Goal: Task Accomplishment & Management: Use online tool/utility

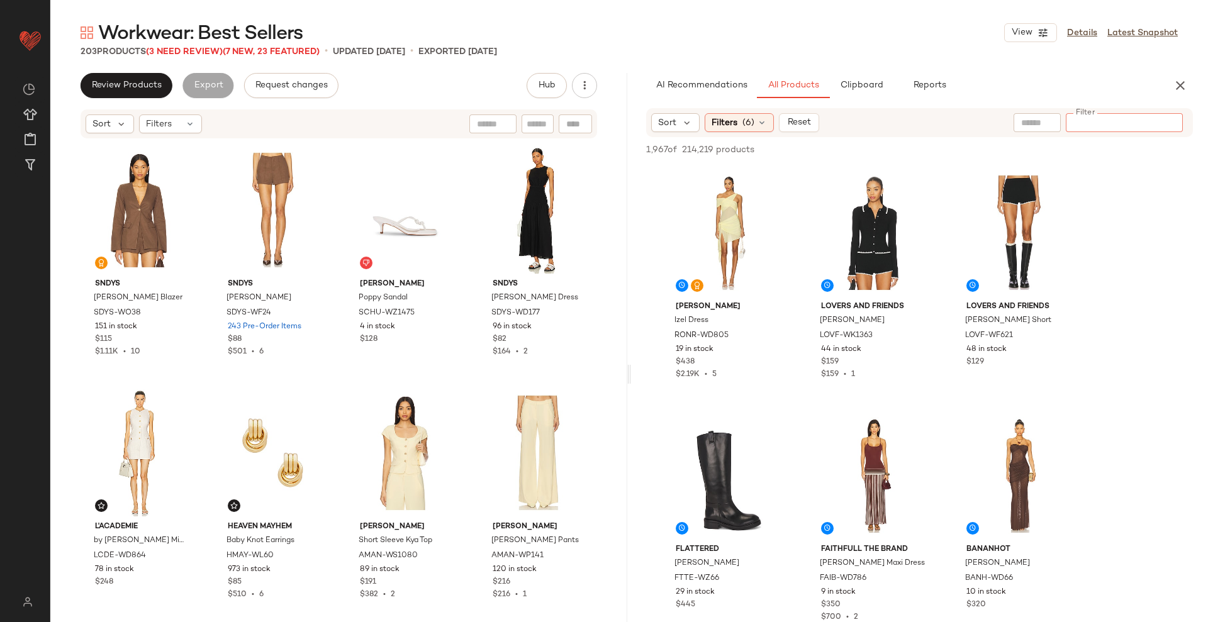
drag, startPoint x: 949, startPoint y: 1, endPoint x: 841, endPoint y: 39, distance: 114.0
click at [841, 39] on div "Workwear: Best Sellers View Details Latest Snapshot" at bounding box center [629, 32] width 1158 height 25
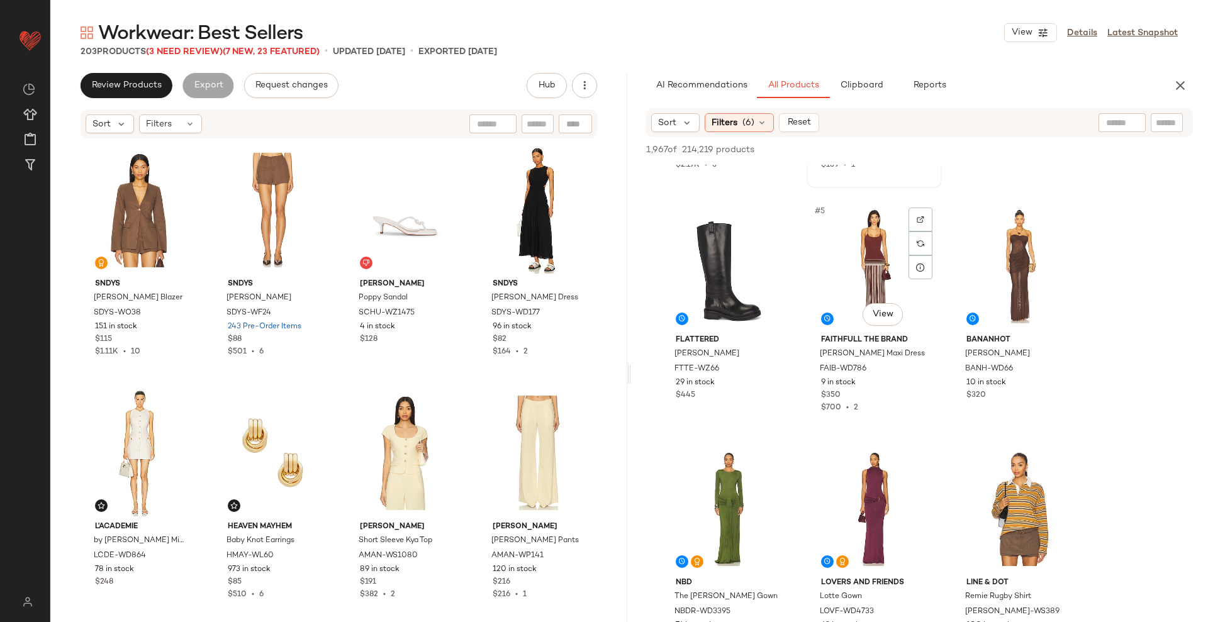
scroll to position [215, 0]
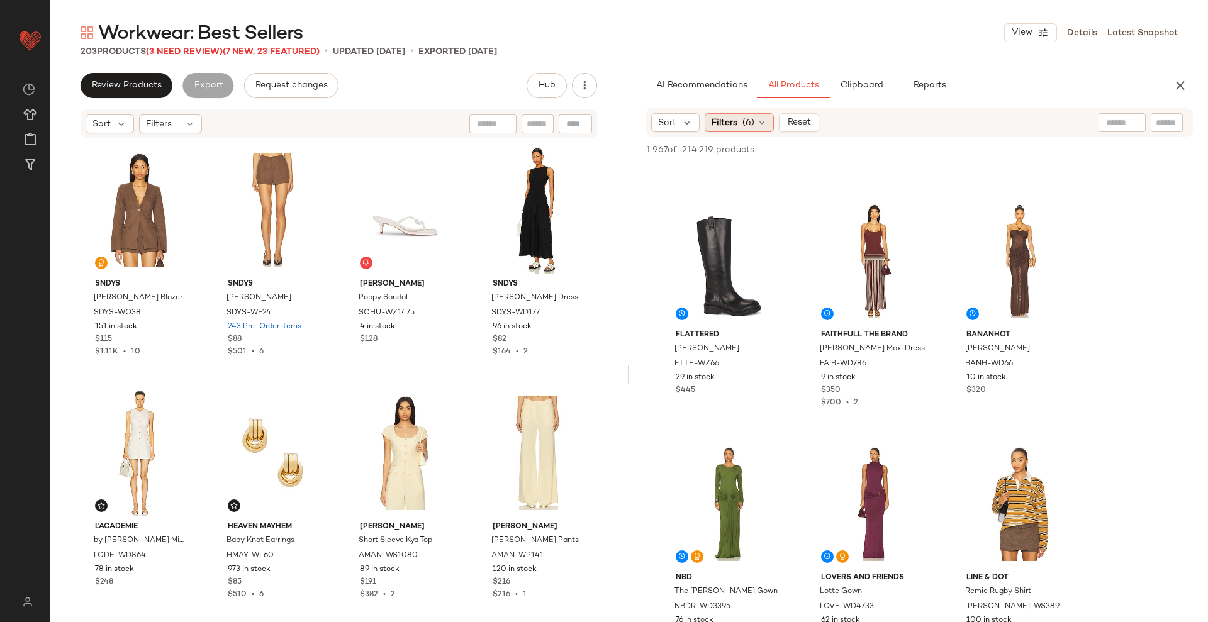
click at [735, 127] on span "Filters" at bounding box center [725, 122] width 26 height 13
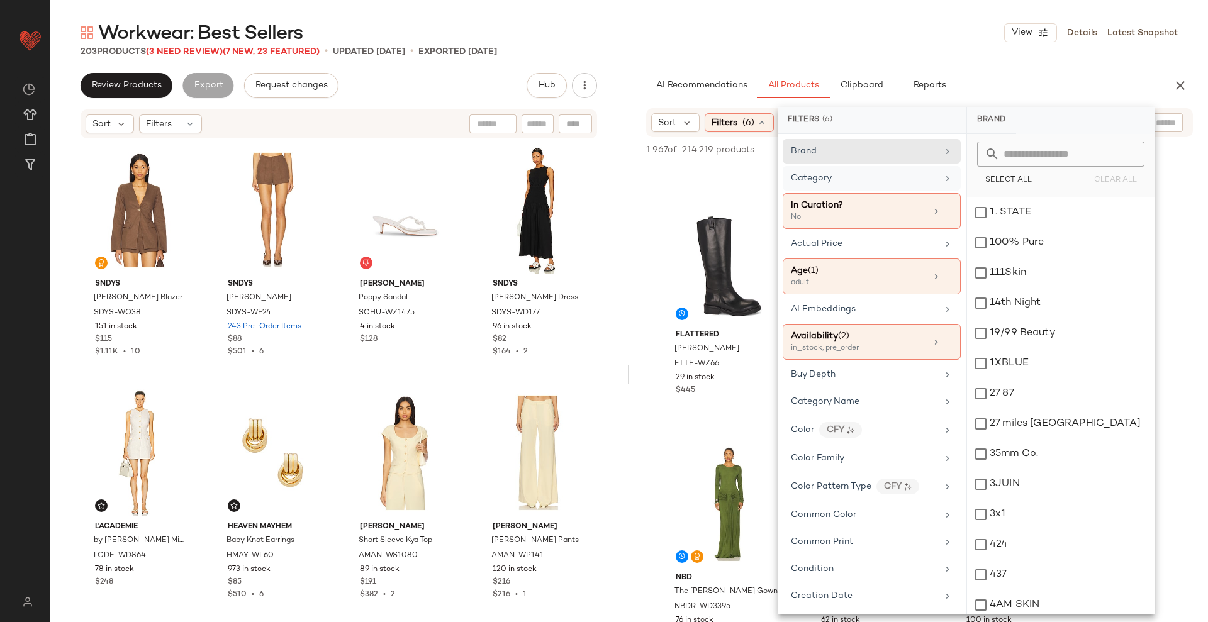
click at [854, 176] on div "Category" at bounding box center [864, 178] width 147 height 13
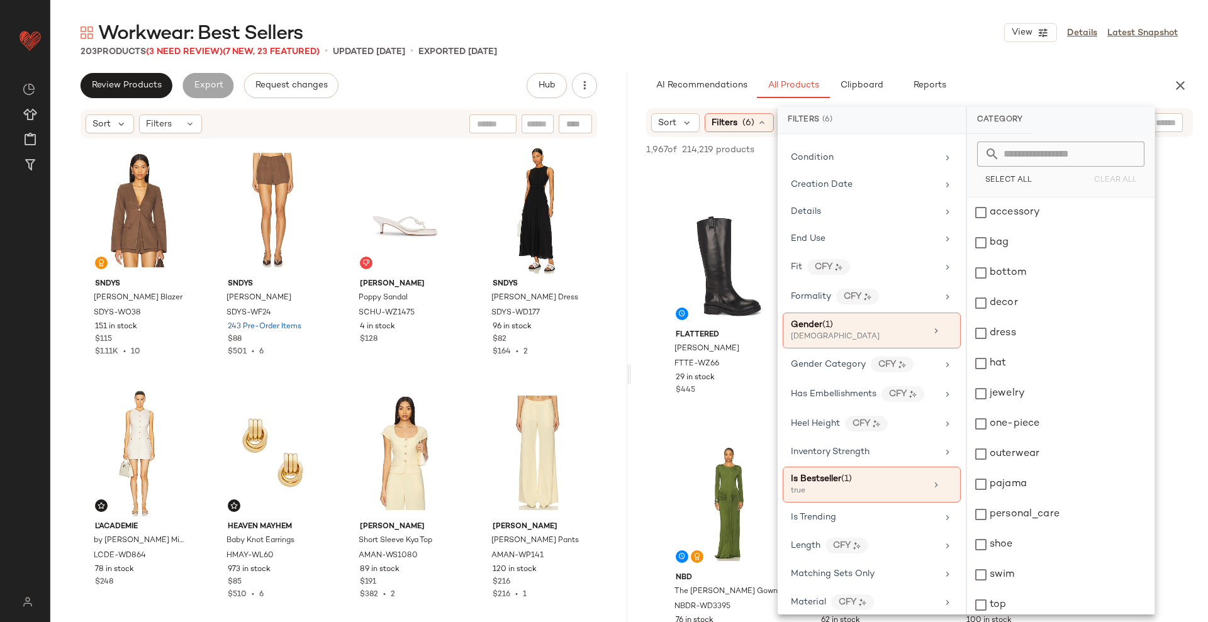
scroll to position [412, 0]
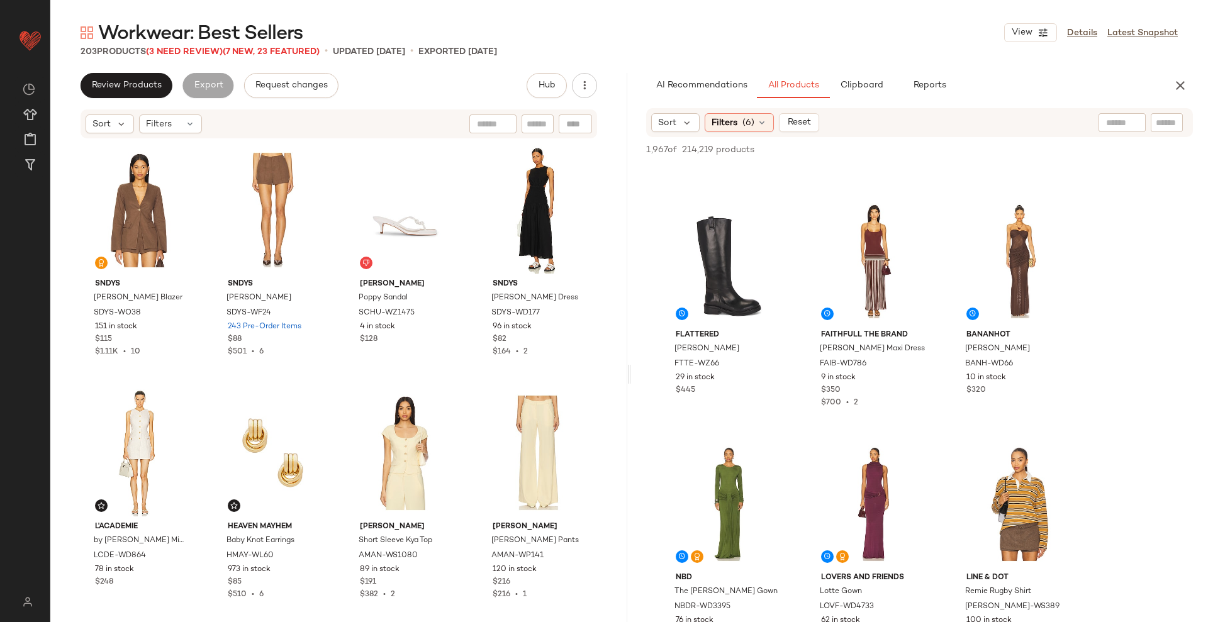
click at [966, 121] on div at bounding box center [1122, 122] width 47 height 19
type input "********"
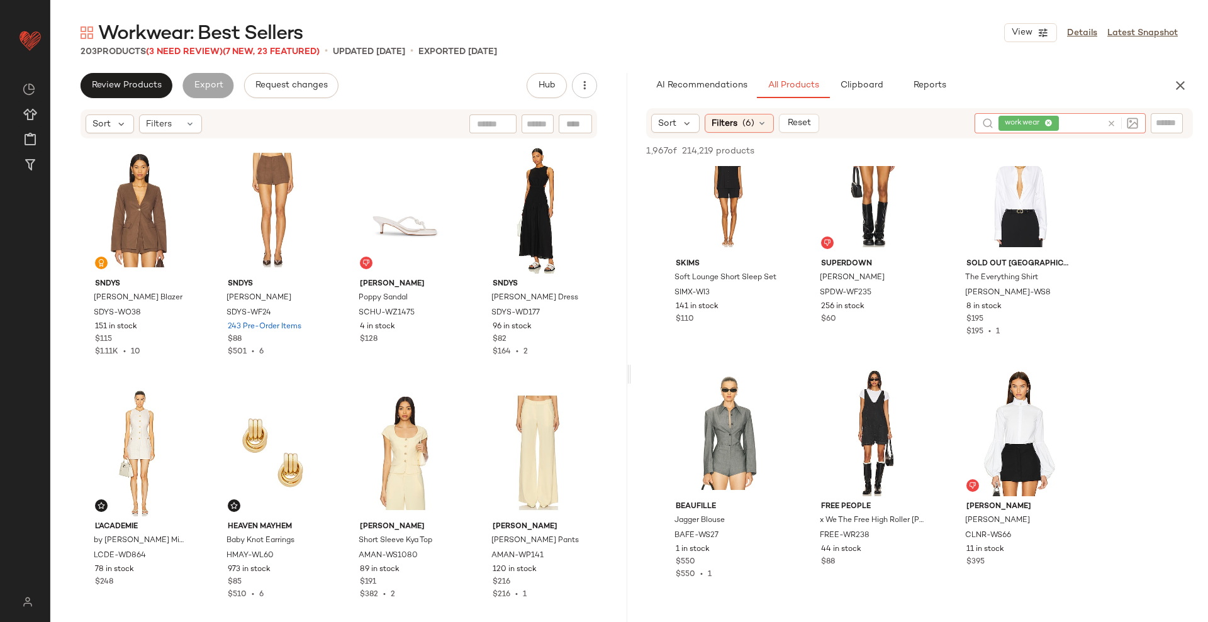
scroll to position [1602, 0]
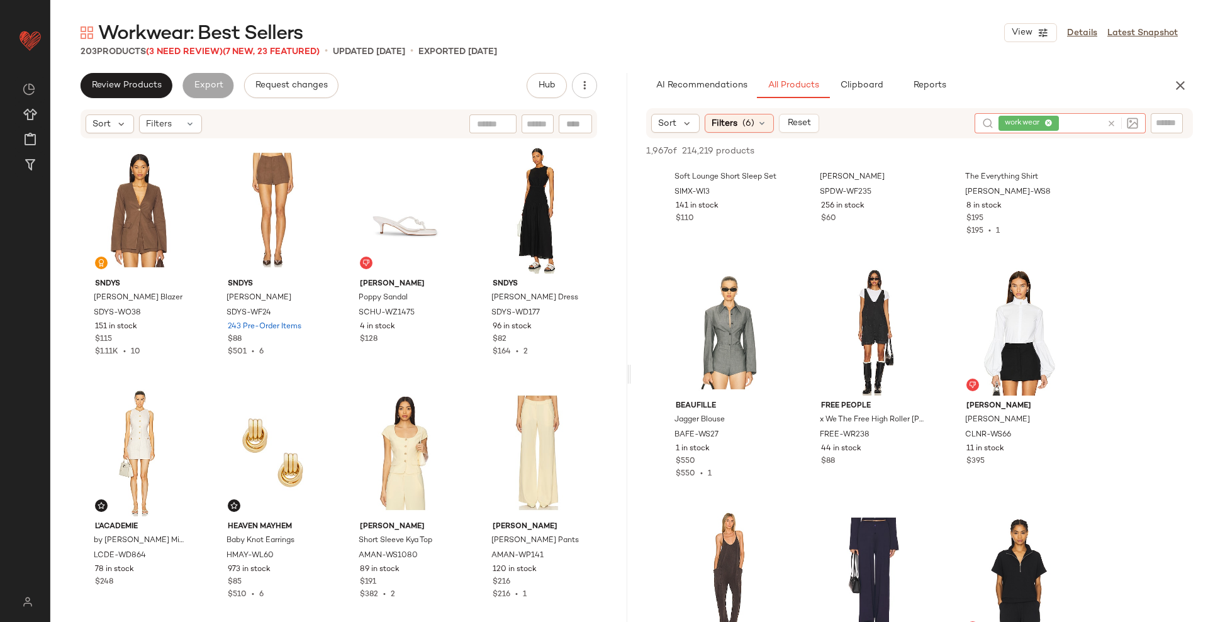
click at [966, 123] on icon at bounding box center [1111, 123] width 9 height 9
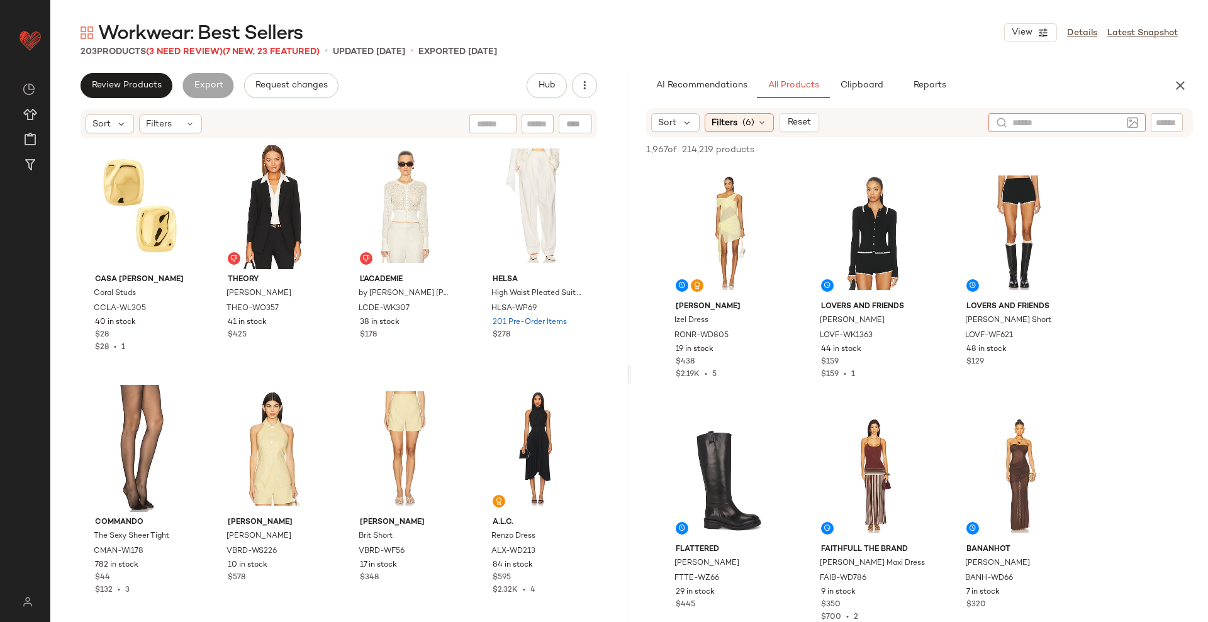
scroll to position [1716, 0]
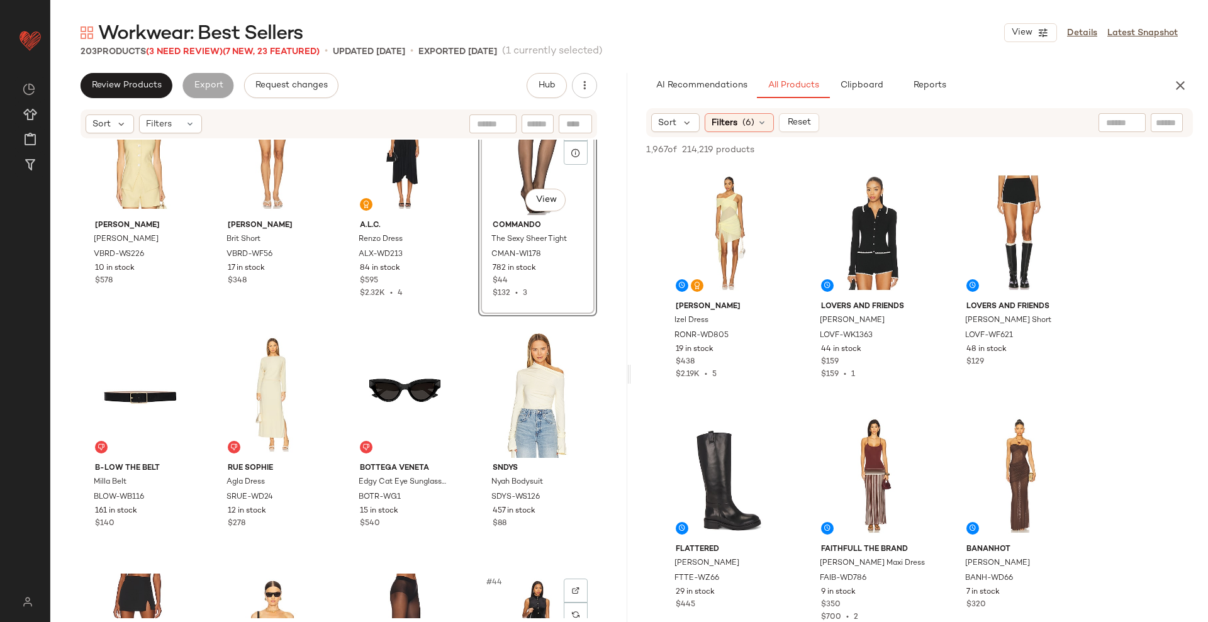
scroll to position [2017, 0]
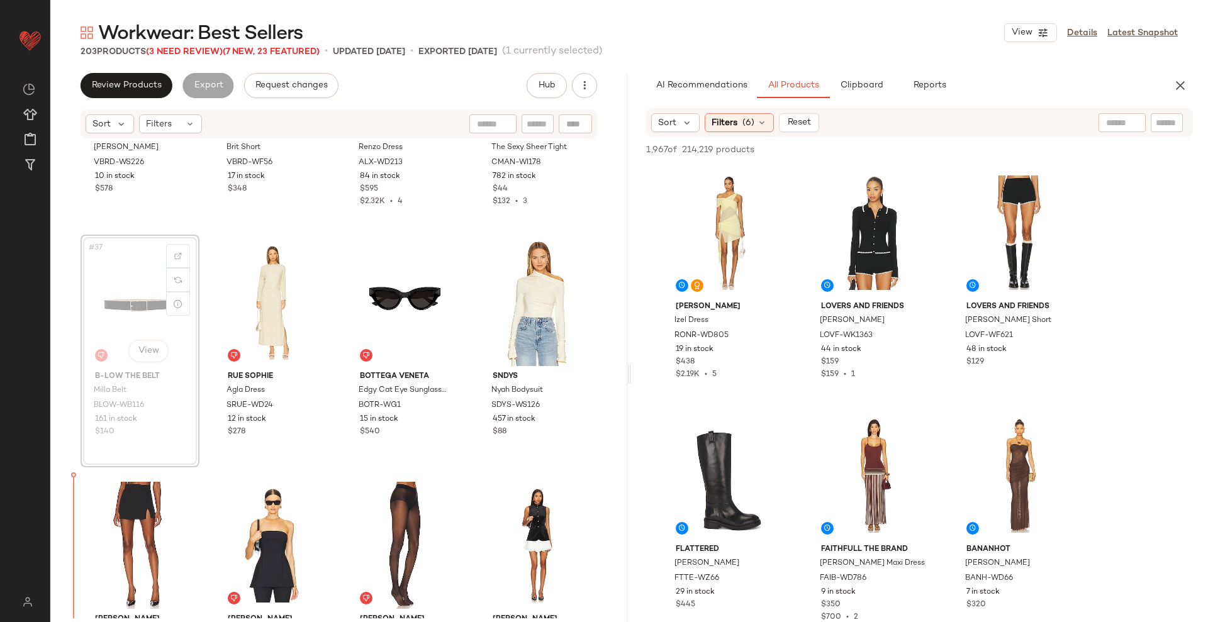
scroll to position [2170, 0]
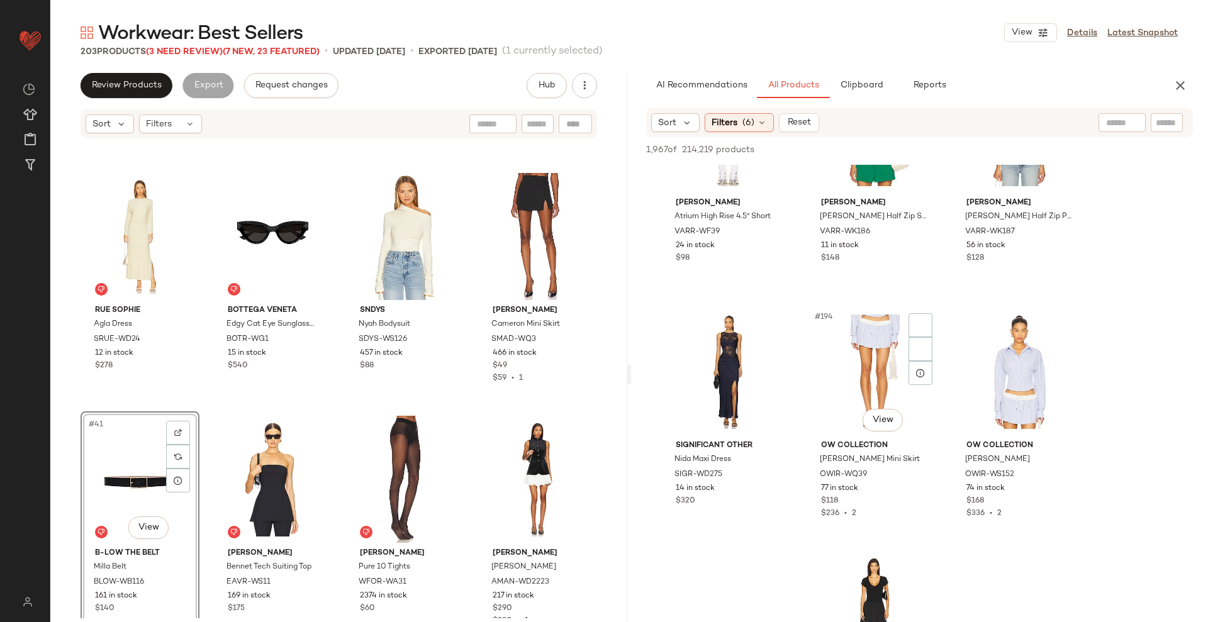
scroll to position [15438, 0]
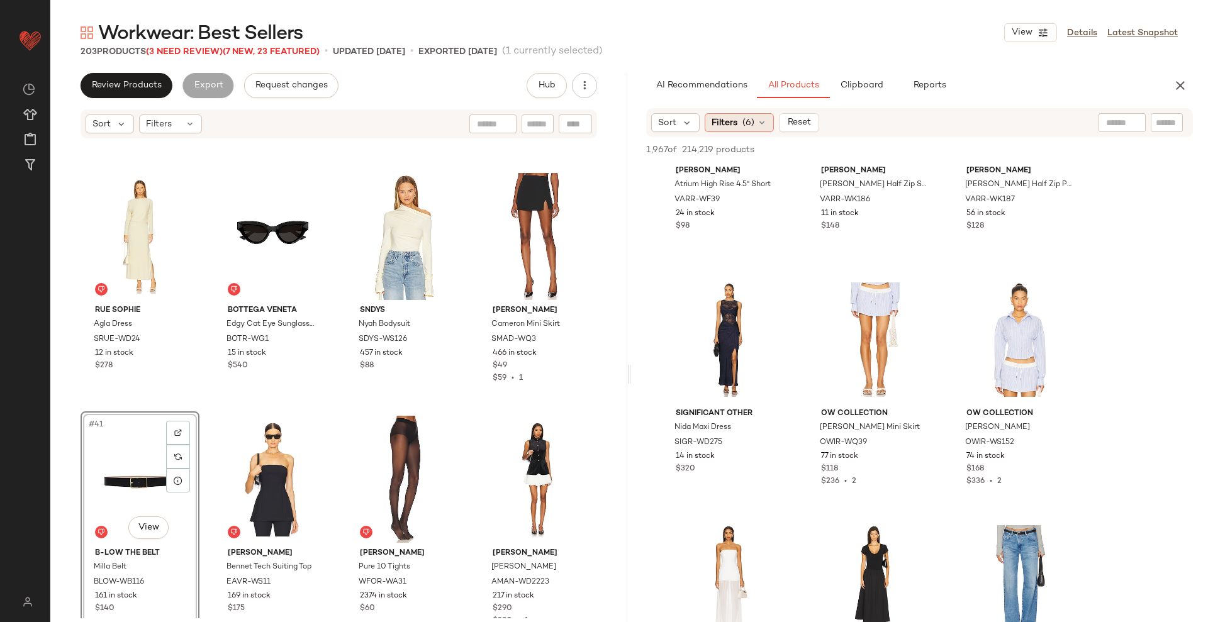
click at [759, 128] on div "Filters (6)" at bounding box center [739, 122] width 69 height 19
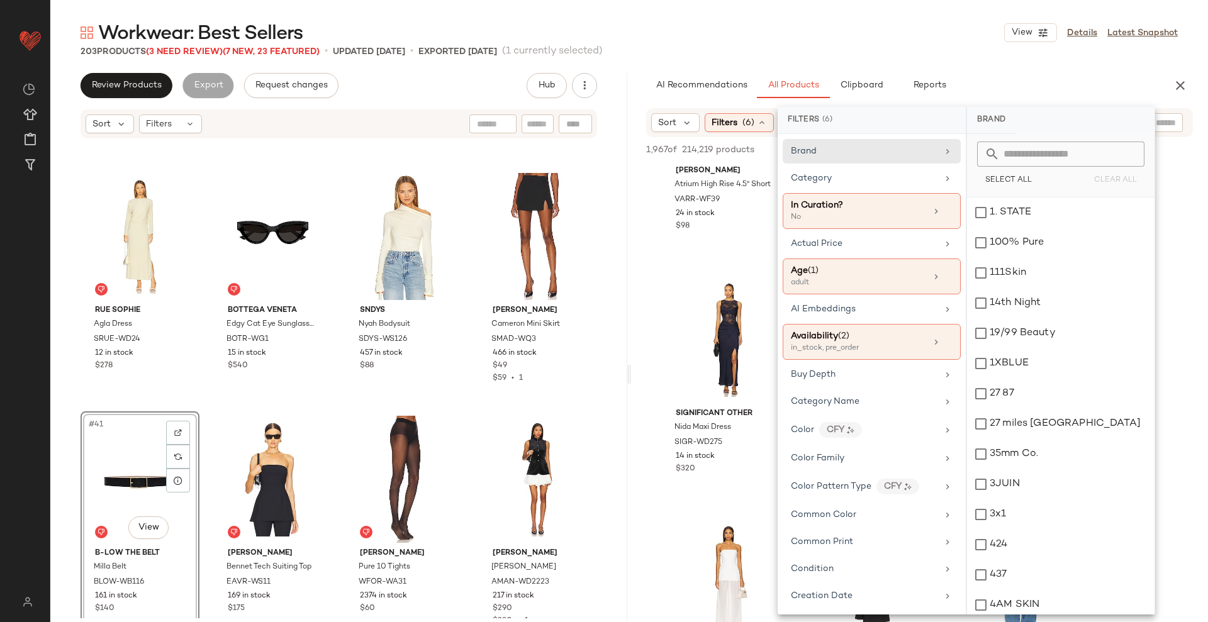
click at [651, 116] on div "Sort Filters (6) Reset" at bounding box center [919, 122] width 547 height 29
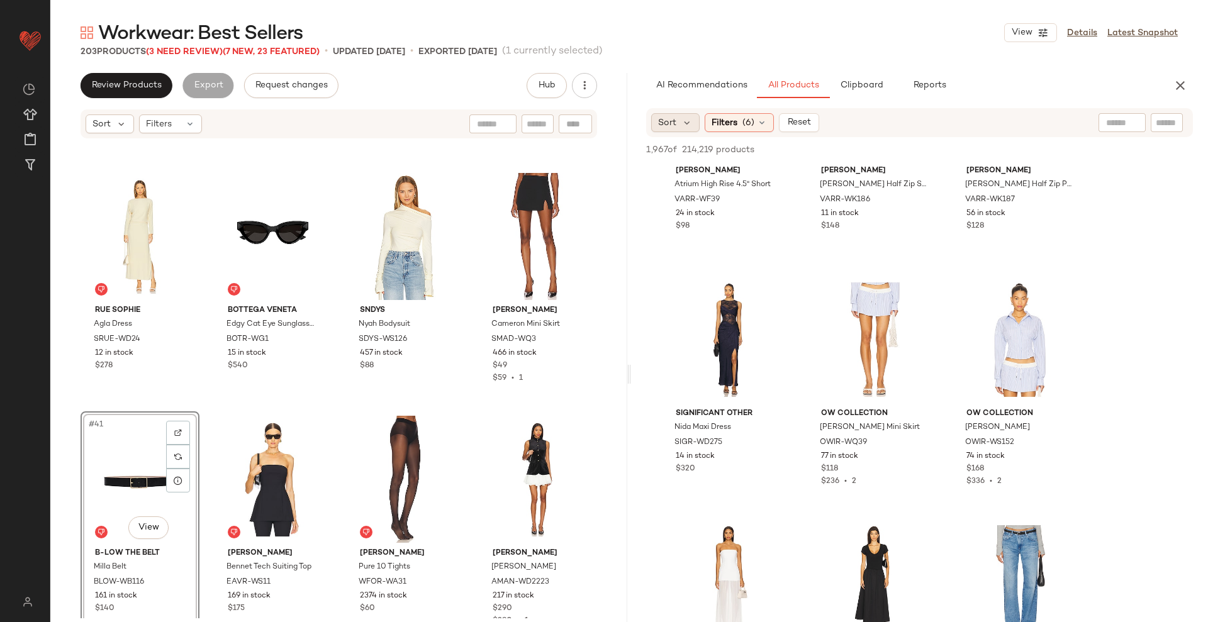
click at [668, 126] on span "Sort" at bounding box center [667, 122] width 18 height 13
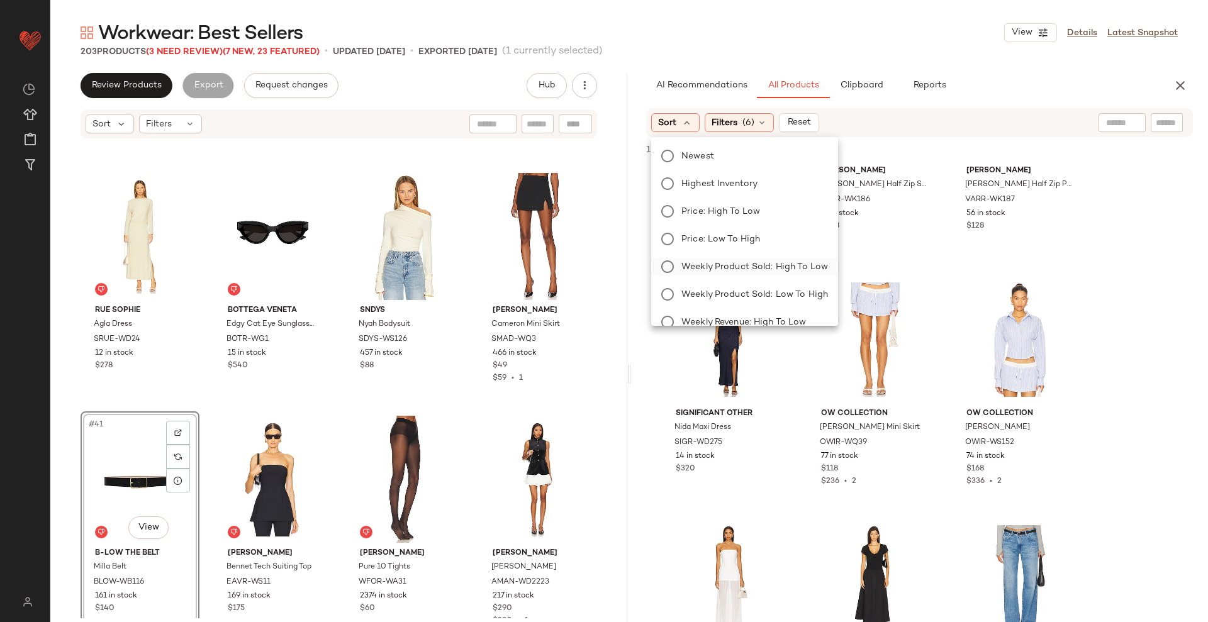
click at [747, 272] on span "Weekly Product Sold: High to Low" at bounding box center [754, 267] width 147 height 13
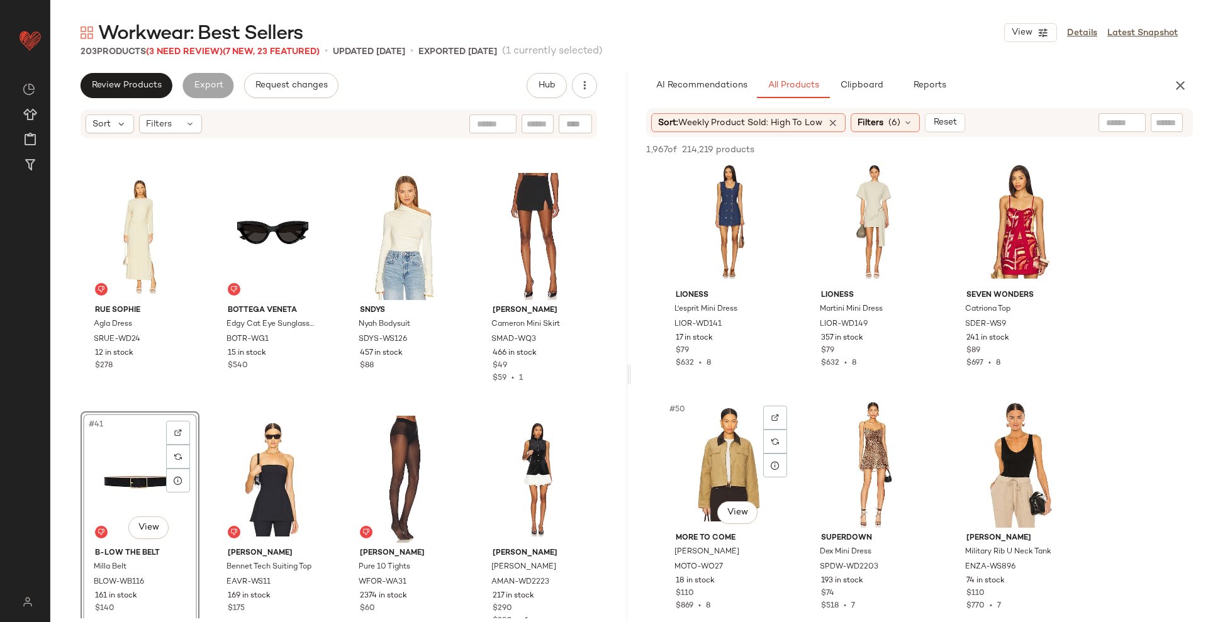
scroll to position [3655, 0]
click at [797, 121] on span "Weekly Product Sold: High to Low" at bounding box center [750, 122] width 144 height 9
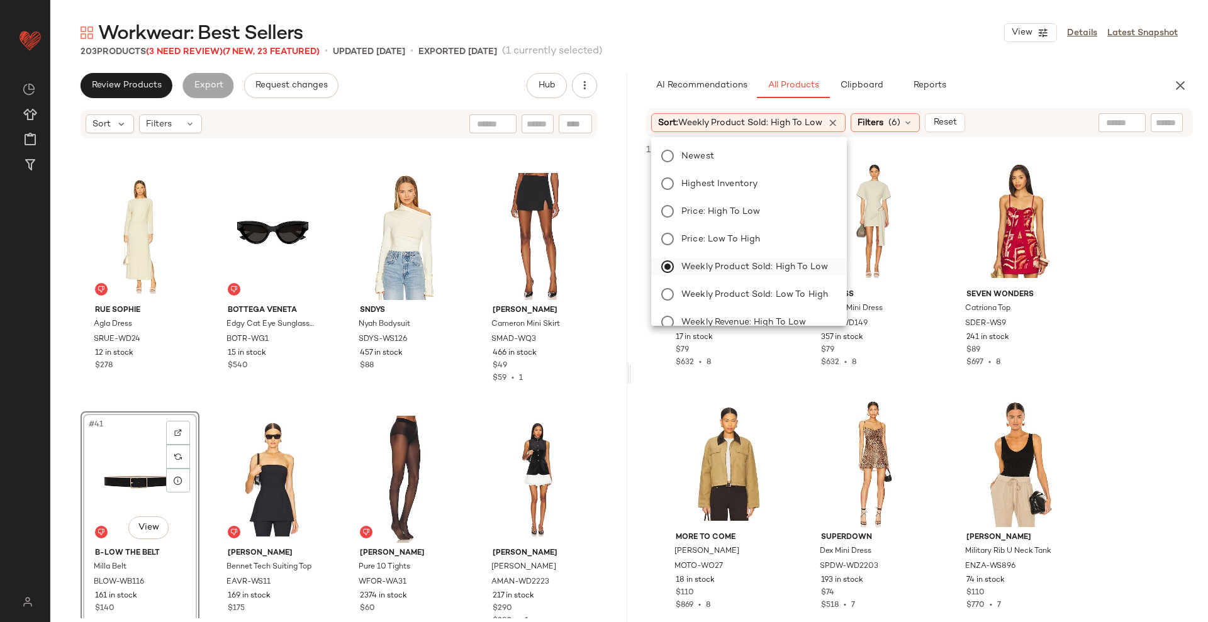
click at [686, 264] on span "Weekly Product Sold: High to Low" at bounding box center [754, 267] width 147 height 13
click at [880, 129] on div "Filters (6)" at bounding box center [885, 122] width 69 height 19
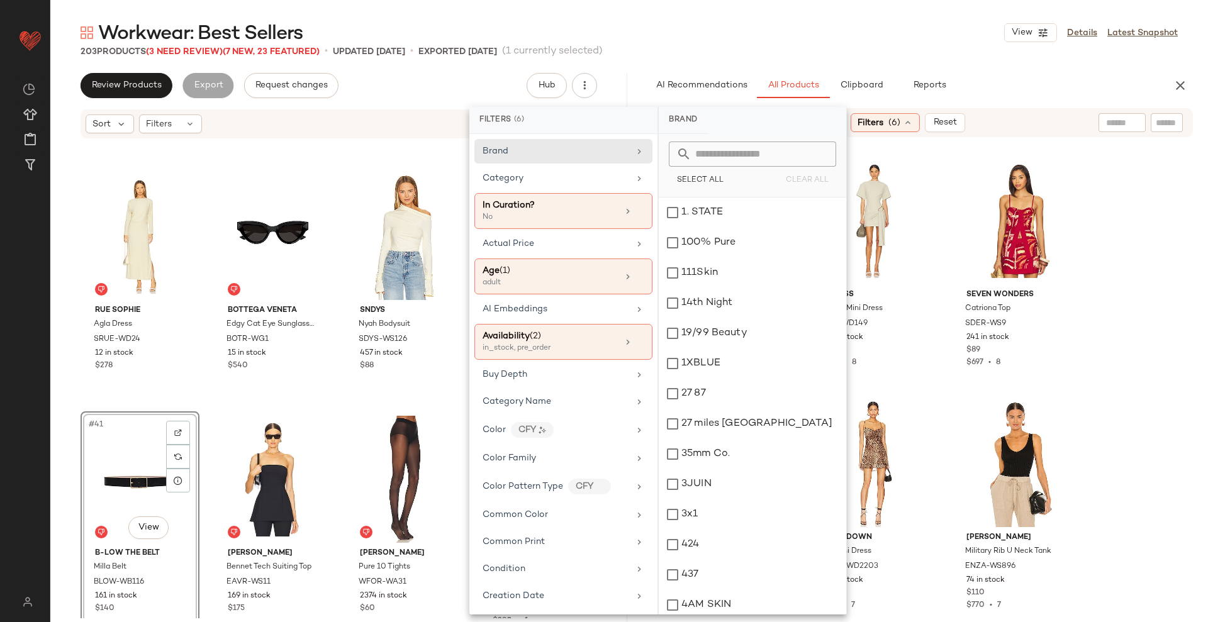
click at [917, 156] on div "1,967 of 214,219 products • 0 selected Add to Top Add to Bottom Deselect All" at bounding box center [919, 151] width 577 height 28
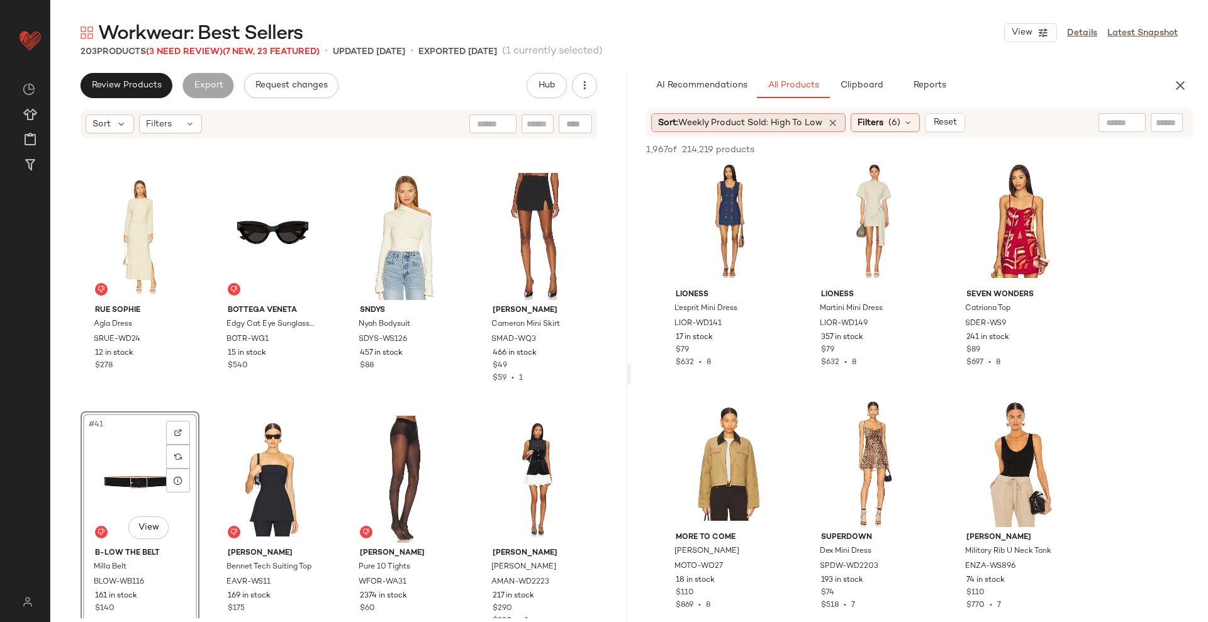
click at [829, 116] on div "Sort: Weekly Product Sold: High to Low" at bounding box center [748, 122] width 194 height 19
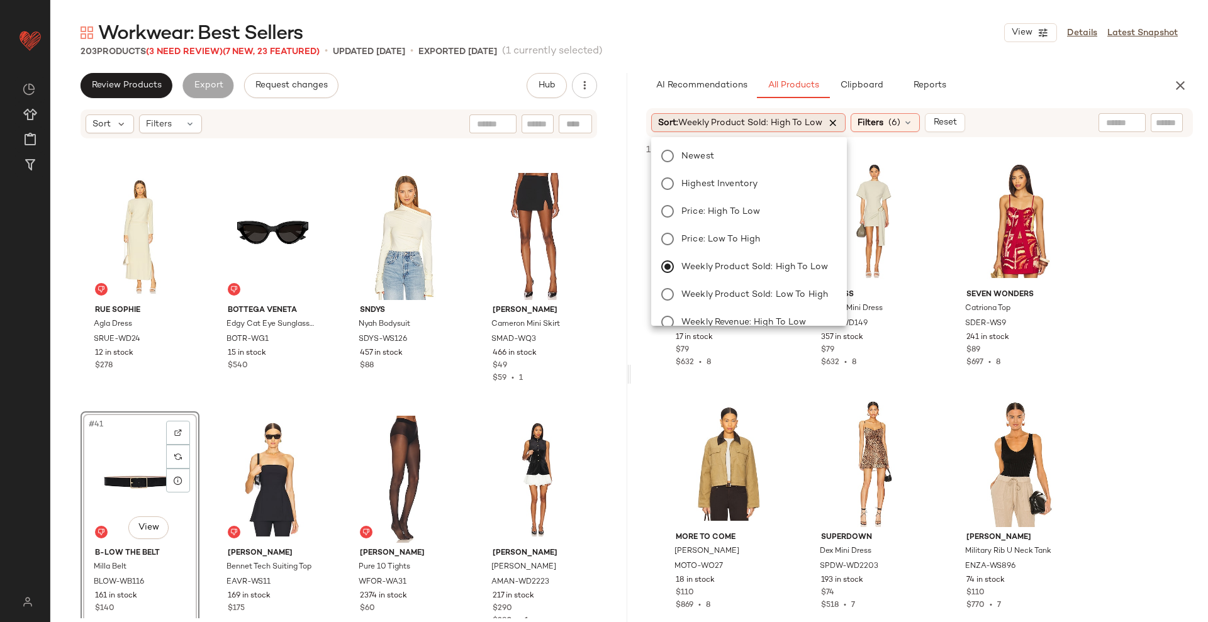
click at [838, 121] on icon at bounding box center [832, 122] width 11 height 11
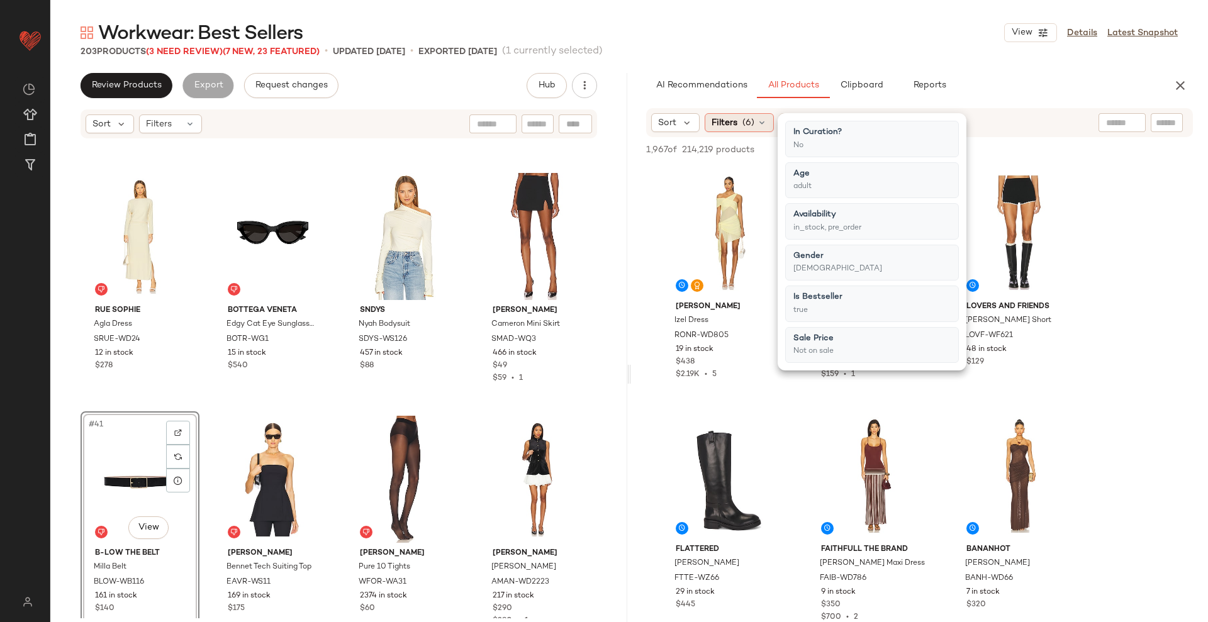
click at [730, 116] on span "Filters" at bounding box center [725, 122] width 26 height 13
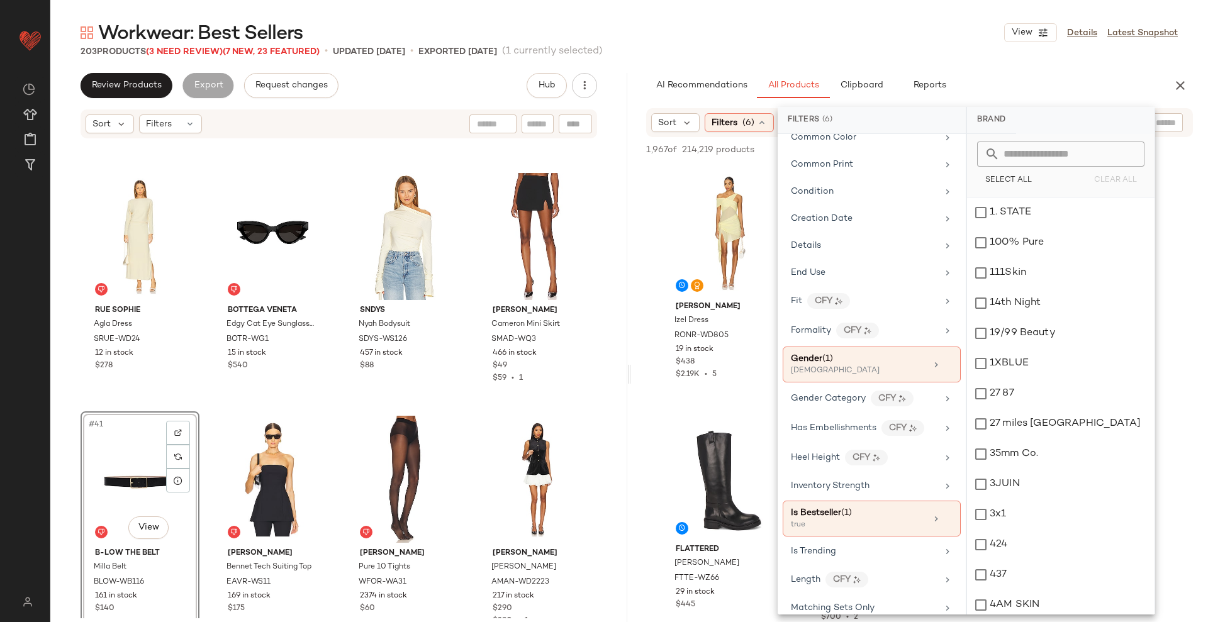
scroll to position [378, 0]
click at [944, 497] on icon at bounding box center [948, 518] width 9 height 9
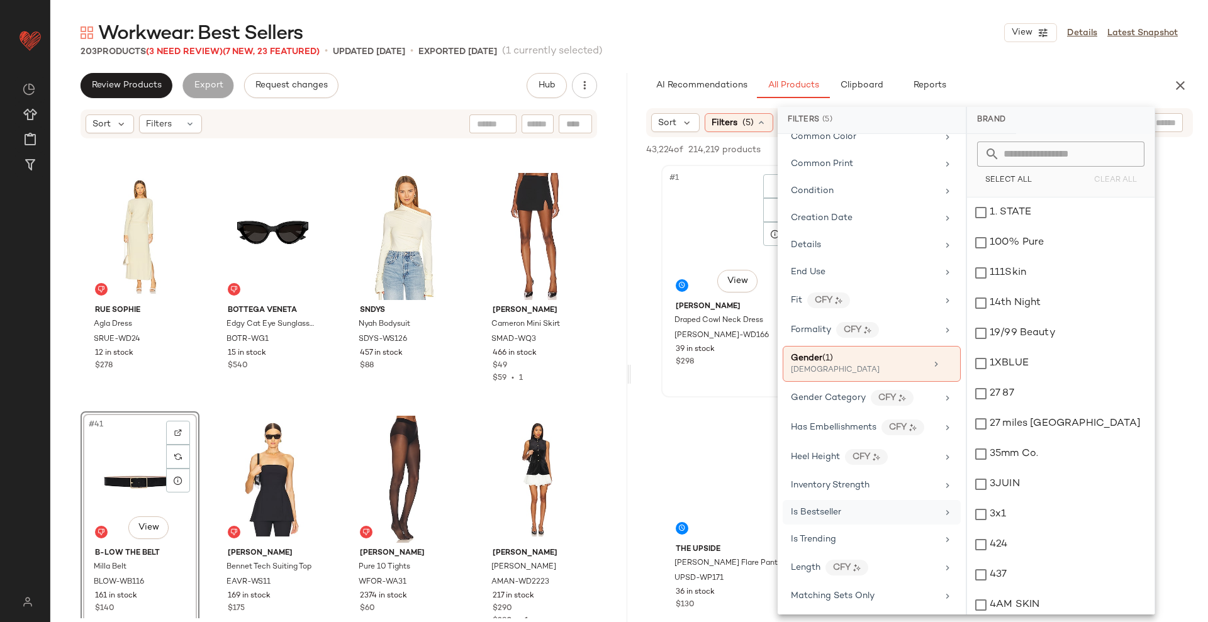
click at [699, 350] on span "39 in stock" at bounding box center [695, 349] width 39 height 11
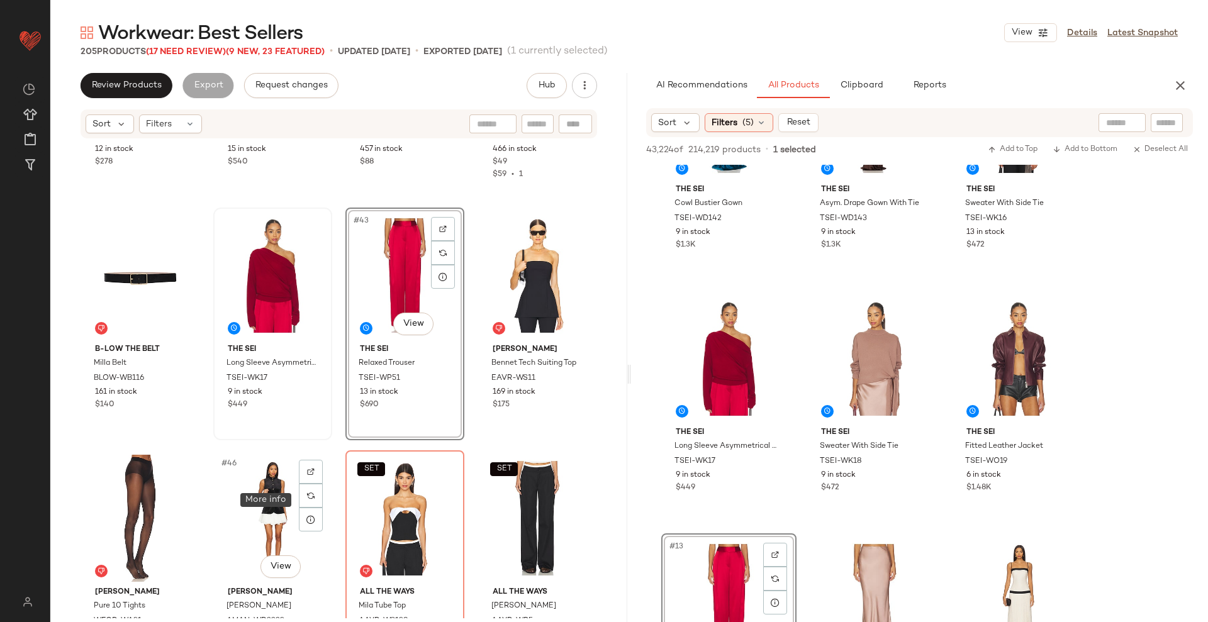
scroll to position [2394, 0]
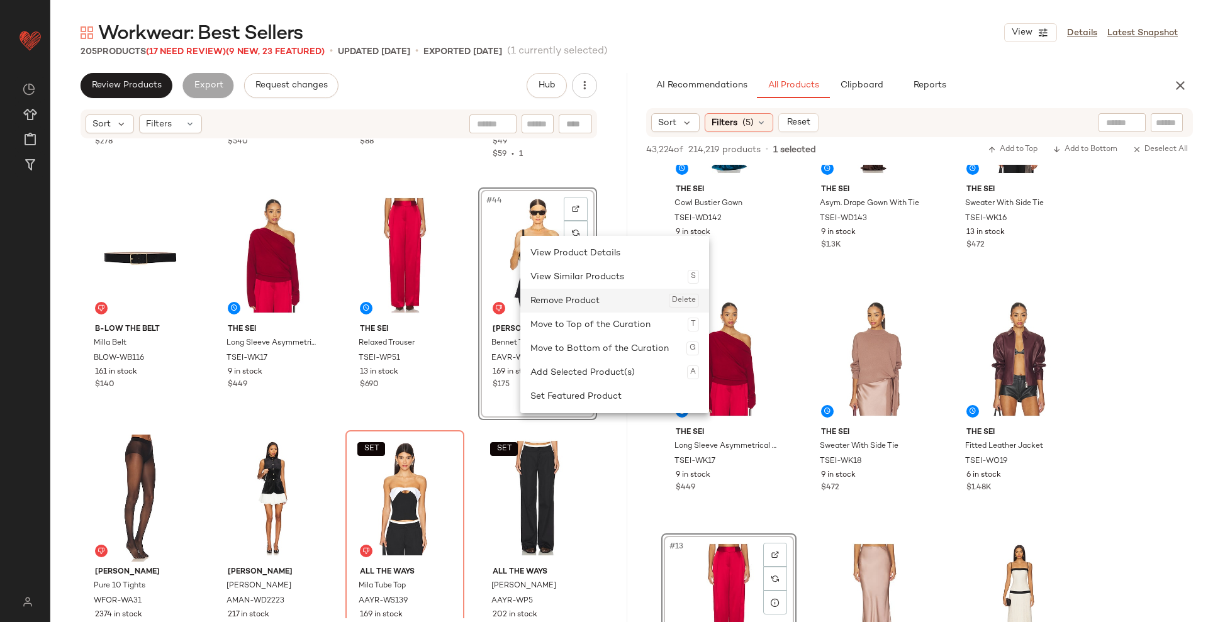
click at [549, 304] on div "Remove Product Delete" at bounding box center [614, 301] width 169 height 24
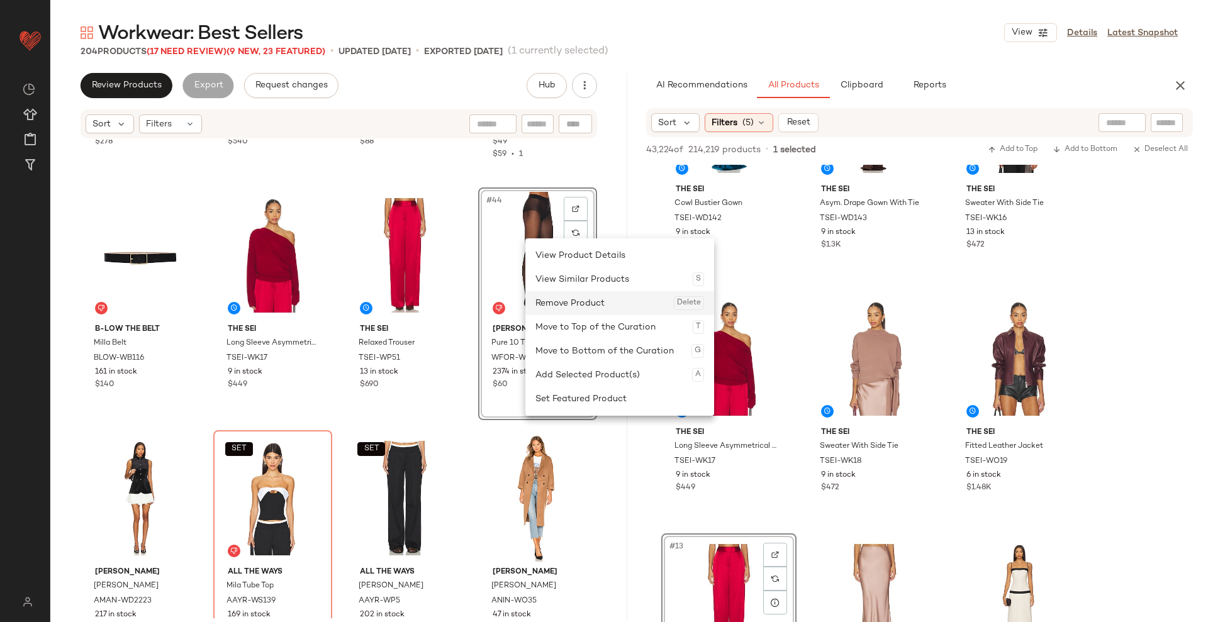
click at [549, 297] on div "Remove Product Delete" at bounding box center [620, 303] width 169 height 24
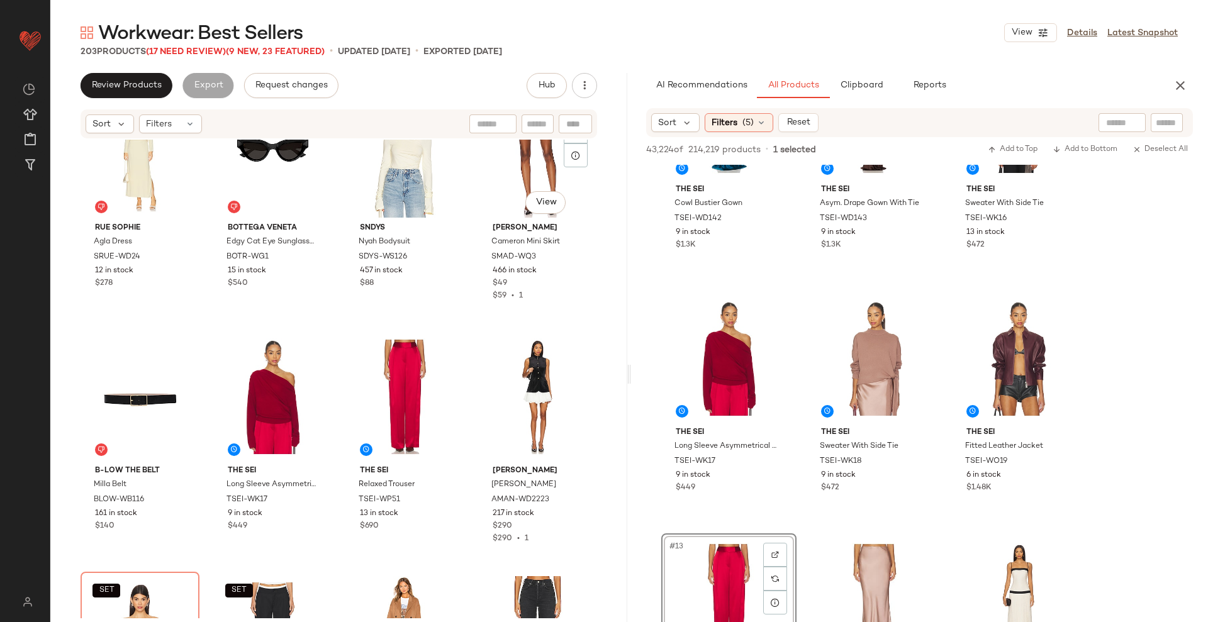
scroll to position [2252, 0]
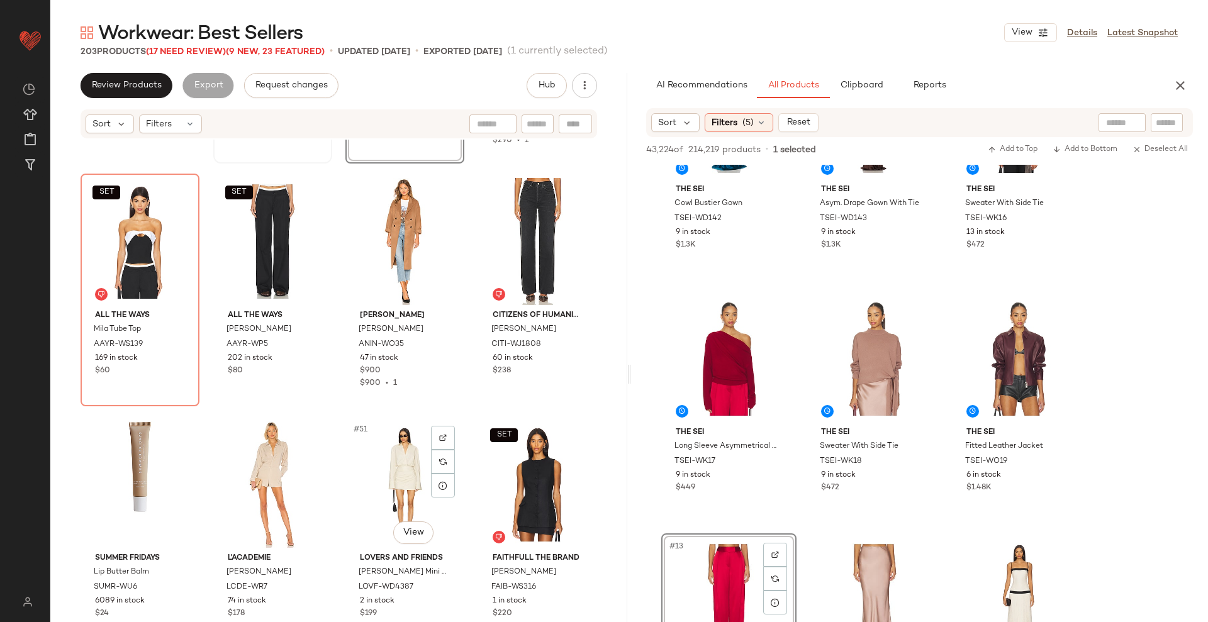
scroll to position [2662, 0]
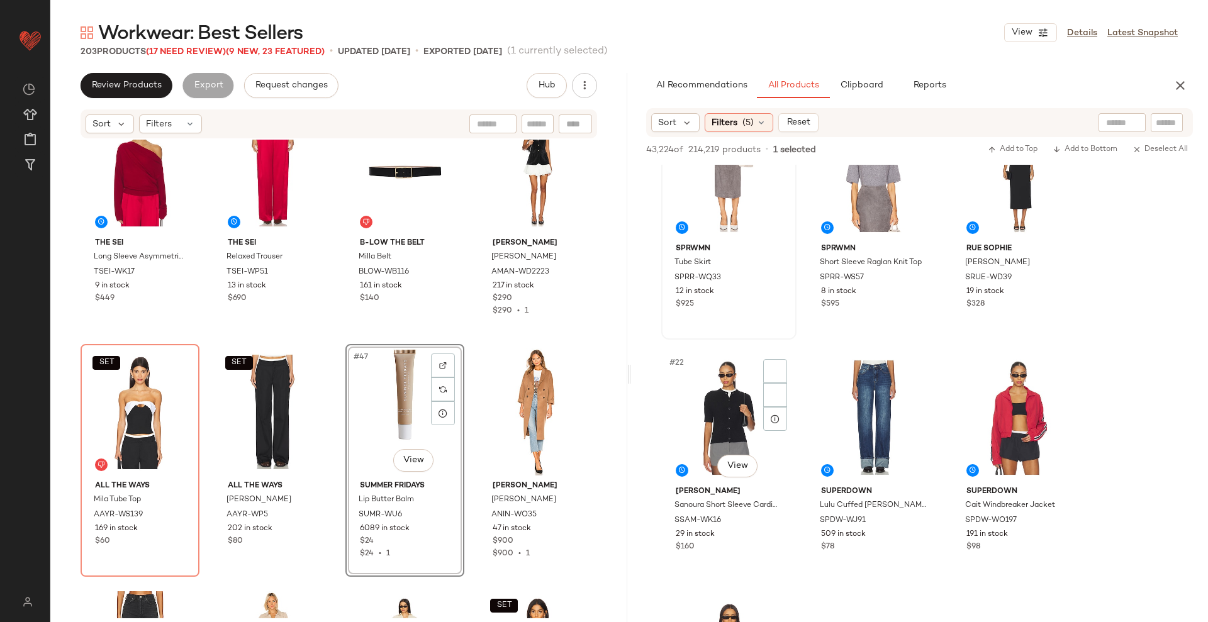
scroll to position [1517, 0]
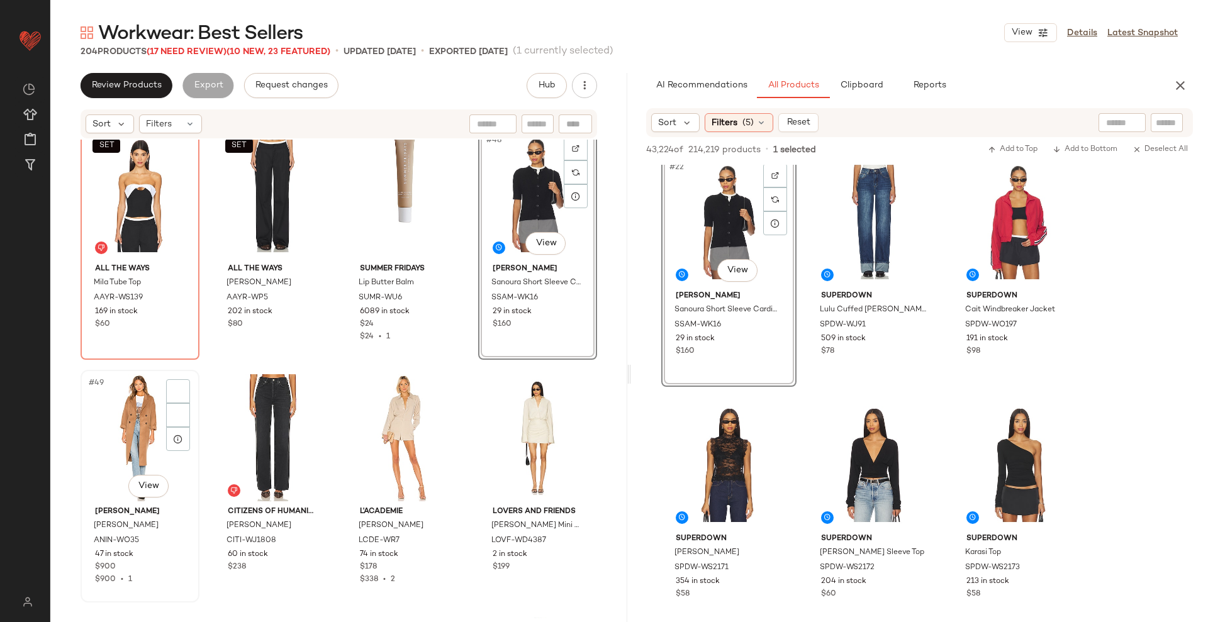
scroll to position [2710, 0]
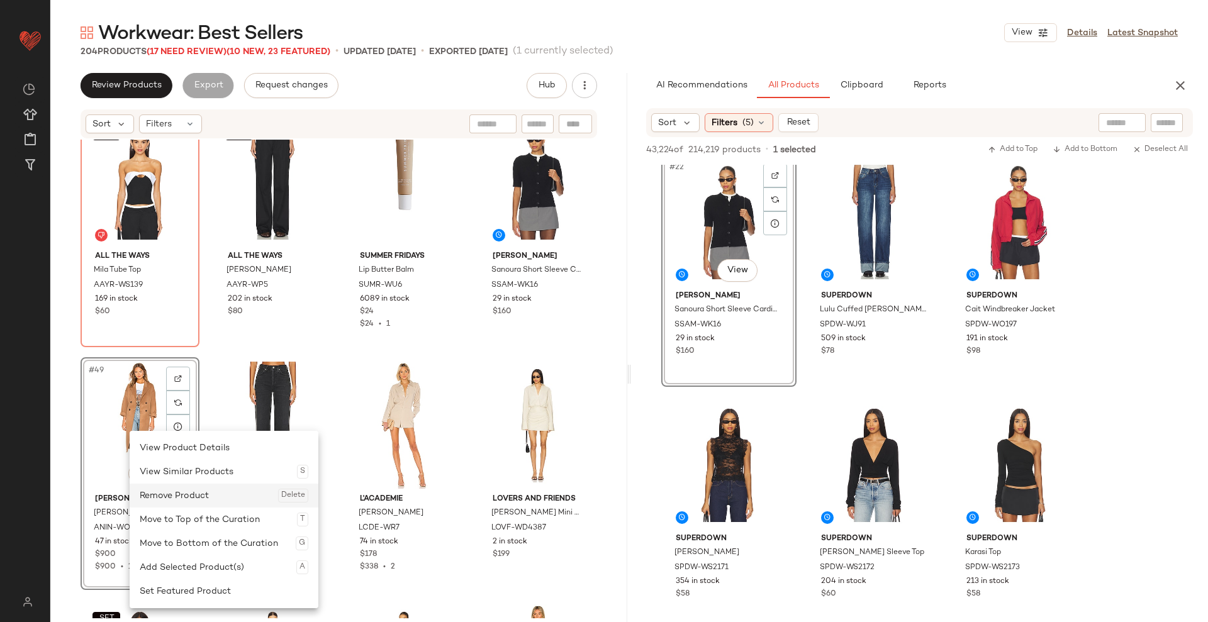
click at [167, 501] on div "Remove Product Delete" at bounding box center [224, 496] width 169 height 24
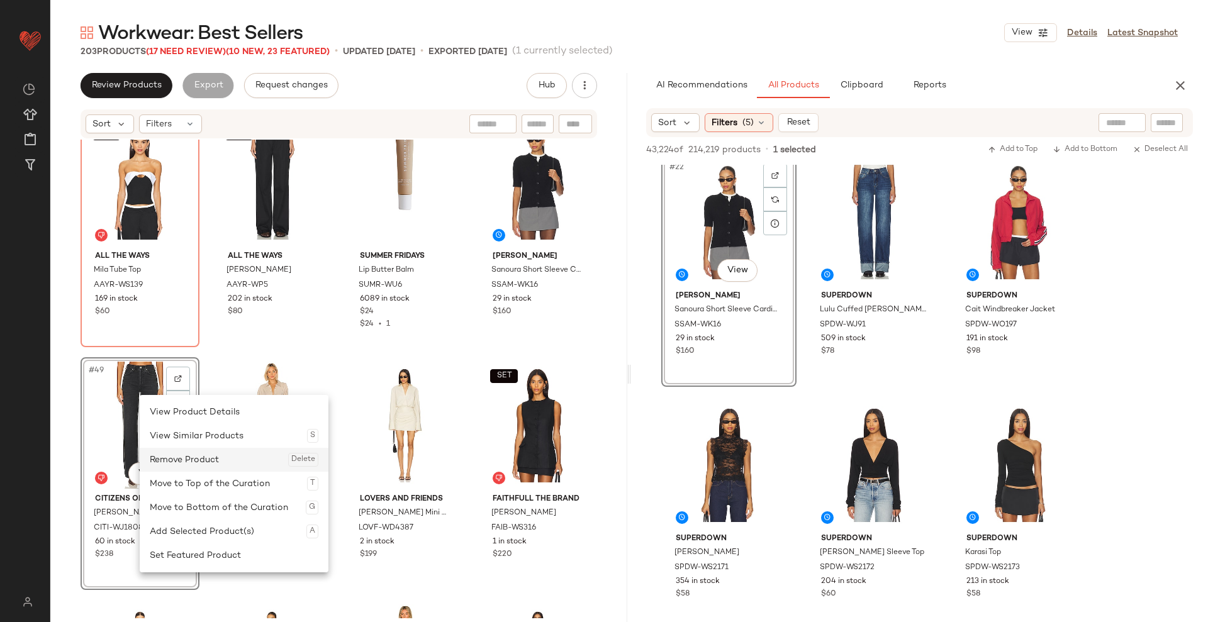
click at [177, 460] on div "Remove Product Delete" at bounding box center [234, 460] width 169 height 24
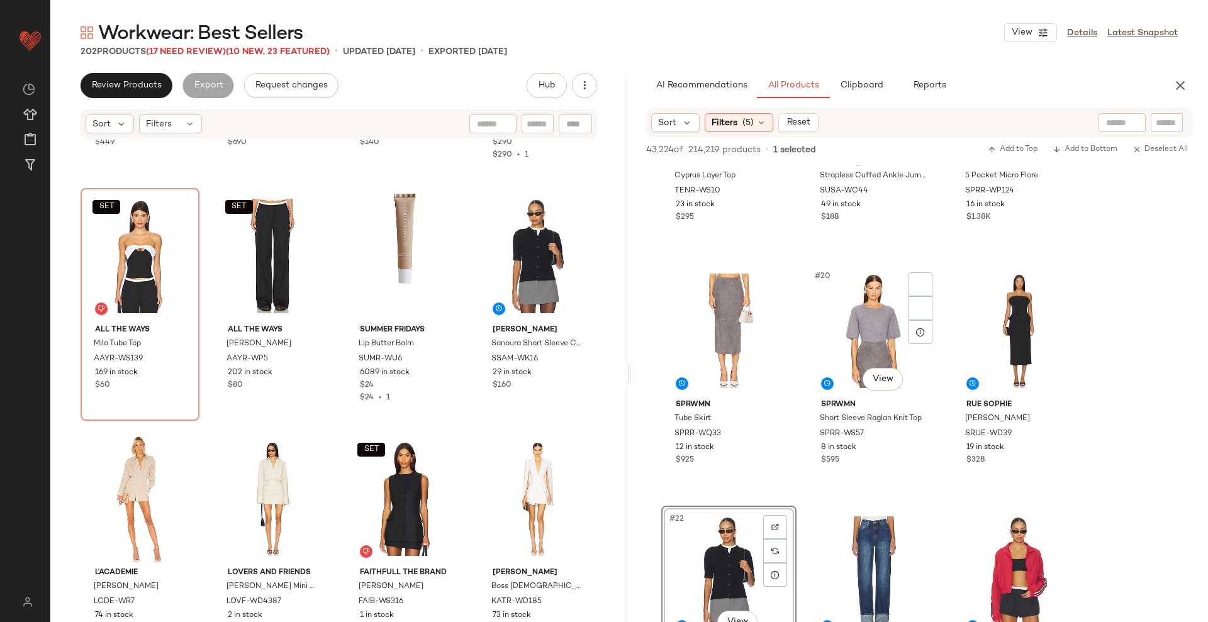
scroll to position [1359, 0]
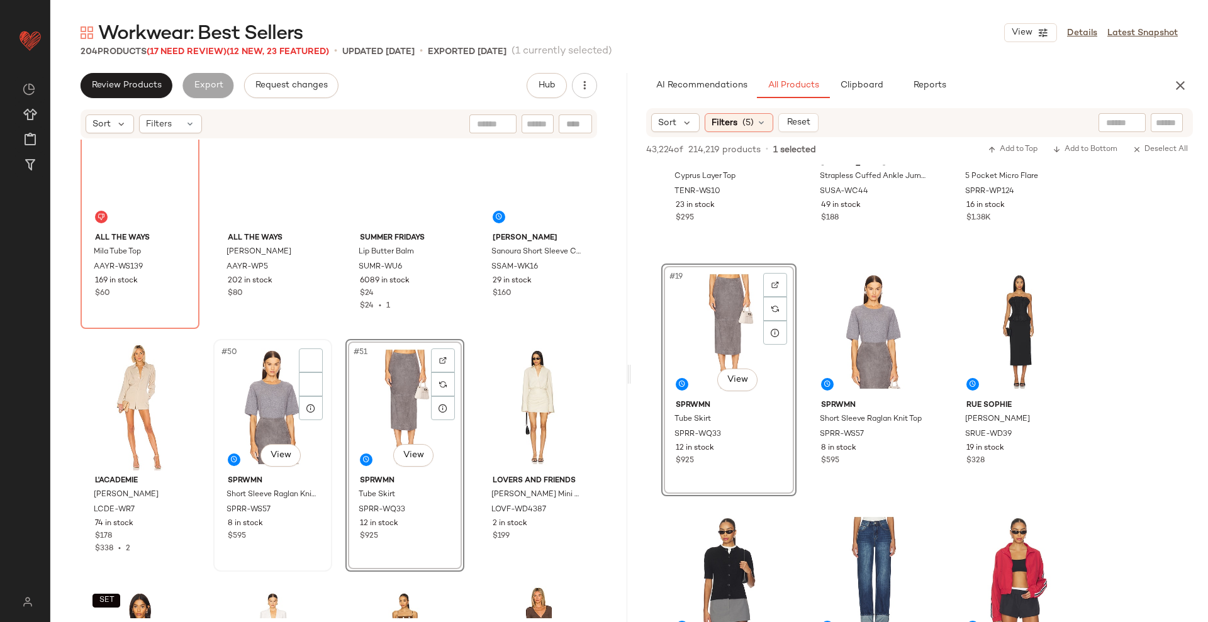
scroll to position [2721, 0]
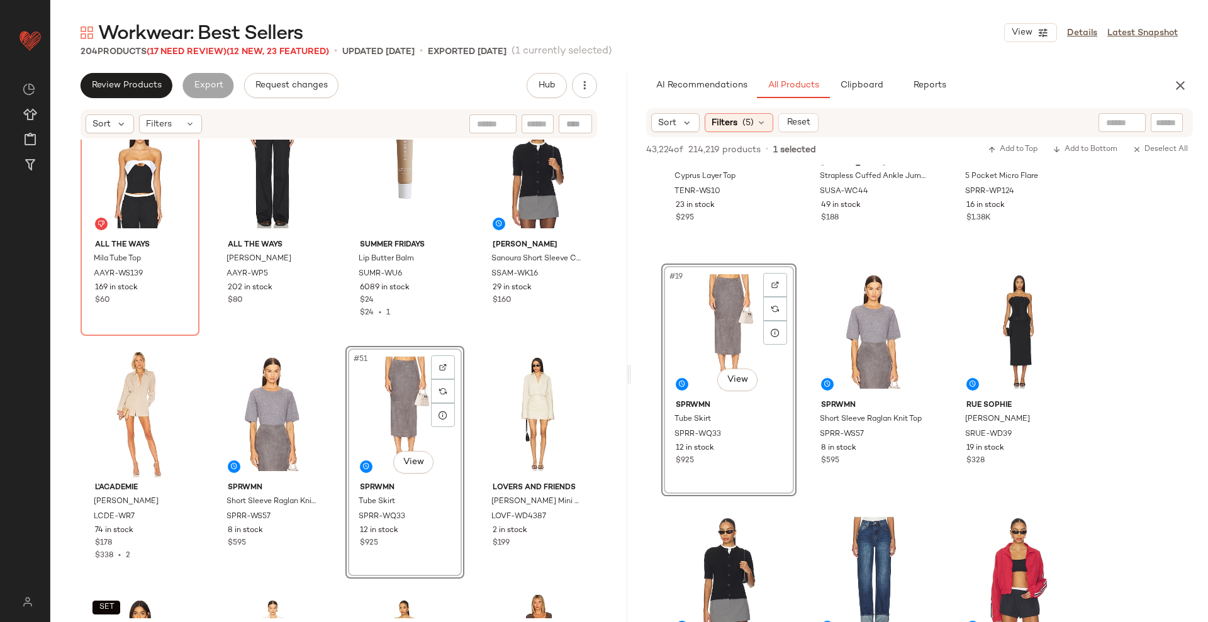
click at [1155, 125] on div at bounding box center [1167, 122] width 32 height 19
type input "*******"
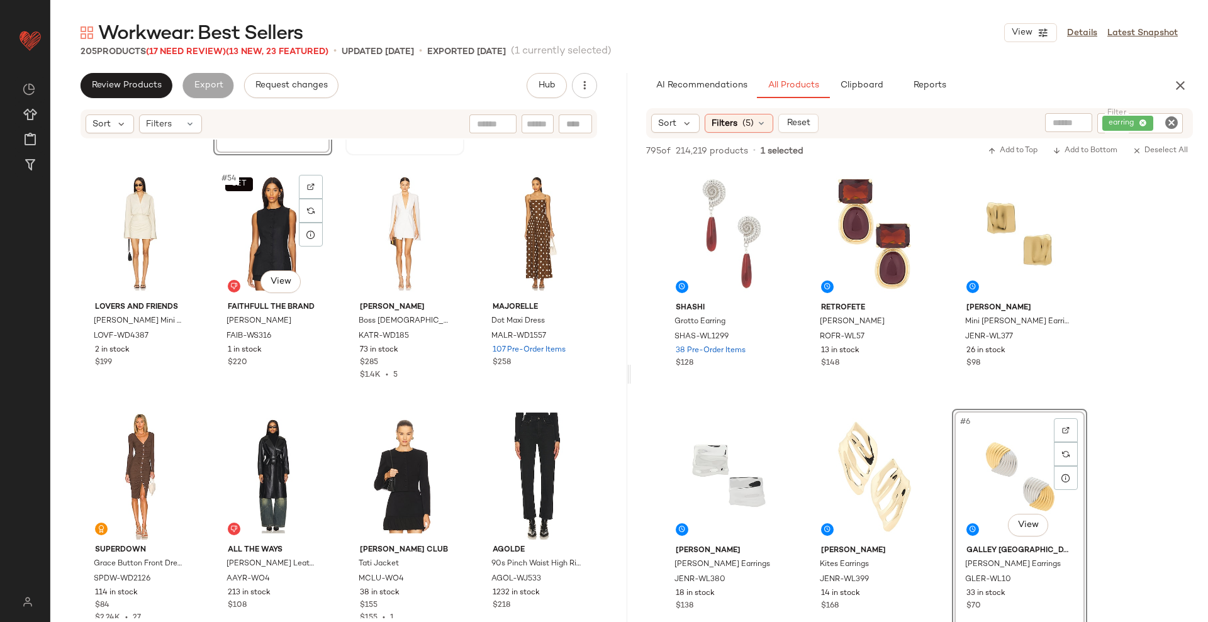
scroll to position [3141, 0]
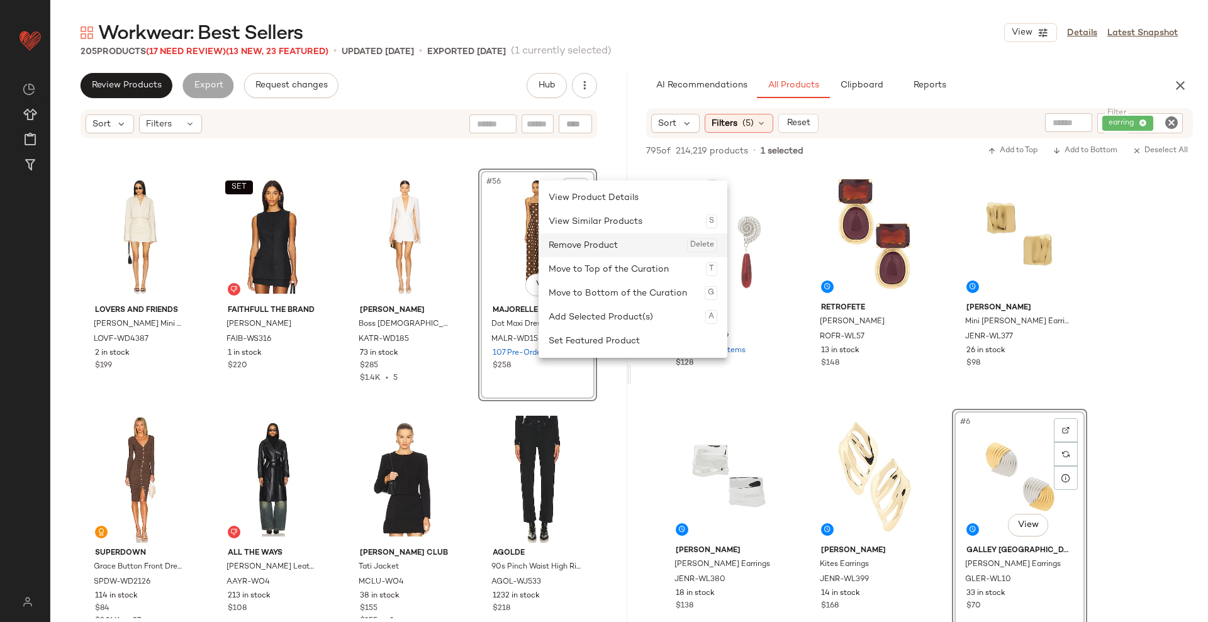
click at [584, 252] on div "Remove Product Delete" at bounding box center [633, 245] width 169 height 24
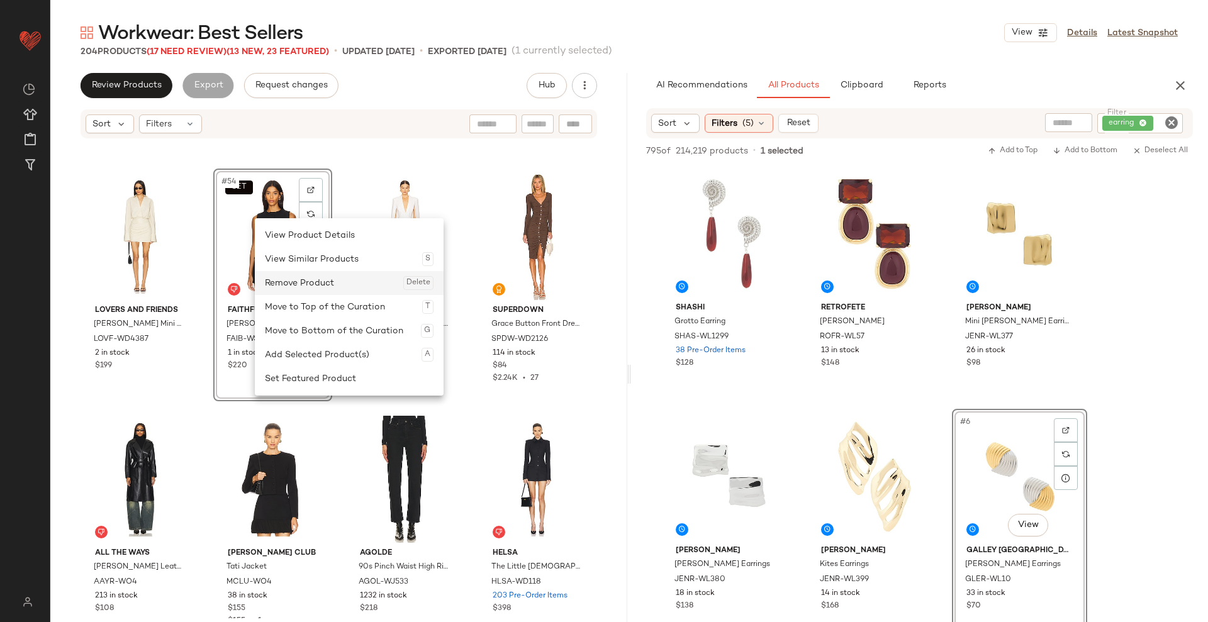
click at [302, 288] on div "Remove Product Delete" at bounding box center [349, 283] width 169 height 24
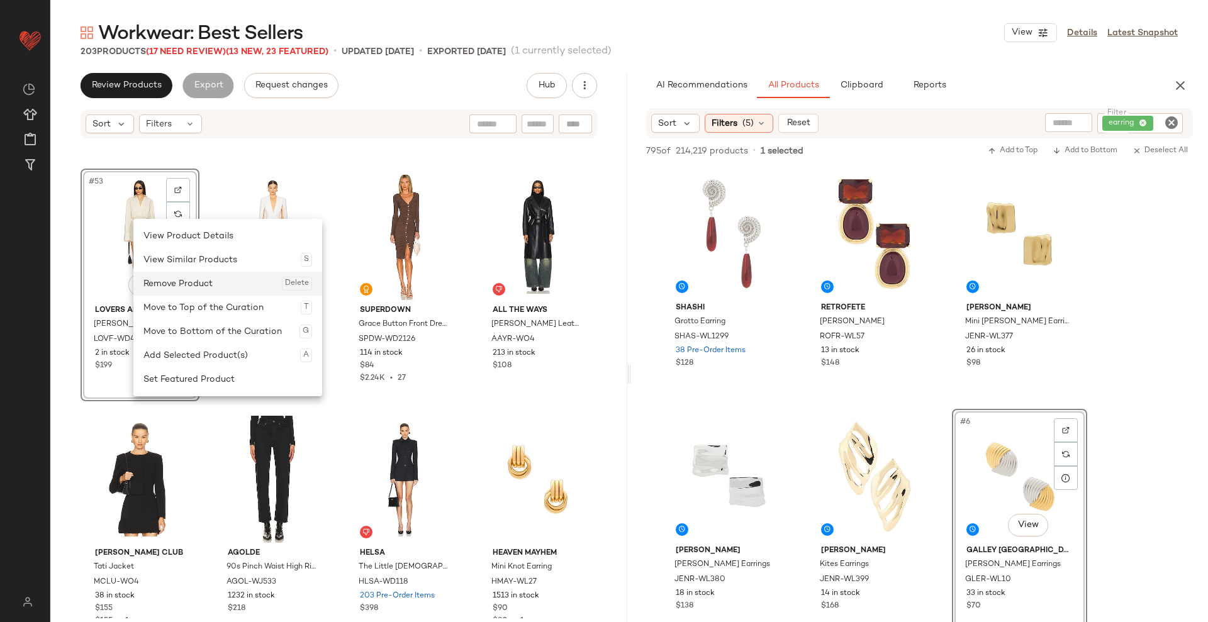
click at [174, 281] on div "Remove Product Delete" at bounding box center [227, 284] width 169 height 24
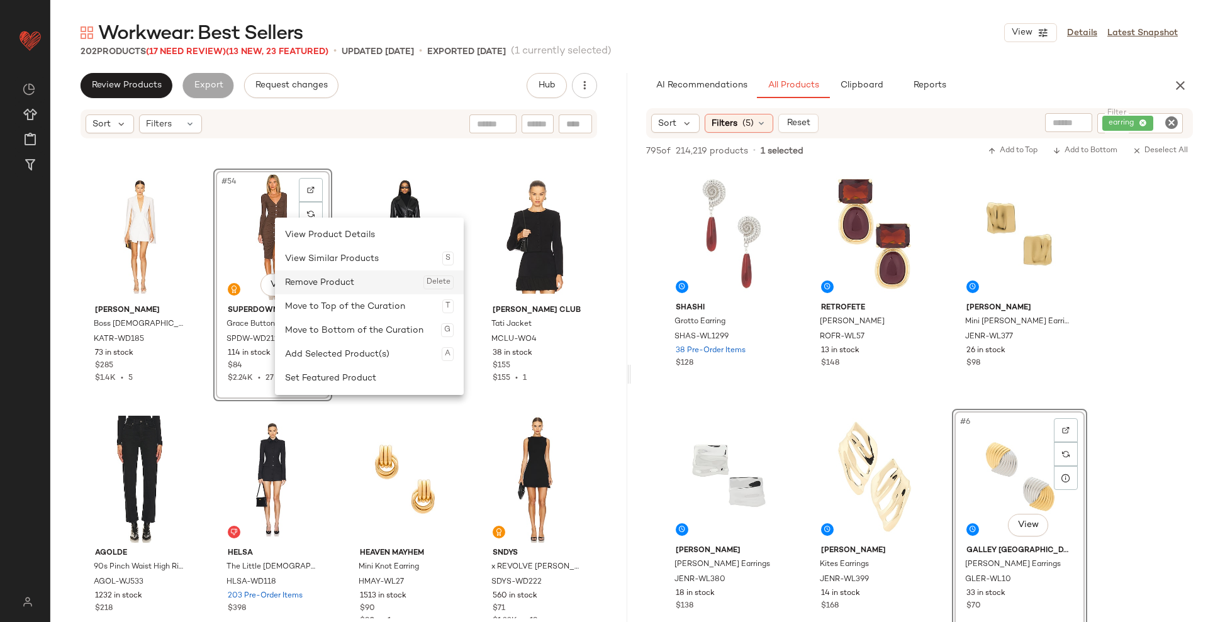
click at [307, 279] on div "Remove Product Delete" at bounding box center [369, 283] width 169 height 24
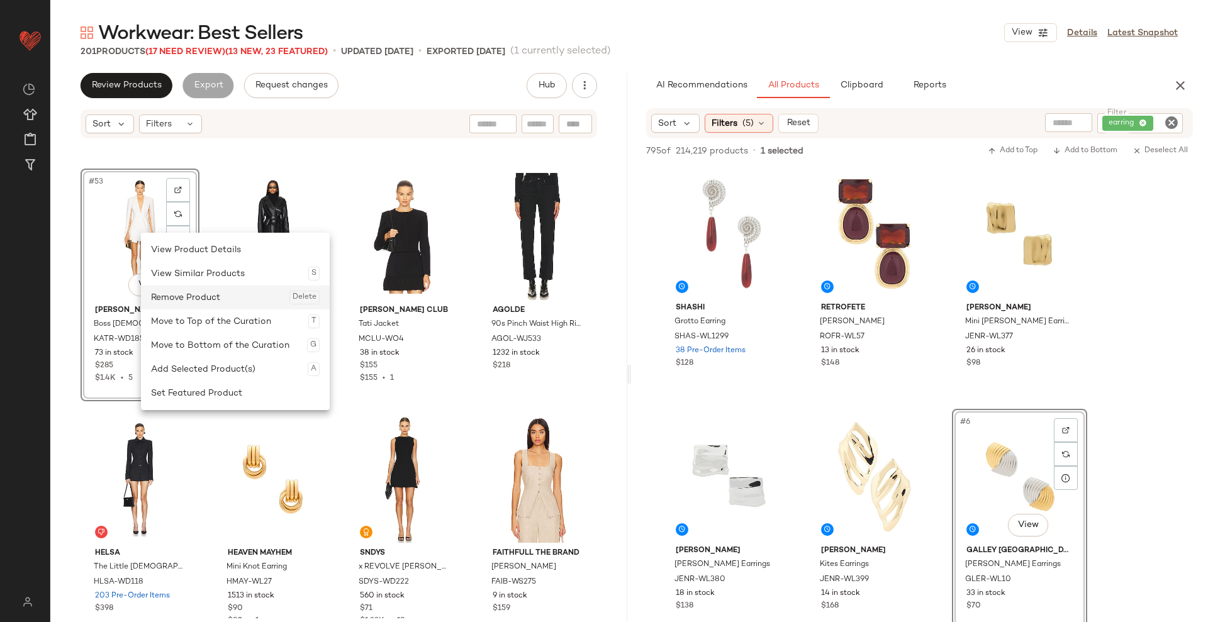
click at [195, 301] on div "Remove Product Delete" at bounding box center [235, 298] width 169 height 24
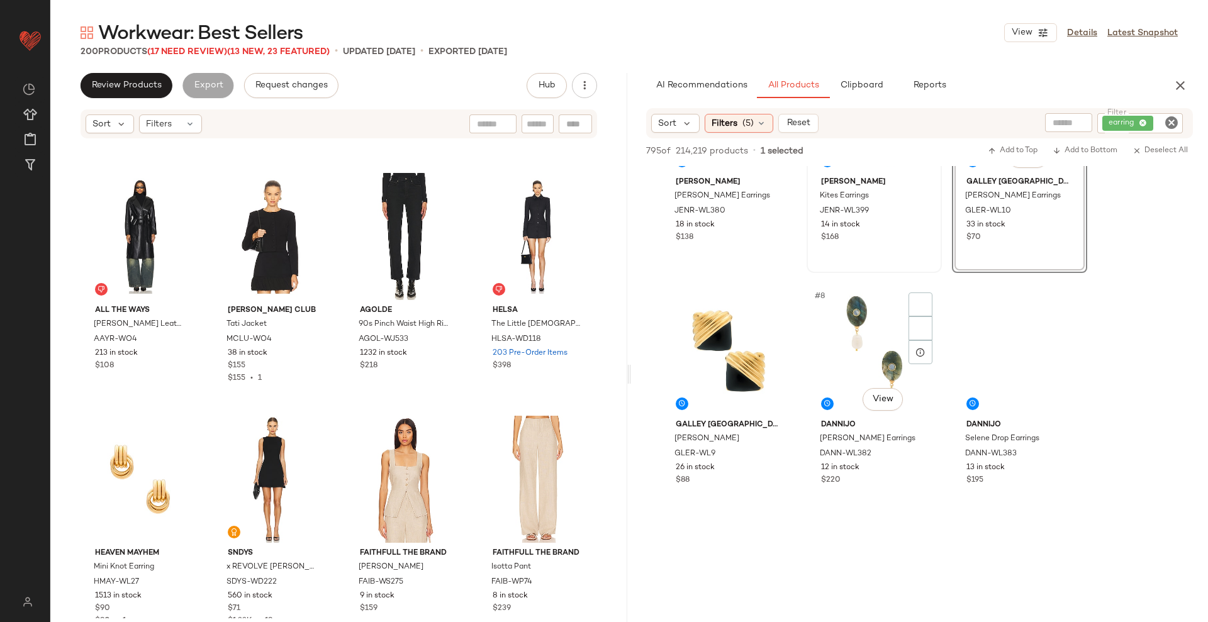
scroll to position [239, 0]
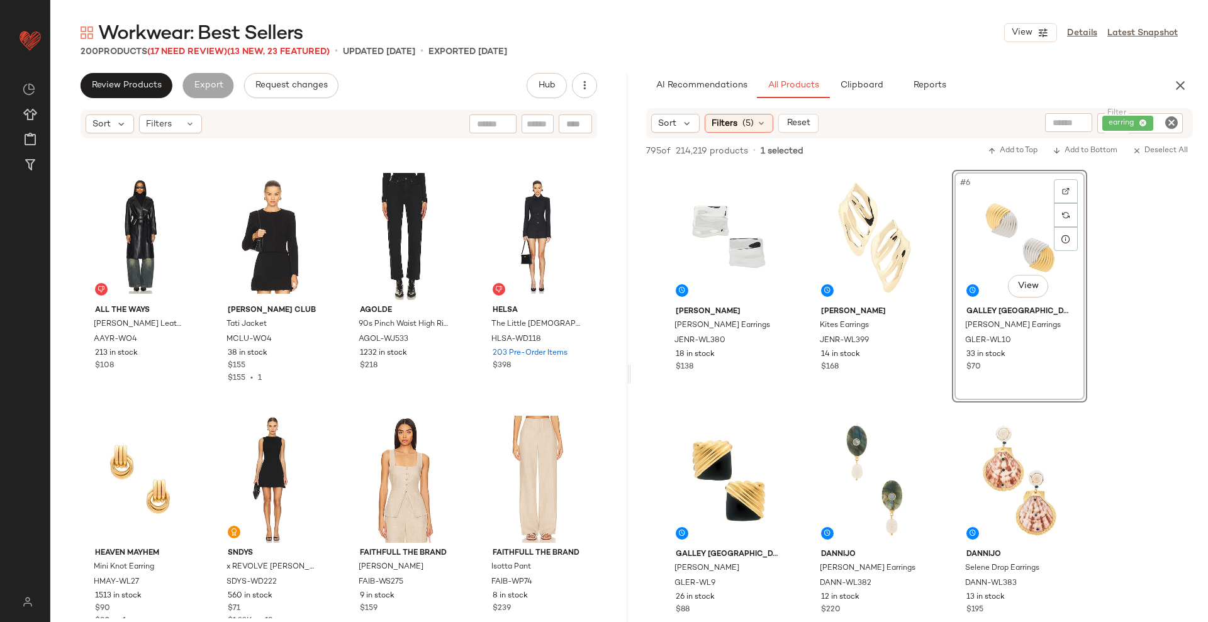
click at [1171, 122] on icon "Clear Filter" at bounding box center [1171, 122] width 15 height 15
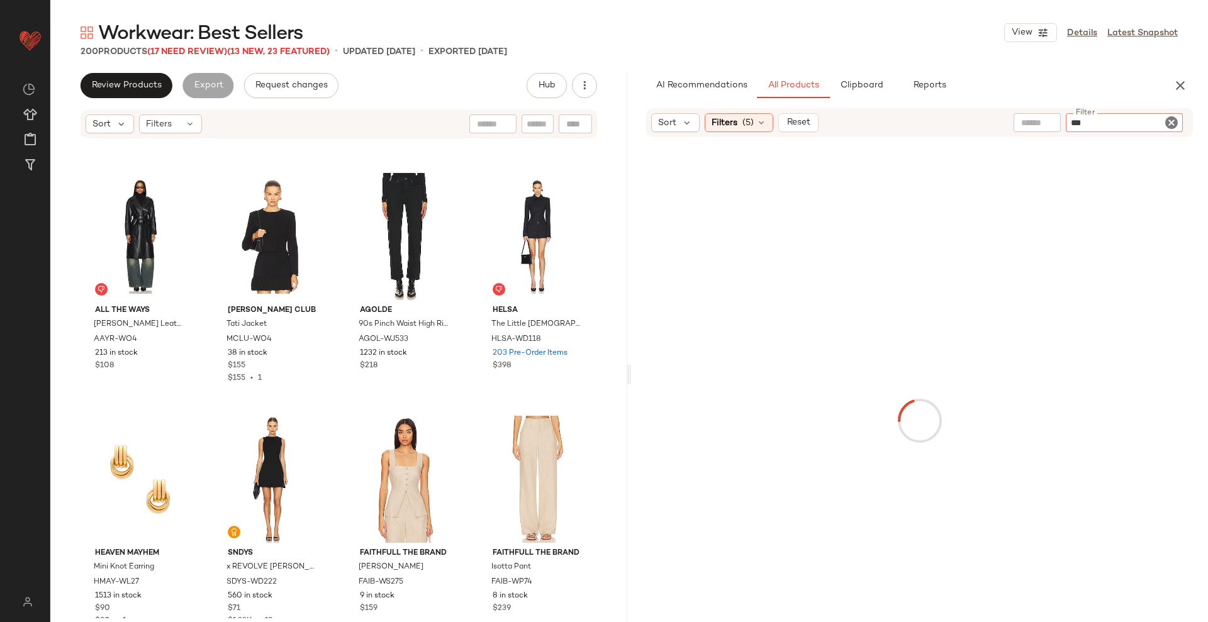
type input "****"
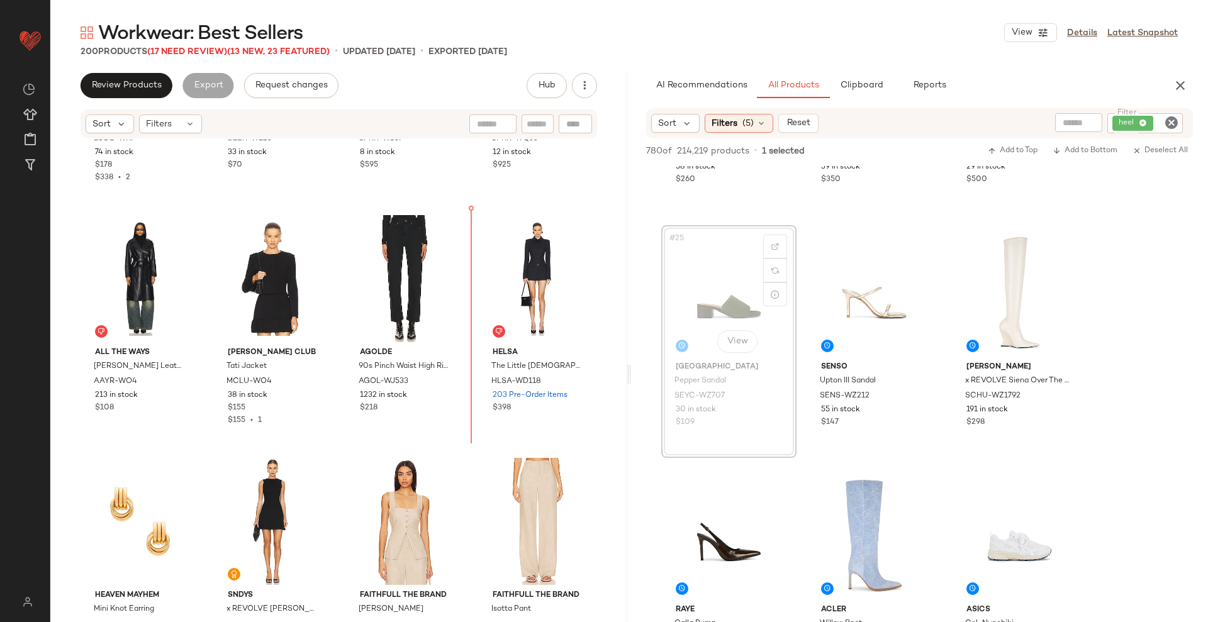
scroll to position [3096, 0]
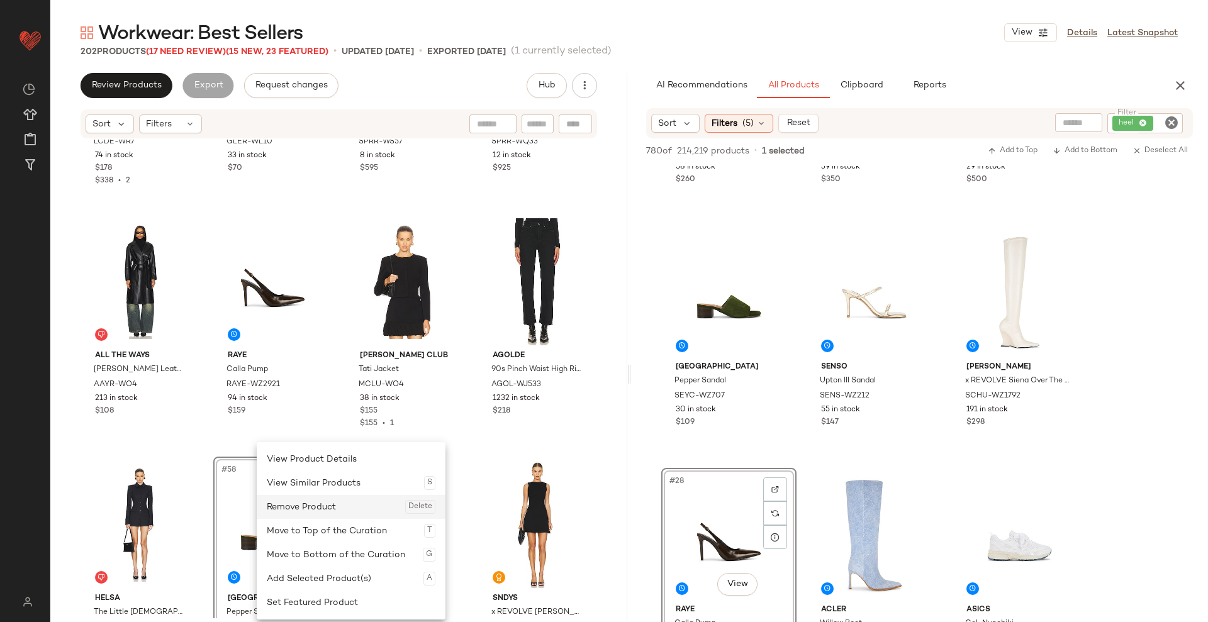
click at [310, 514] on div "Remove Product Delete" at bounding box center [351, 507] width 169 height 24
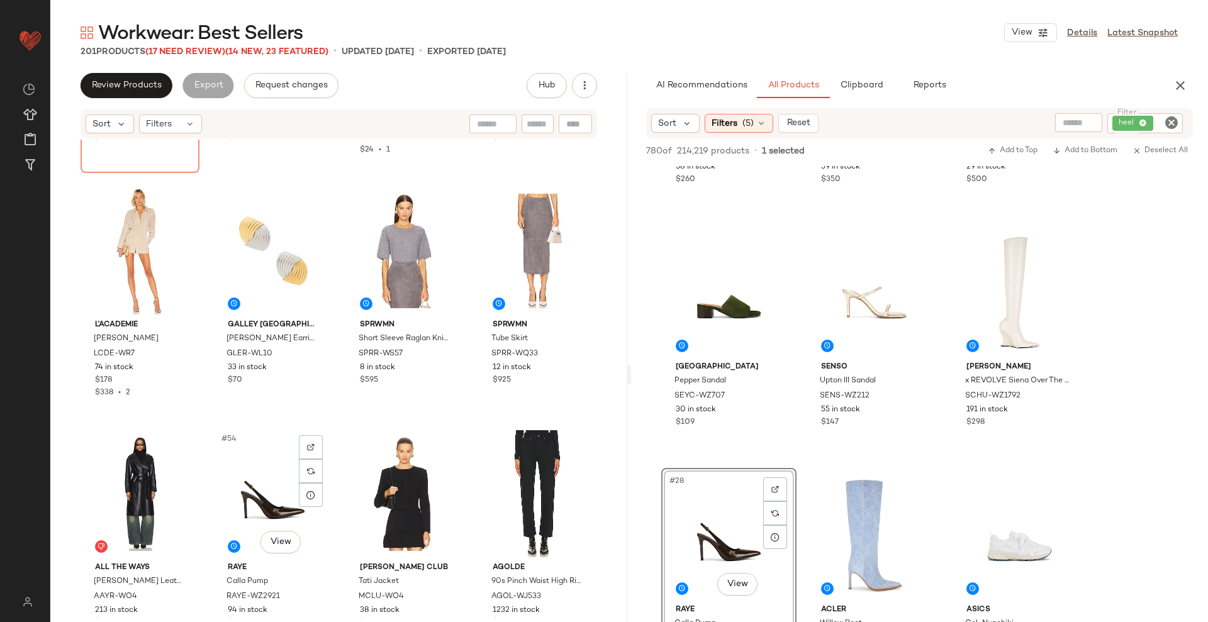
scroll to position [2928, 0]
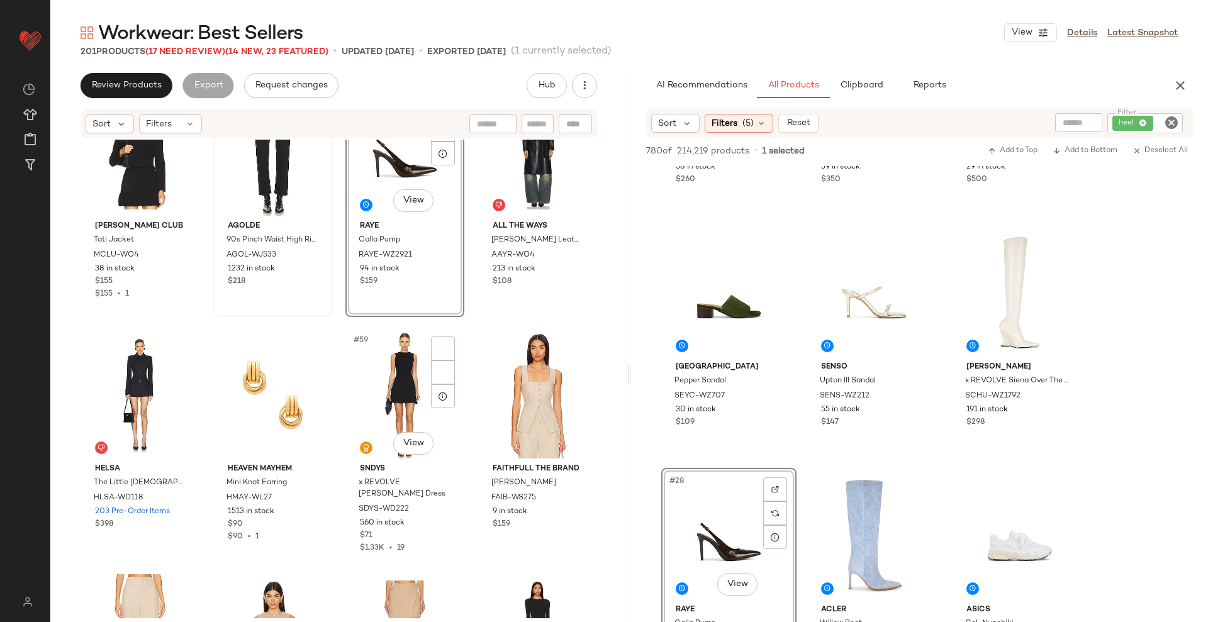
scroll to position [3226, 0]
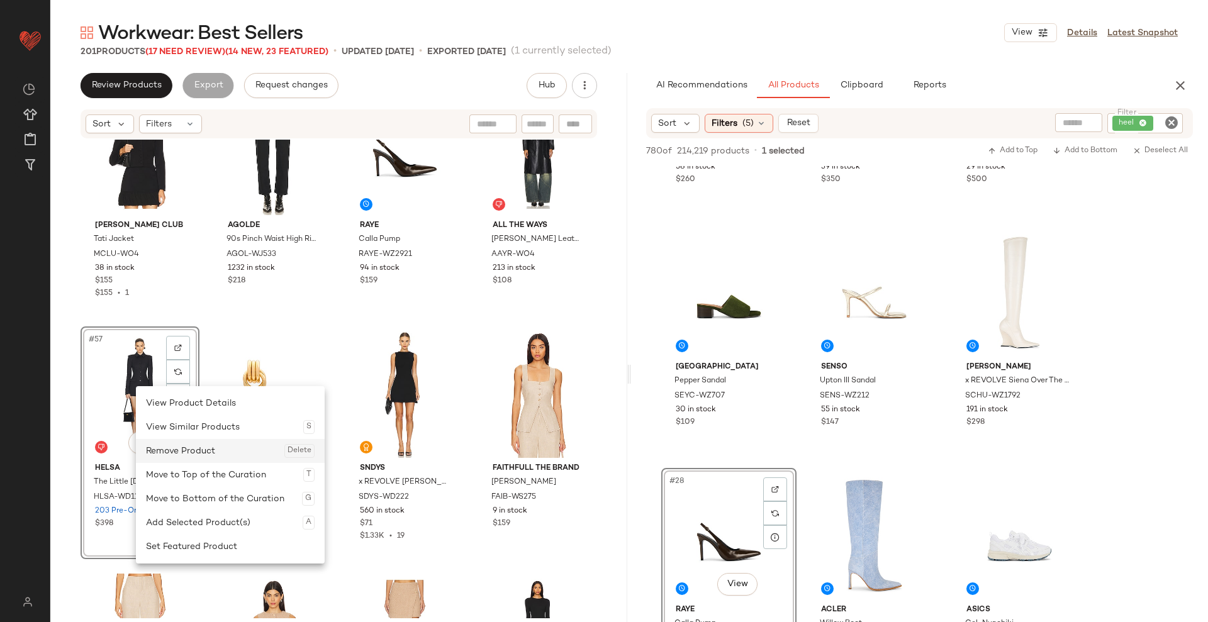
click at [198, 449] on div "Remove Product Delete" at bounding box center [230, 451] width 169 height 24
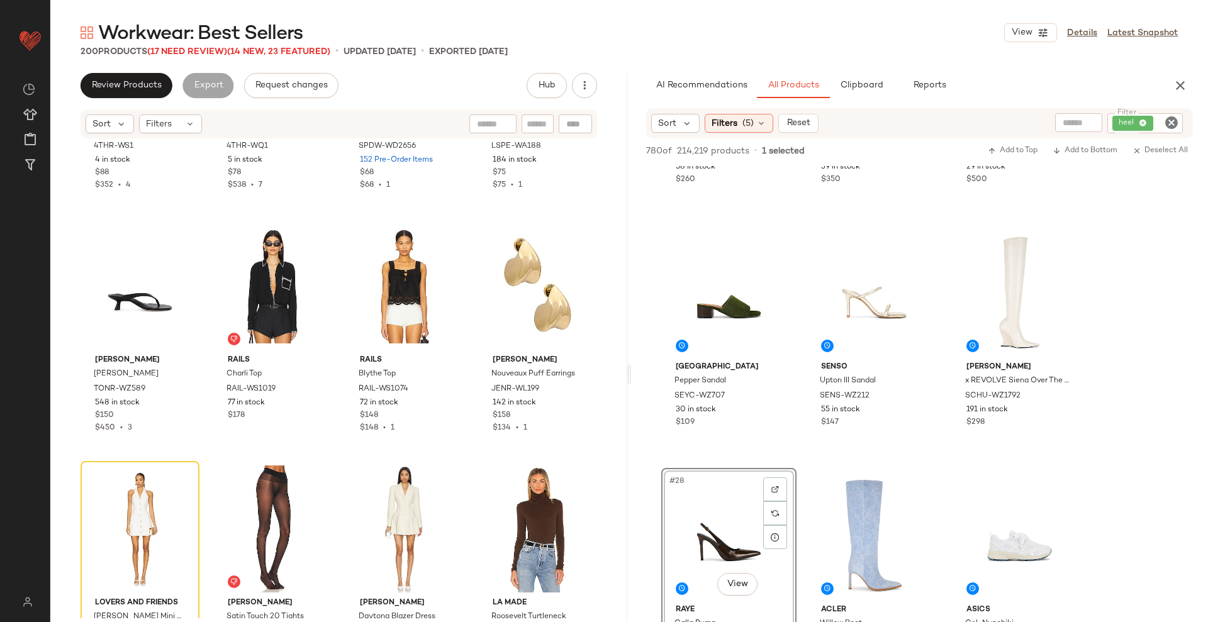
scroll to position [3821, 0]
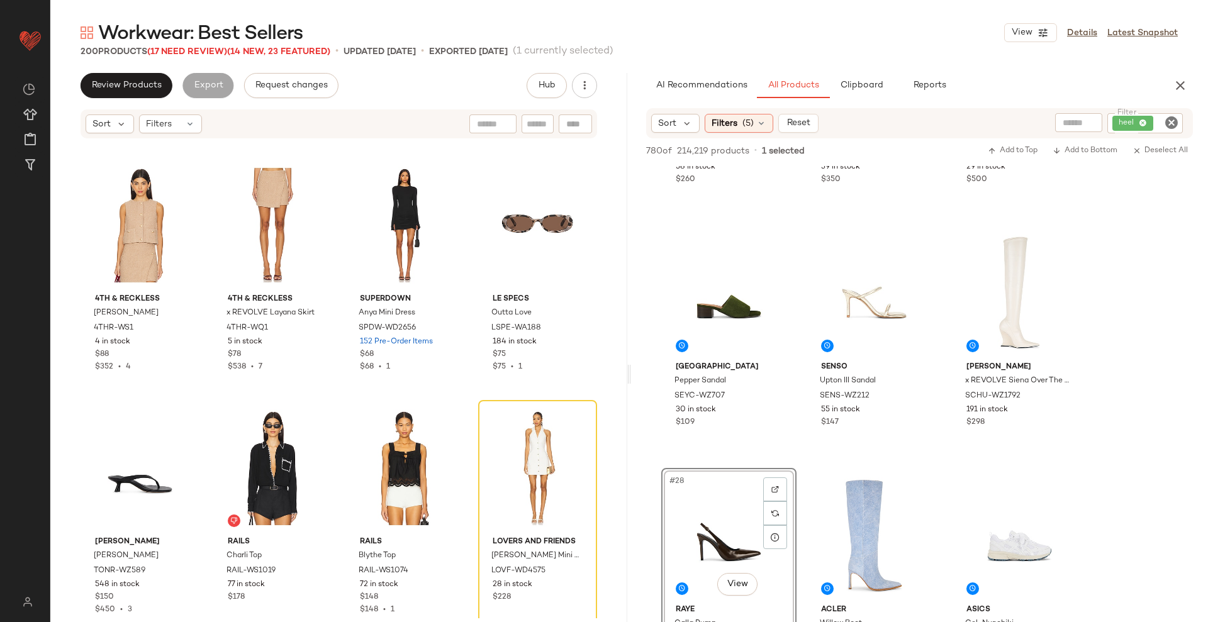
scroll to position [2408, 0]
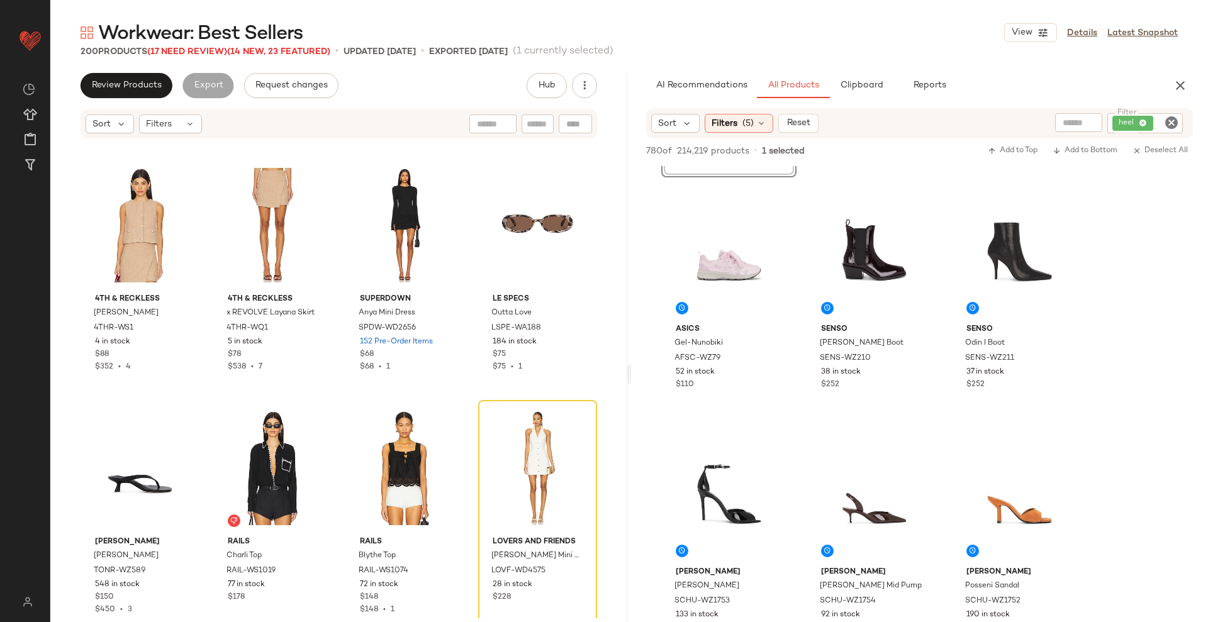
click at [1169, 125] on icon "Clear Filter" at bounding box center [1171, 122] width 15 height 15
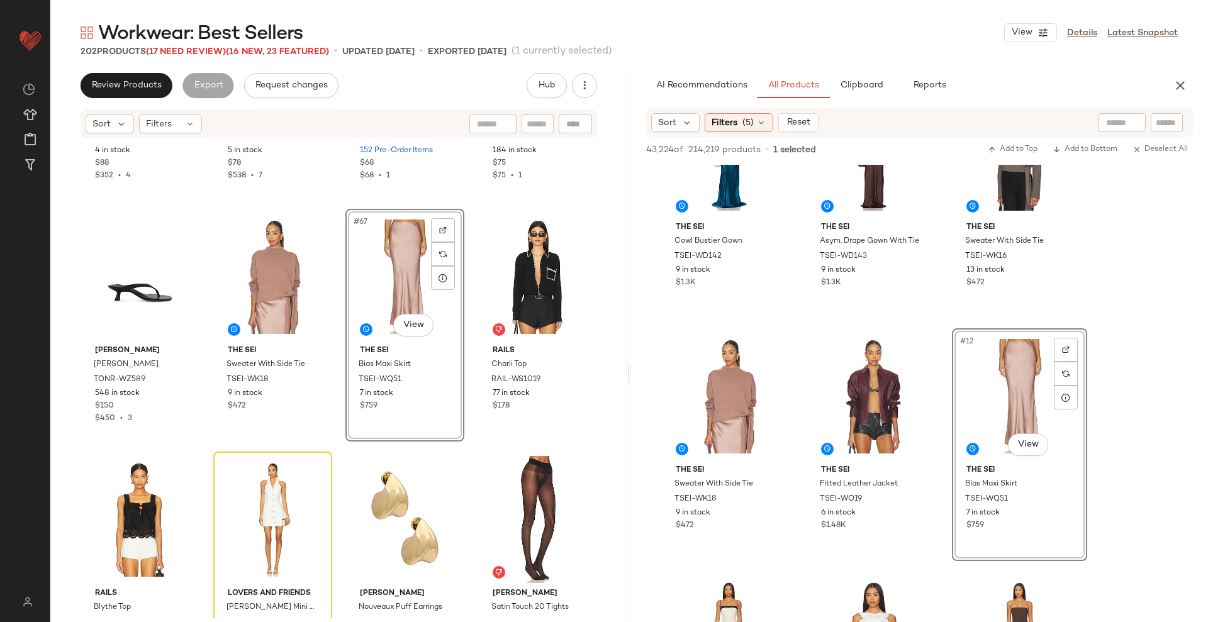
scroll to position [3830, 0]
click at [554, 273] on div at bounding box center [538, 276] width 110 height 127
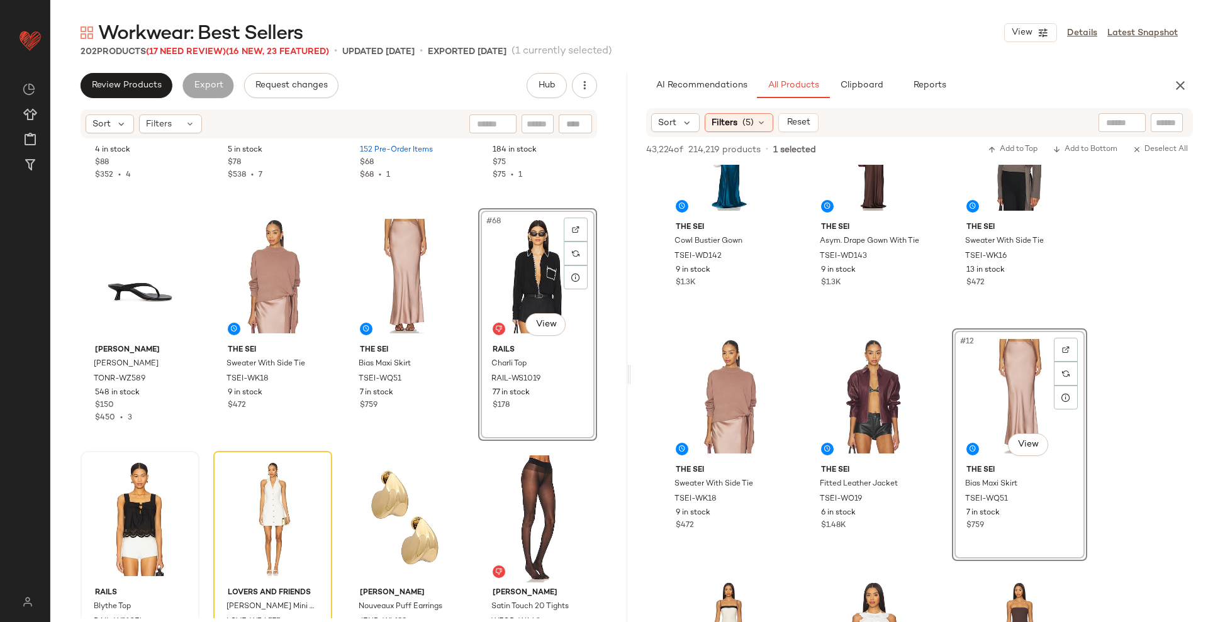
click at [107, 509] on div at bounding box center [140, 519] width 110 height 127
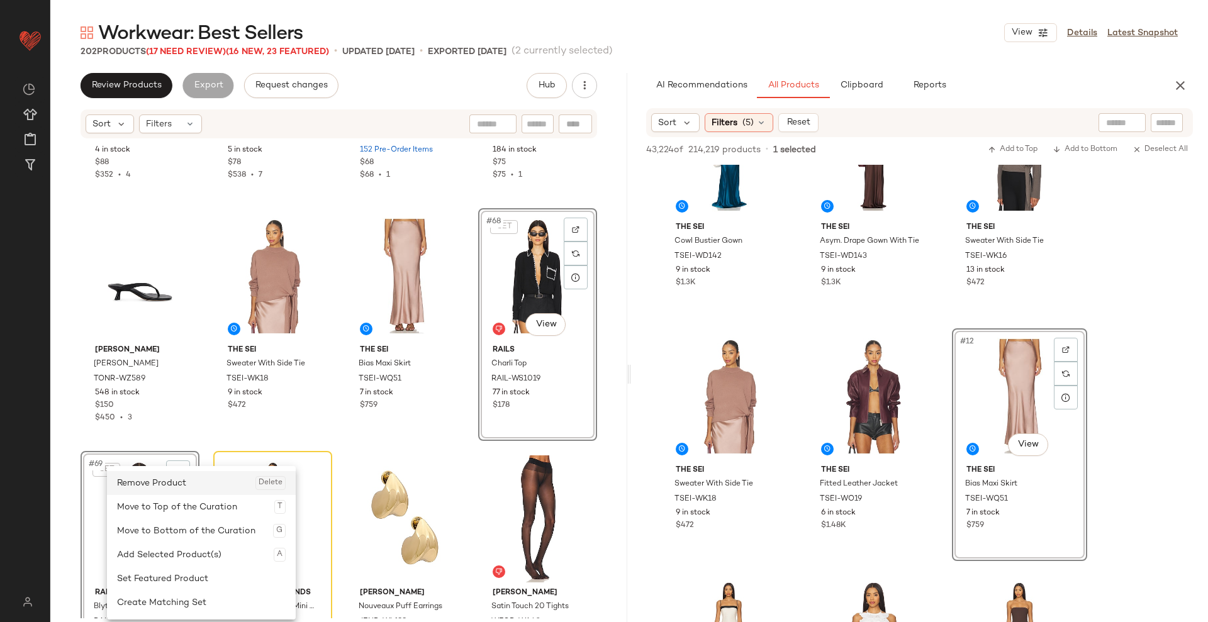
click at [179, 492] on div "Remove Product Delete" at bounding box center [201, 483] width 169 height 24
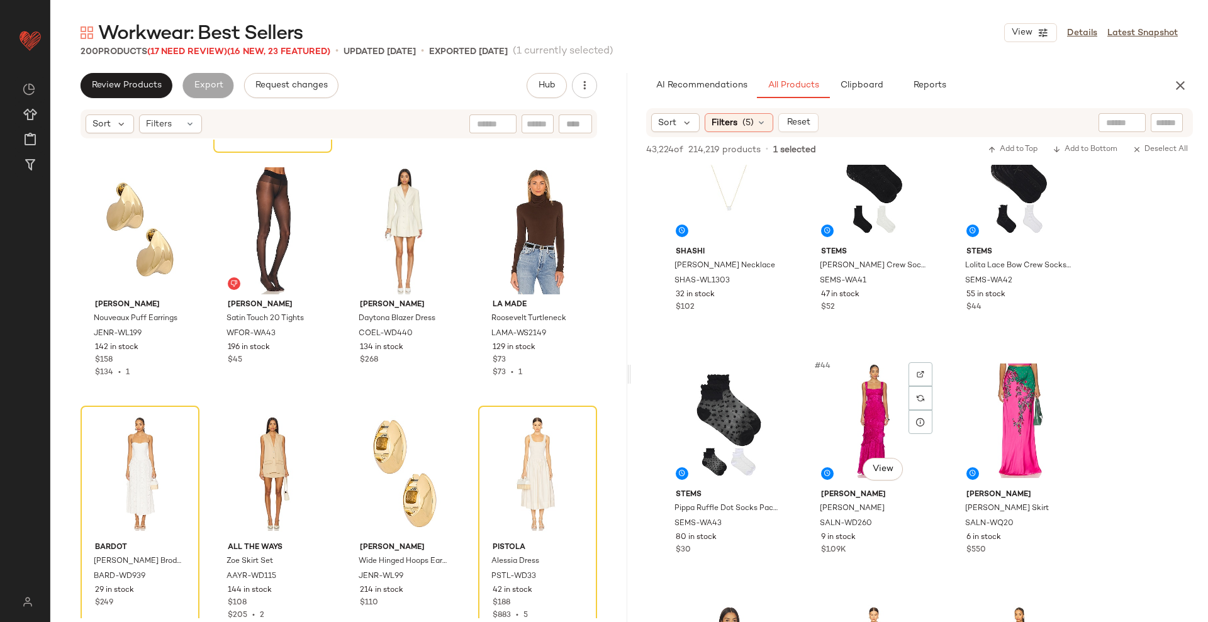
scroll to position [3480, 0]
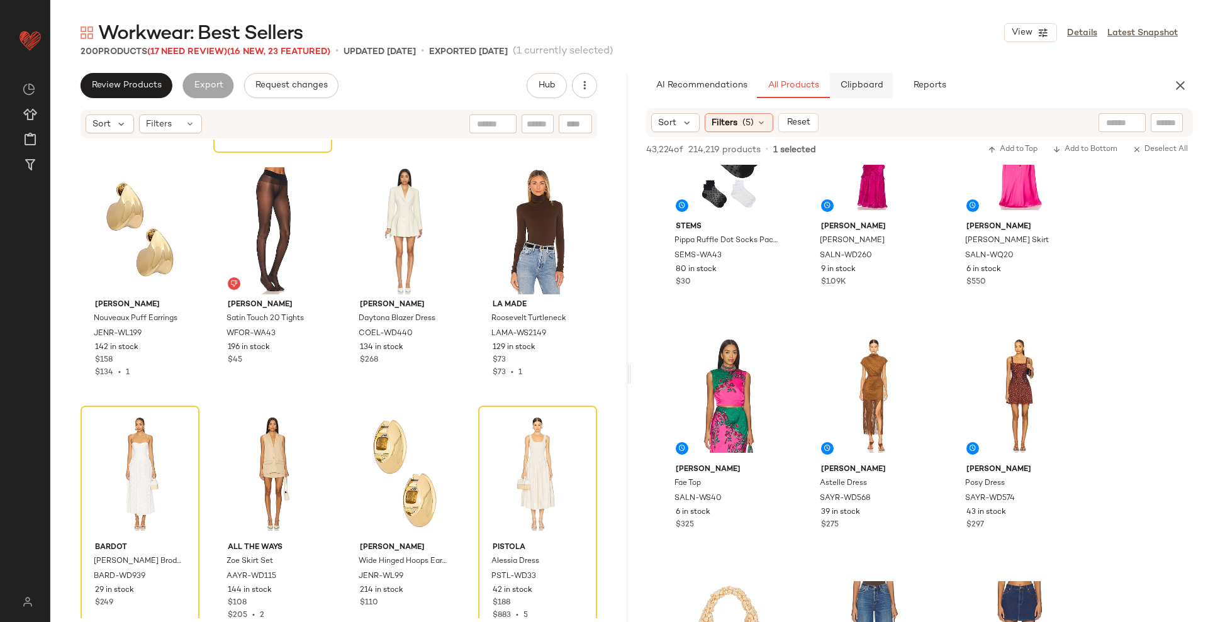
click at [865, 91] on span "Clipboard" at bounding box center [860, 86] width 43 height 10
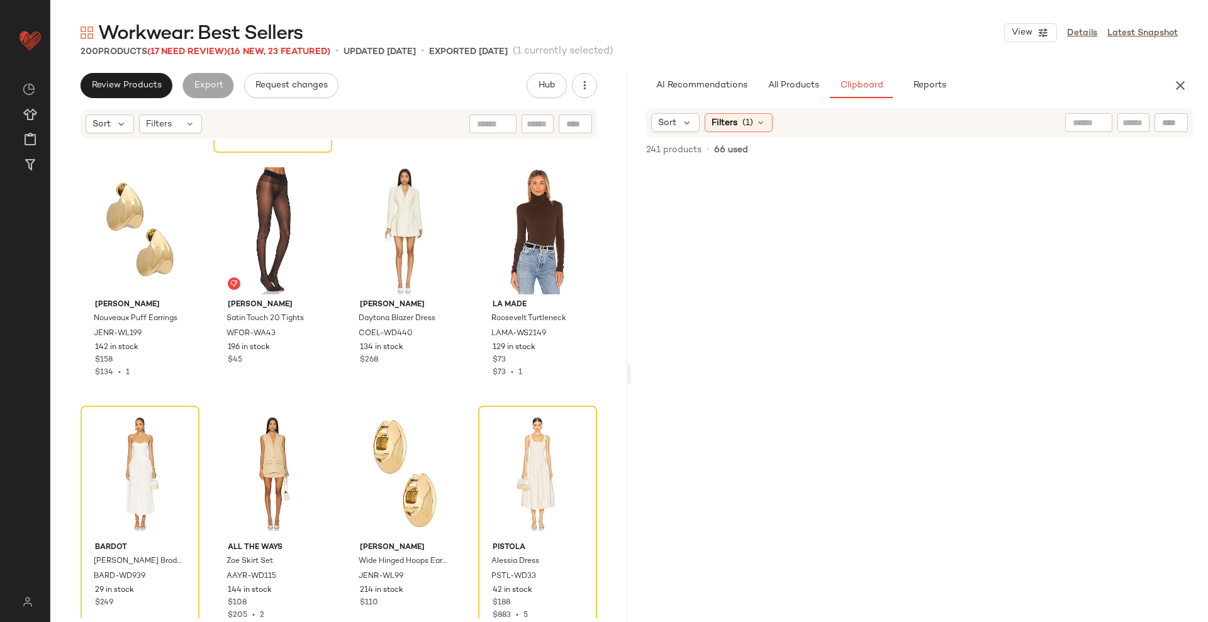
scroll to position [580, 0]
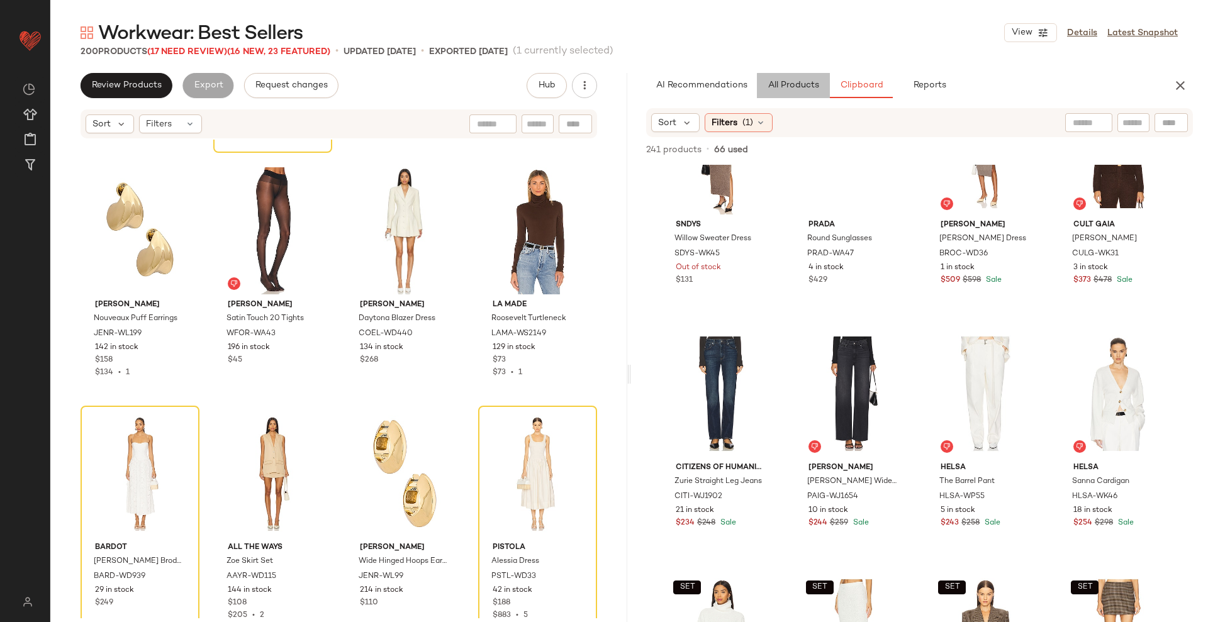
click at [799, 84] on span "All Products" at bounding box center [794, 86] width 52 height 10
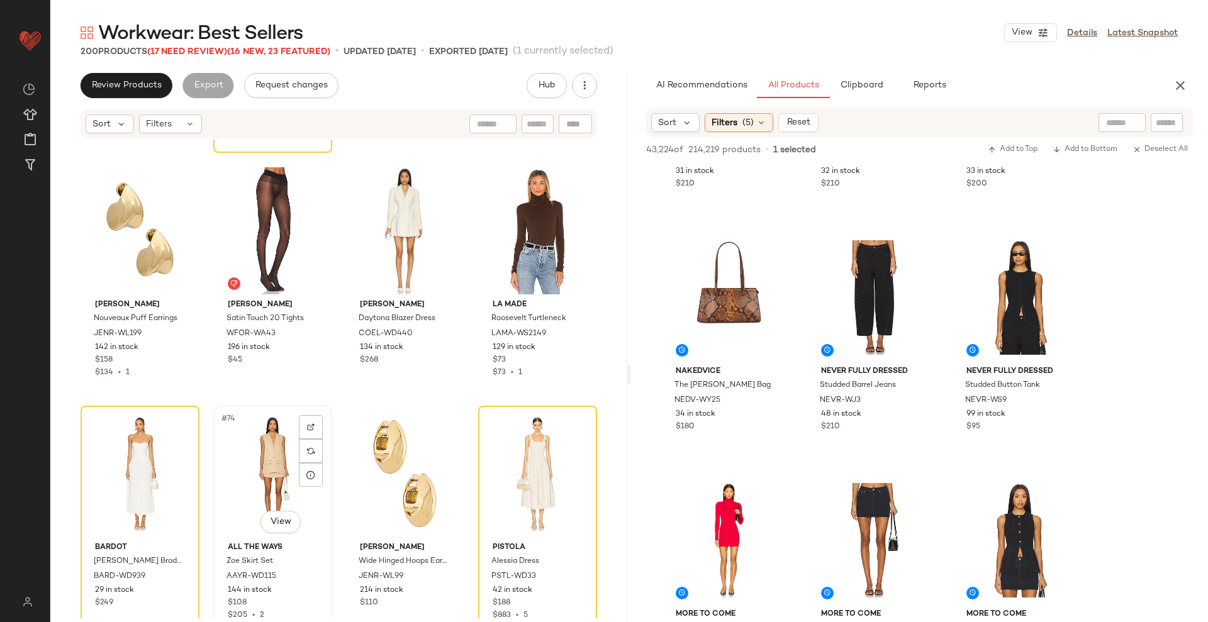
scroll to position [4081, 0]
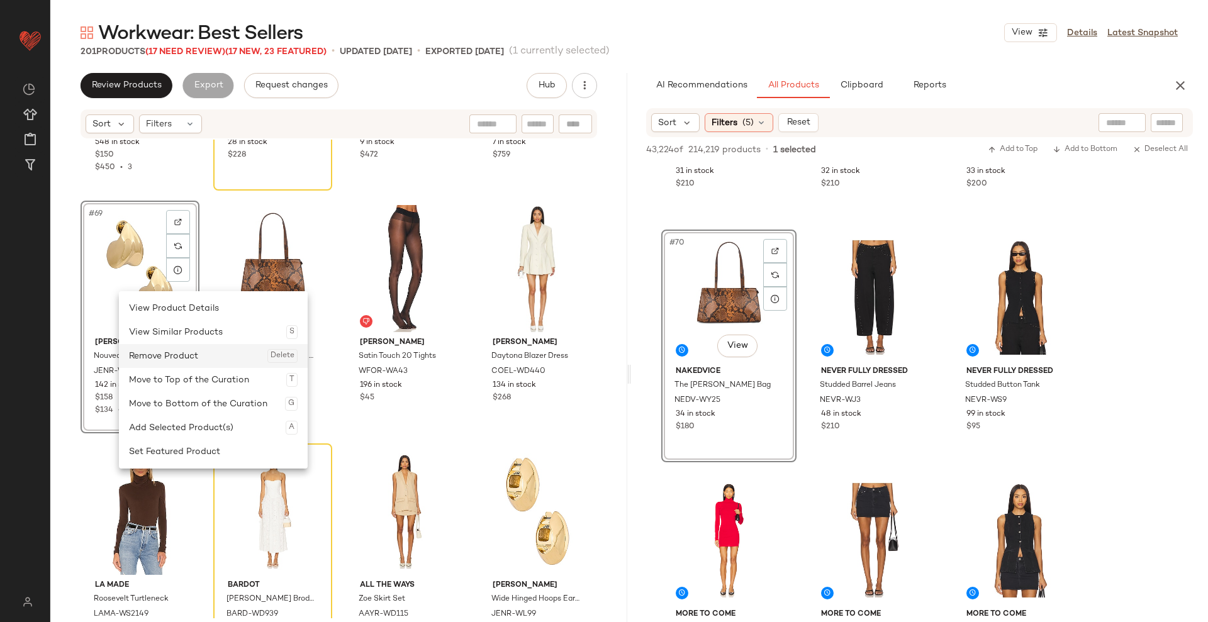
click at [162, 357] on div "Remove Product Delete" at bounding box center [213, 356] width 169 height 24
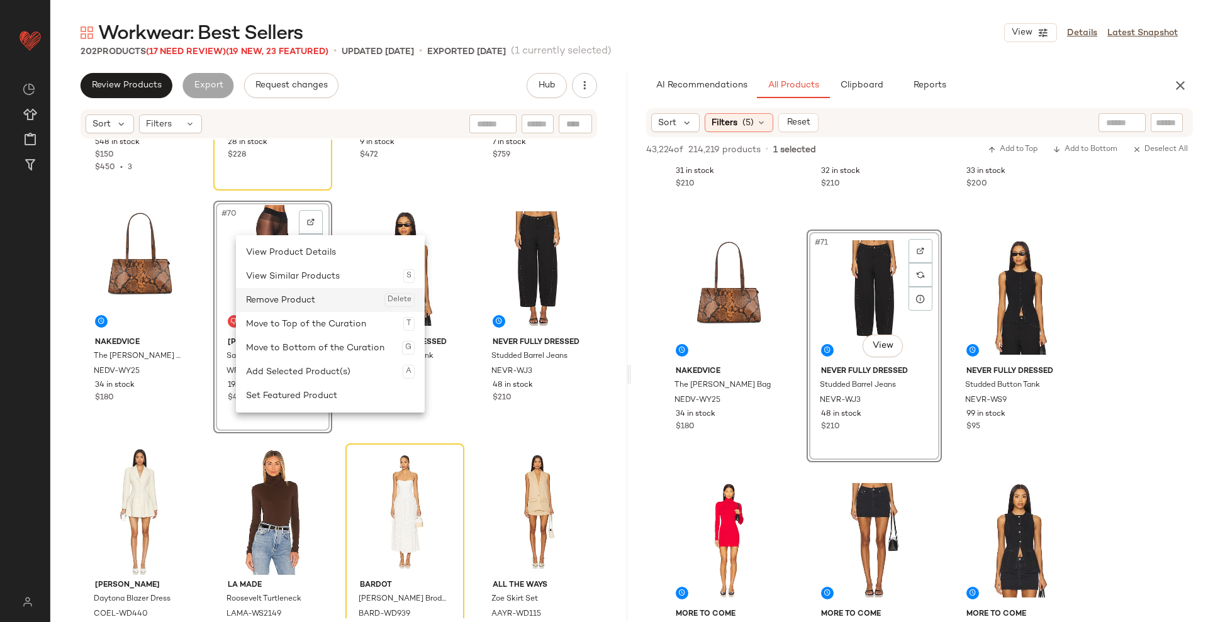
click at [285, 299] on div "Remove Product Delete" at bounding box center [330, 300] width 169 height 24
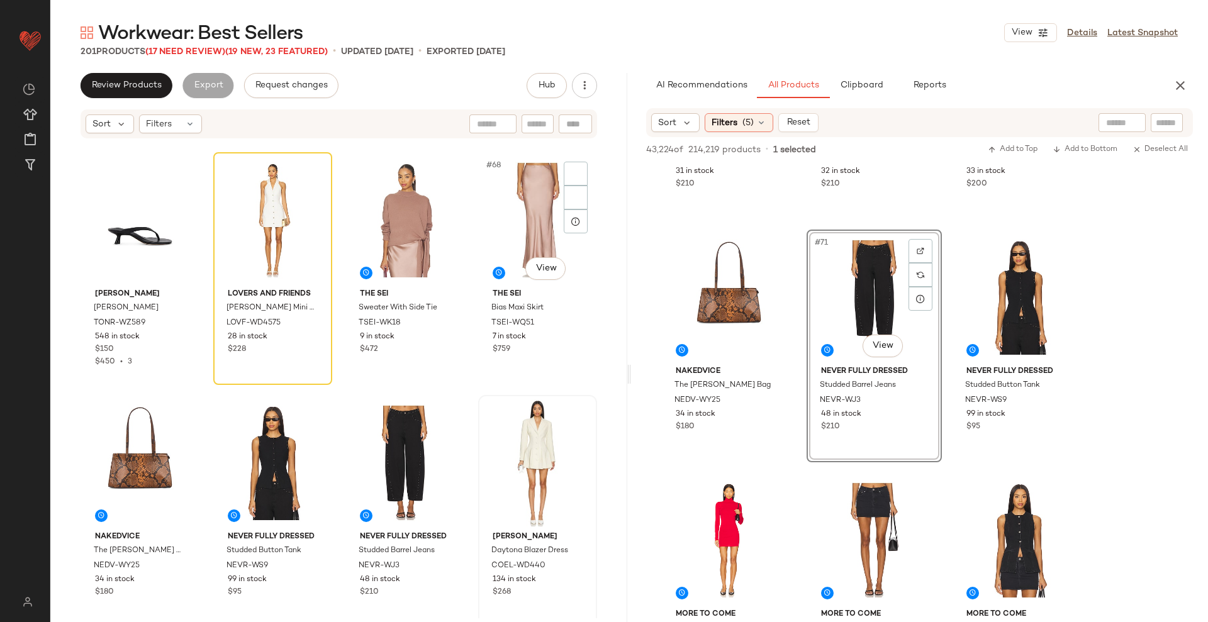
scroll to position [3887, 0]
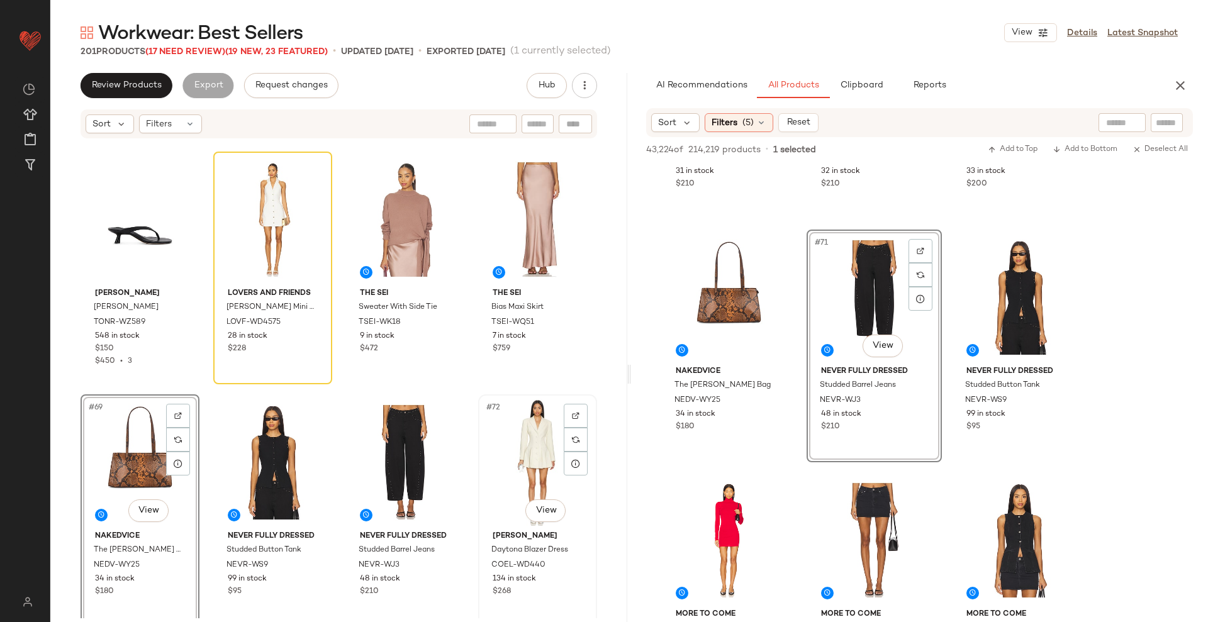
drag, startPoint x: 275, startPoint y: 444, endPoint x: 477, endPoint y: 452, distance: 202.2
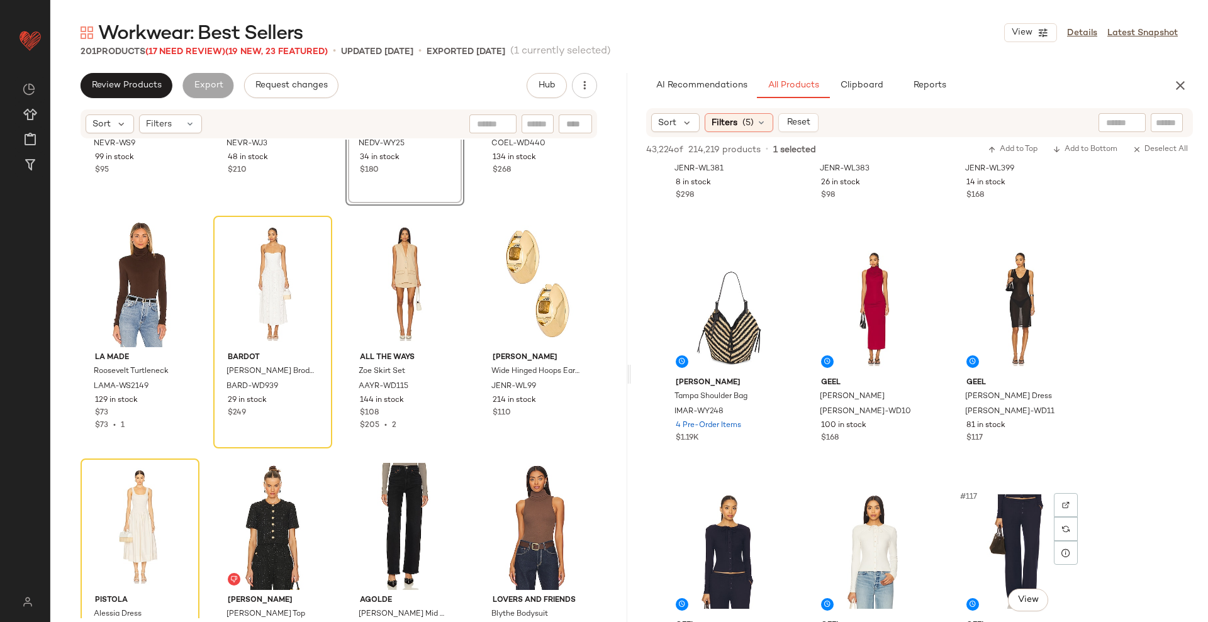
scroll to position [8908, 0]
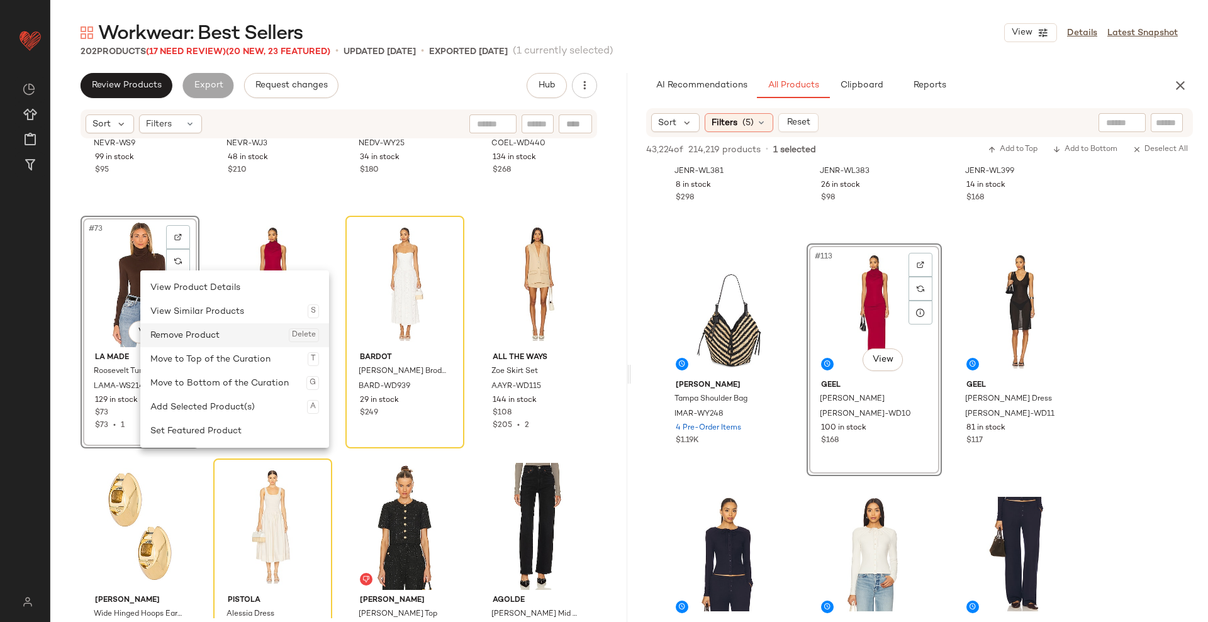
click at [186, 334] on div "Remove Product Delete" at bounding box center [234, 335] width 169 height 24
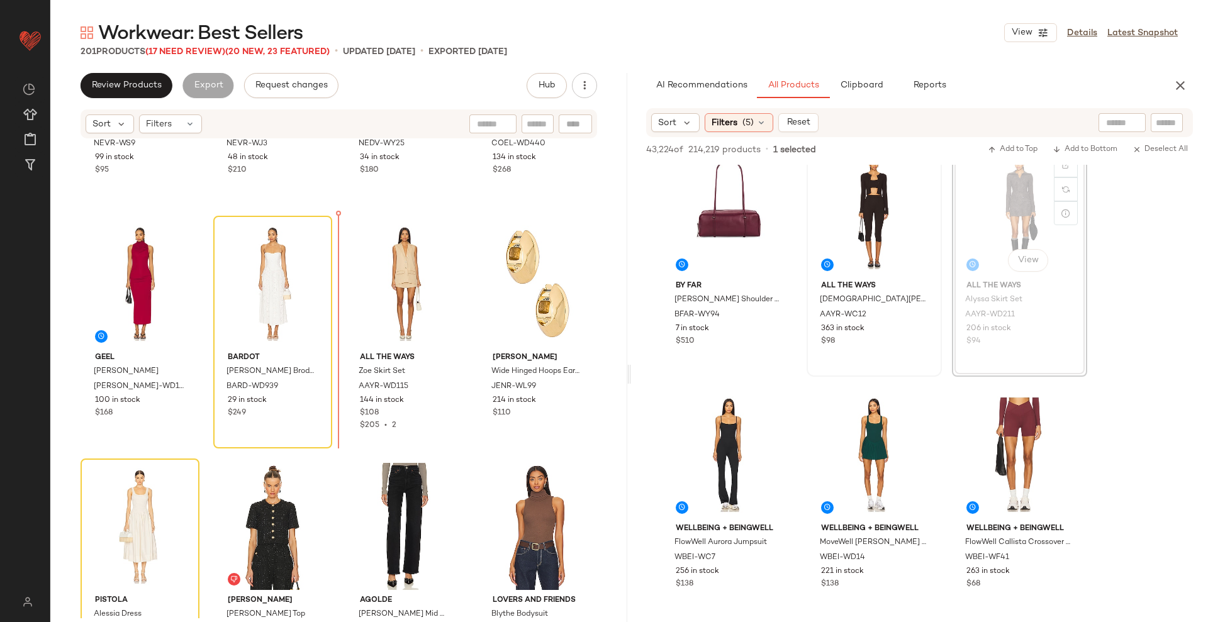
scroll to position [4308, 0]
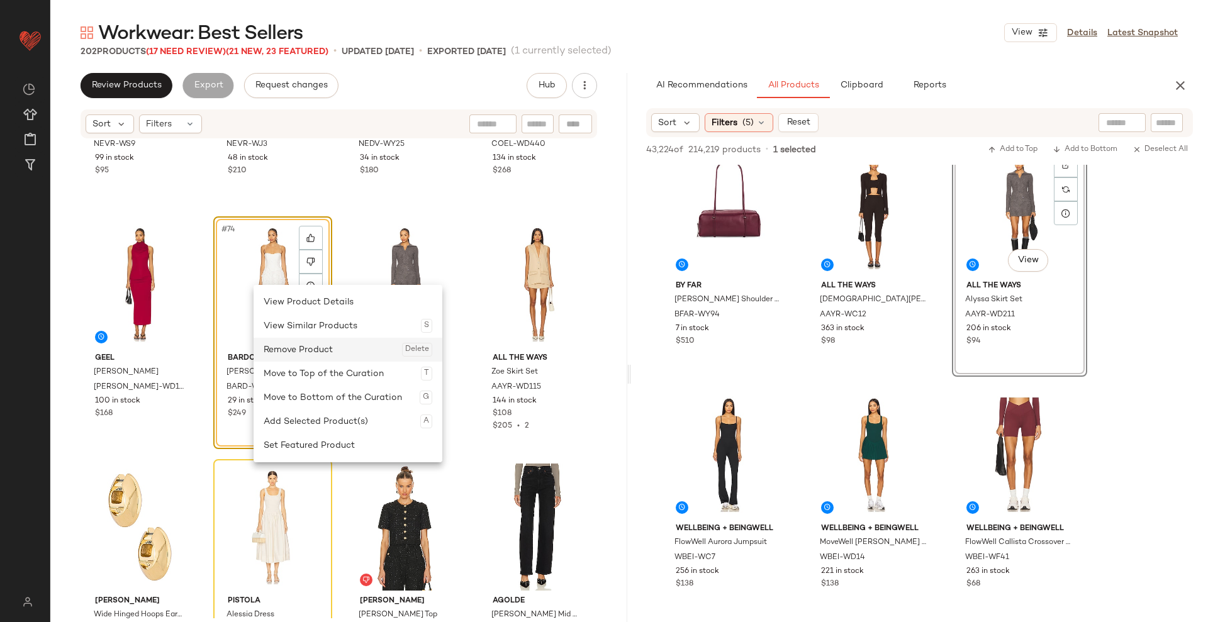
click at [318, 347] on div "Remove Product Delete" at bounding box center [348, 350] width 169 height 24
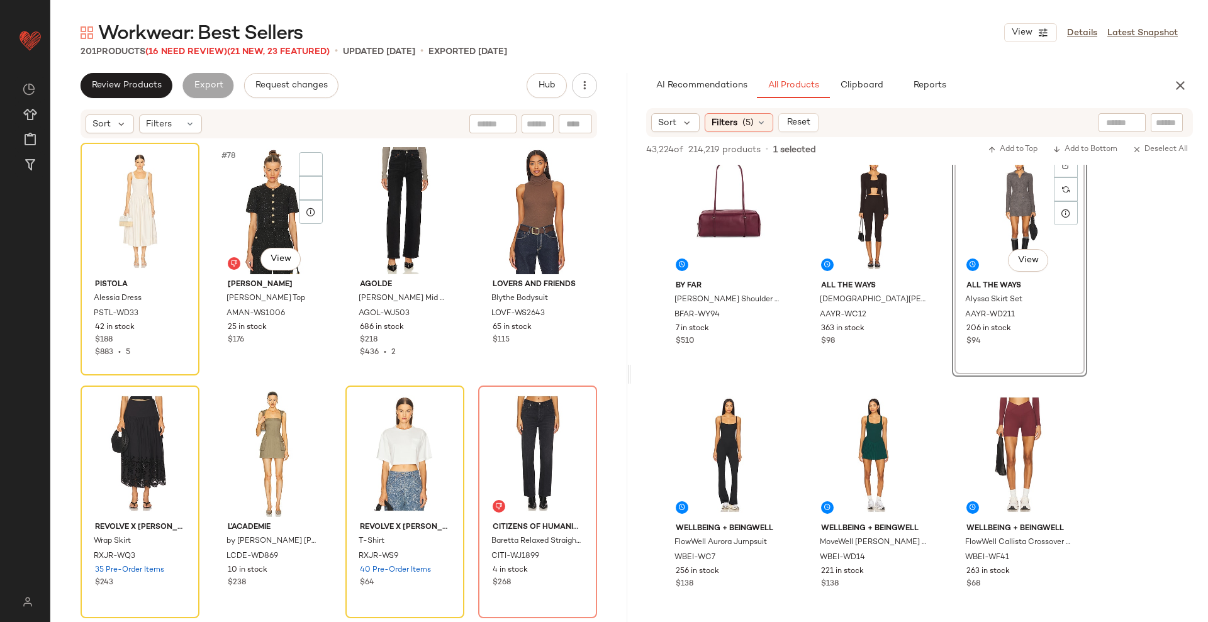
scroll to position [4562, 0]
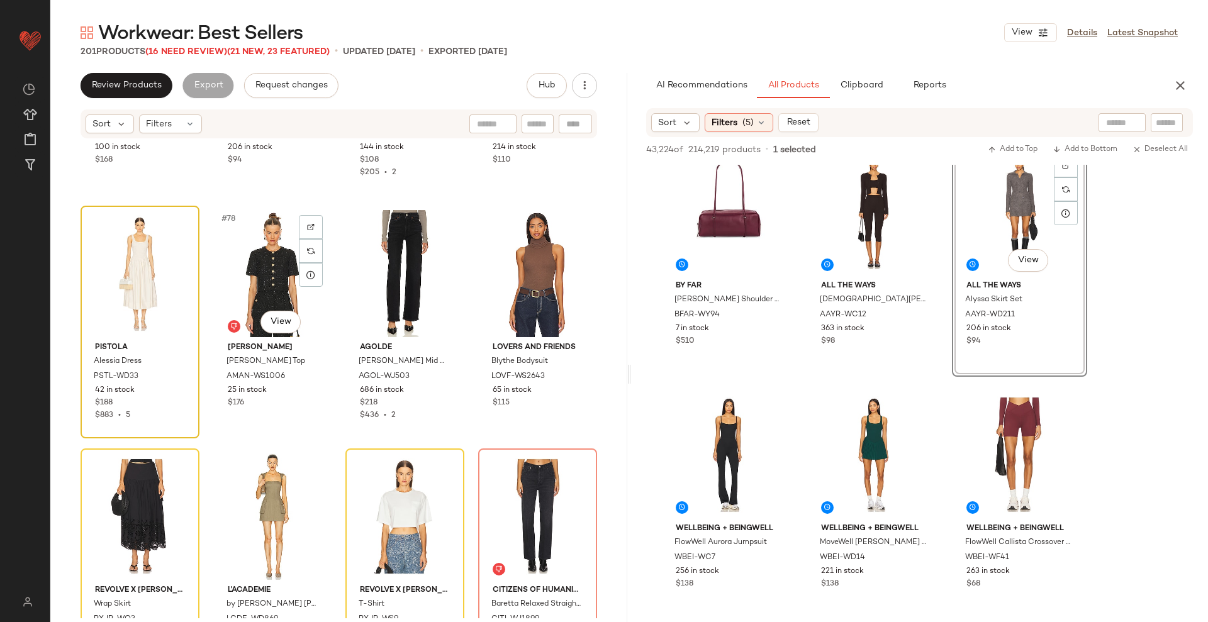
click at [152, 275] on div at bounding box center [140, 273] width 110 height 127
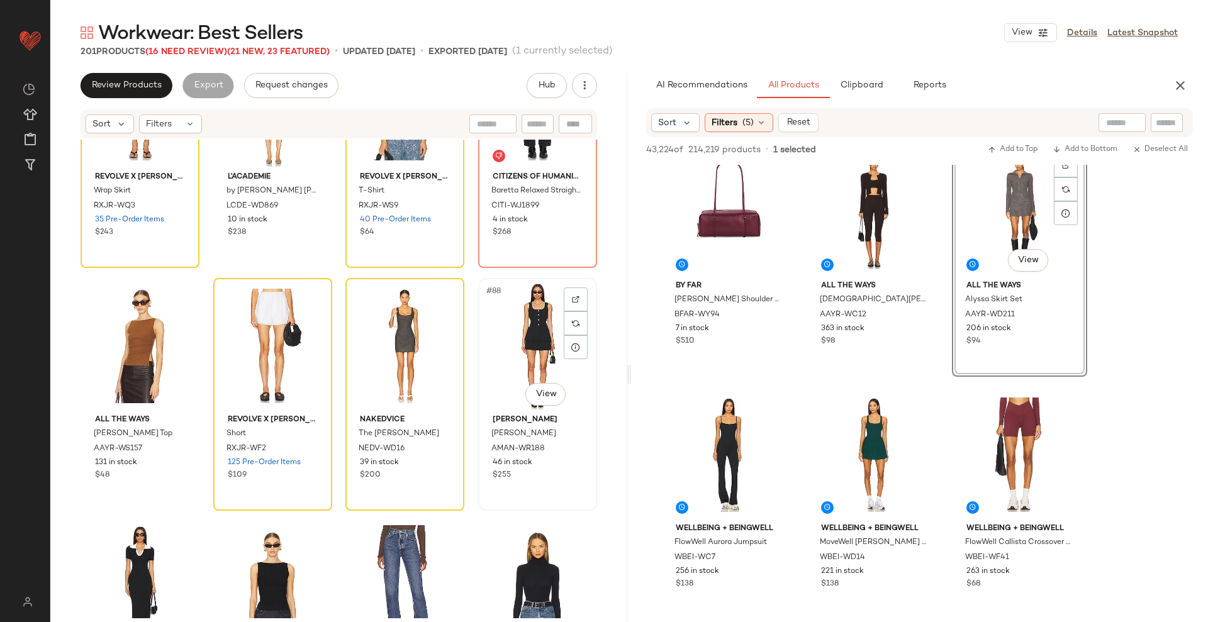
scroll to position [4982, 0]
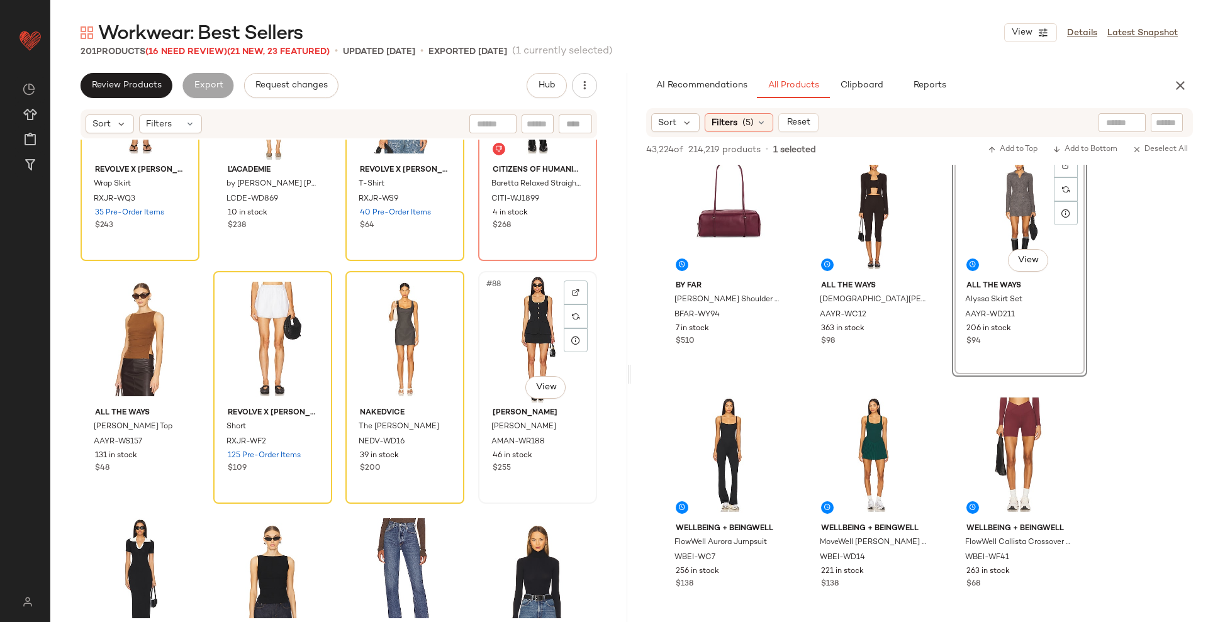
click at [526, 342] on div "#88 View" at bounding box center [538, 339] width 110 height 127
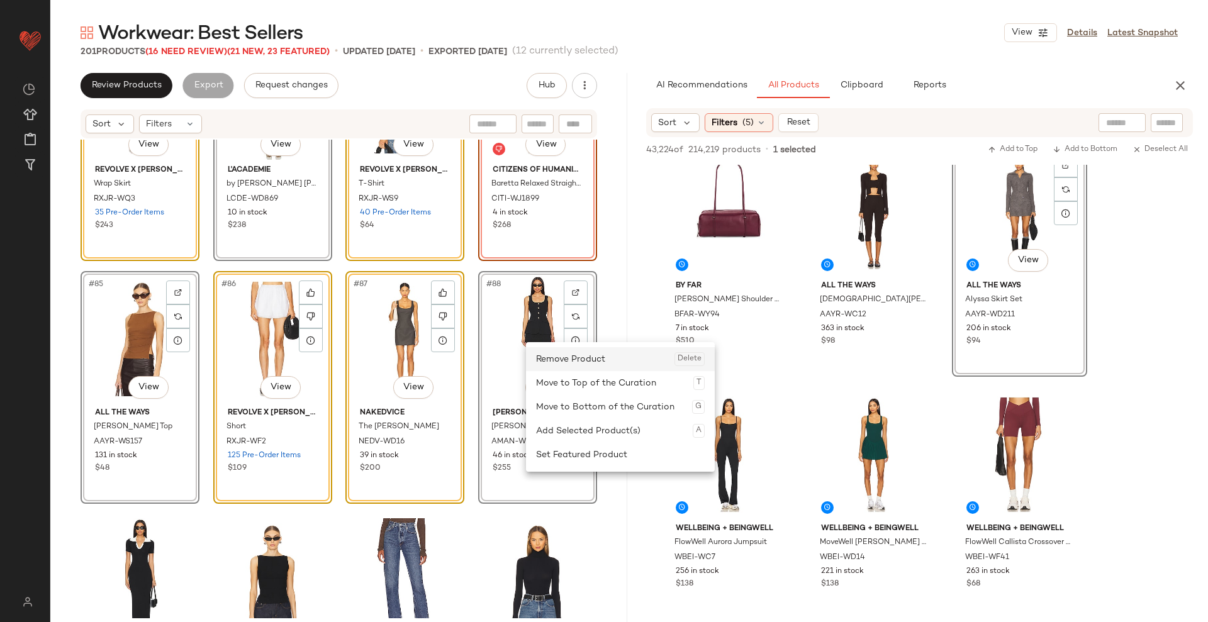
click at [581, 359] on div "Remove Product Delete" at bounding box center [620, 359] width 169 height 24
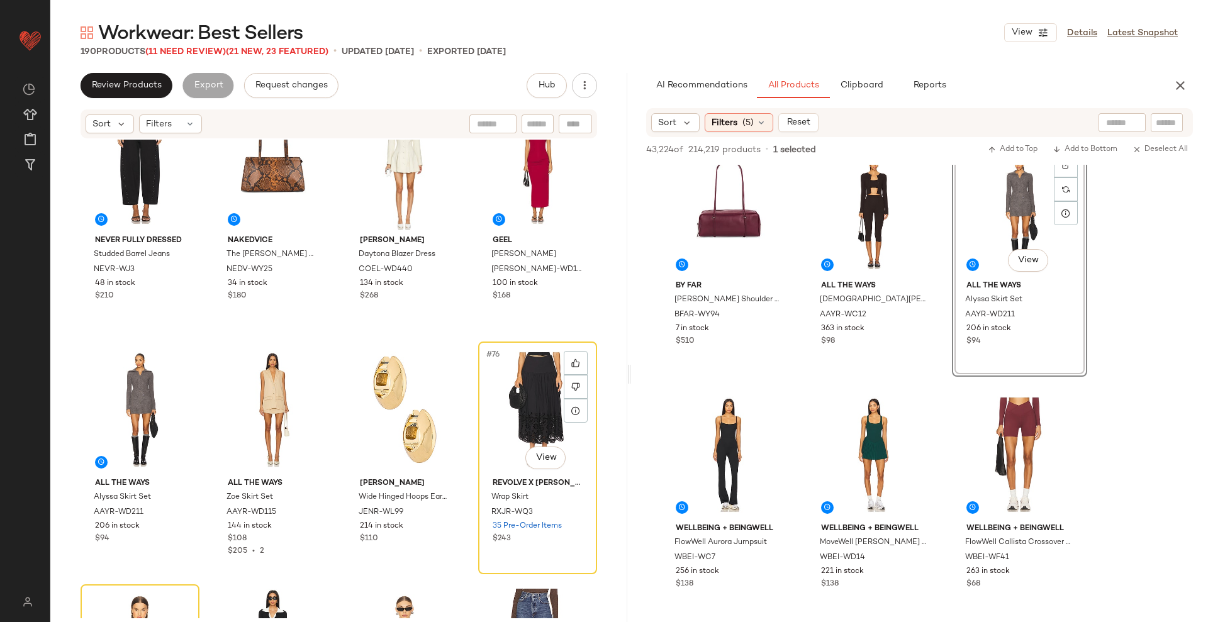
scroll to position [4183, 0]
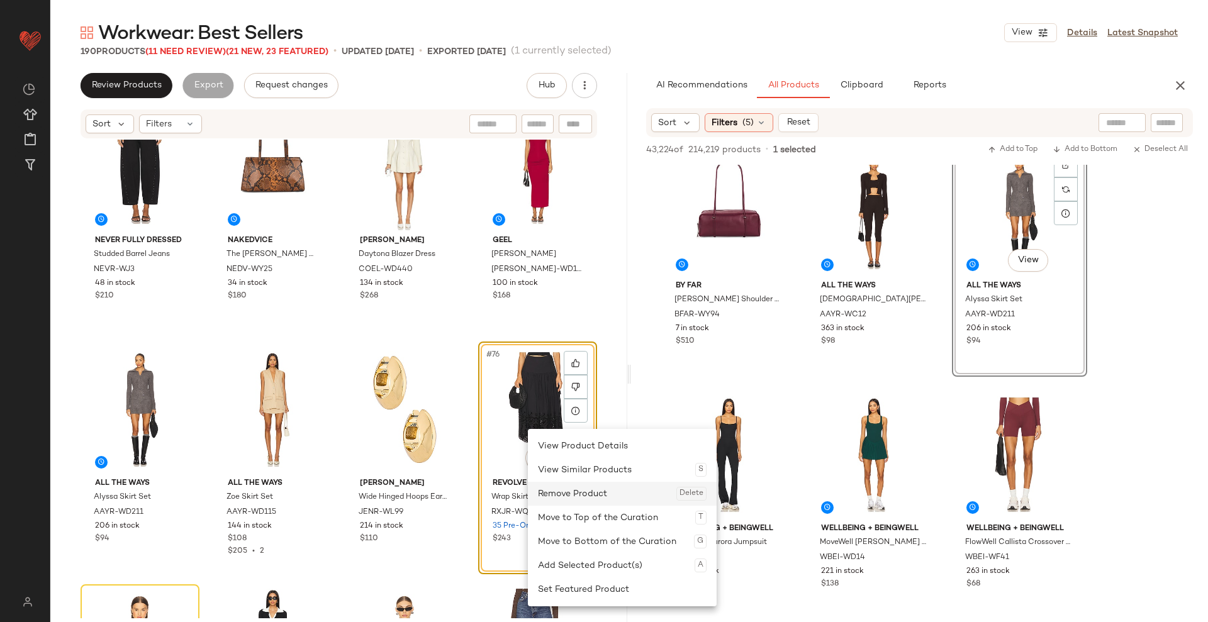
click at [566, 495] on div "Remove Product Delete" at bounding box center [622, 494] width 169 height 24
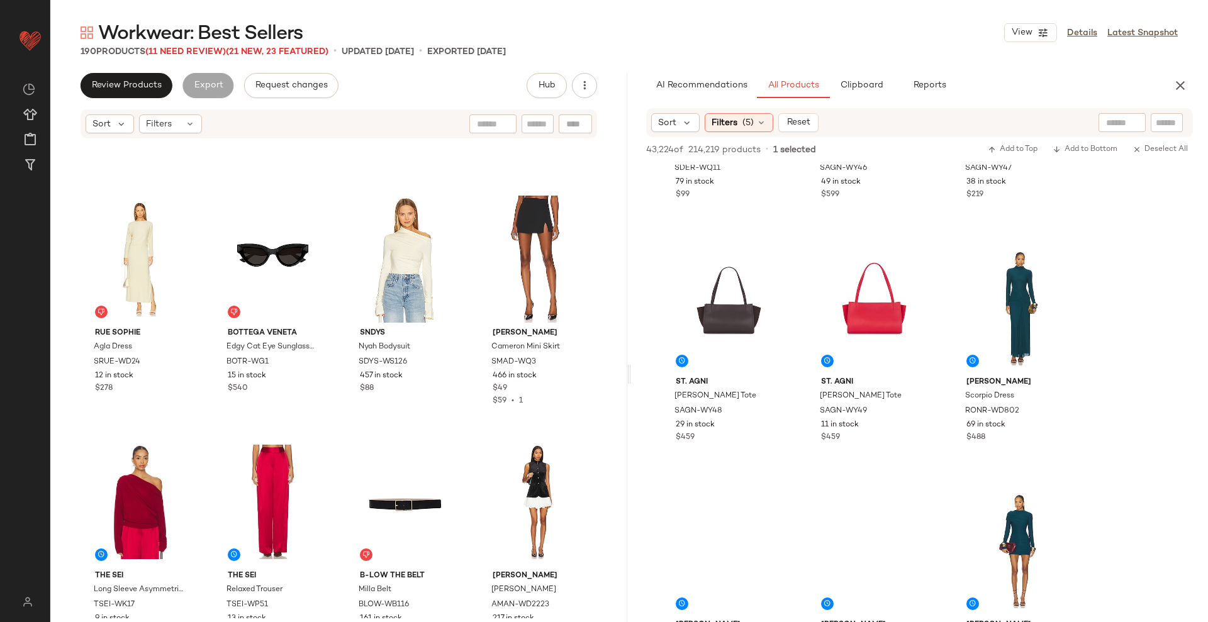
scroll to position [18415, 0]
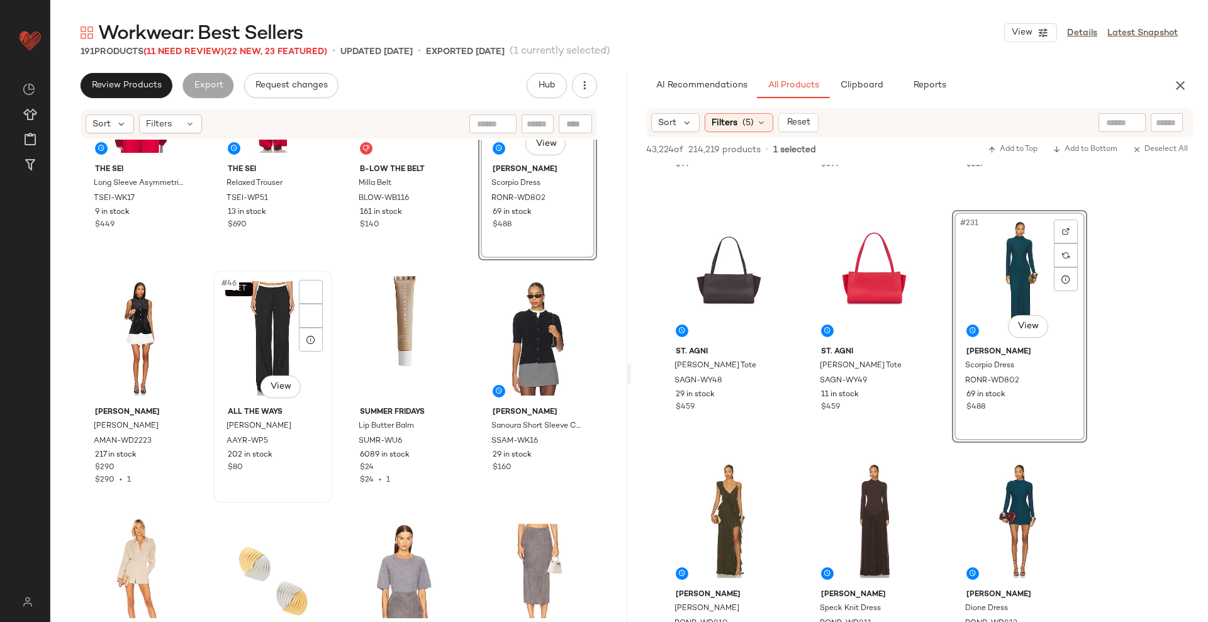
scroll to position [2553, 0]
click at [313, 298] on div at bounding box center [311, 293] width 24 height 24
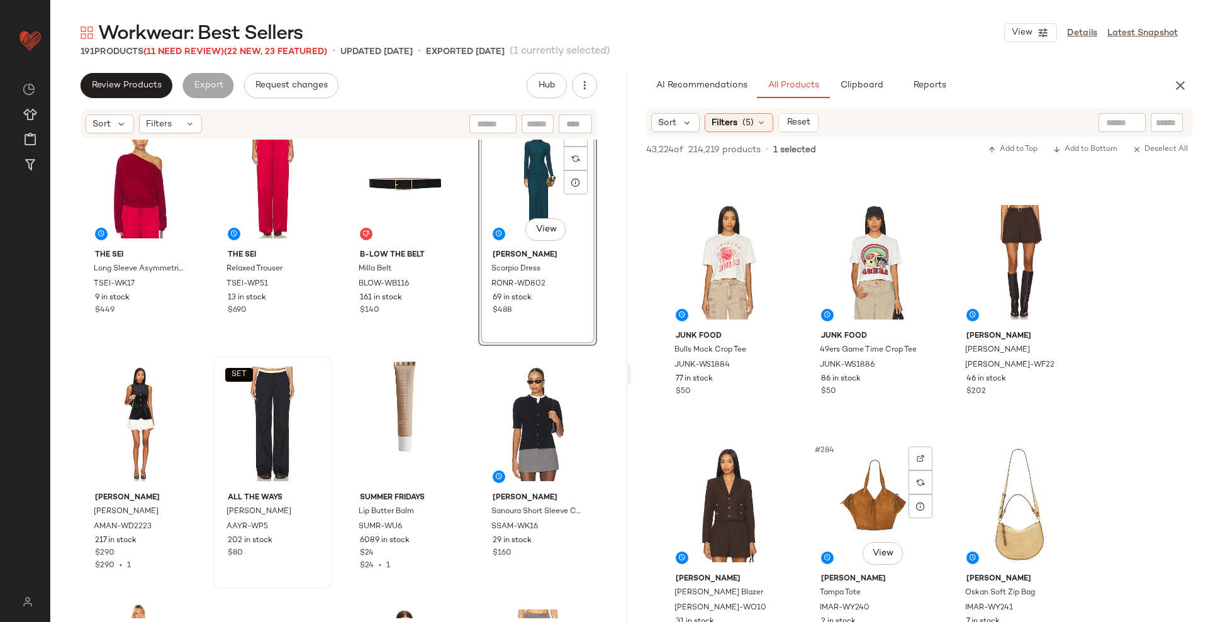
scroll to position [22560, 0]
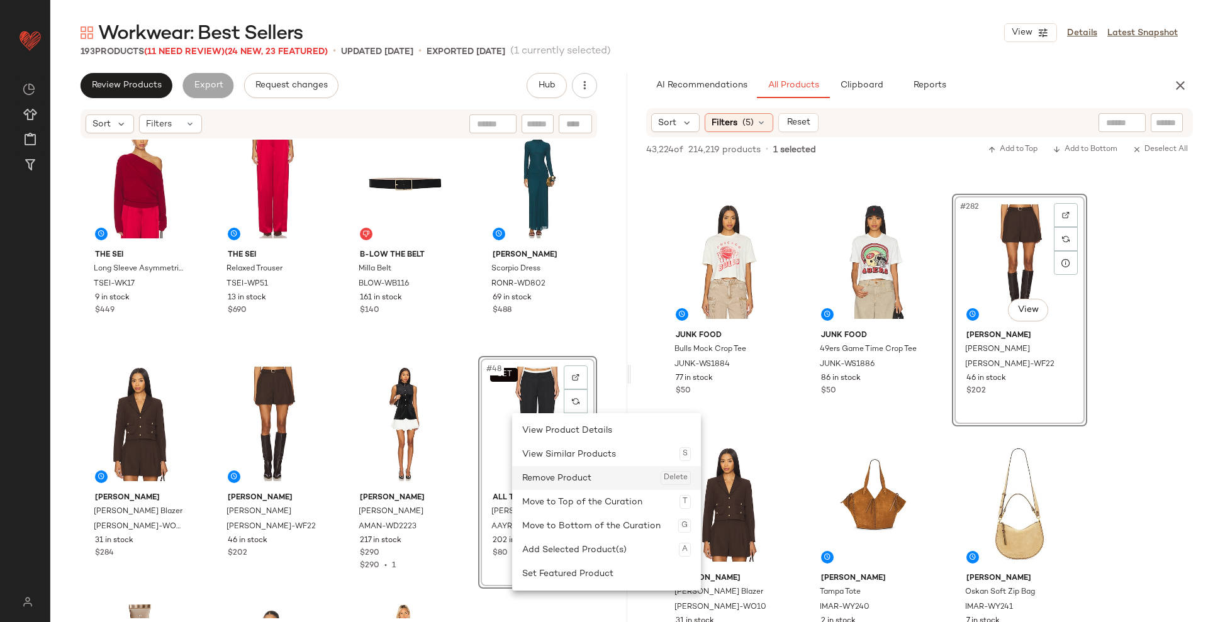
click at [553, 476] on div "Remove Product Delete" at bounding box center [606, 478] width 169 height 24
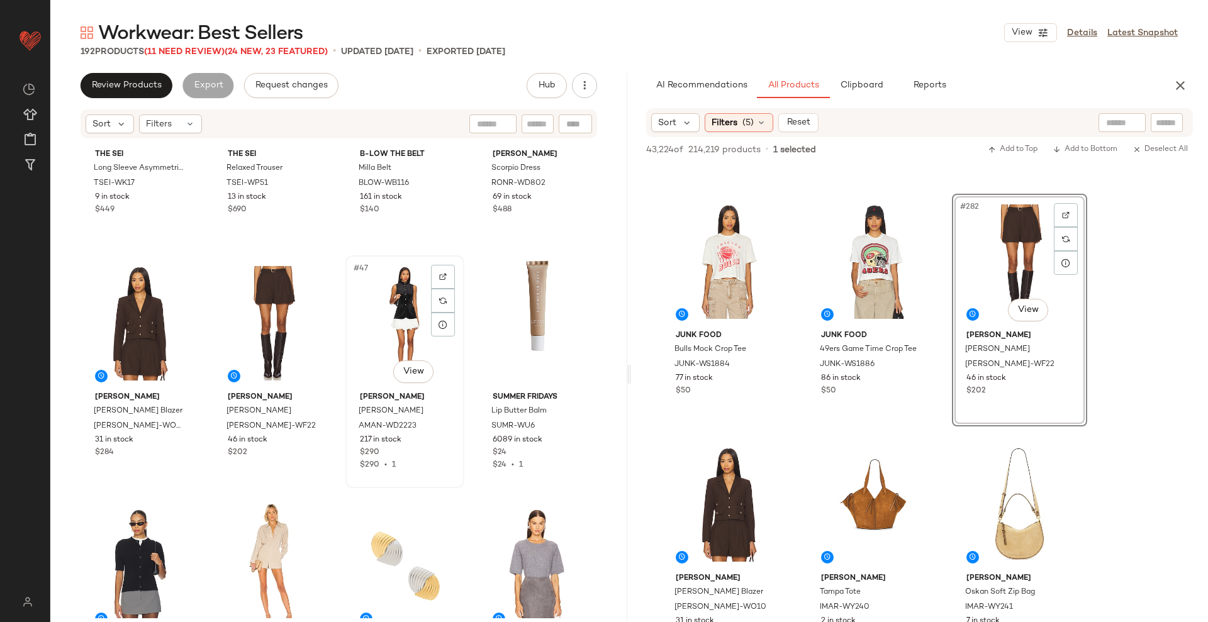
scroll to position [2564, 0]
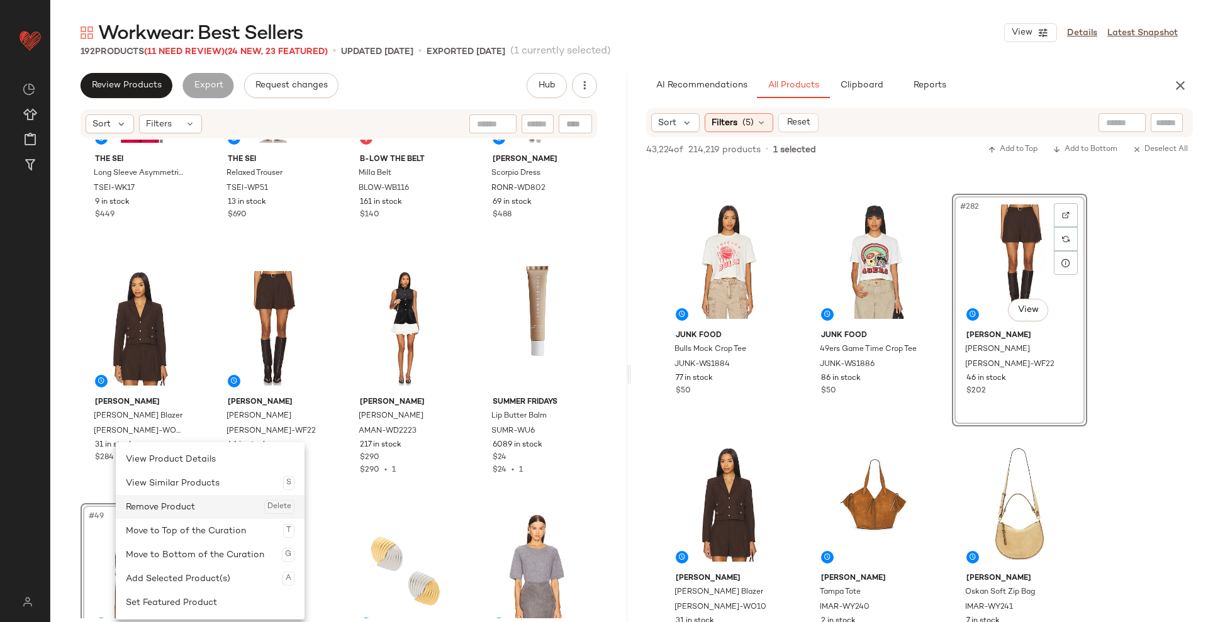
click at [173, 508] on div "Remove Product Delete" at bounding box center [210, 507] width 169 height 24
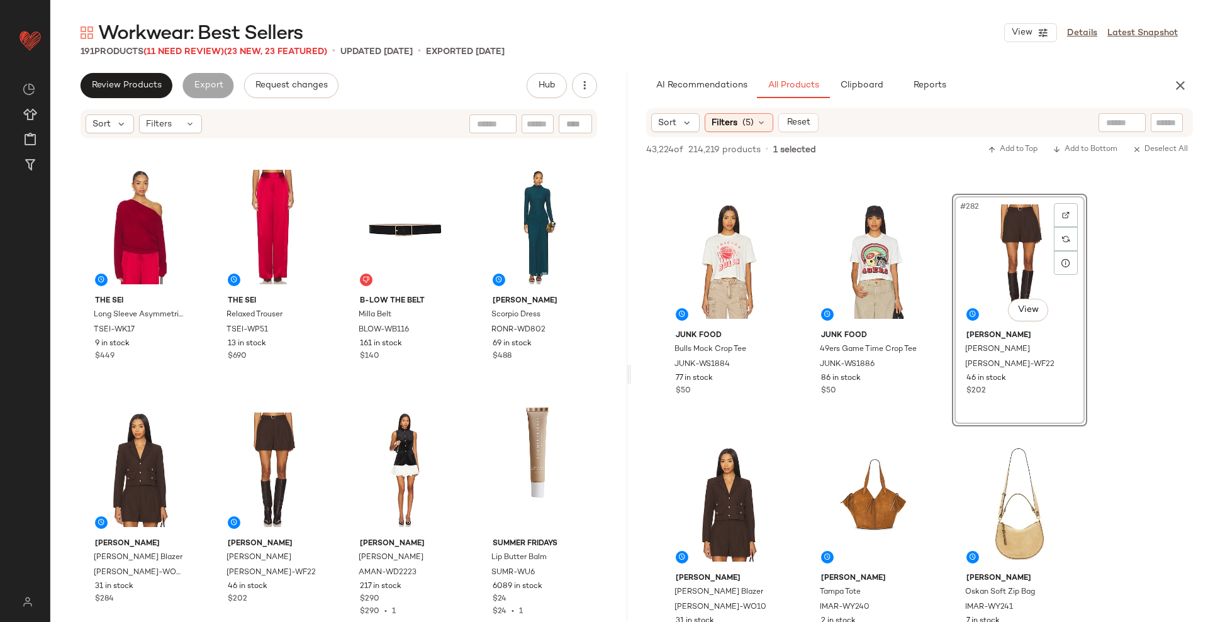
scroll to position [2423, 0]
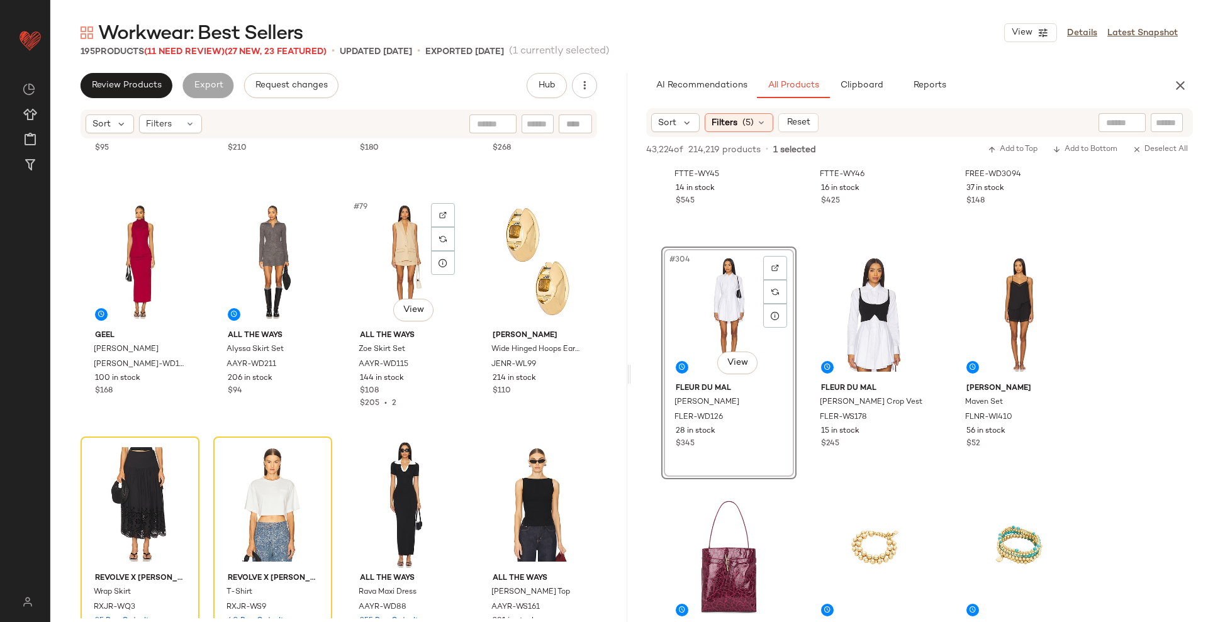
scroll to position [4483, 0]
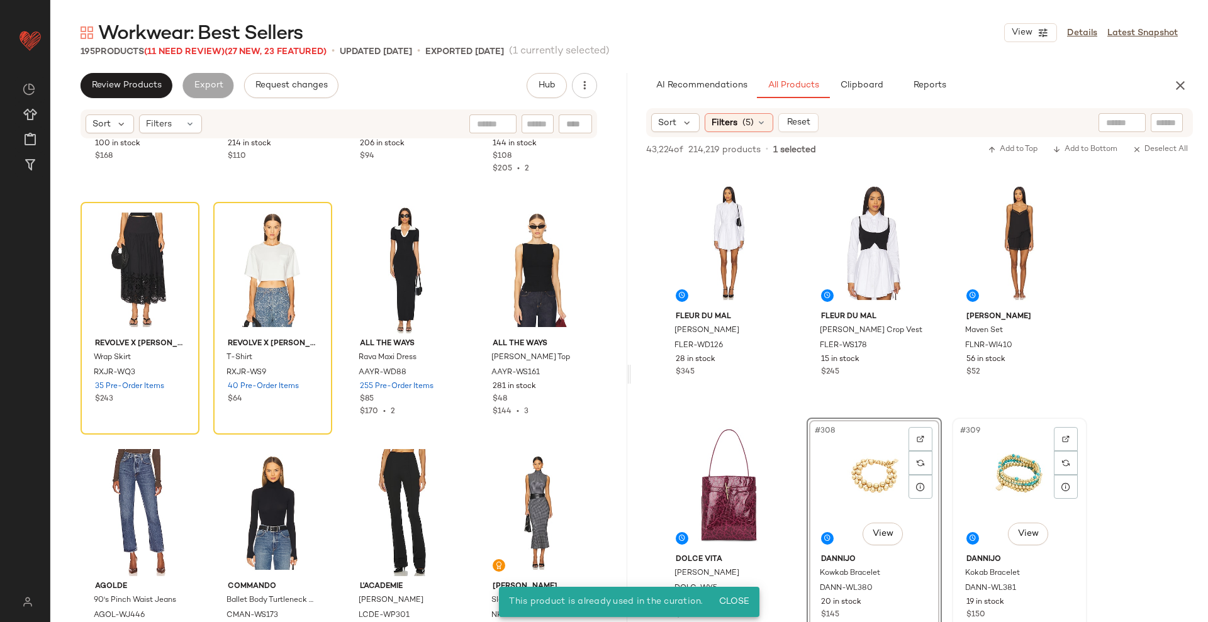
scroll to position [24523, 0]
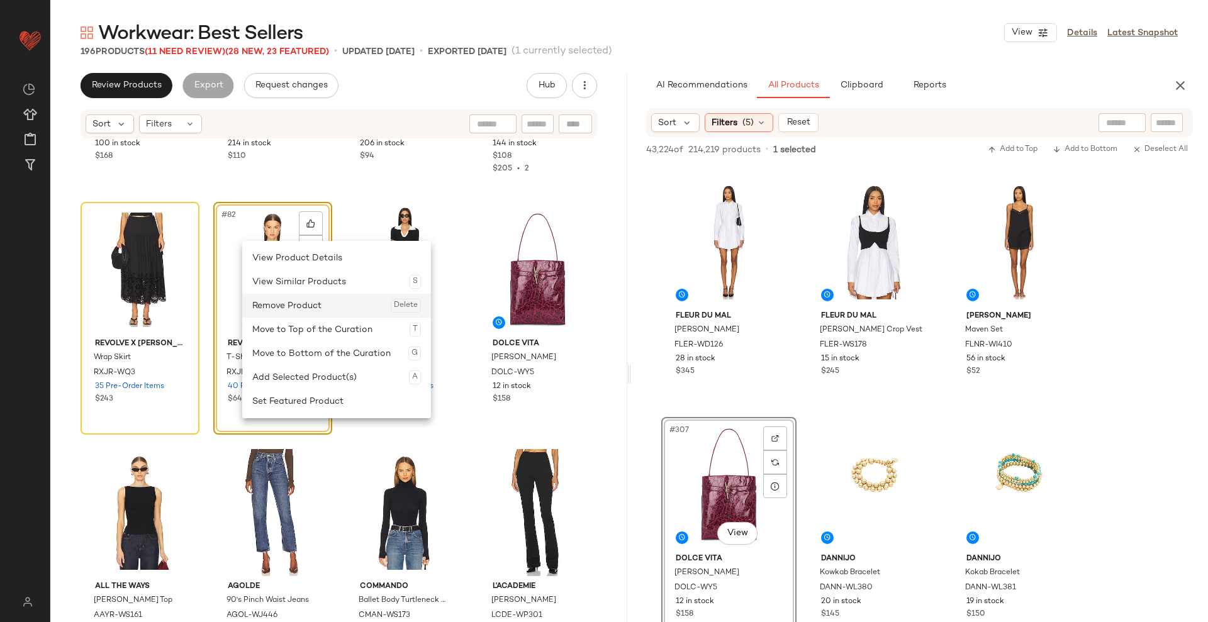
click at [283, 310] on div "Remove Product Delete" at bounding box center [336, 306] width 169 height 24
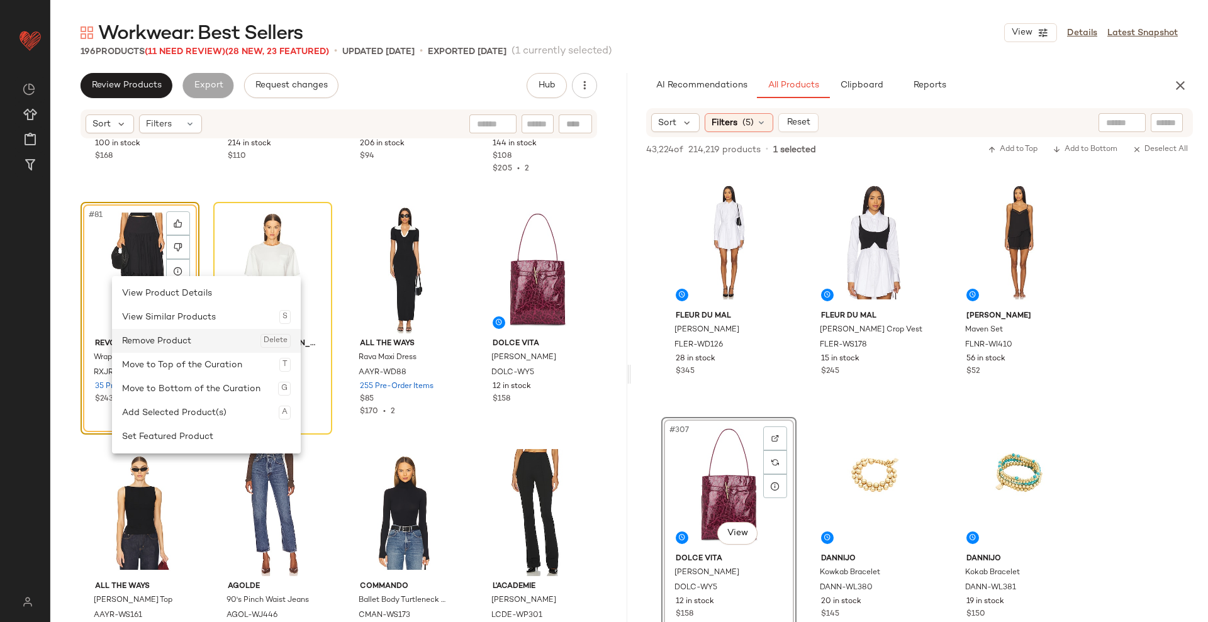
click at [147, 339] on div "Remove Product Delete" at bounding box center [206, 341] width 169 height 24
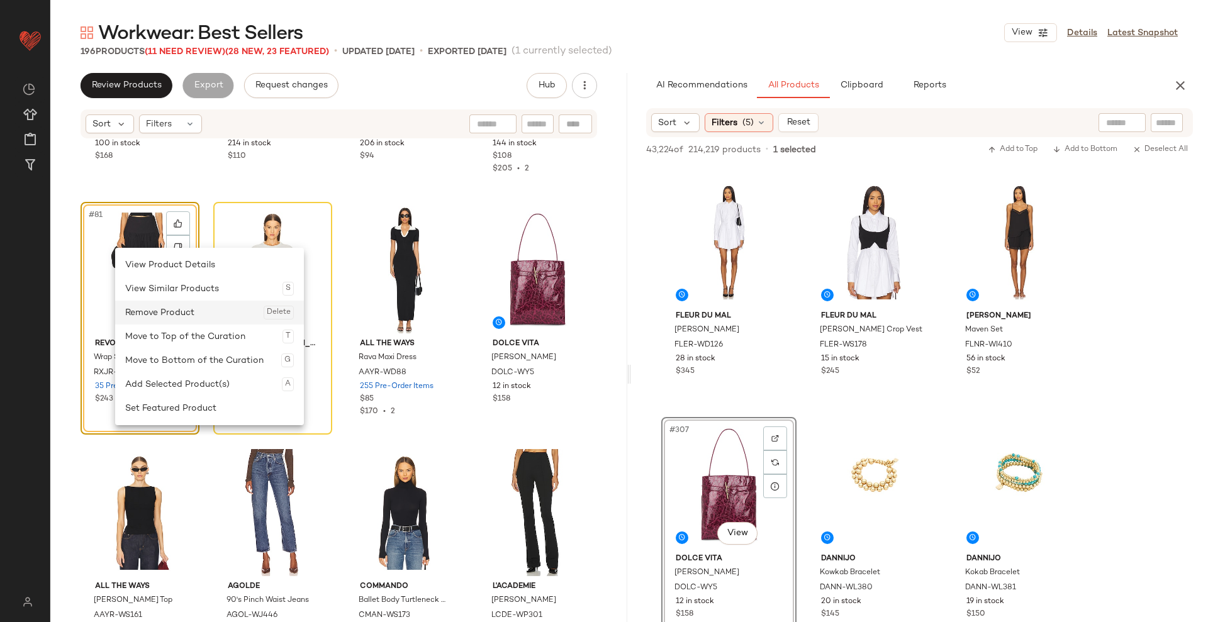
click at [160, 310] on div "Remove Product Delete" at bounding box center [209, 313] width 169 height 24
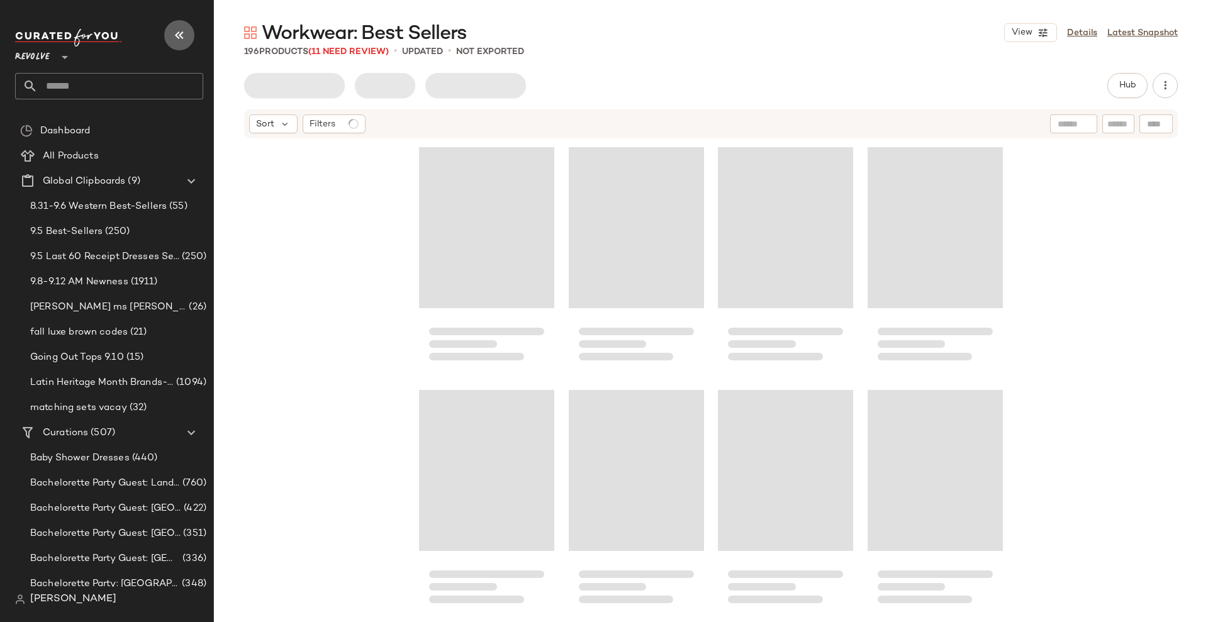
click at [181, 38] on icon "button" at bounding box center [179, 35] width 15 height 15
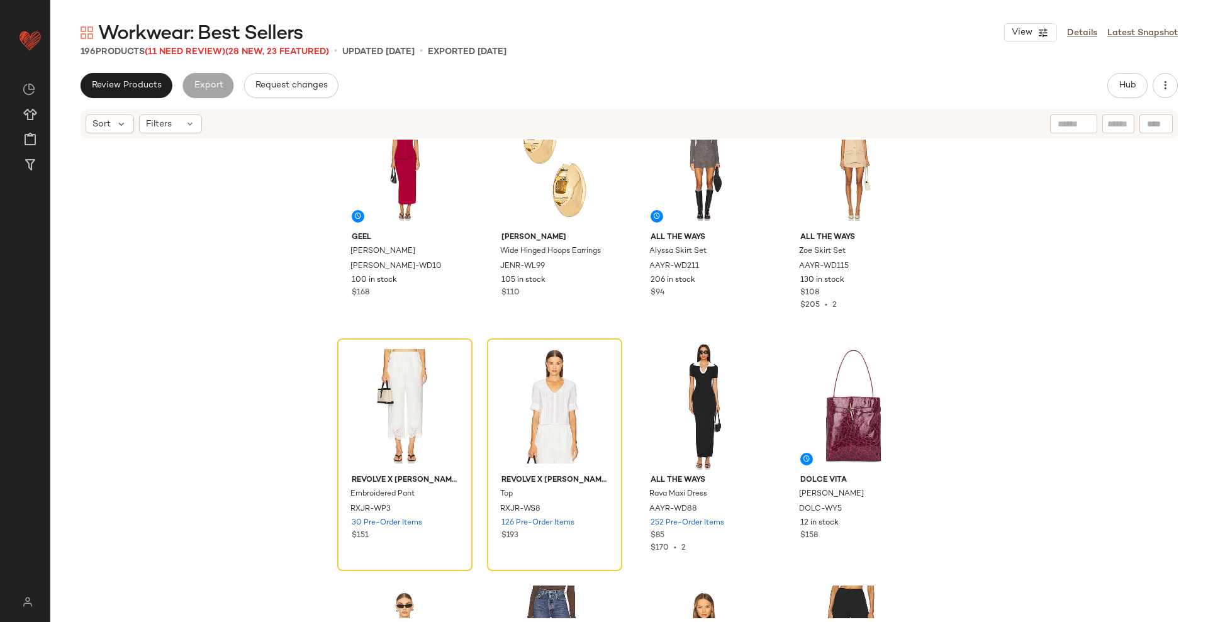
scroll to position [4711, 0]
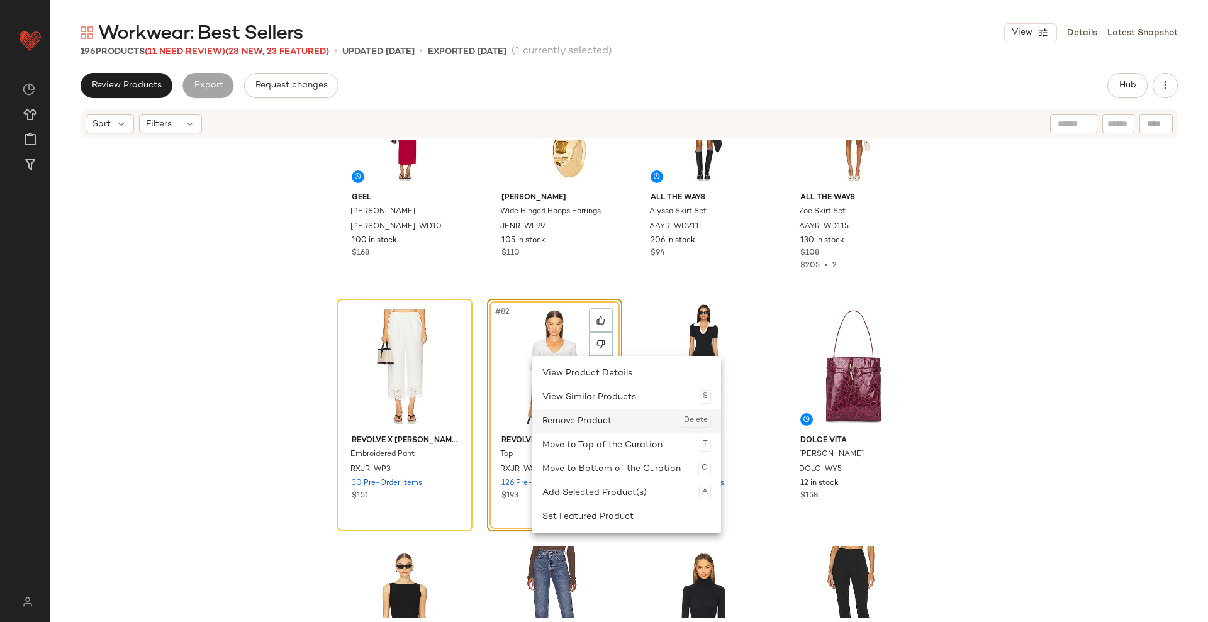
click at [568, 410] on div "Remove Product Delete" at bounding box center [626, 421] width 169 height 24
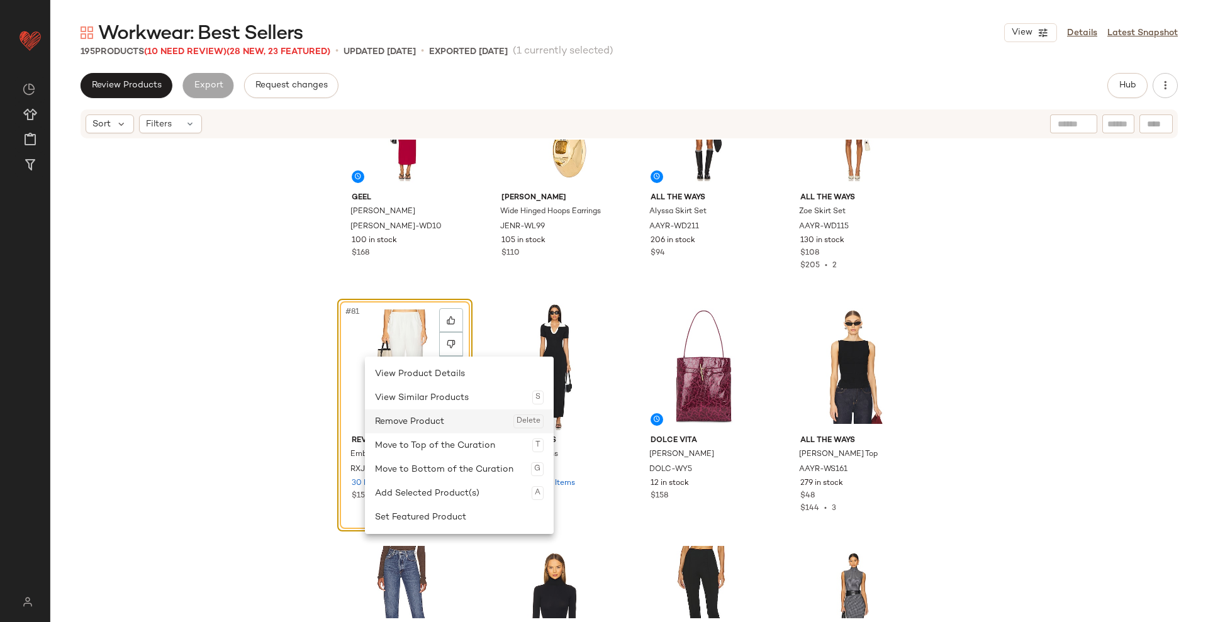
click at [416, 417] on div "Remove Product Delete" at bounding box center [459, 422] width 169 height 24
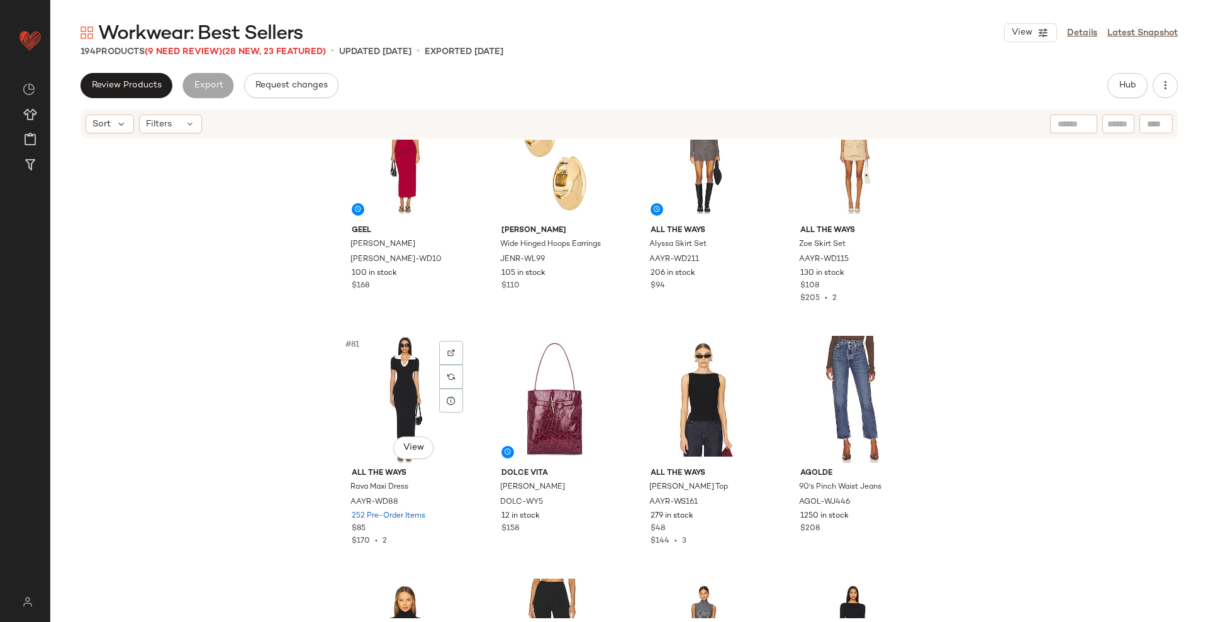
scroll to position [4679, 0]
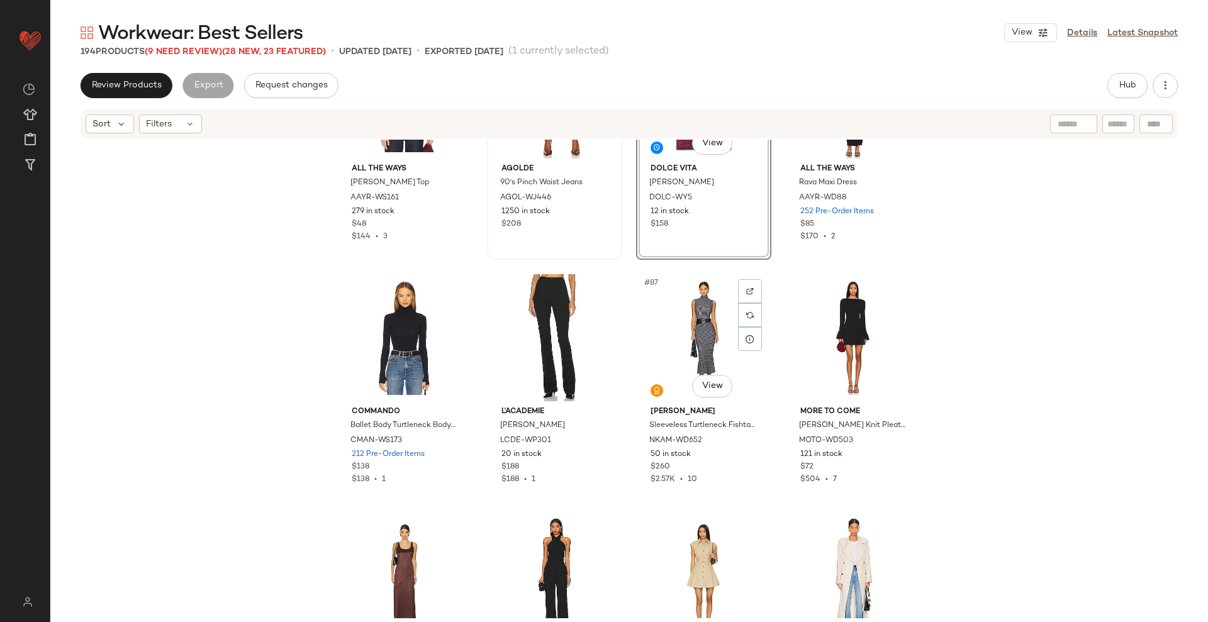
scroll to position [4984, 0]
click at [1125, 93] on button "Hub" at bounding box center [1128, 85] width 40 height 25
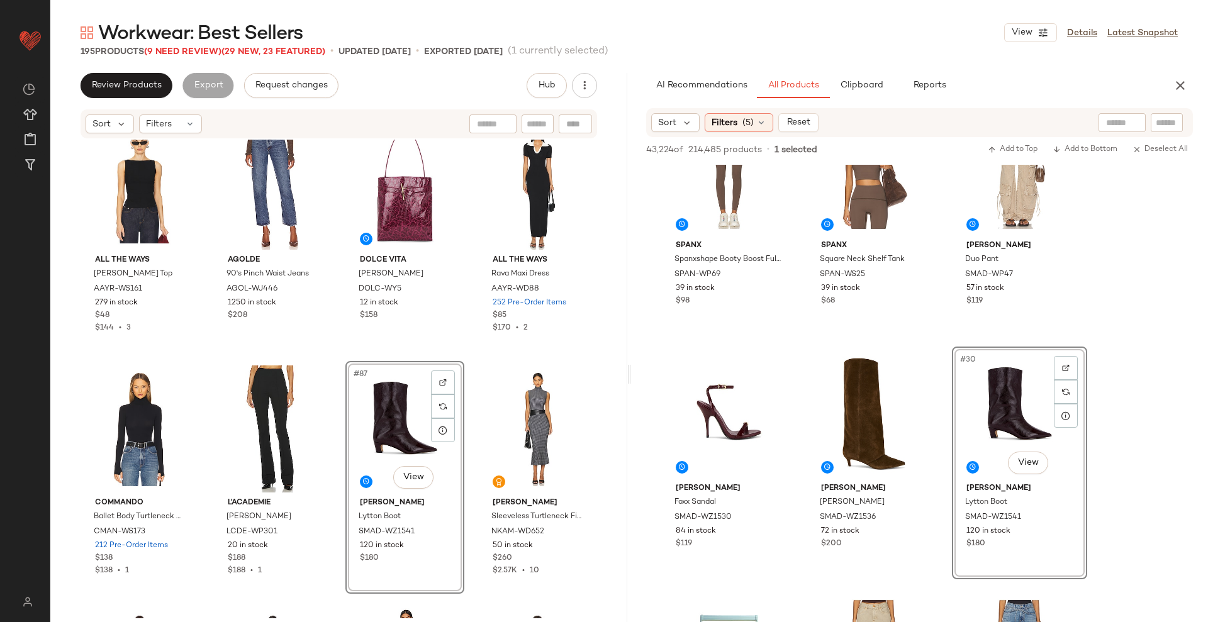
scroll to position [4893, 0]
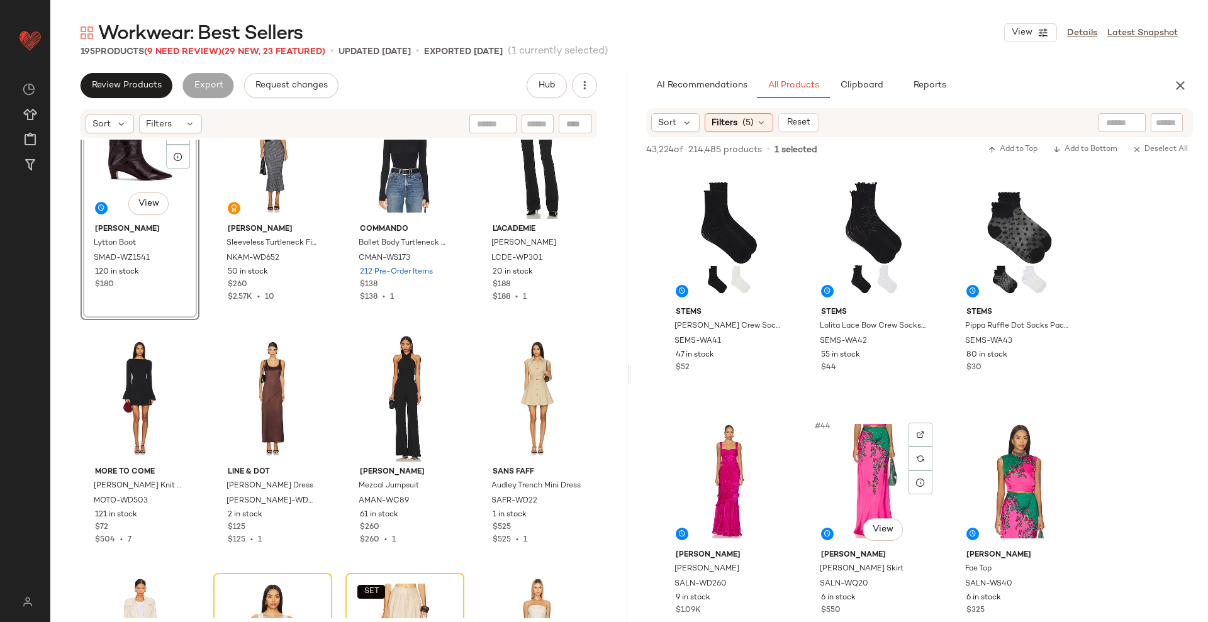
scroll to position [2816, 0]
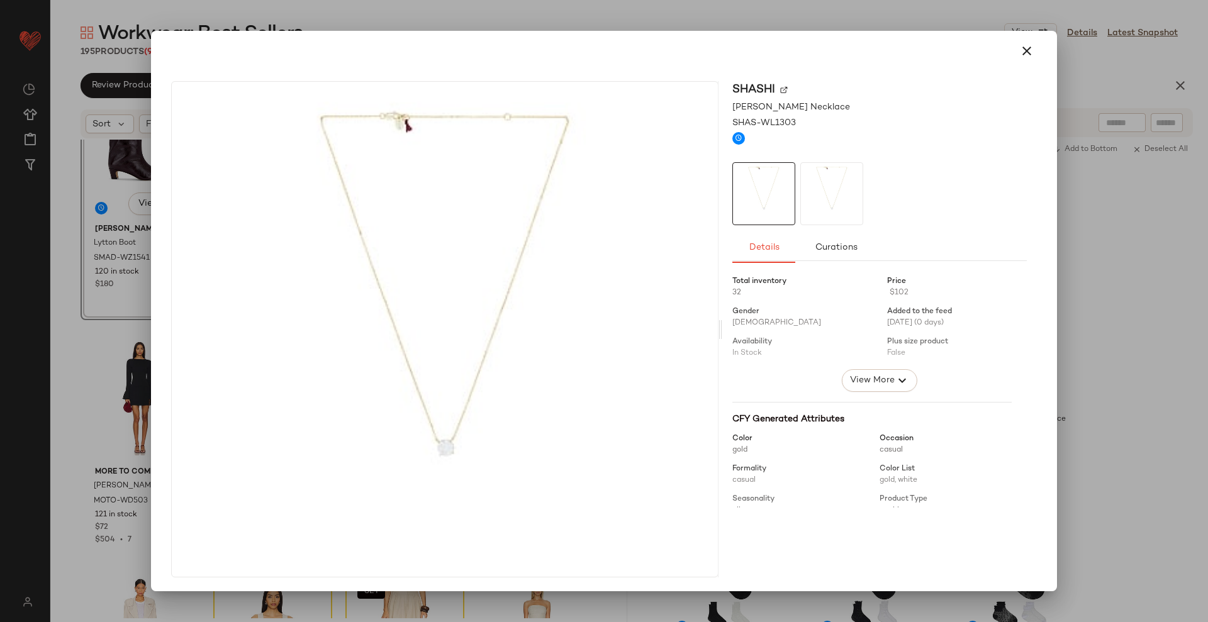
drag, startPoint x: 246, startPoint y: 378, endPoint x: 293, endPoint y: 408, distance: 55.2
click at [1028, 48] on button "button" at bounding box center [1027, 51] width 30 height 30
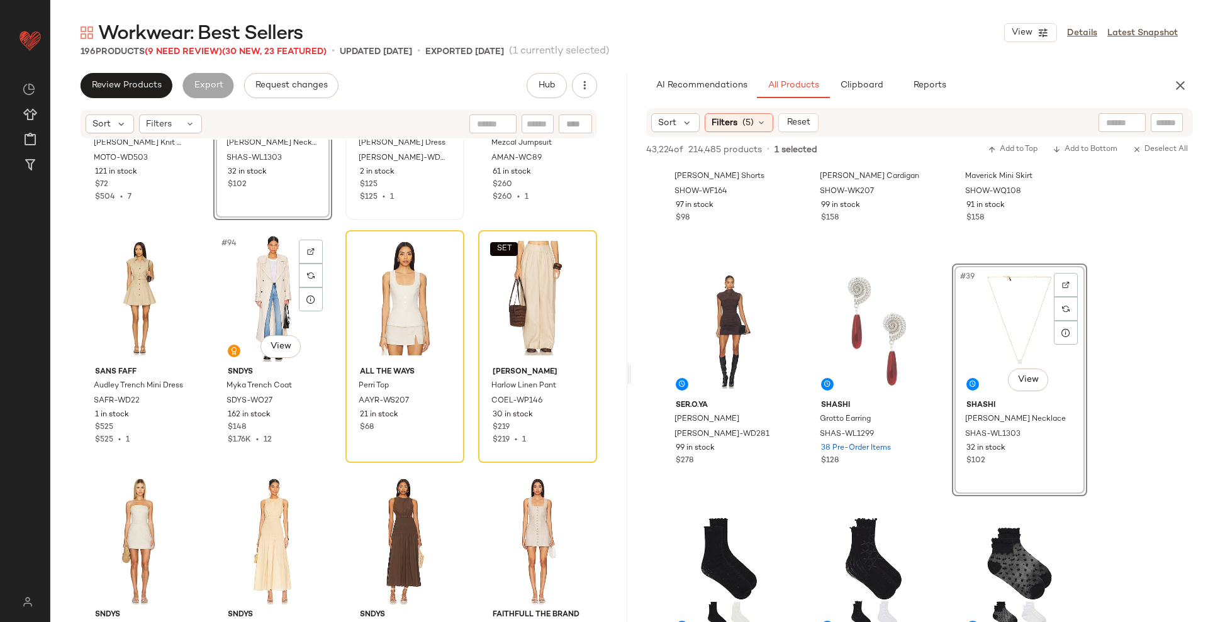
scroll to position [5510, 0]
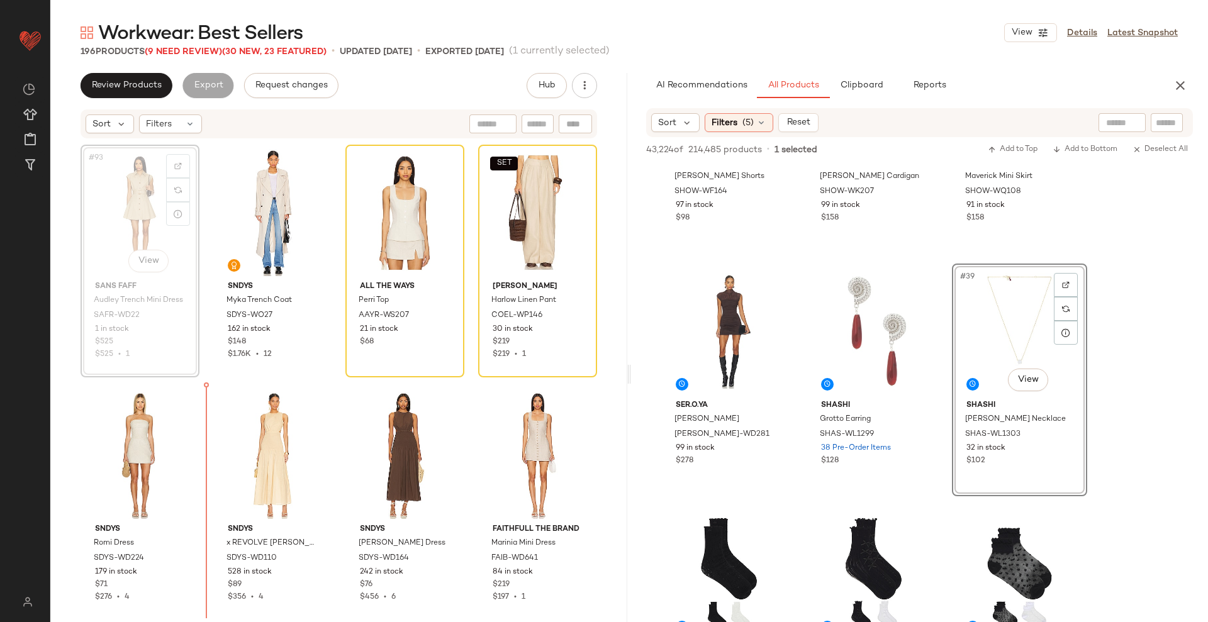
scroll to position [5608, 0]
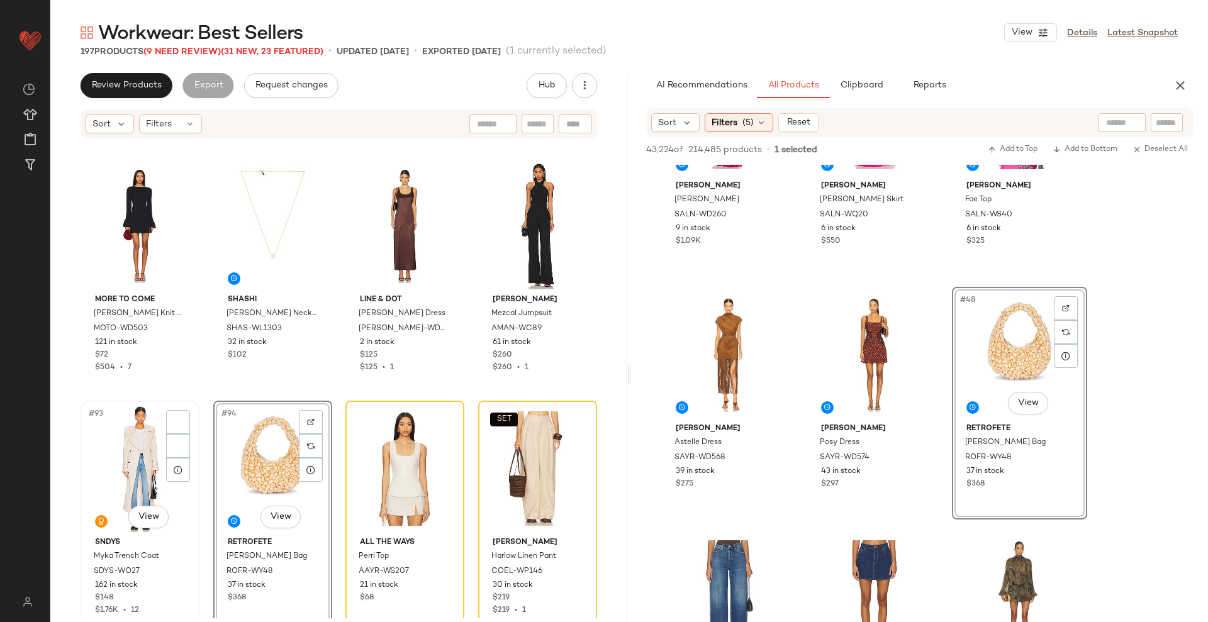
scroll to position [5454, 0]
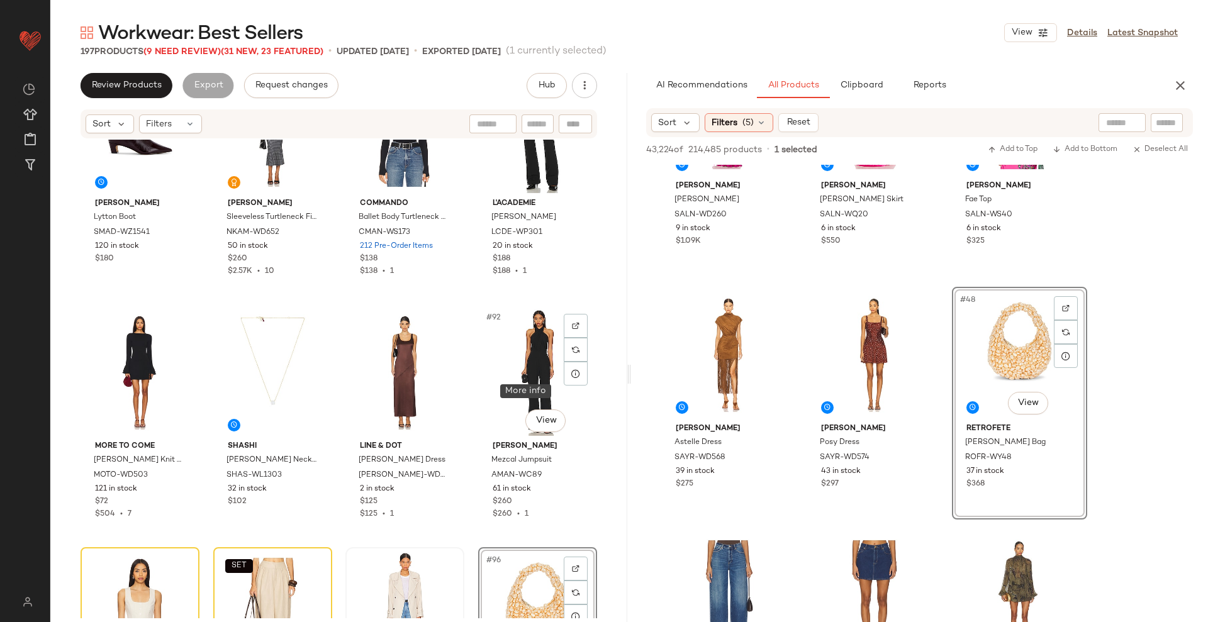
scroll to position [5134, 0]
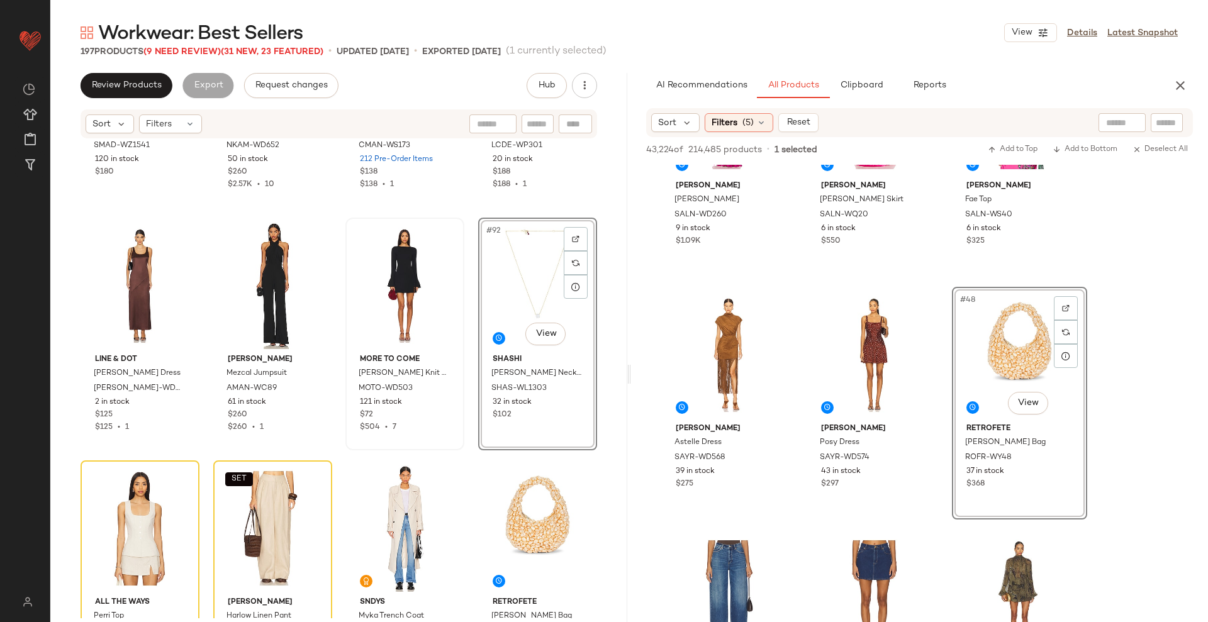
scroll to position [5308, 0]
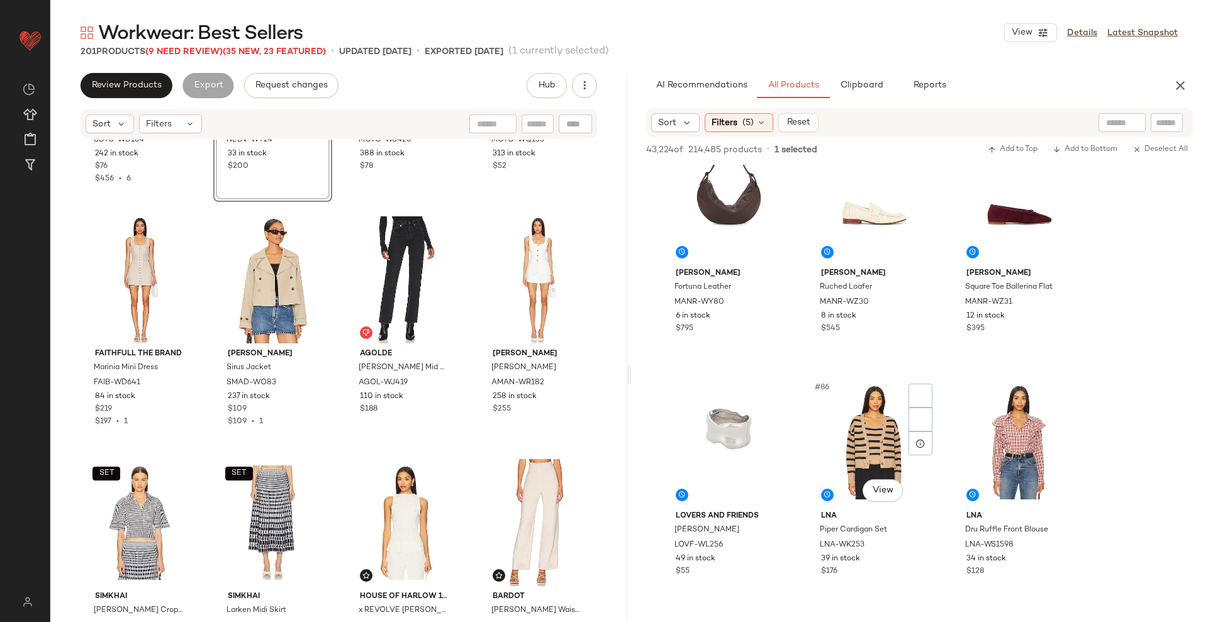
scroll to position [6592, 0]
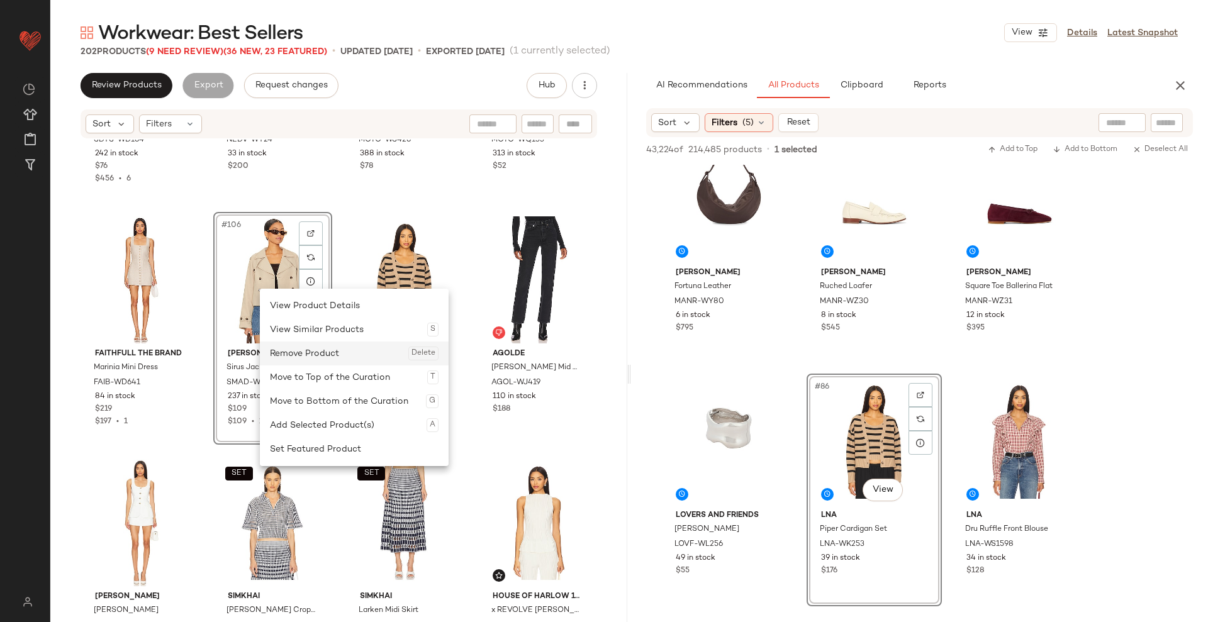
click at [300, 350] on div "Remove Product Delete" at bounding box center [354, 354] width 169 height 24
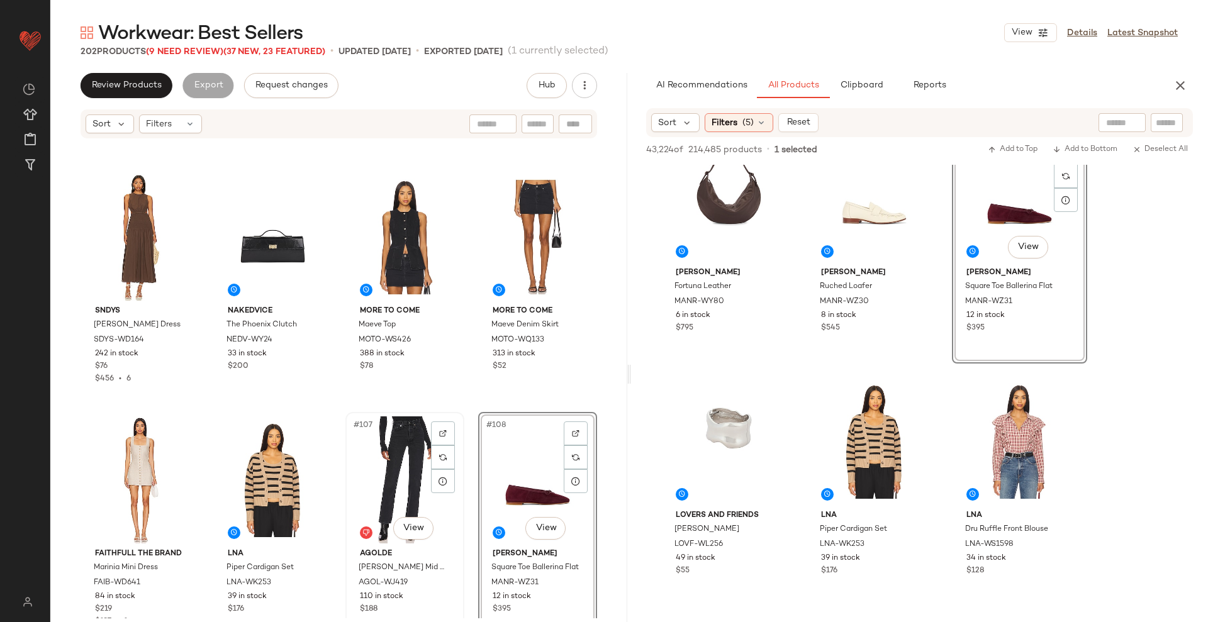
scroll to position [6057, 0]
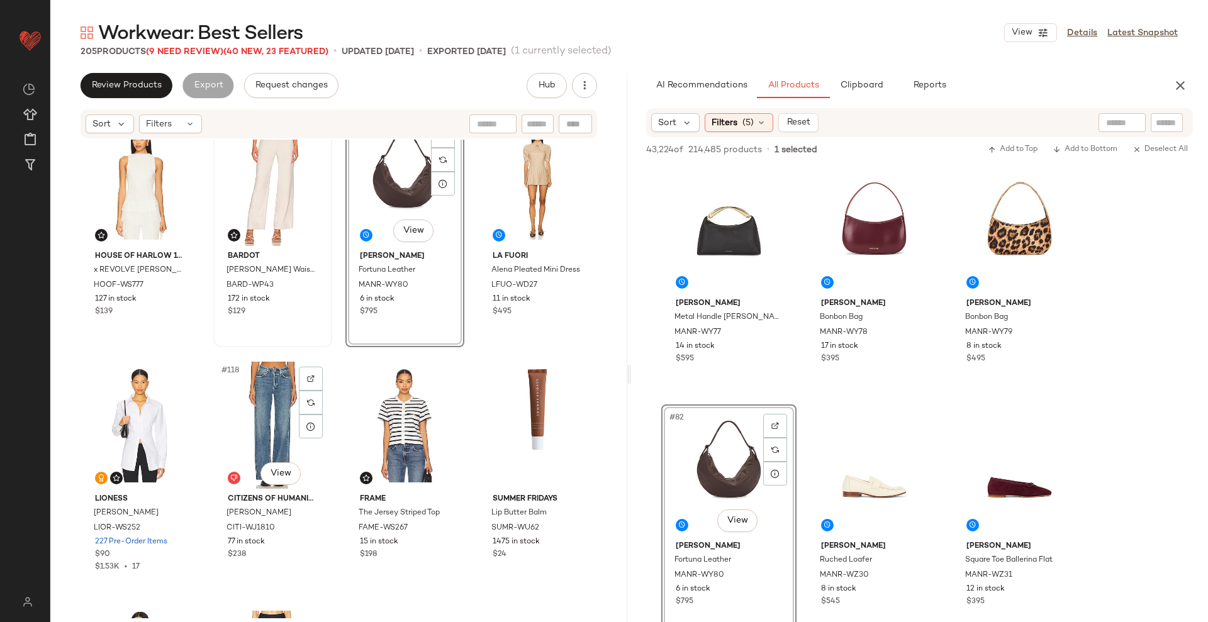
scroll to position [6841, 0]
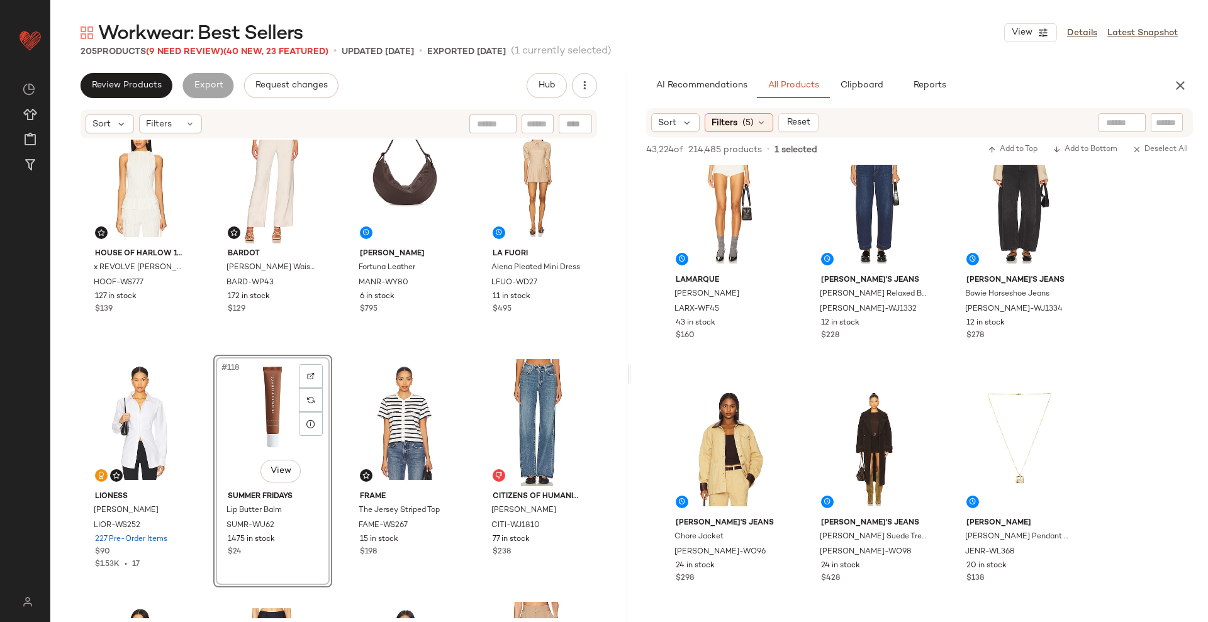
scroll to position [8029, 0]
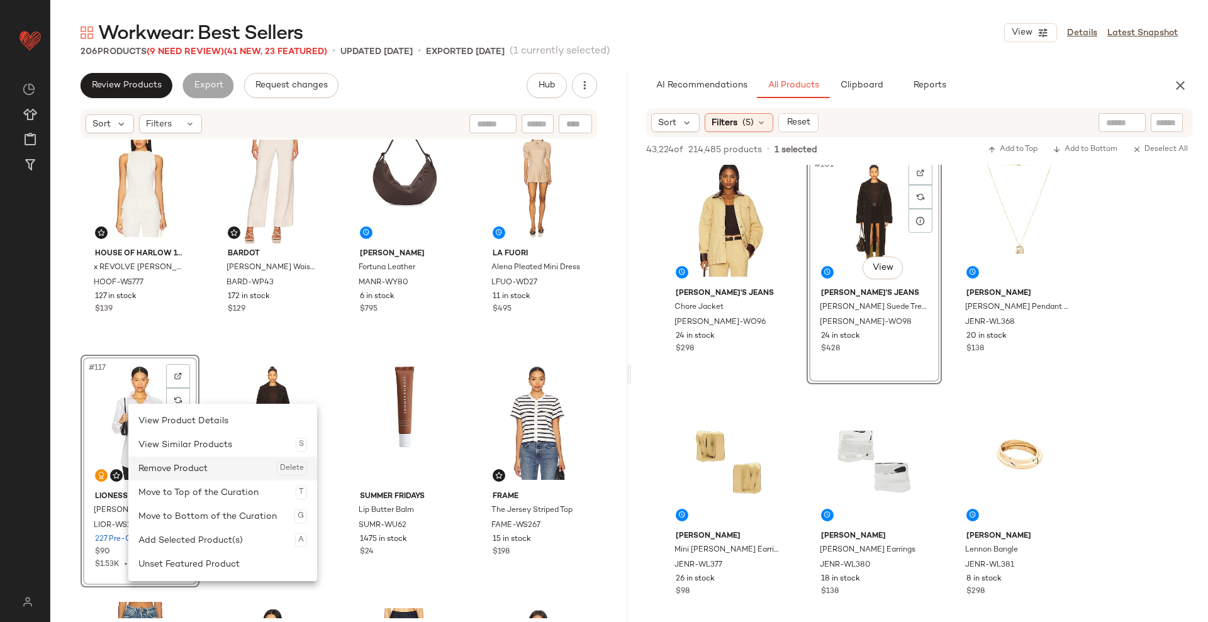
click at [194, 462] on div "Remove Product Delete" at bounding box center [222, 469] width 169 height 24
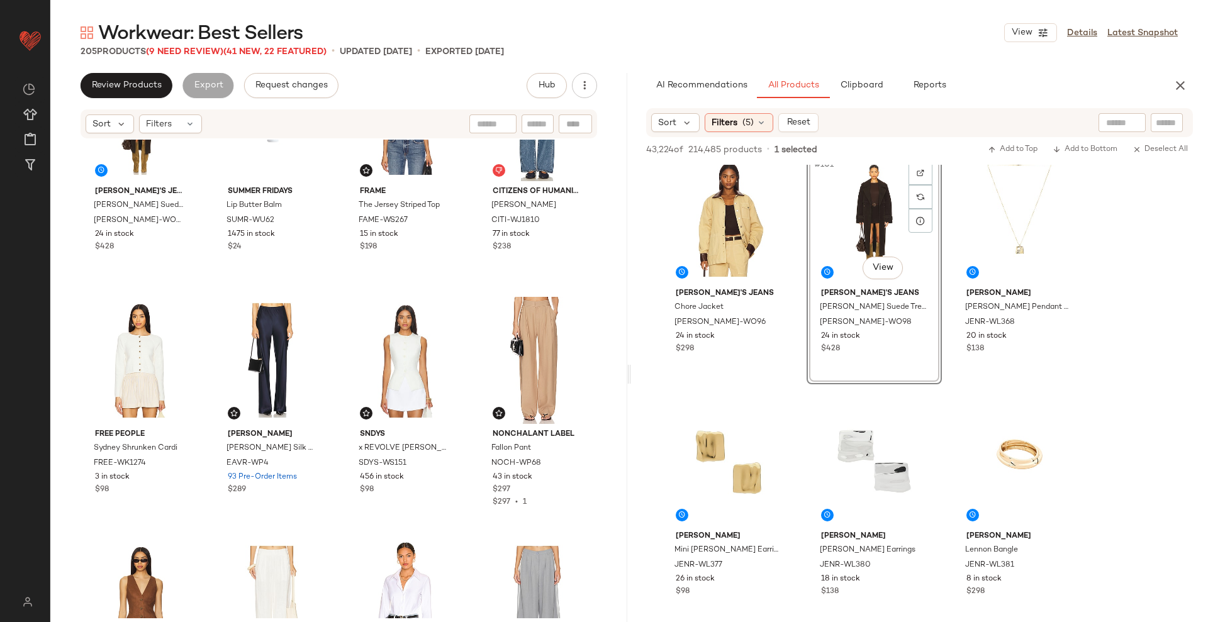
scroll to position [8384, 0]
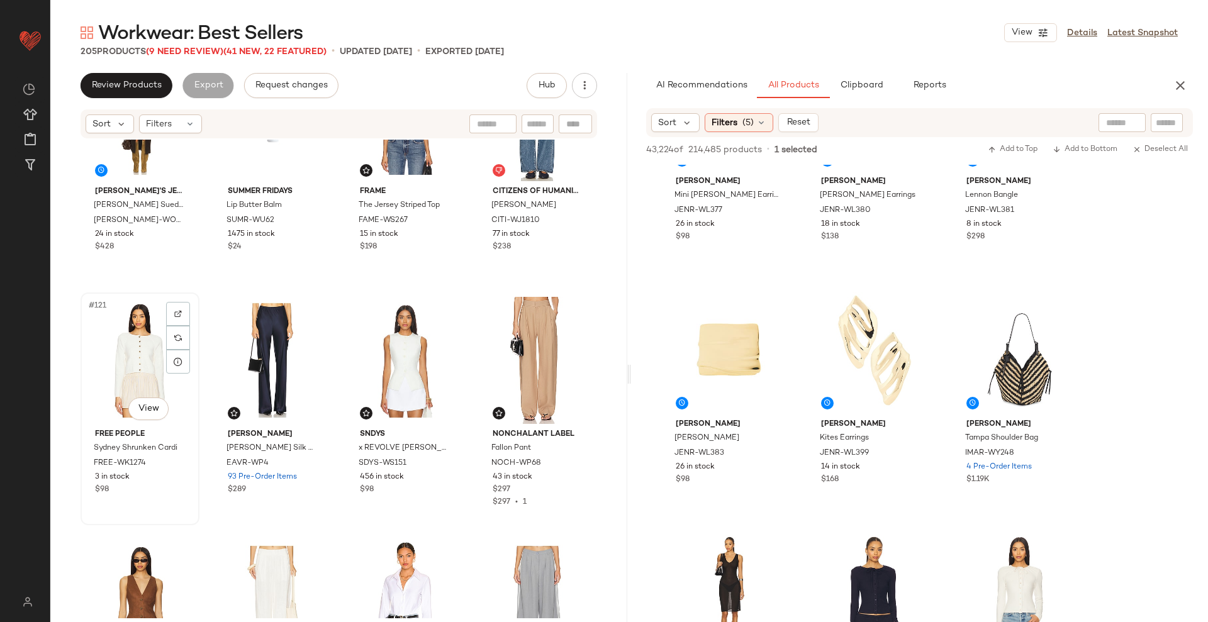
click at [135, 352] on div "#121 View" at bounding box center [140, 360] width 110 height 127
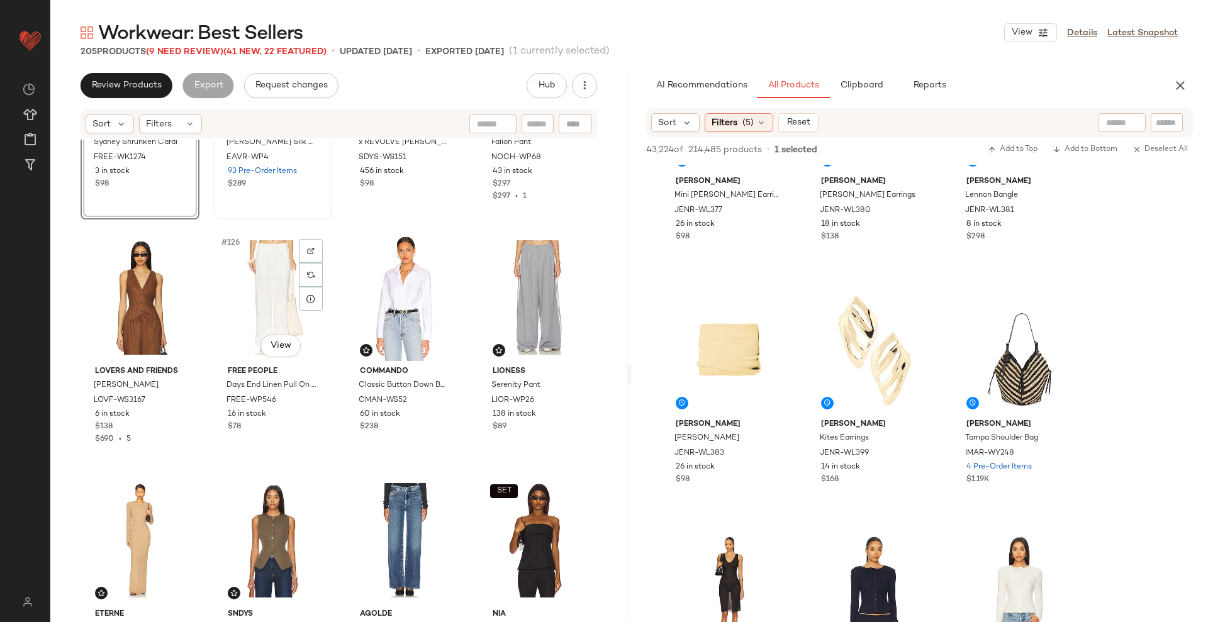
scroll to position [7454, 0]
click at [530, 266] on div "#128 View" at bounding box center [538, 296] width 110 height 127
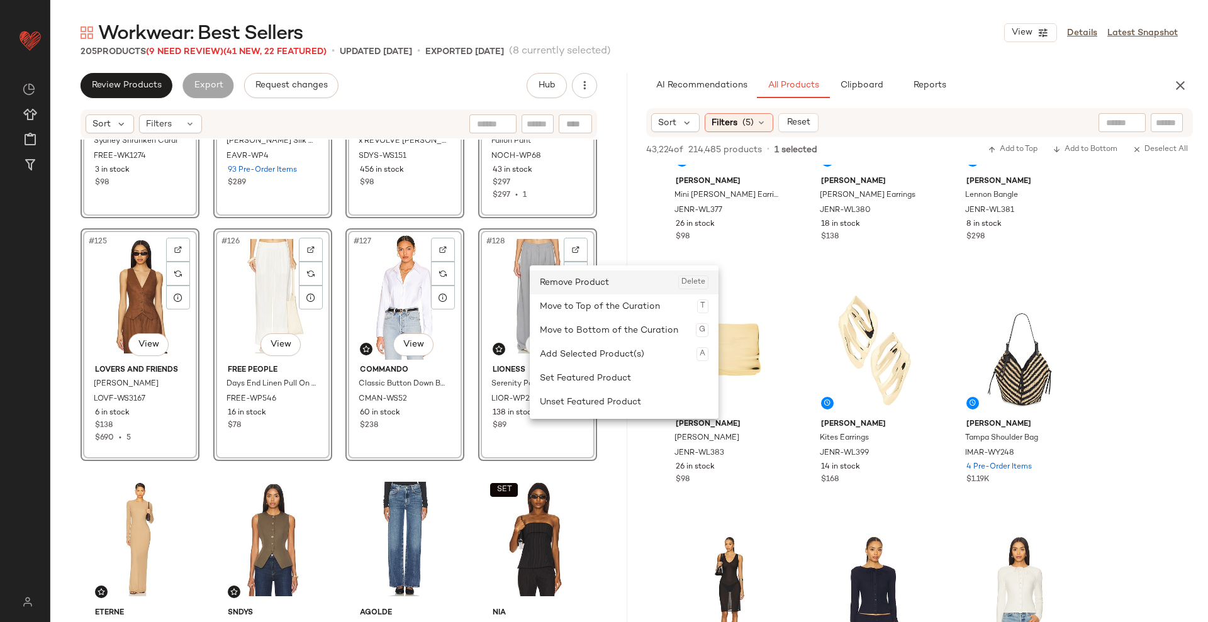
click at [582, 278] on div "Remove Product Delete" at bounding box center [624, 283] width 169 height 24
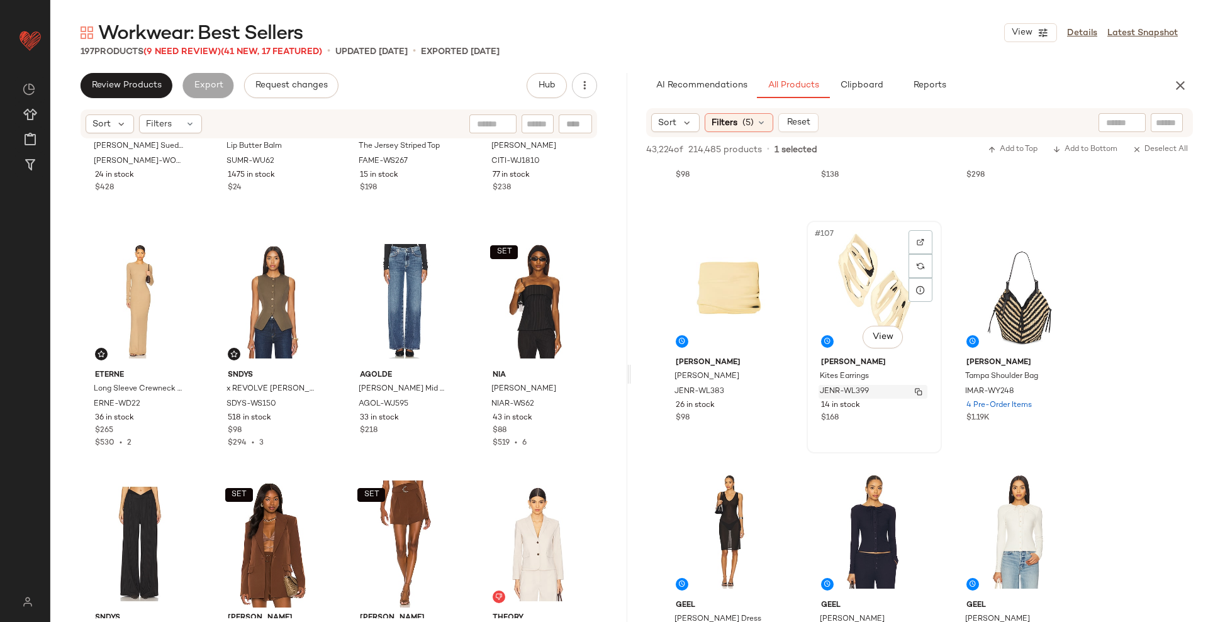
scroll to position [8445, 0]
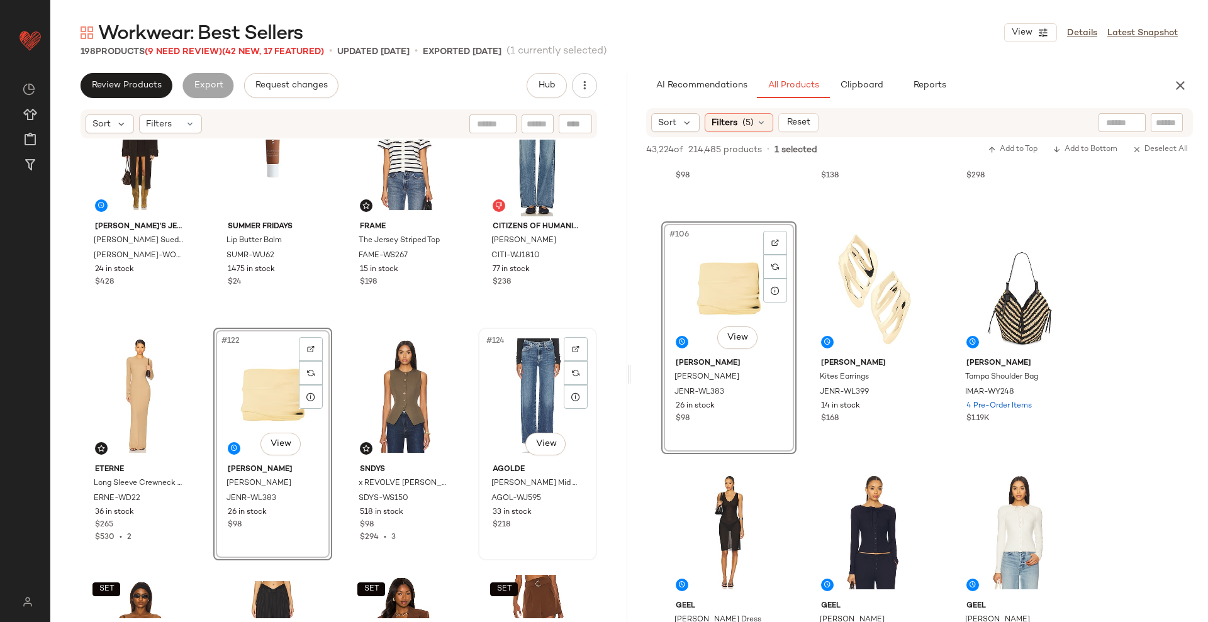
scroll to position [7126, 0]
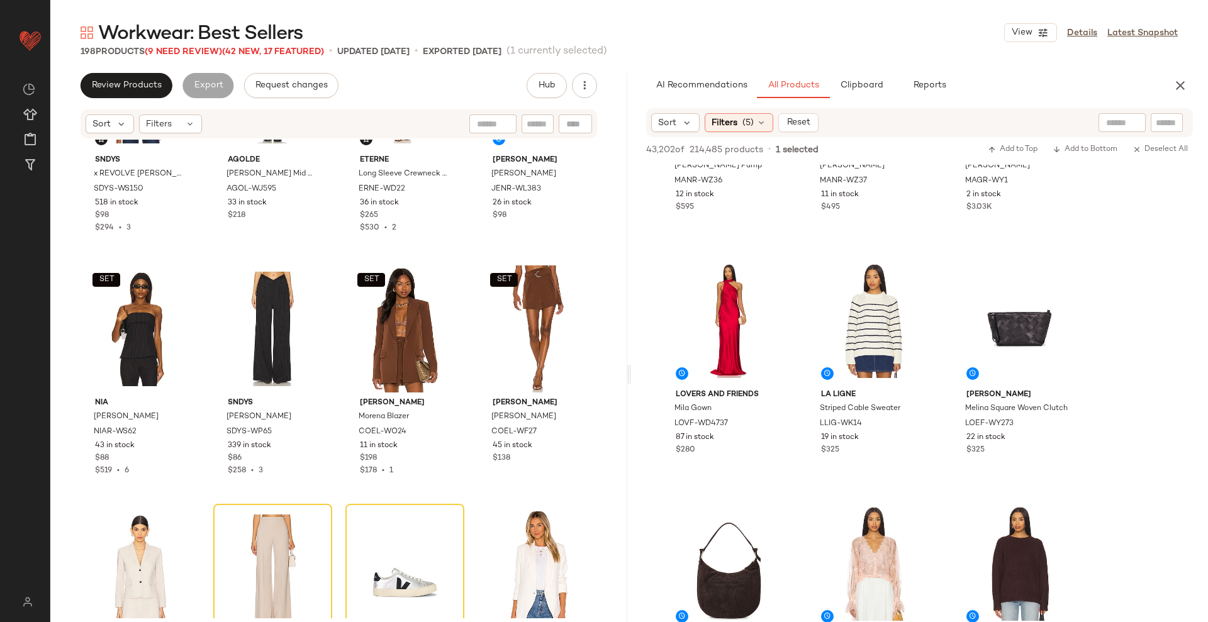
scroll to position [20585, 0]
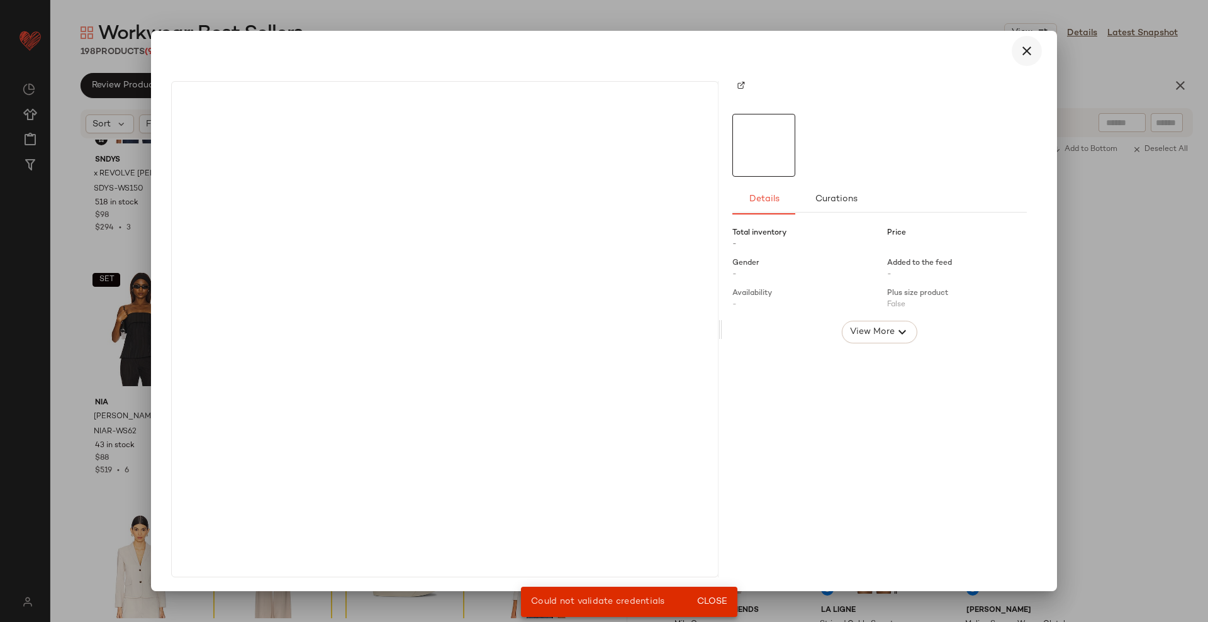
click at [1025, 48] on icon "button" at bounding box center [1026, 50] width 15 height 15
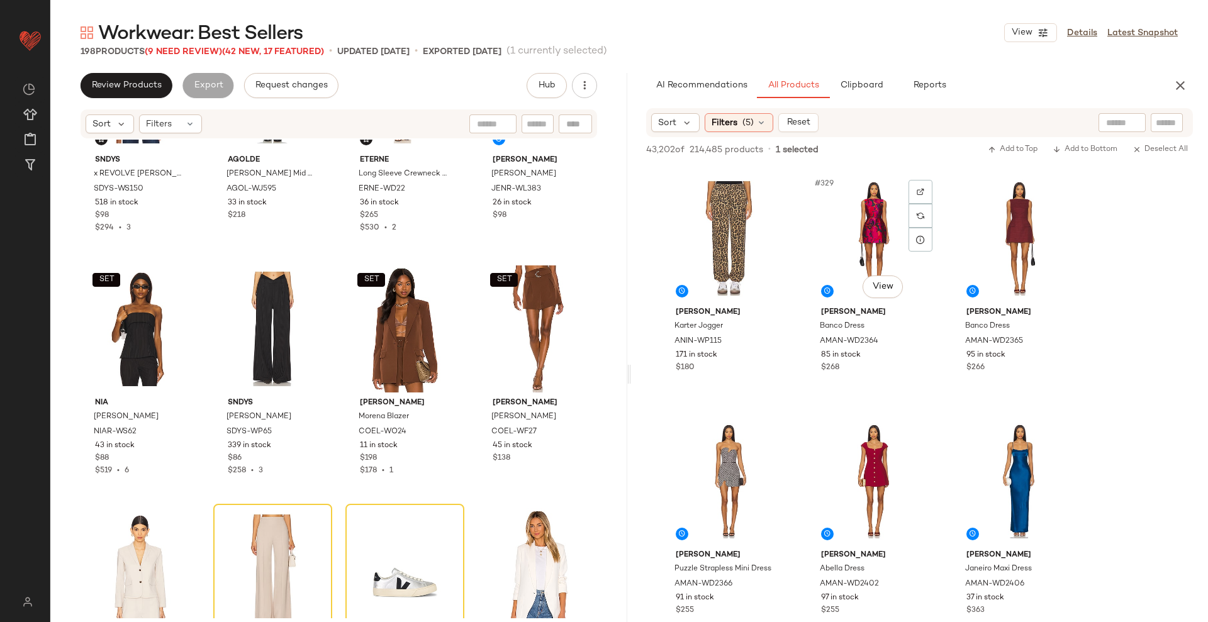
scroll to position [26640, 0]
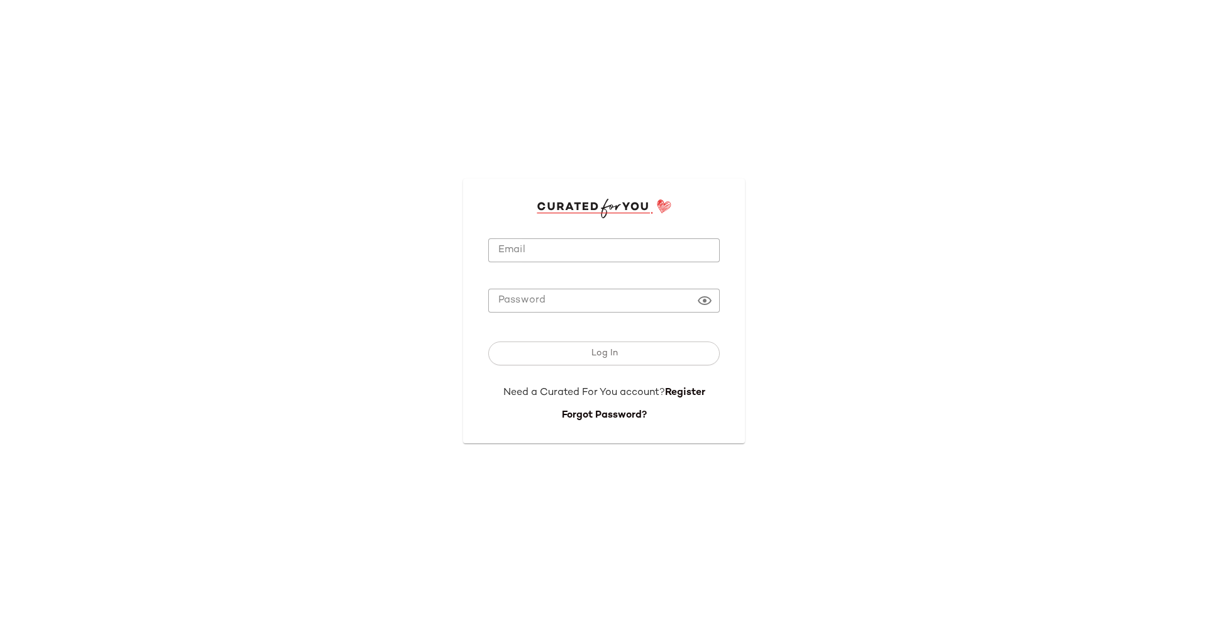
type input "**********"
click at [522, 241] on input "**********" at bounding box center [604, 250] width 232 height 25
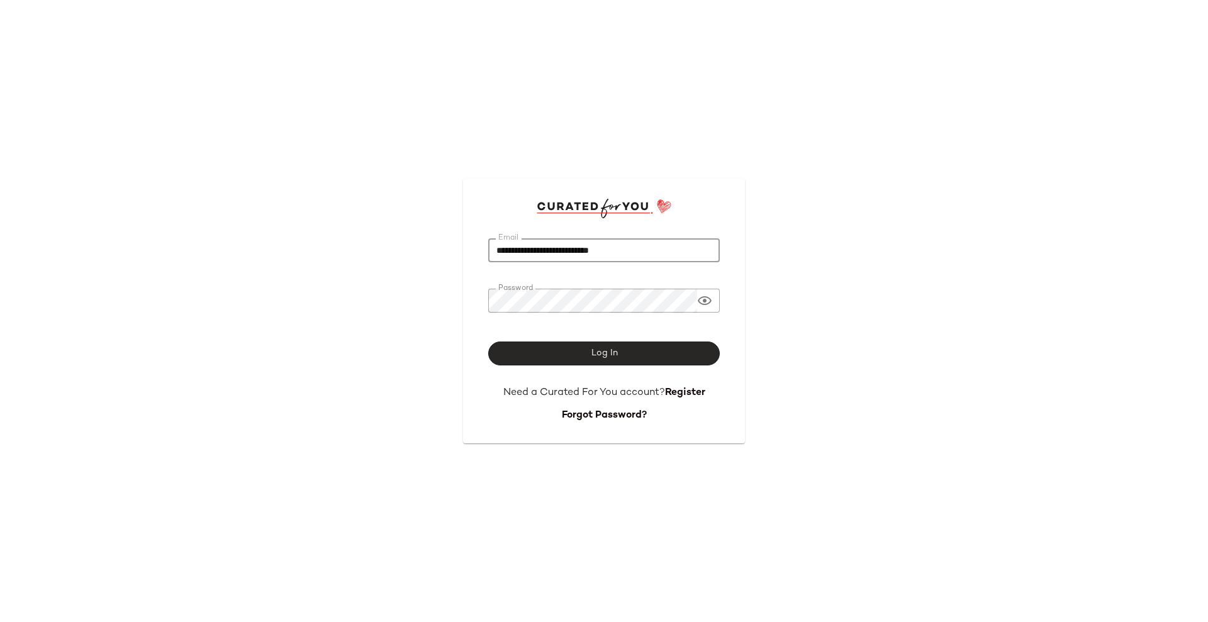
click at [531, 357] on button "Log In" at bounding box center [604, 354] width 232 height 24
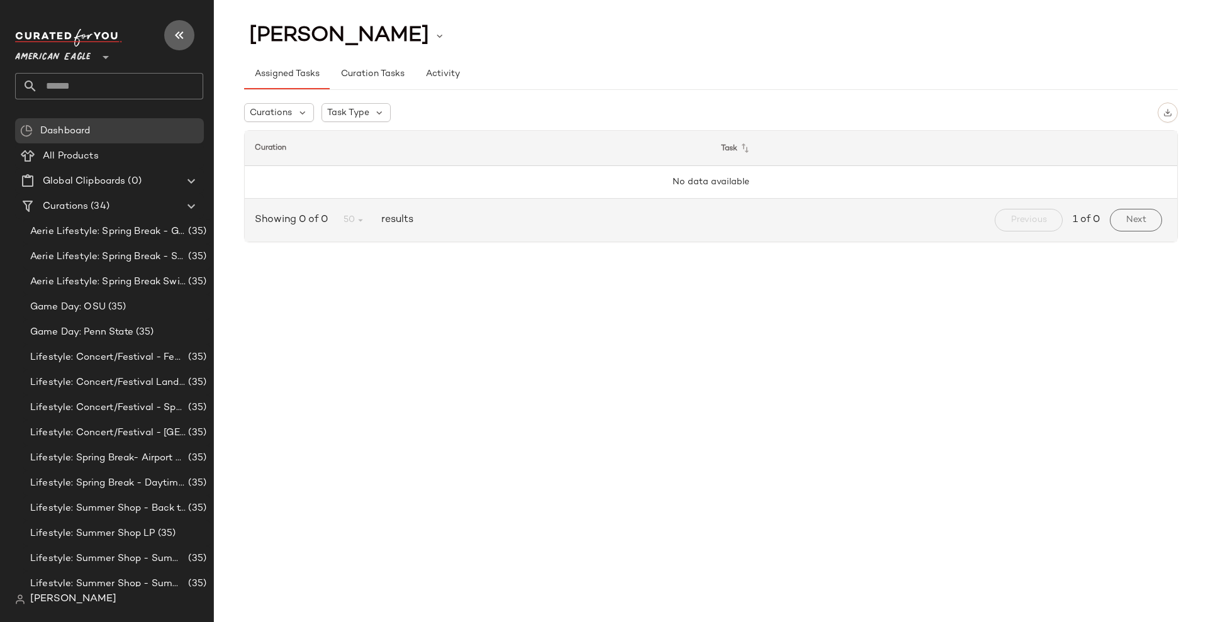
click at [181, 31] on icon "button" at bounding box center [179, 35] width 15 height 15
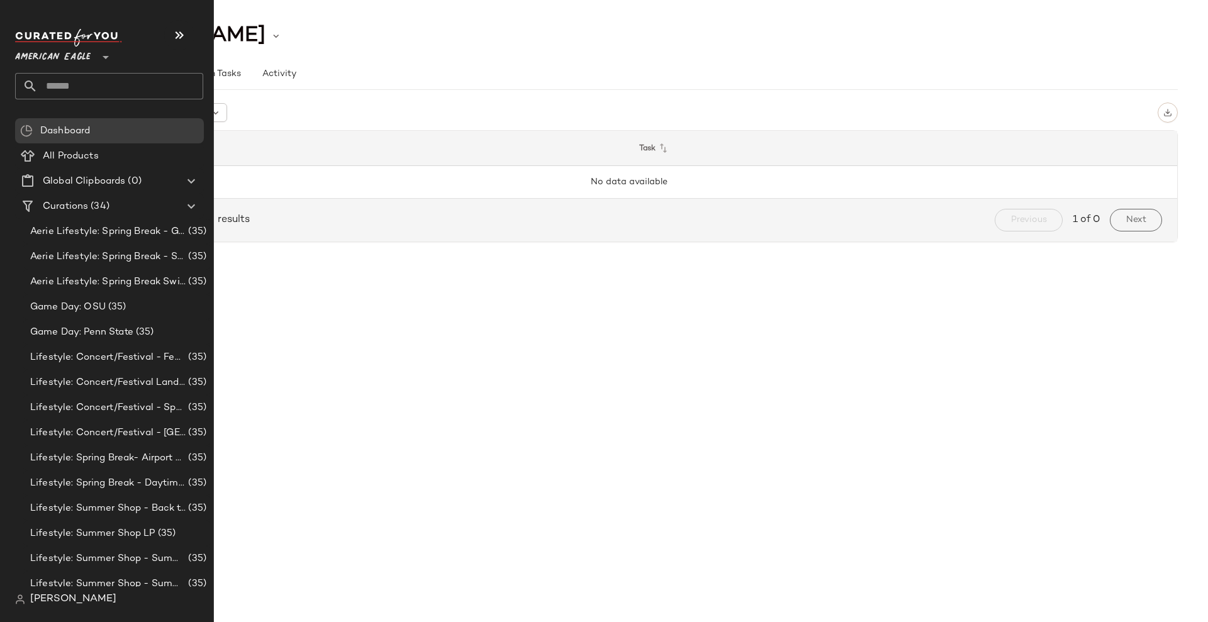
click at [94, 87] on input "text" at bounding box center [120, 86] width 165 height 26
type input "********"
click at [65, 57] on span "American Eagle" at bounding box center [53, 54] width 76 height 23
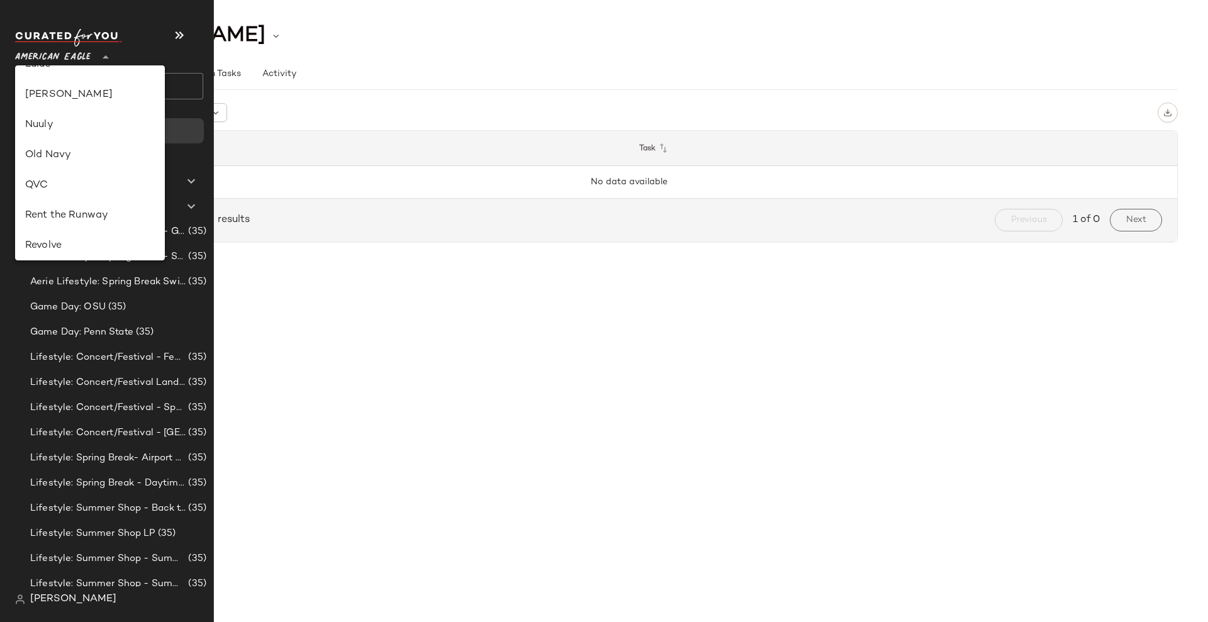
scroll to position [547, 0]
click at [69, 143] on div "Revolve" at bounding box center [90, 142] width 130 height 15
type input "**"
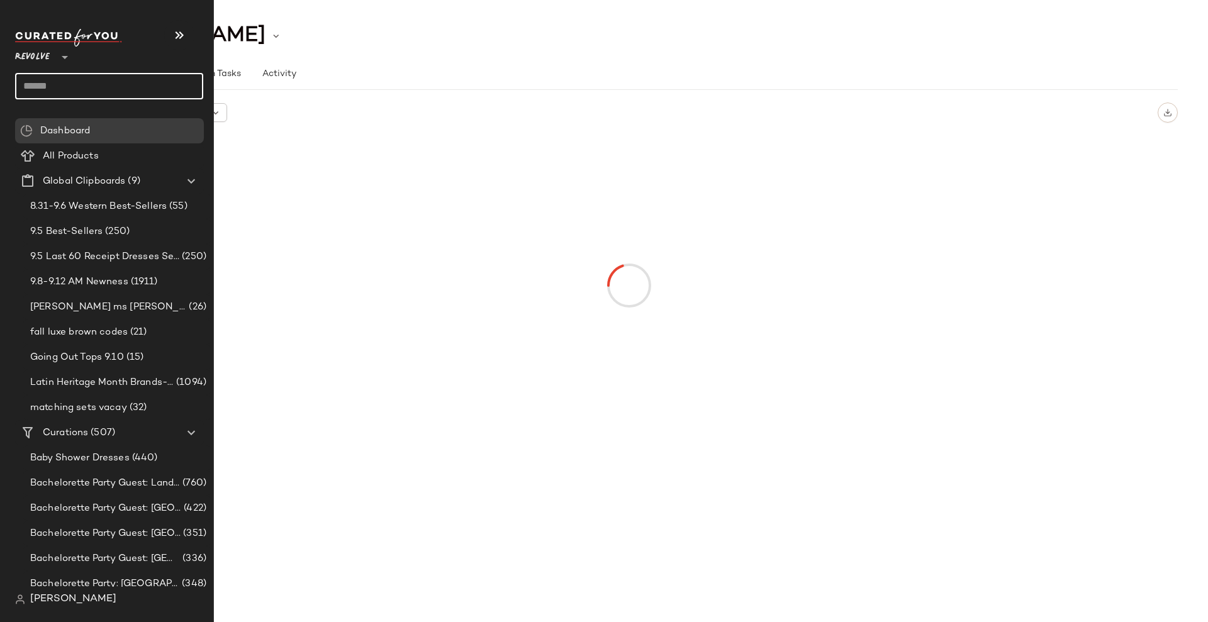
click at [92, 87] on input "text" at bounding box center [109, 86] width 188 height 26
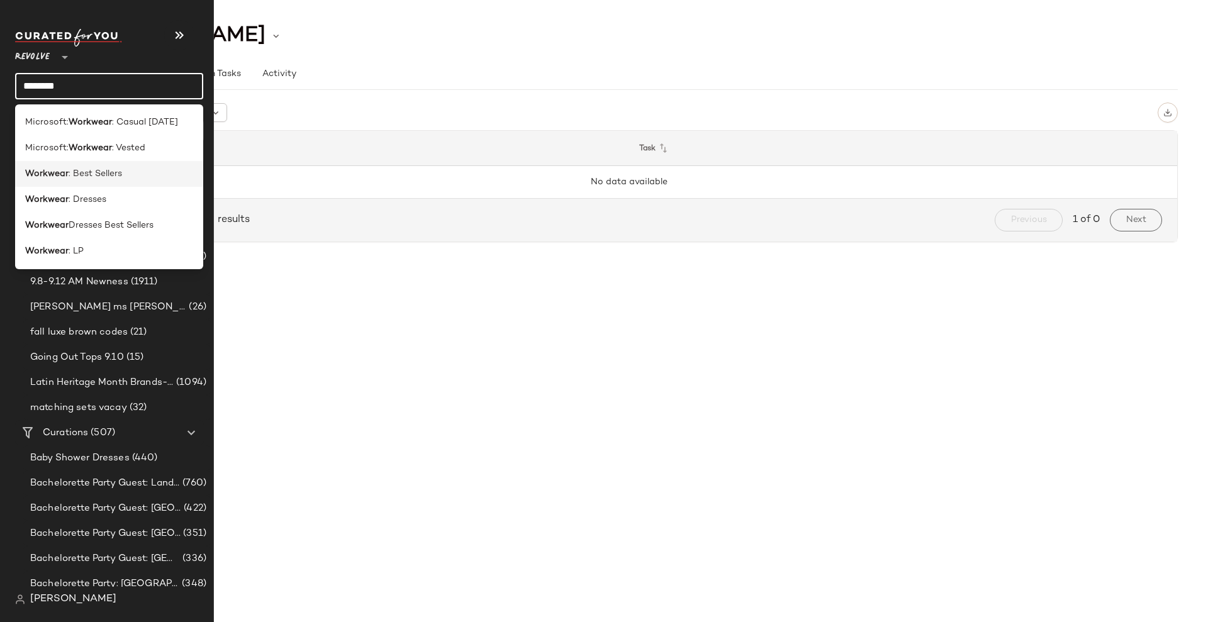
type input "********"
click at [113, 177] on span ": Best Sellers" at bounding box center [95, 173] width 53 height 13
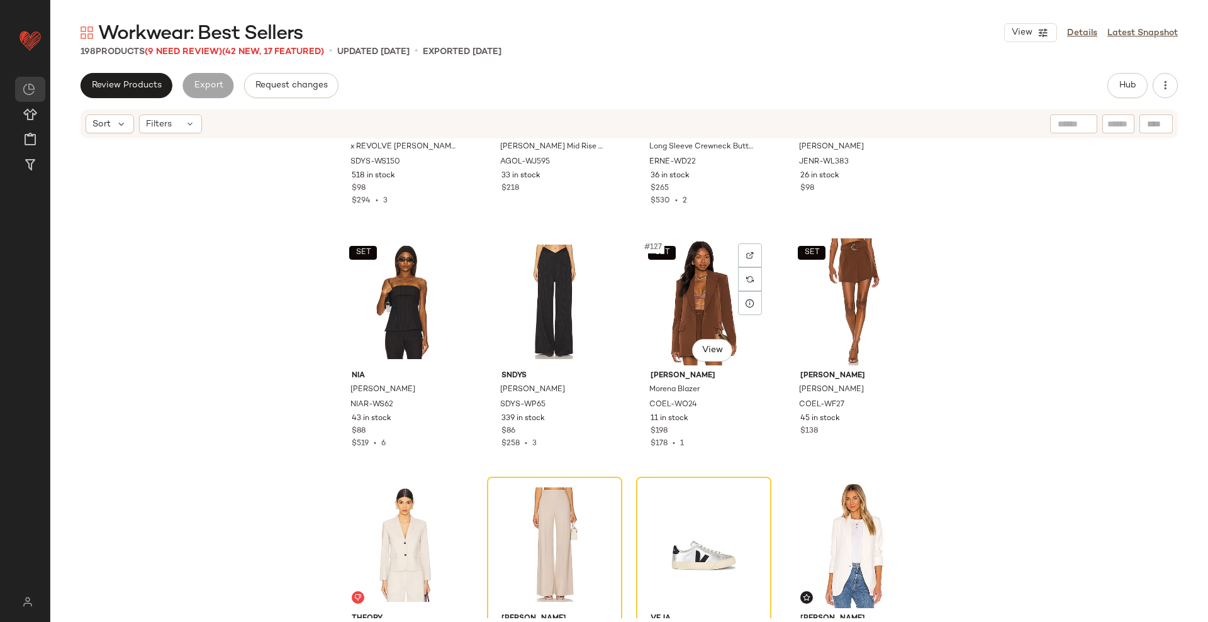
scroll to position [7387, 0]
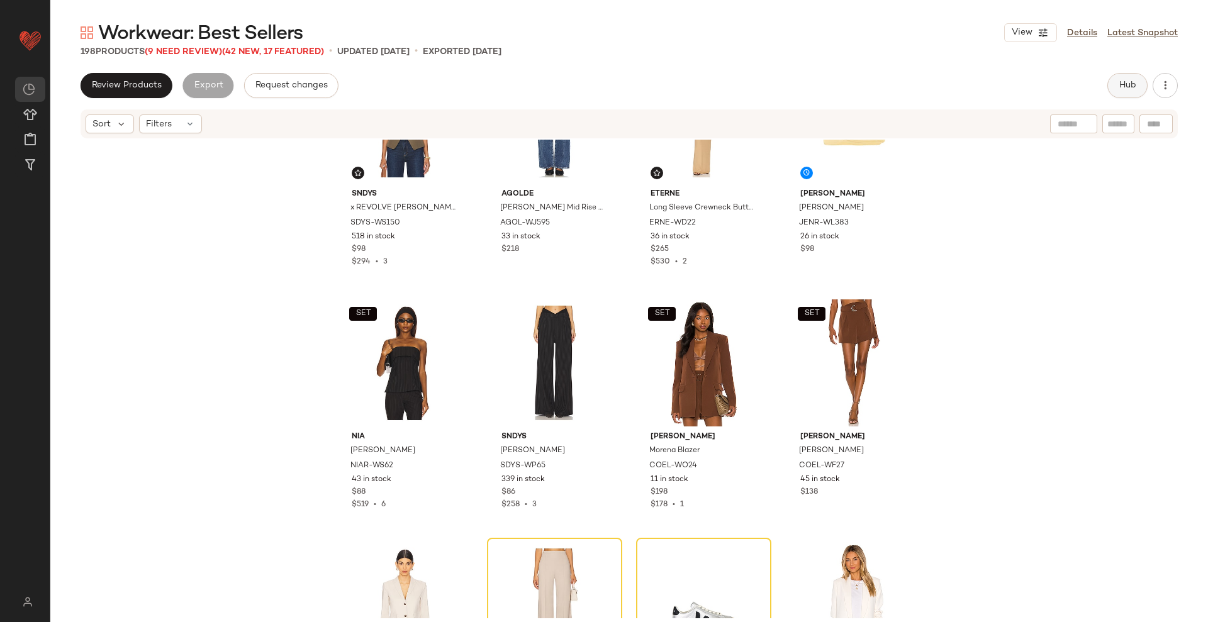
click at [1117, 87] on button "Hub" at bounding box center [1128, 85] width 40 height 25
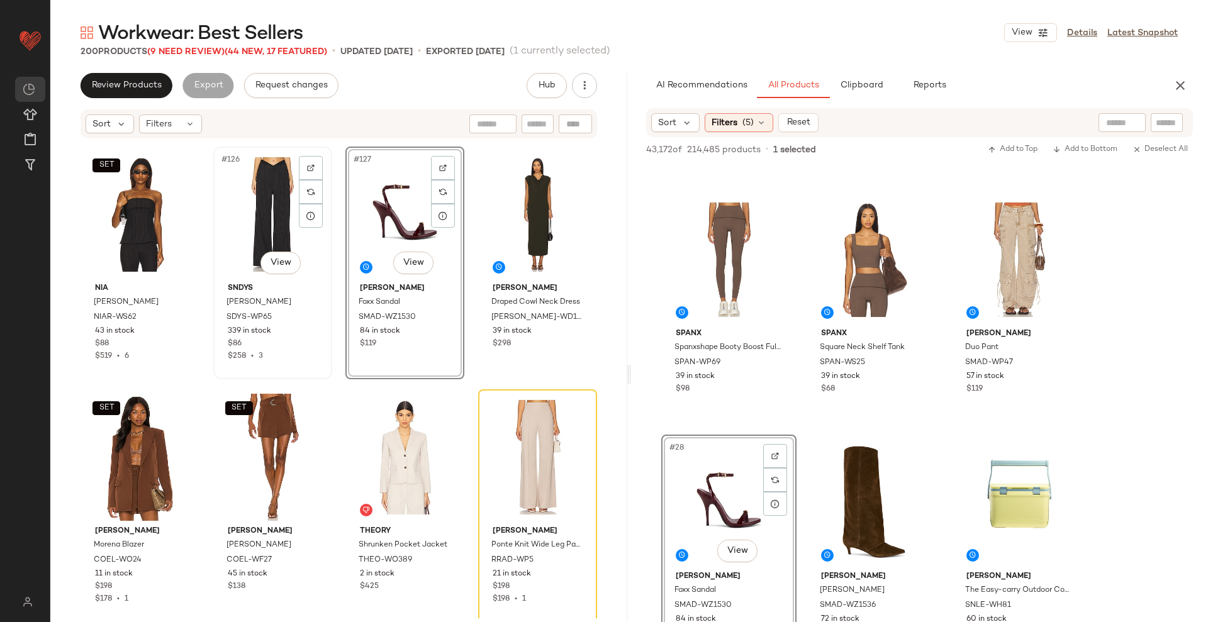
scroll to position [7541, 0]
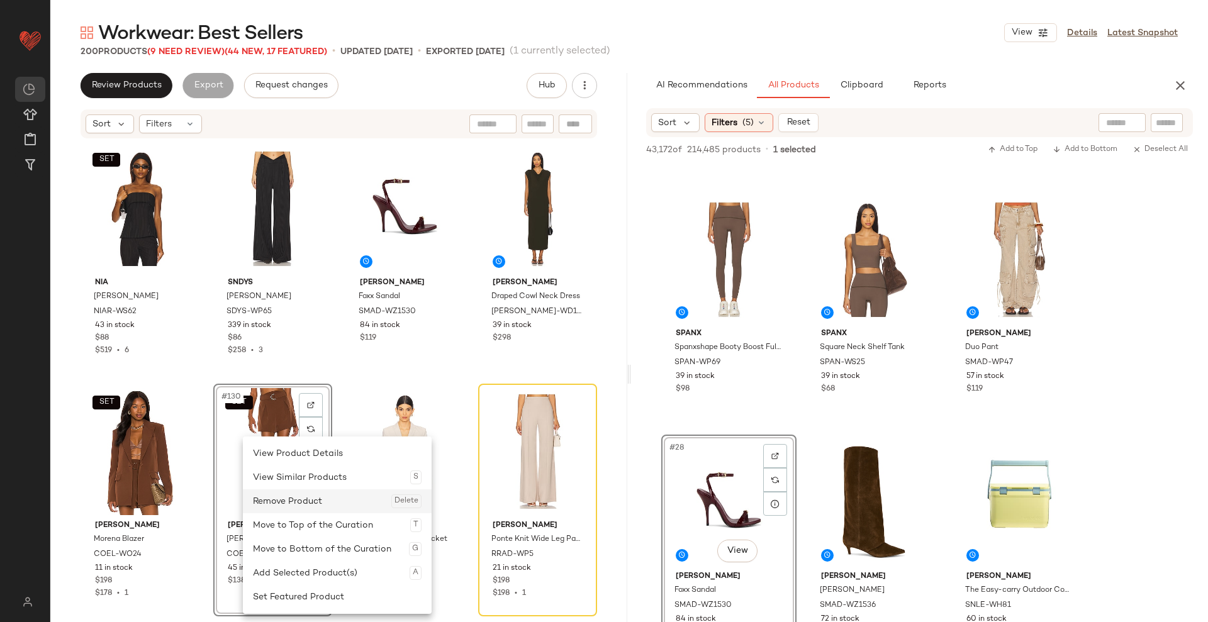
click at [287, 500] on div "Remove Product Delete" at bounding box center [337, 502] width 169 height 24
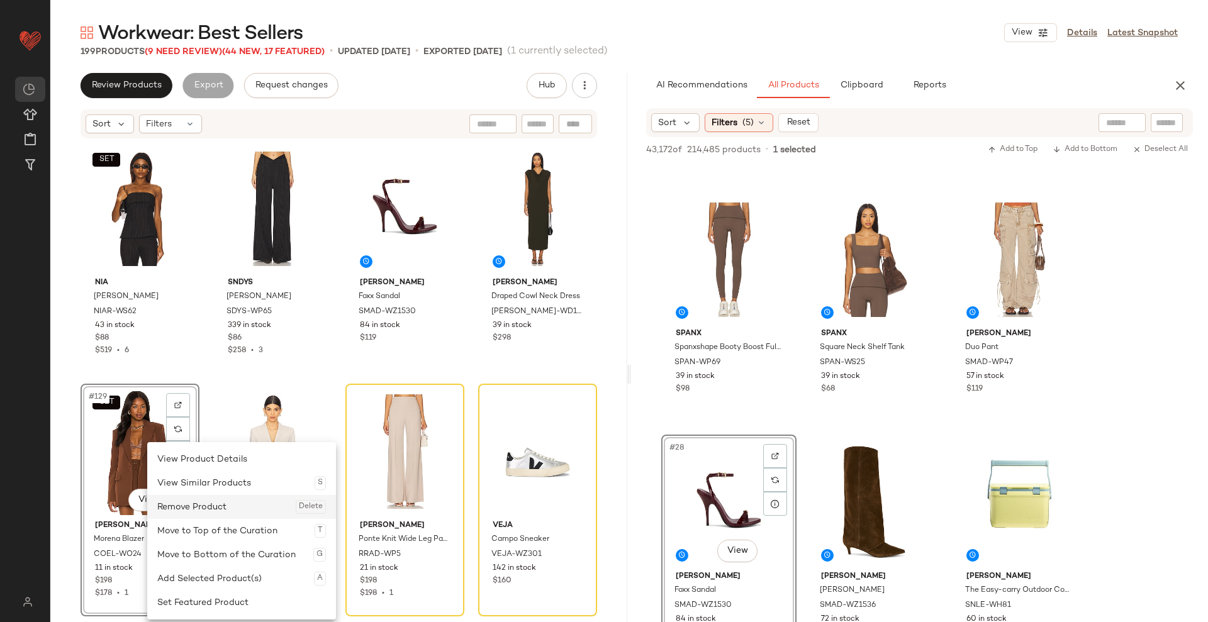
click at [196, 509] on div "Remove Product Delete" at bounding box center [241, 507] width 169 height 24
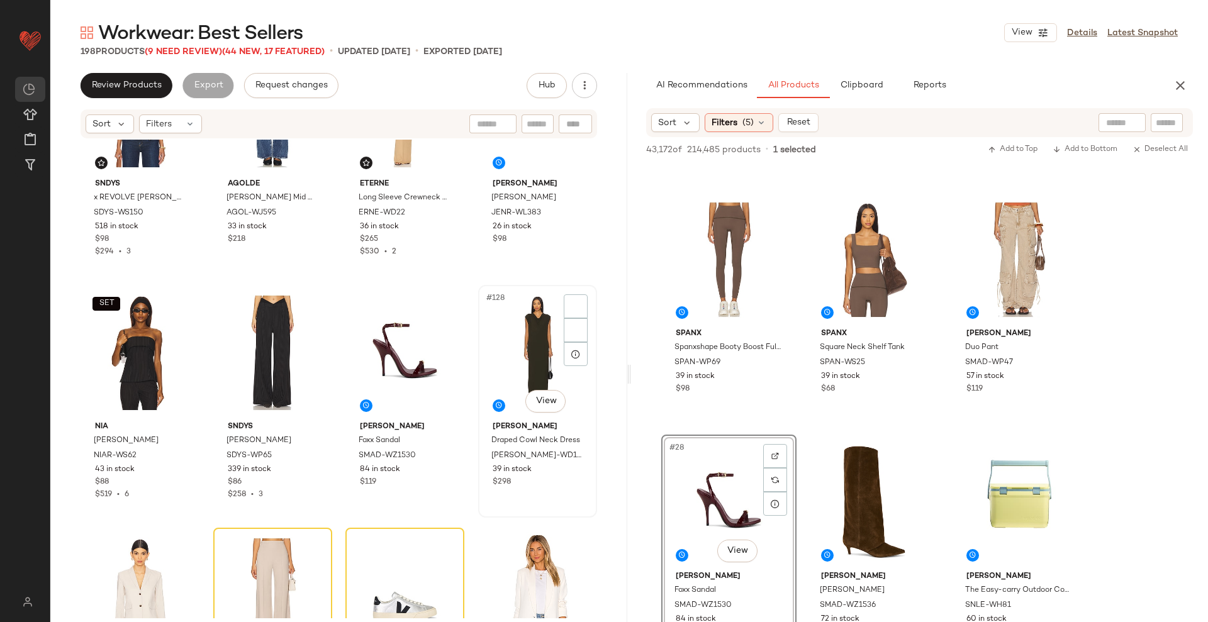
scroll to position [7396, 0]
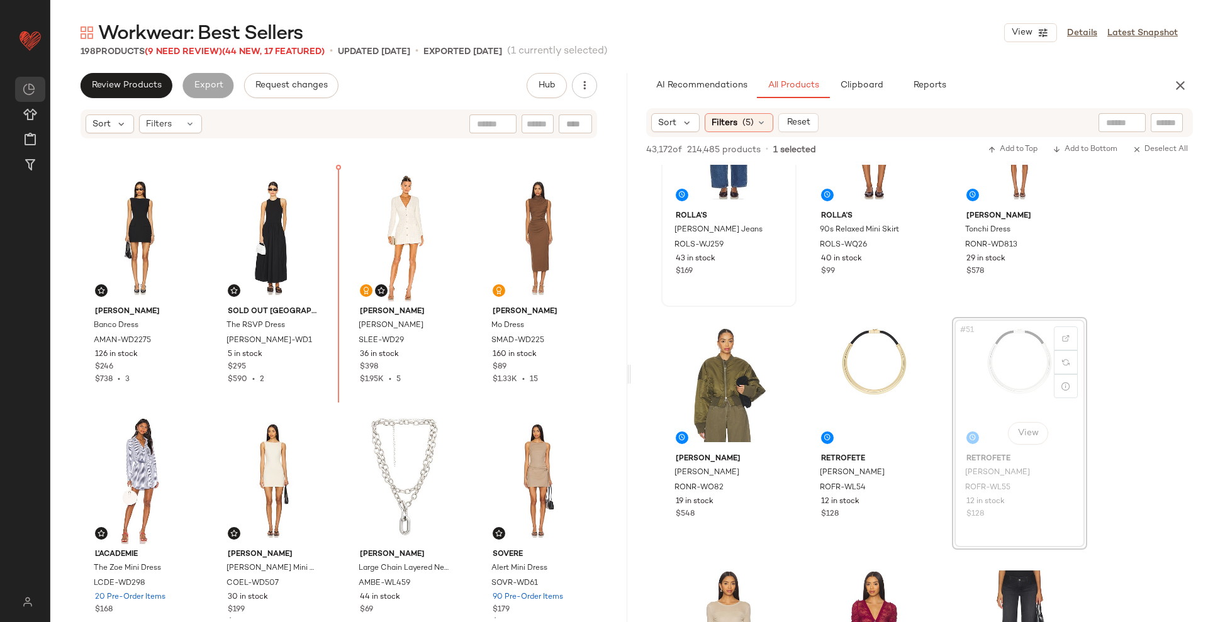
scroll to position [7991, 0]
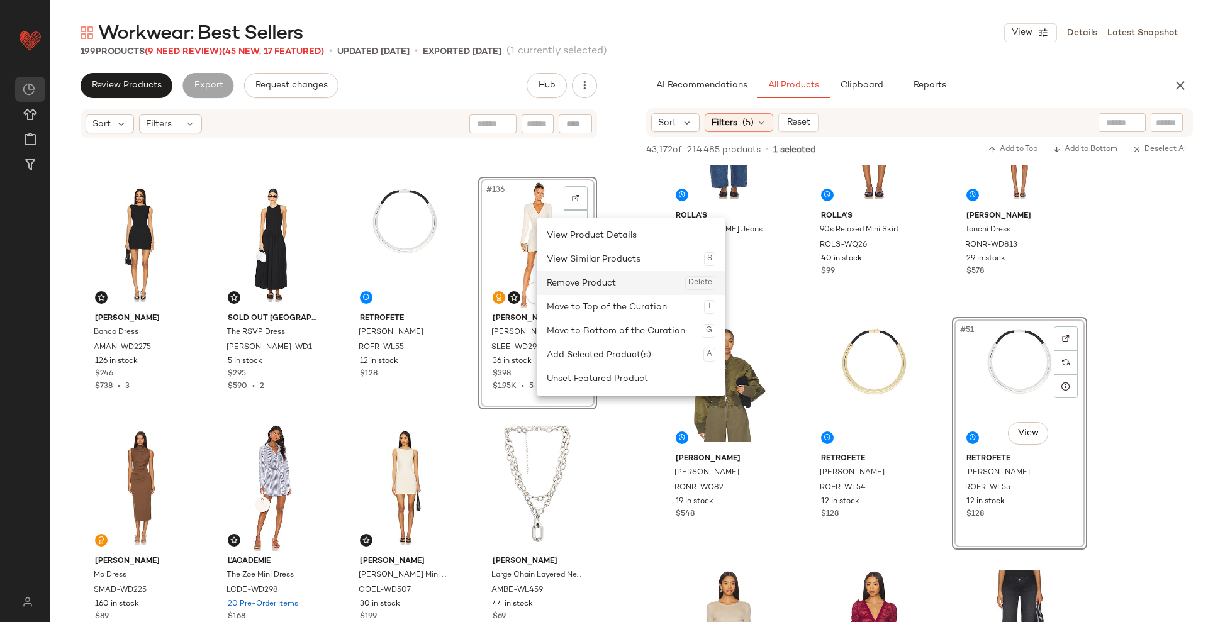
click at [570, 288] on div "Remove Product Delete" at bounding box center [631, 283] width 169 height 24
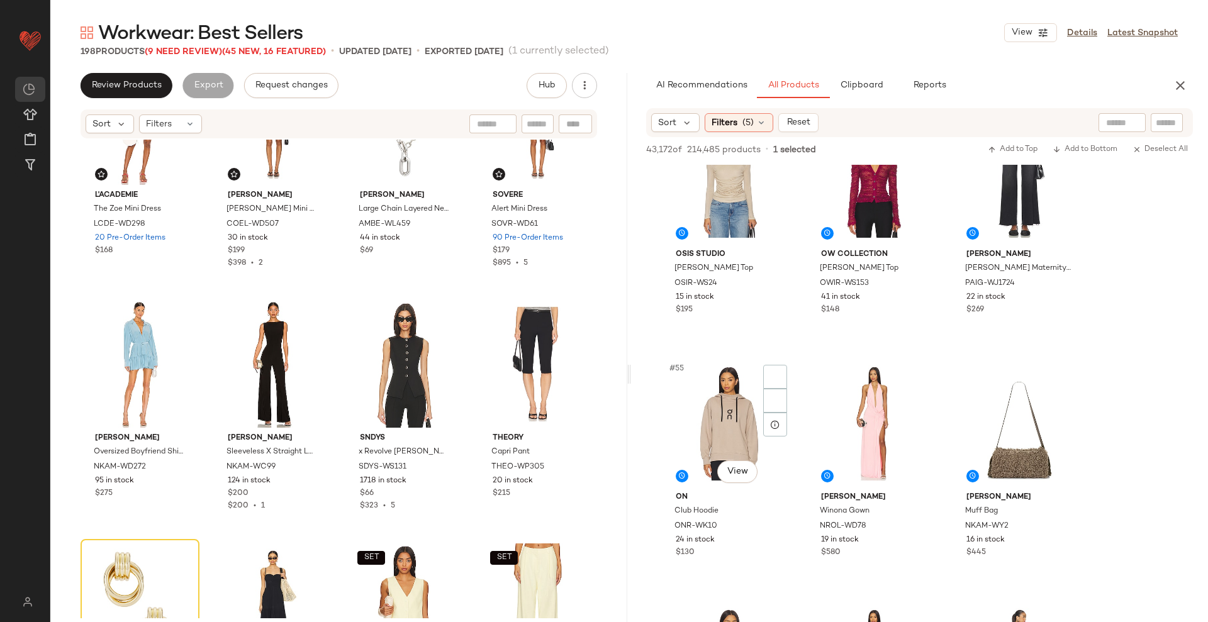
scroll to position [4253, 0]
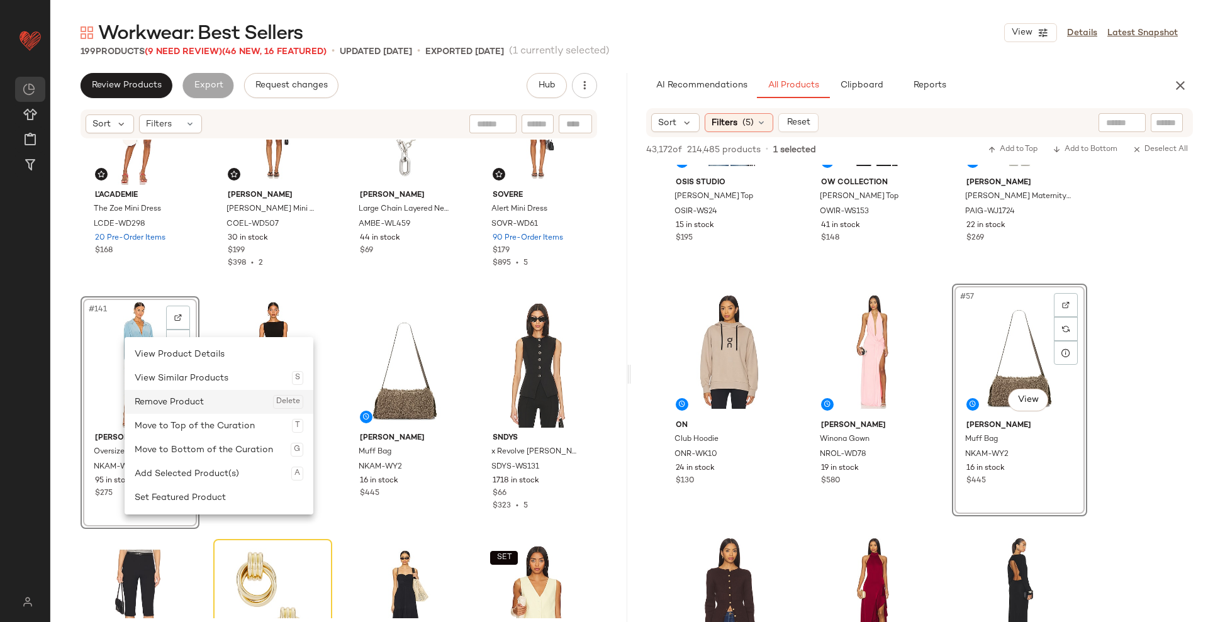
click at [172, 403] on div "Remove Product Delete" at bounding box center [219, 402] width 169 height 24
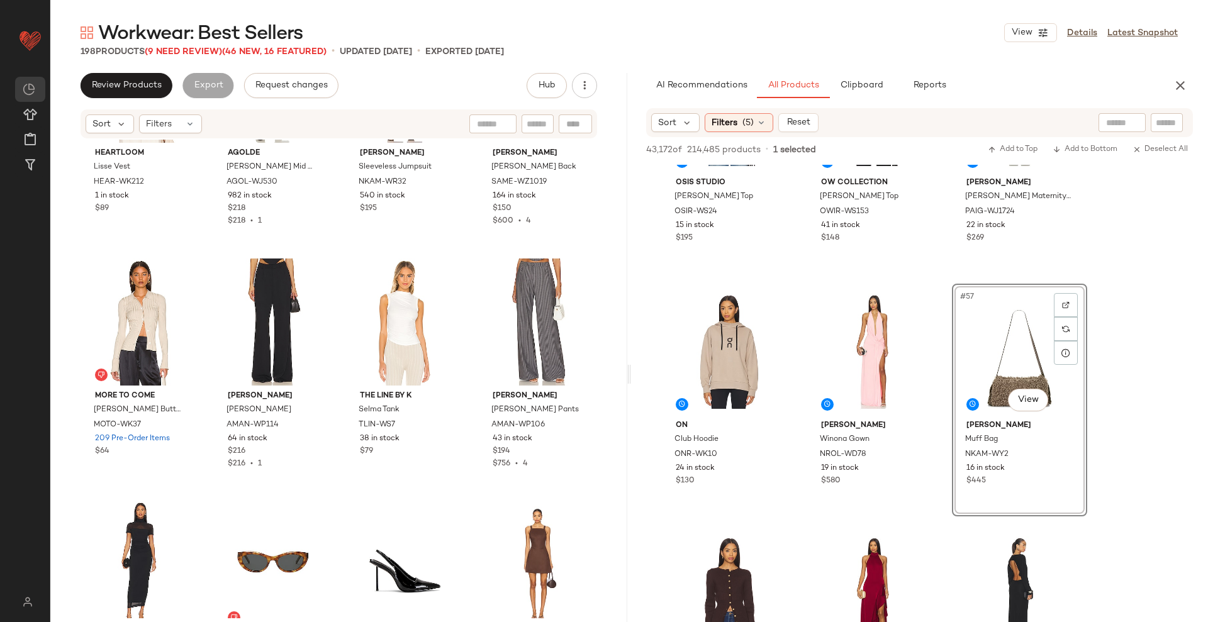
scroll to position [9217, 0]
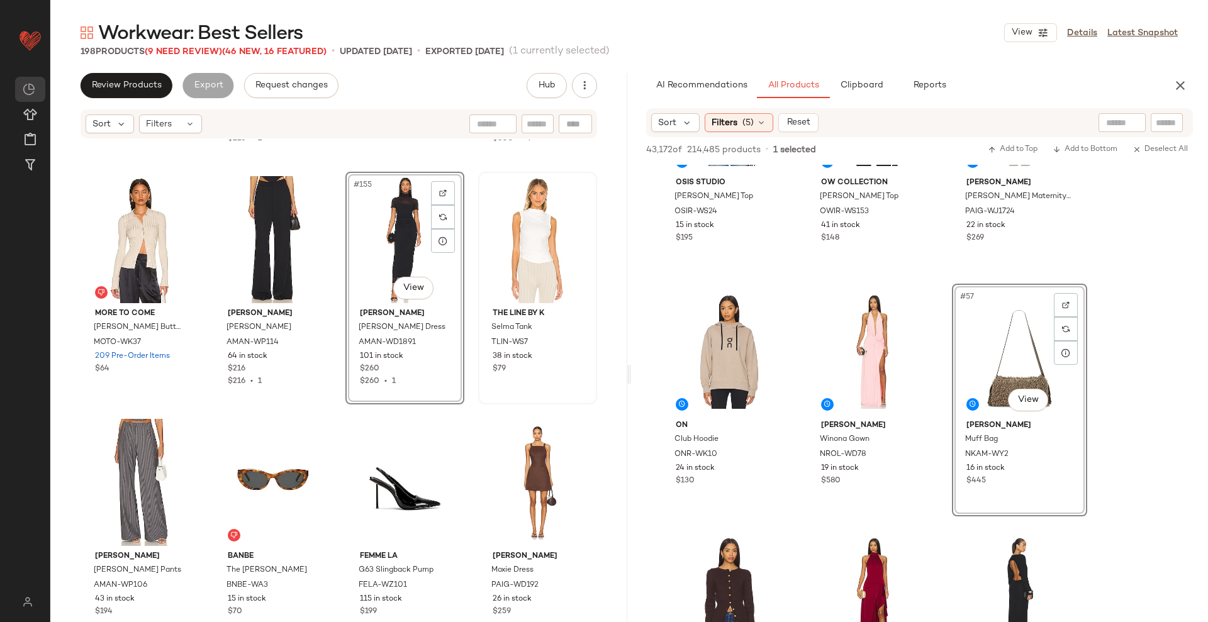
scroll to position [9207, 0]
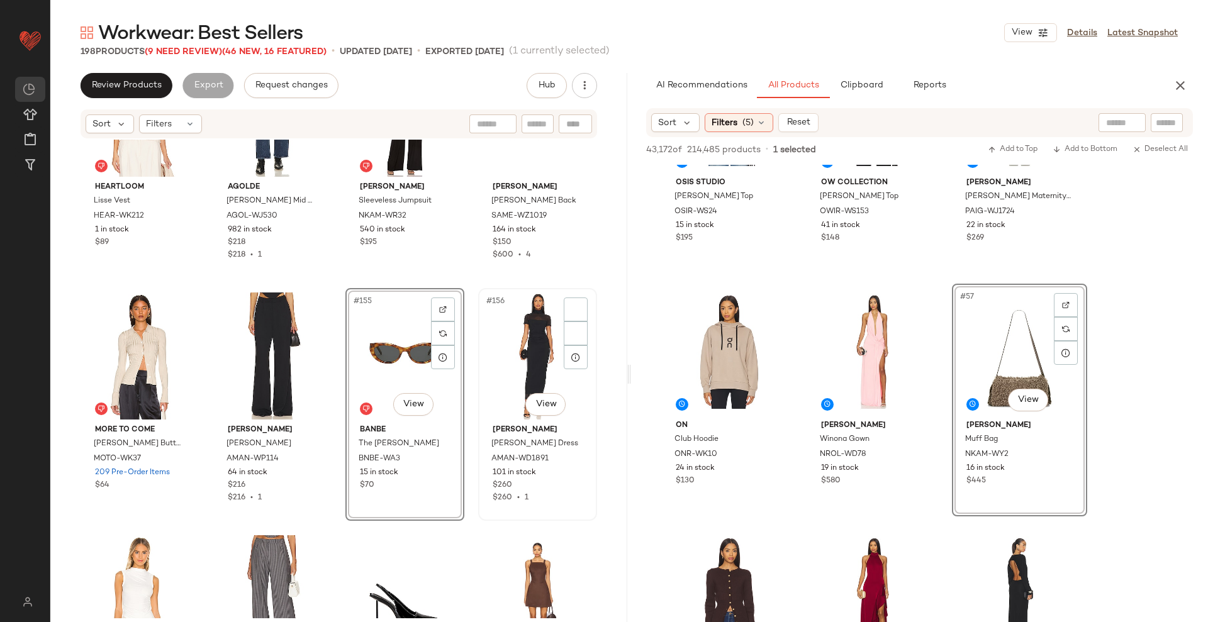
scroll to position [9096, 0]
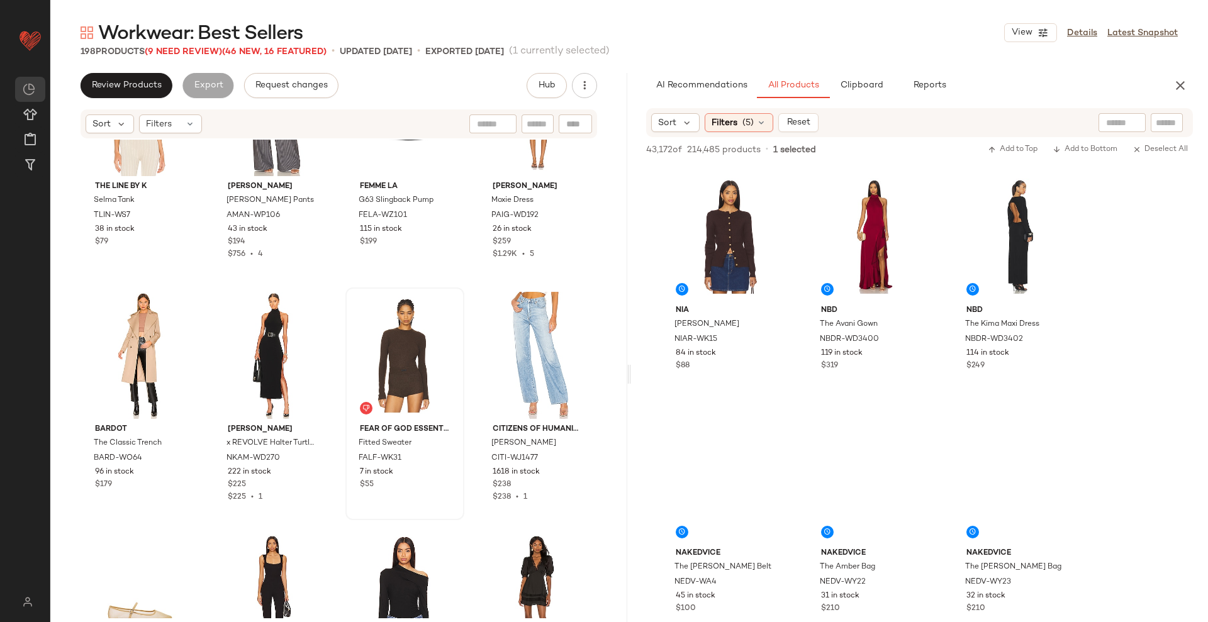
scroll to position [4628, 0]
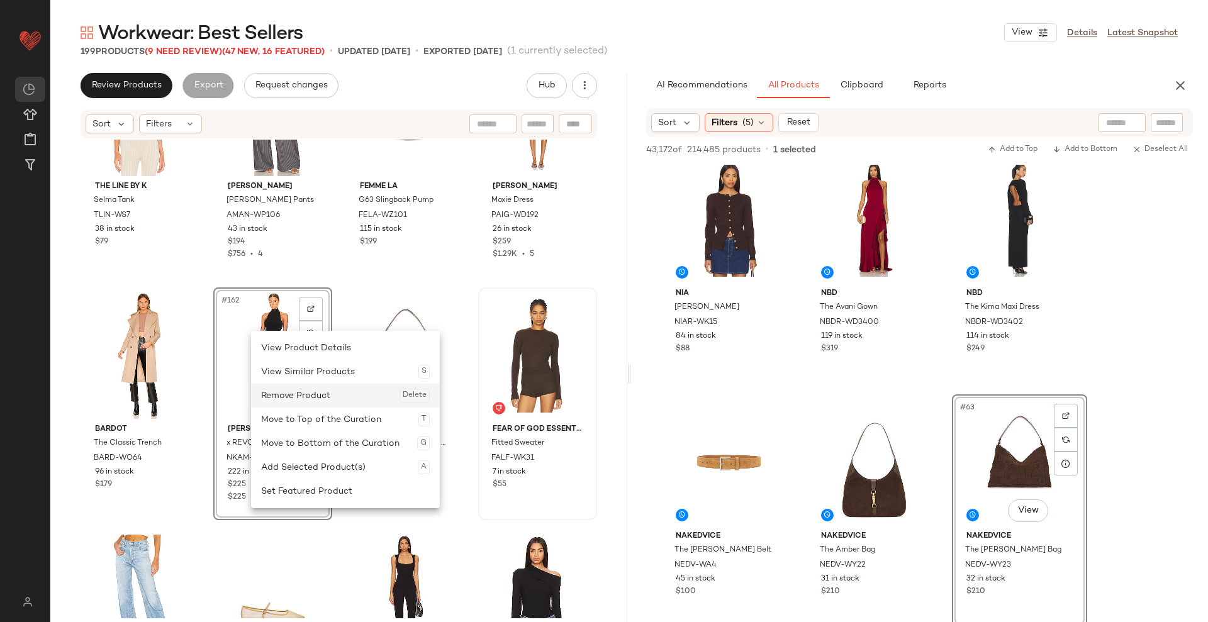
click at [298, 393] on div "Remove Product Delete" at bounding box center [345, 396] width 169 height 24
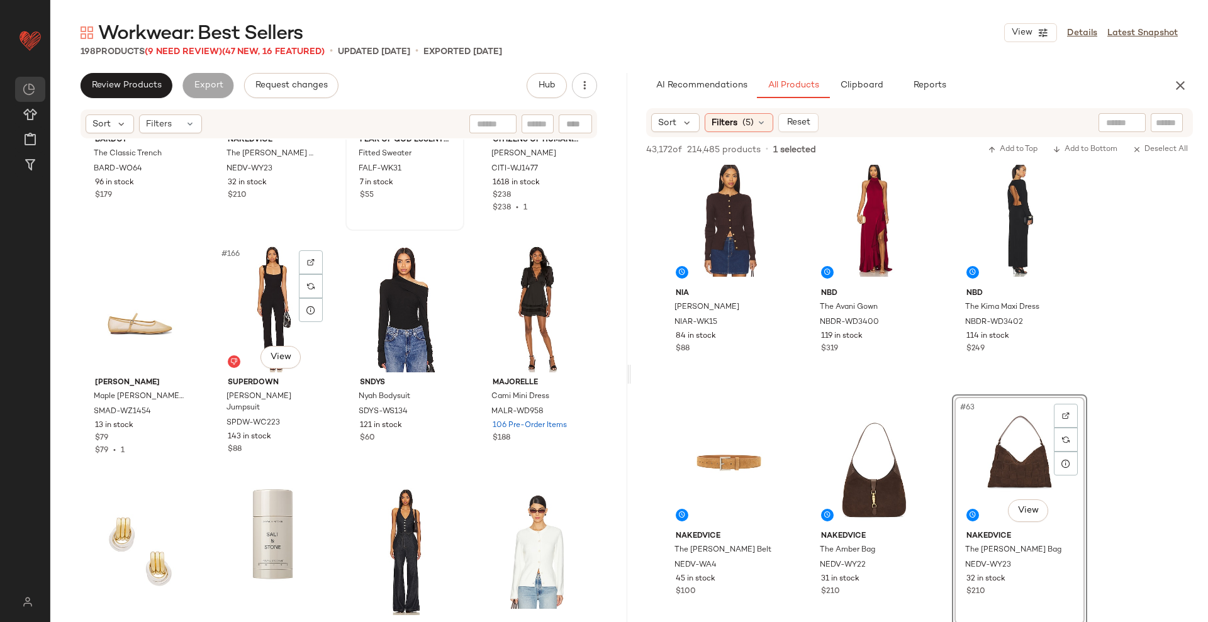
scroll to position [9869, 0]
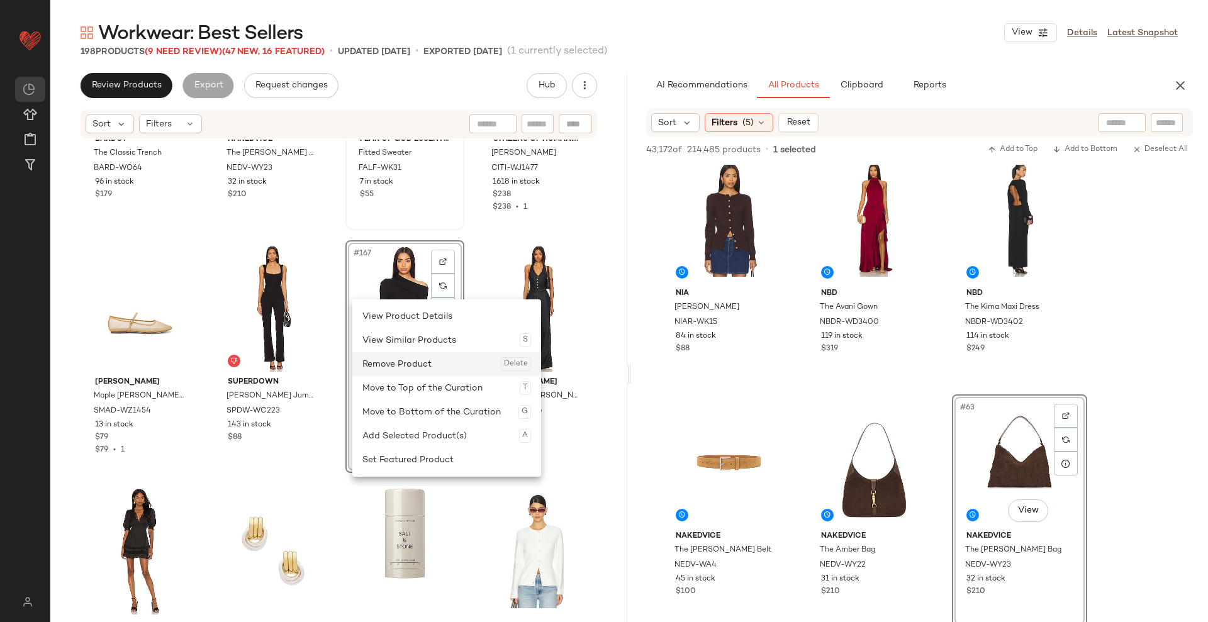
click at [386, 371] on div "Remove Product Delete" at bounding box center [446, 364] width 169 height 24
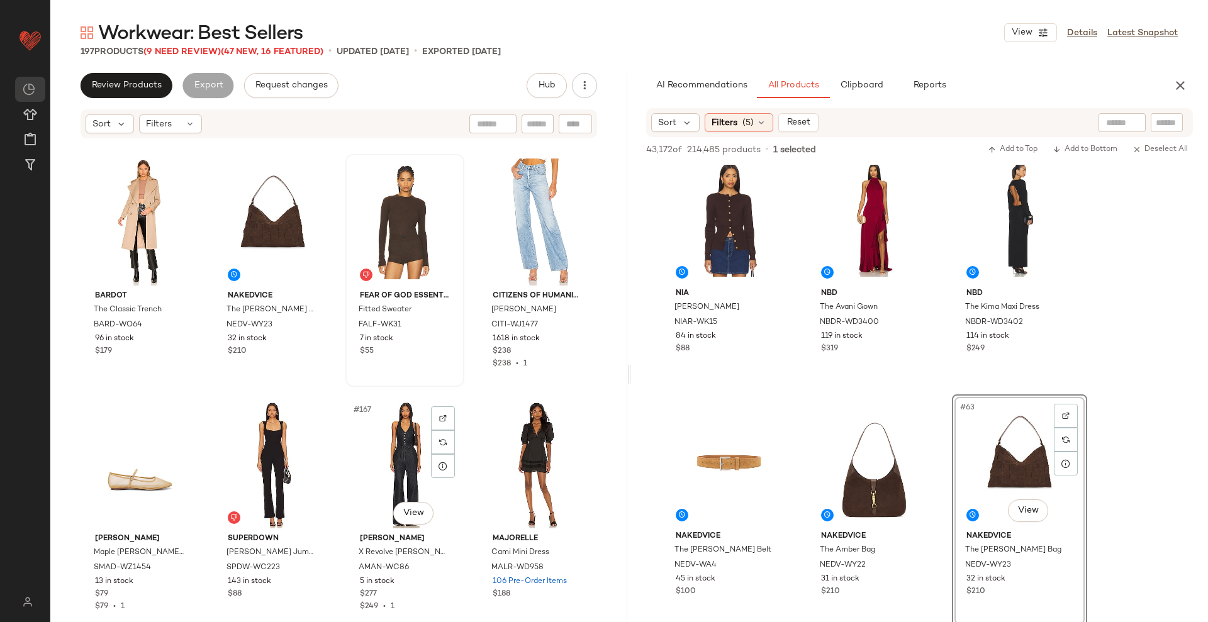
scroll to position [9732, 0]
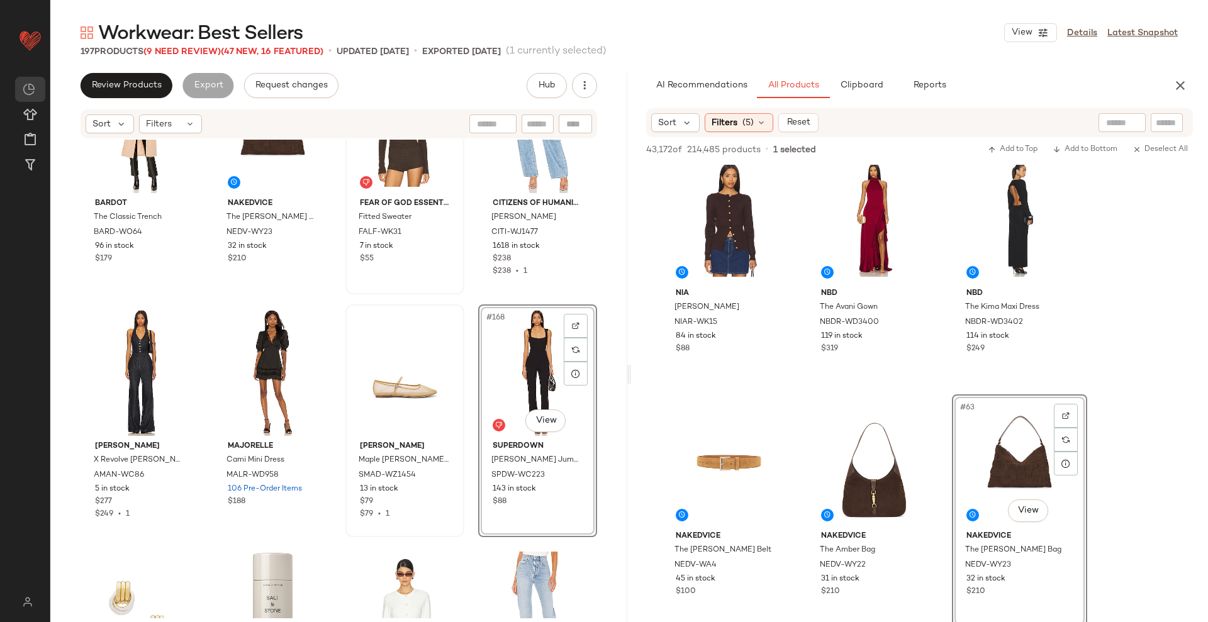
scroll to position [9808, 0]
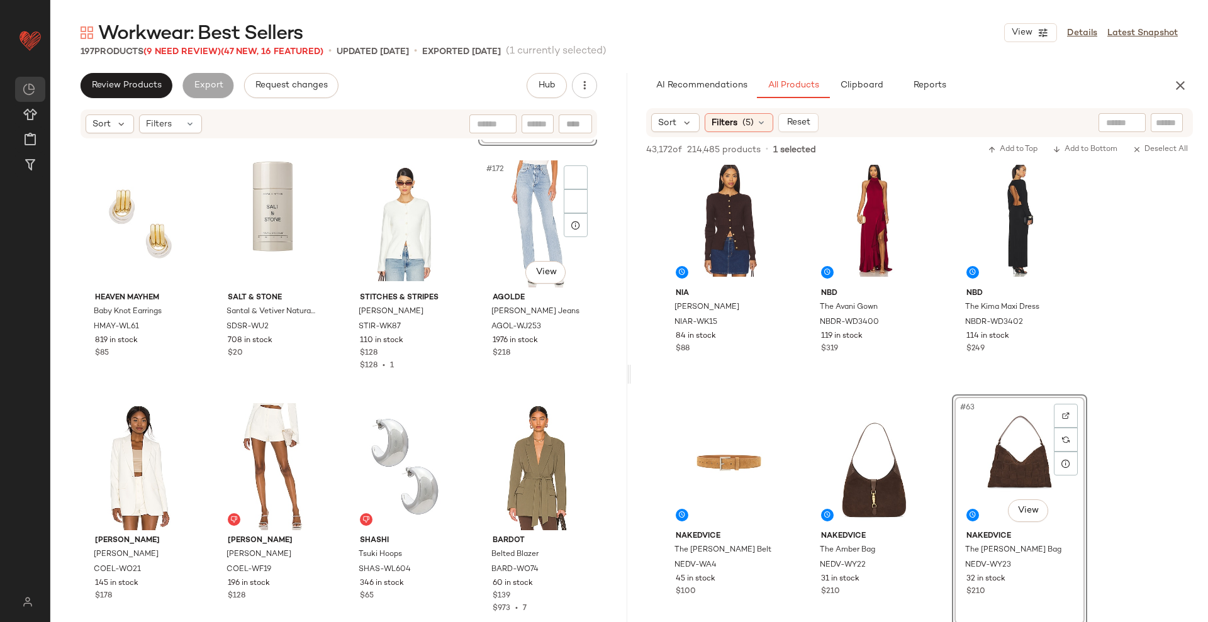
scroll to position [10138, 0]
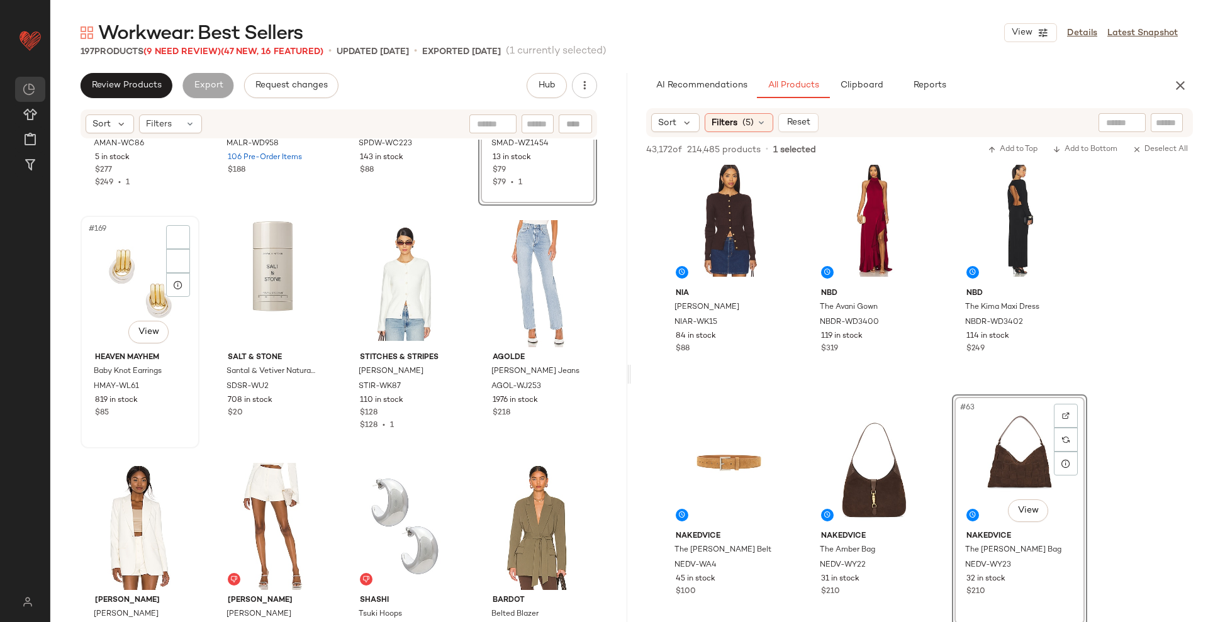
click at [140, 283] on div "#169 View" at bounding box center [140, 283] width 110 height 127
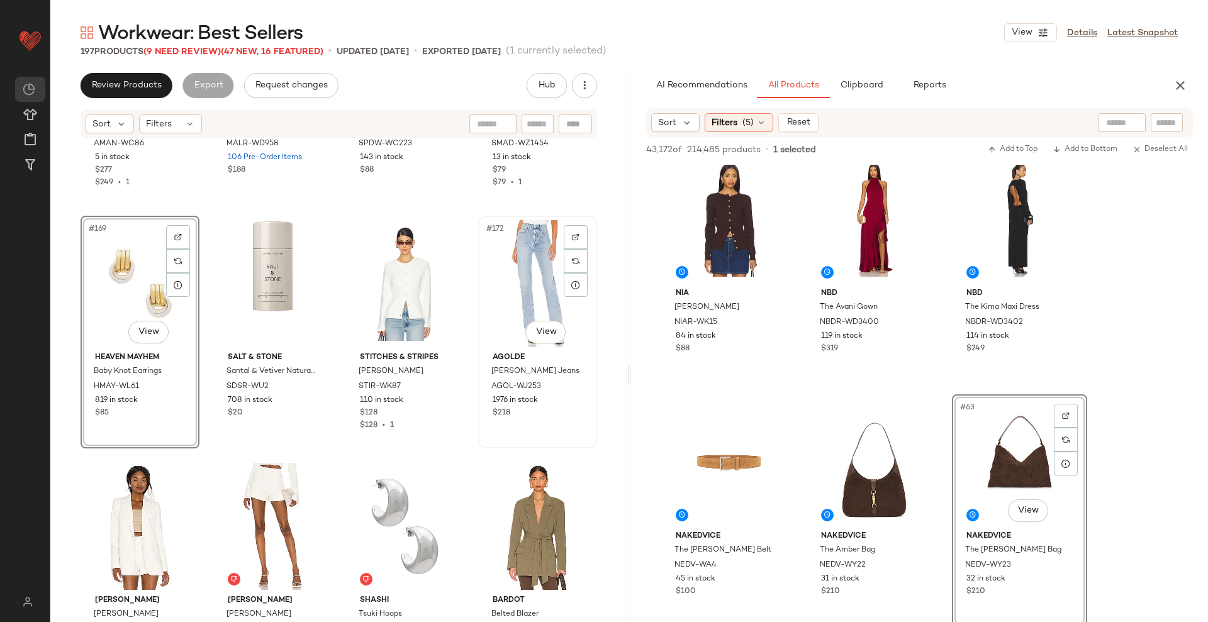
click at [539, 265] on div "#172 View" at bounding box center [538, 283] width 110 height 127
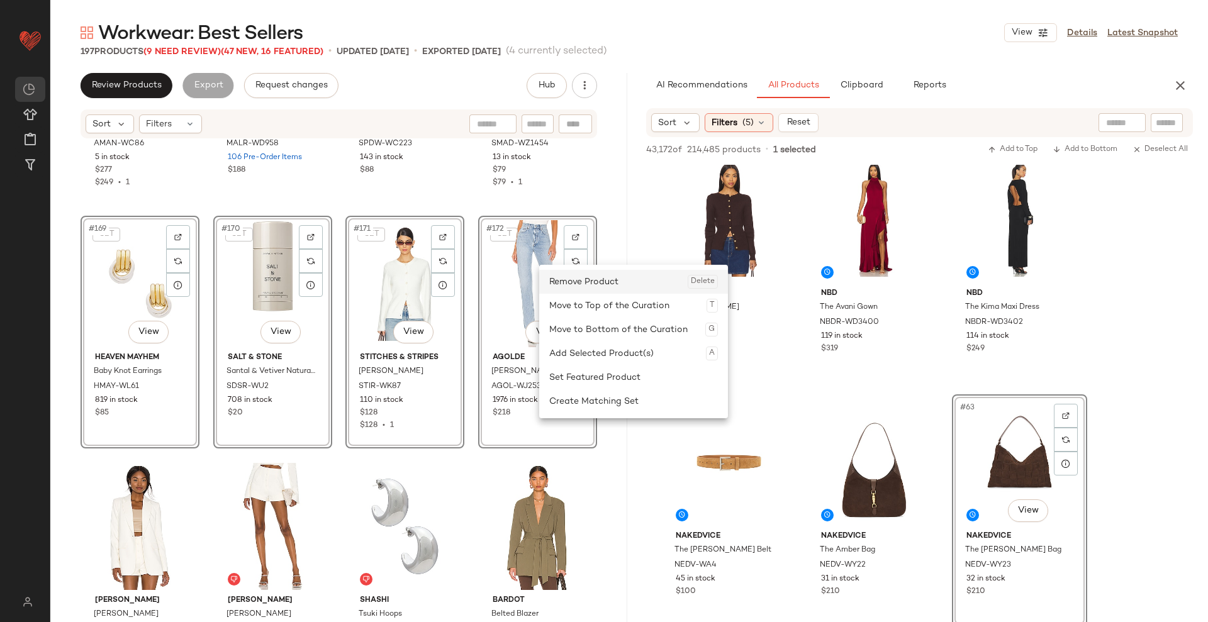
click at [611, 286] on div "Remove Product Delete" at bounding box center [633, 282] width 169 height 24
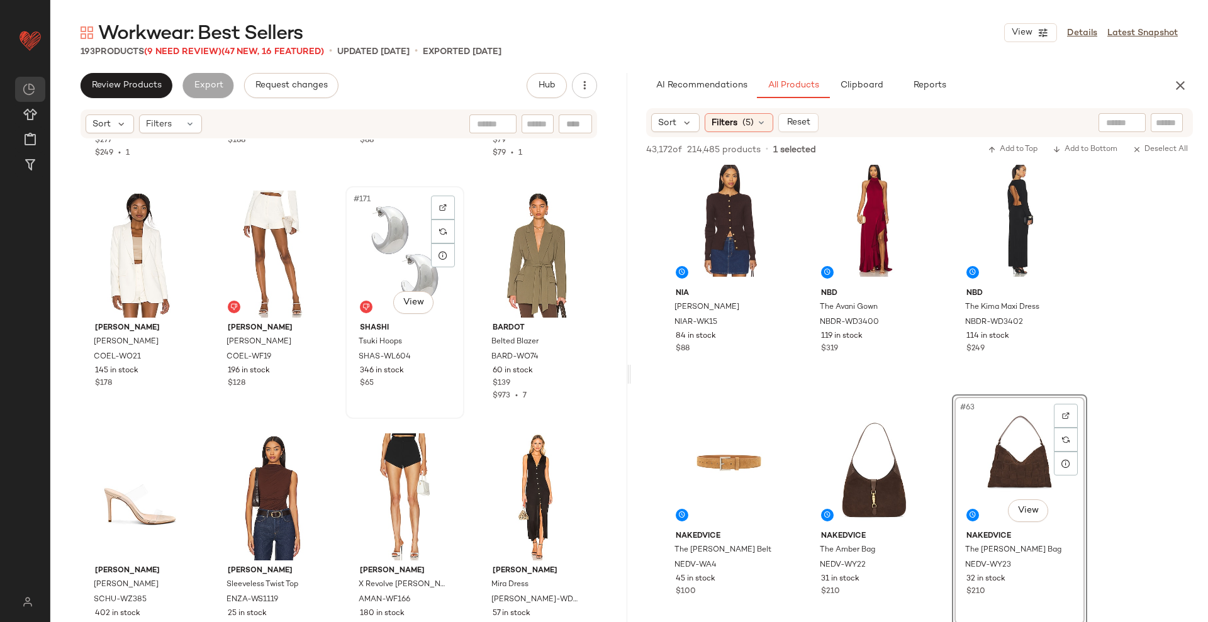
scroll to position [10168, 0]
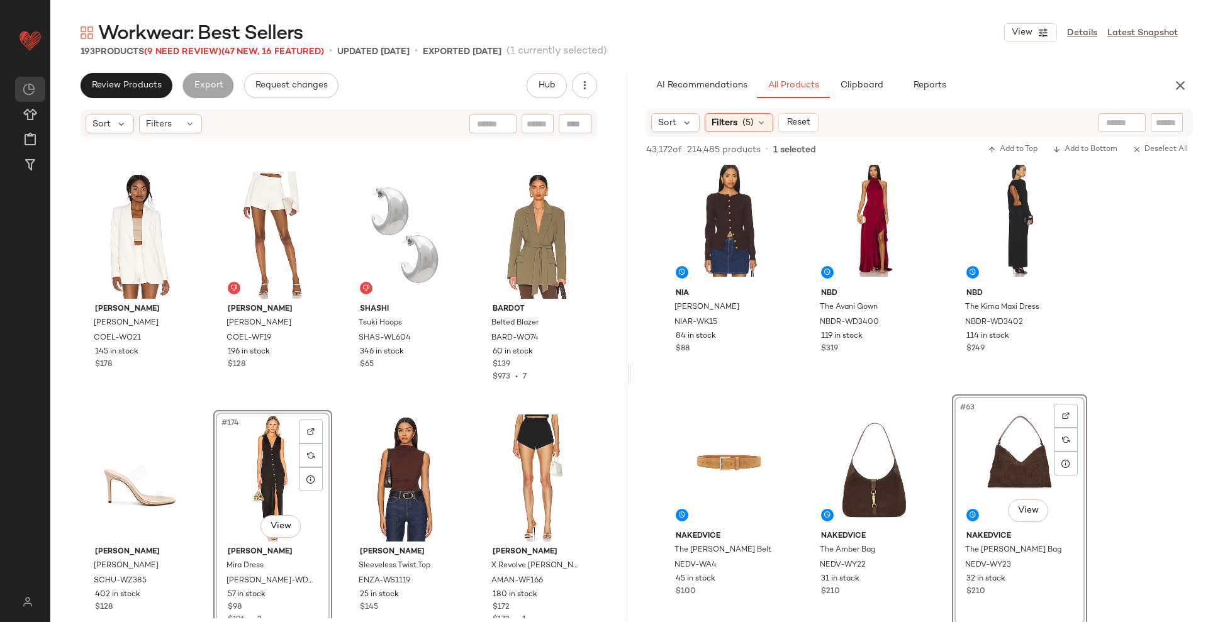
scroll to position [10187, 0]
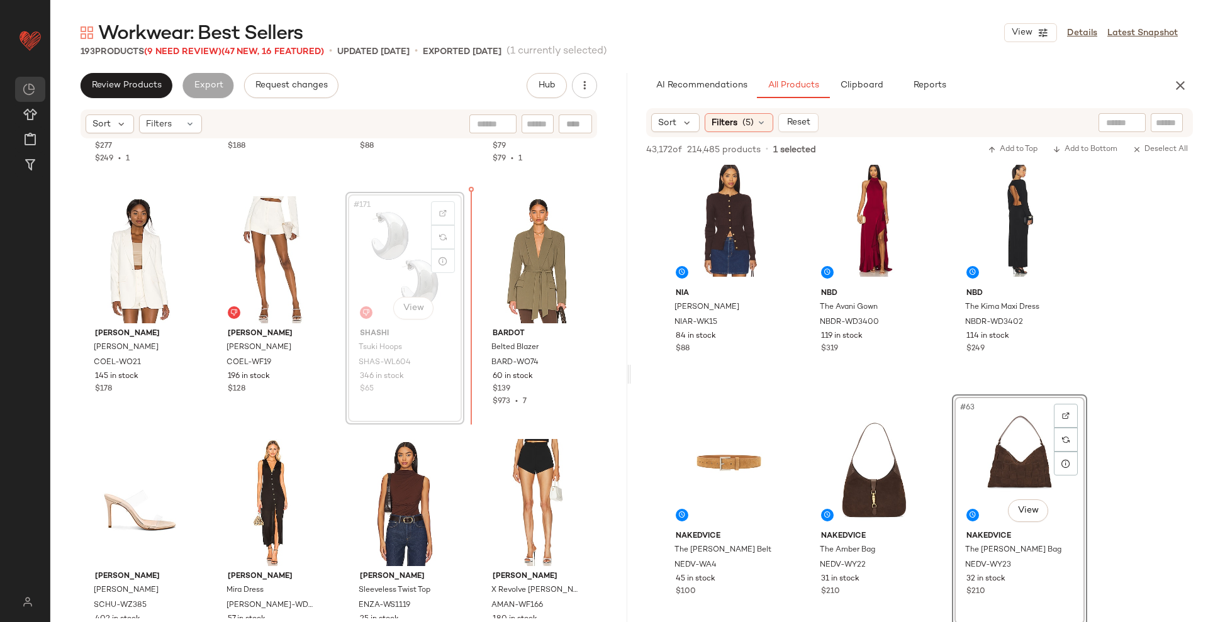
scroll to position [10154, 0]
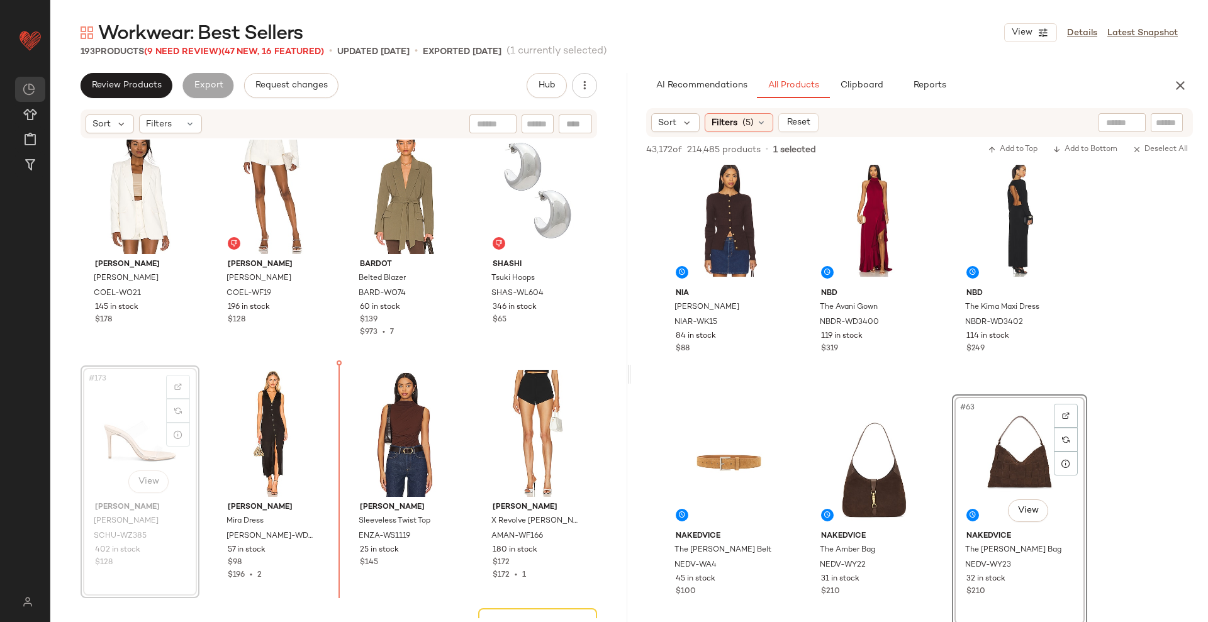
scroll to position [10244, 0]
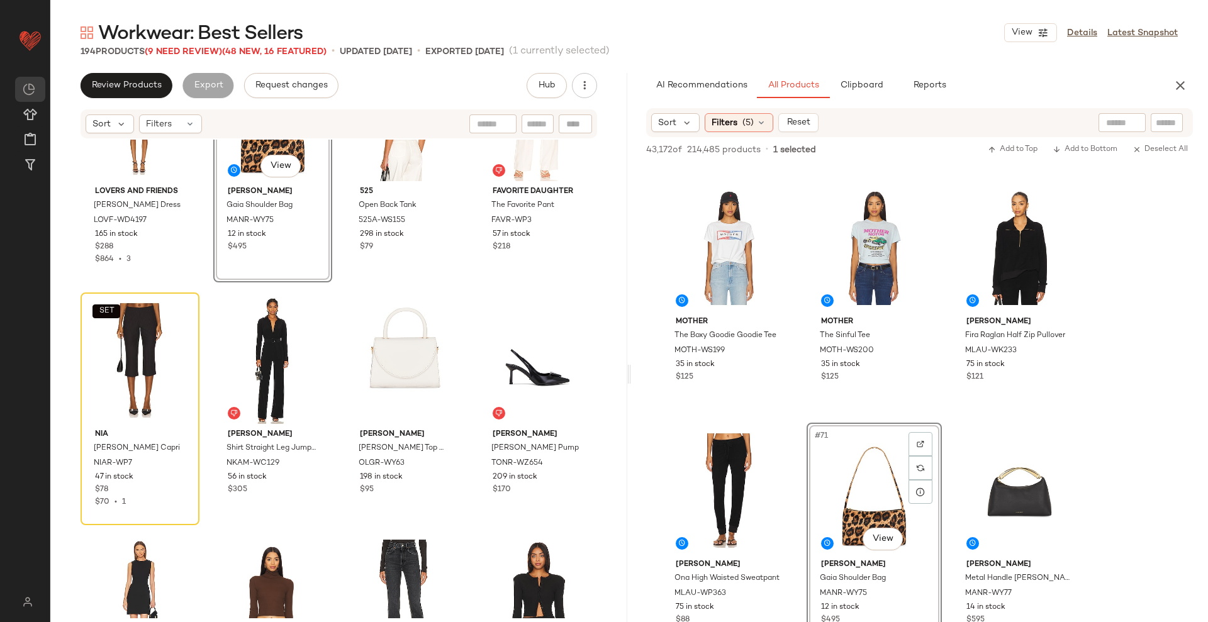
scroll to position [10791, 0]
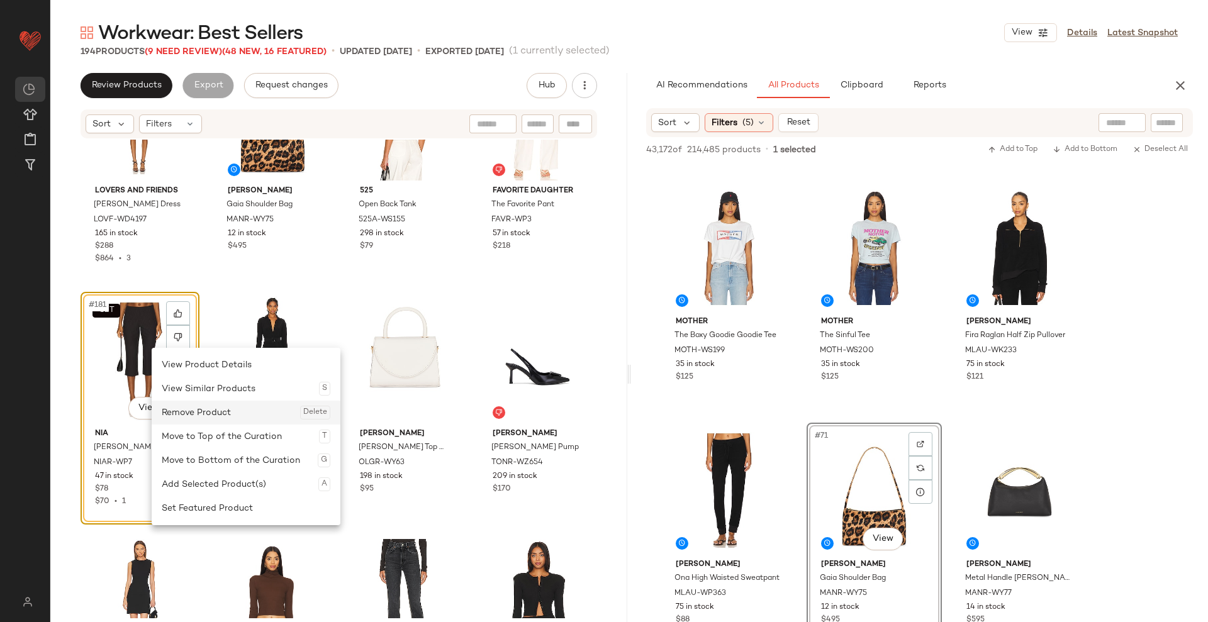
click at [200, 417] on div "Remove Product Delete" at bounding box center [246, 413] width 169 height 24
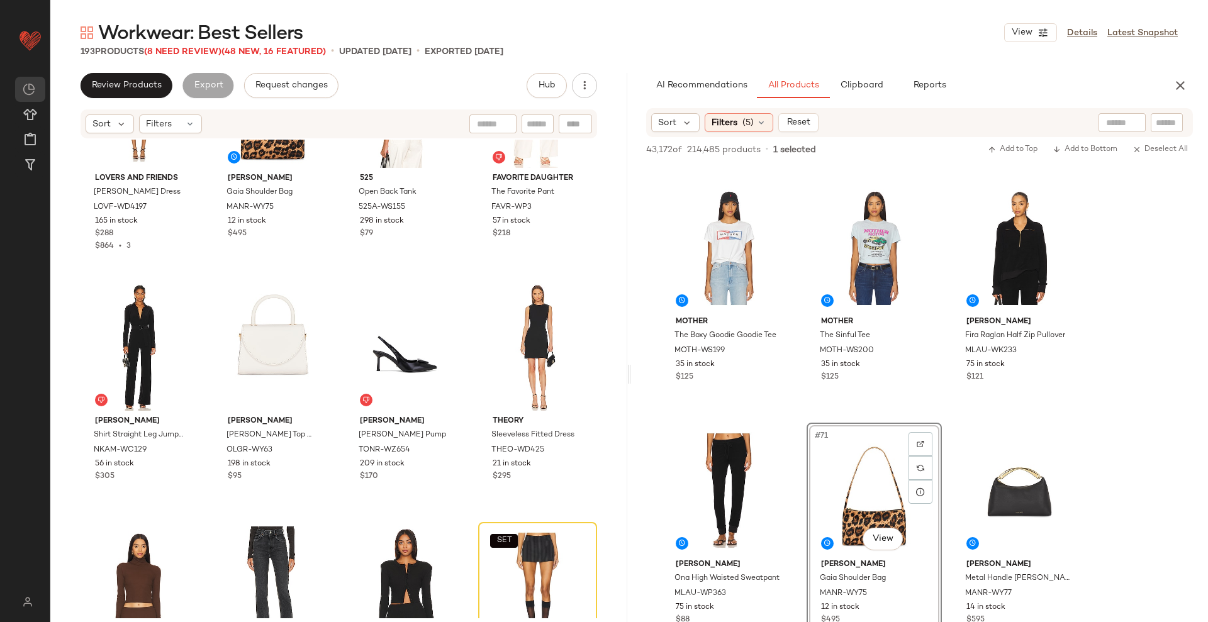
scroll to position [10798, 0]
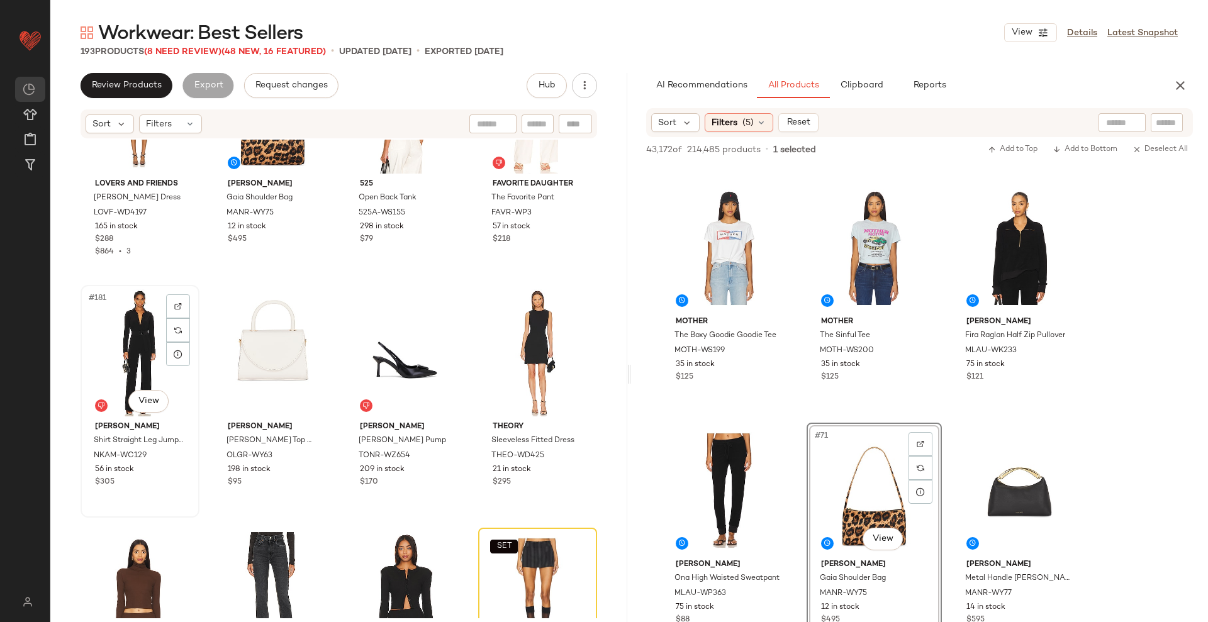
click at [133, 365] on div "#181 View" at bounding box center [140, 352] width 110 height 127
click at [264, 361] on div "#182 View" at bounding box center [273, 352] width 110 height 127
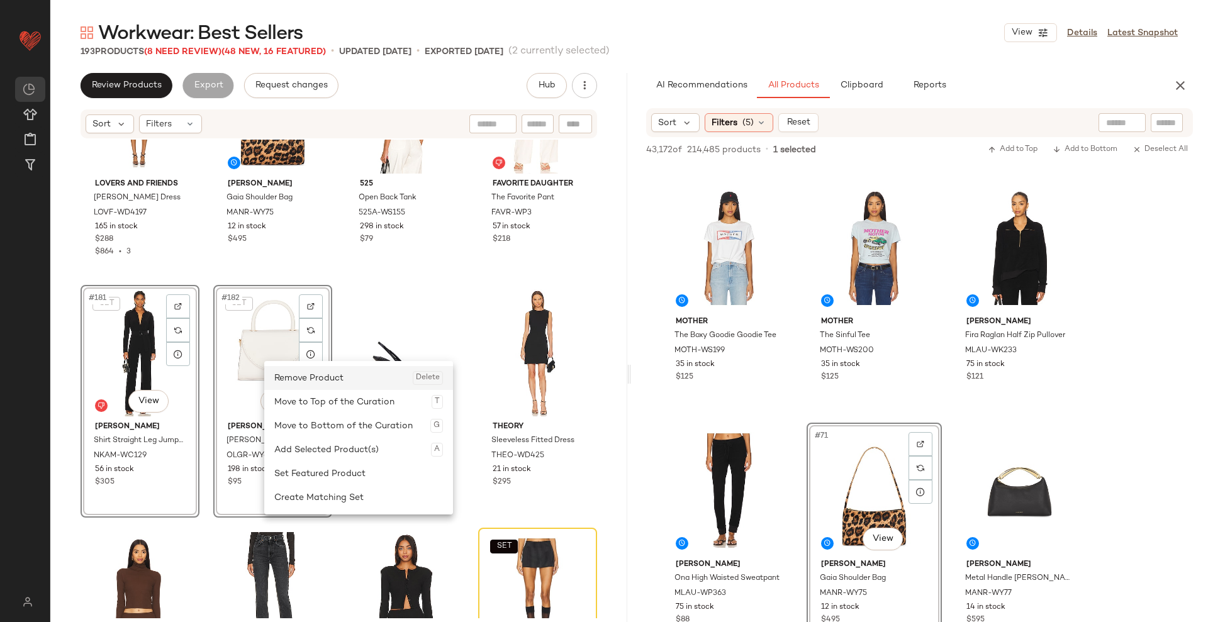
click at [301, 384] on div "Remove Product Delete" at bounding box center [358, 378] width 169 height 24
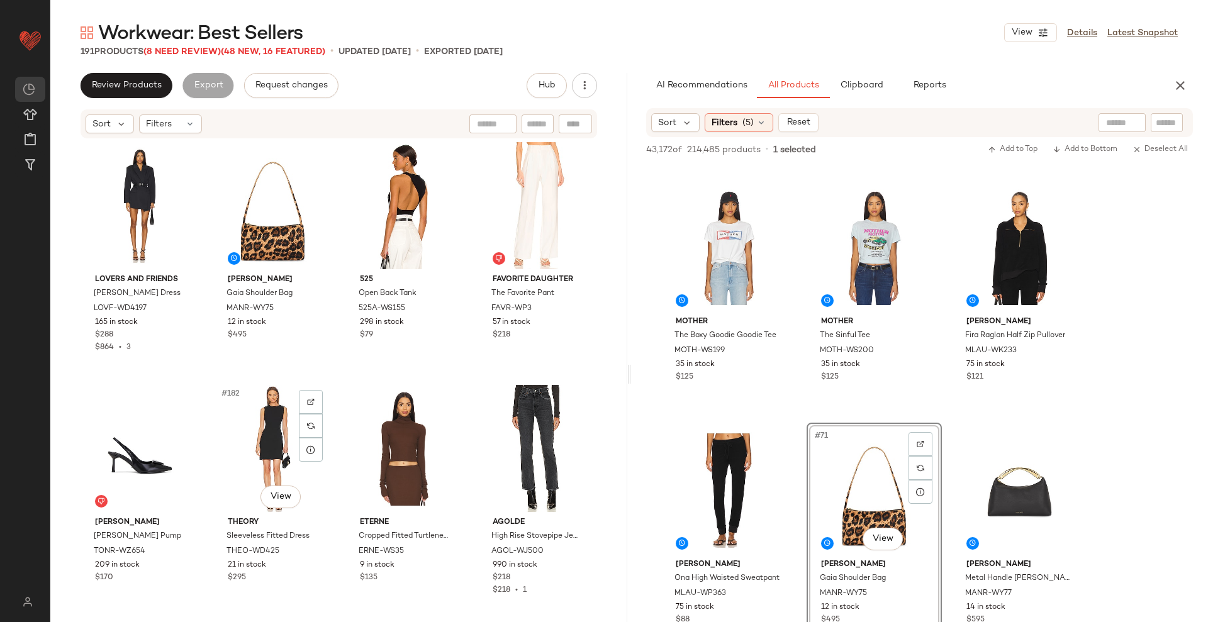
scroll to position [10703, 0]
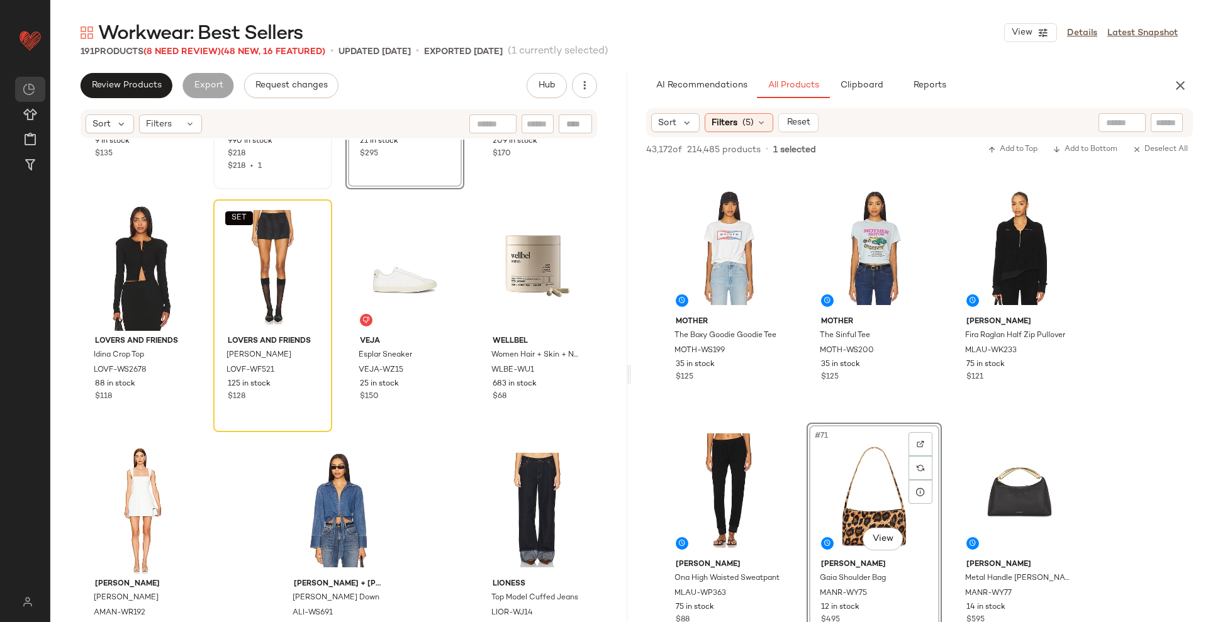
scroll to position [11183, 0]
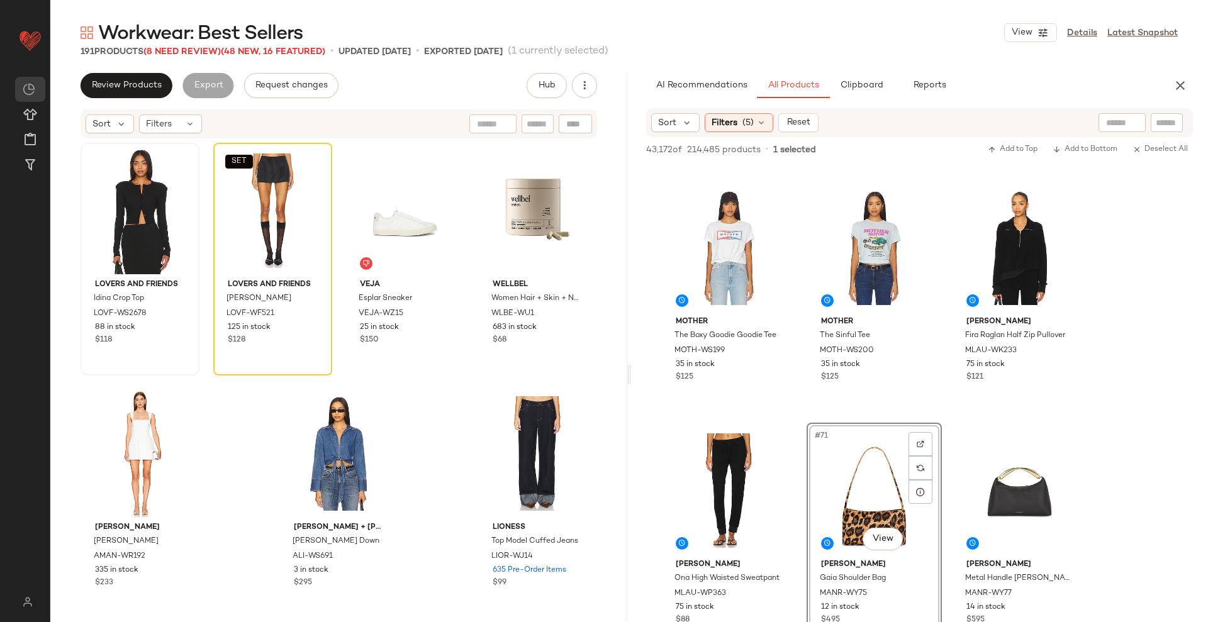
click at [142, 230] on div at bounding box center [140, 210] width 110 height 127
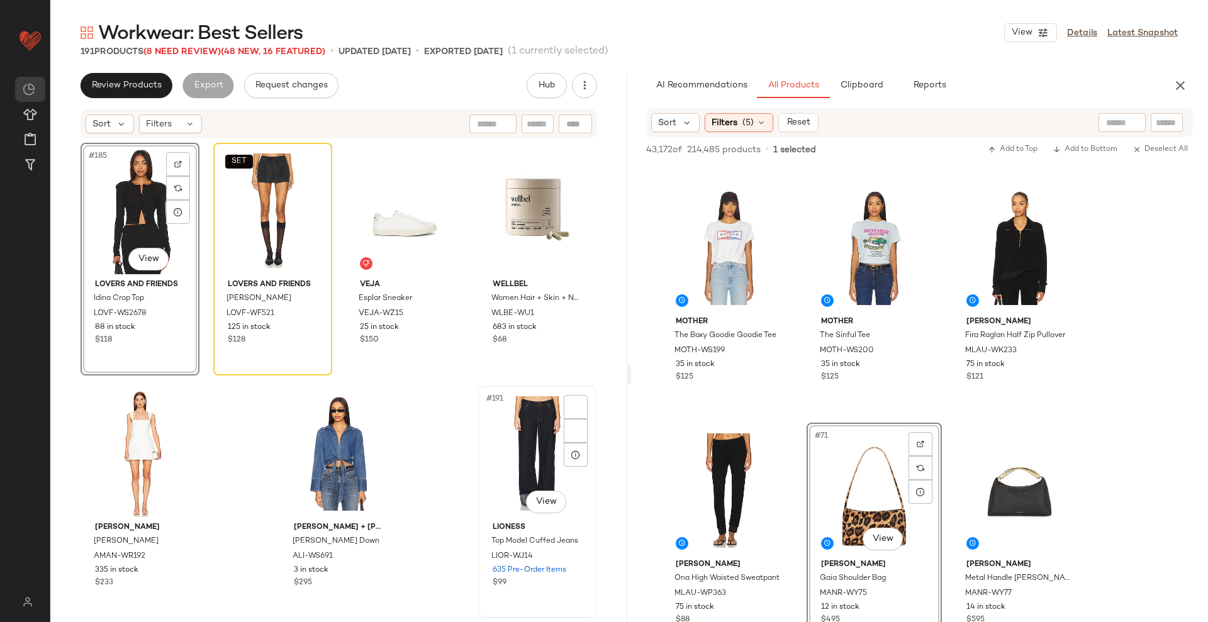
click at [549, 448] on div "#191 View" at bounding box center [538, 453] width 110 height 127
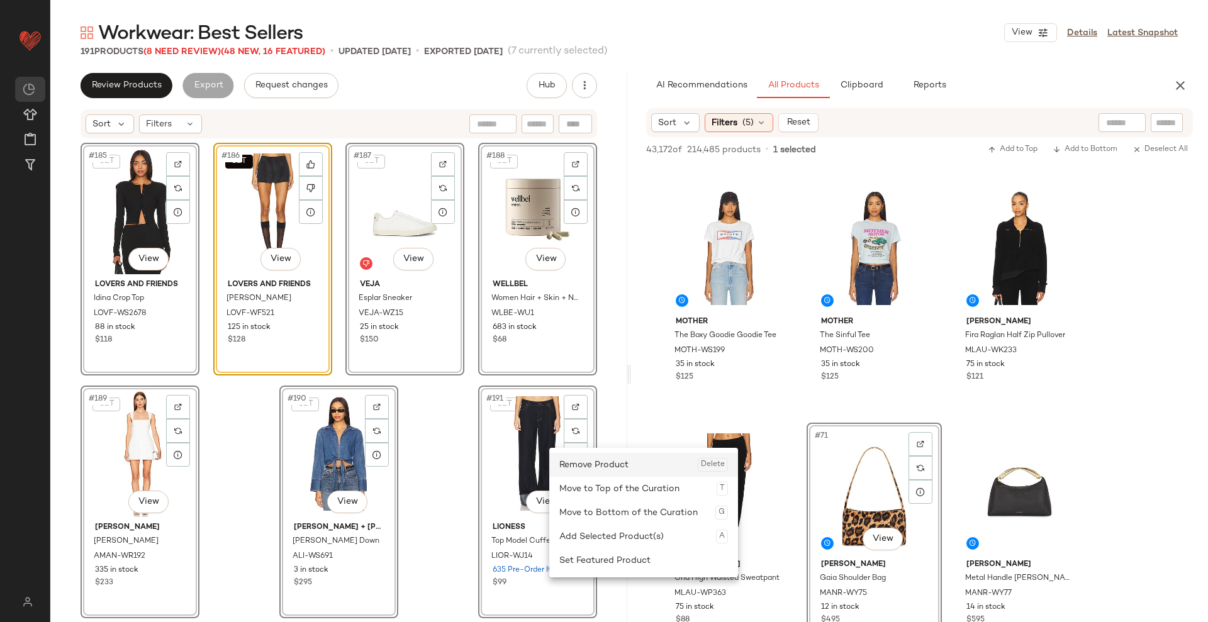
click at [576, 469] on div "Remove Product Delete" at bounding box center [643, 465] width 169 height 24
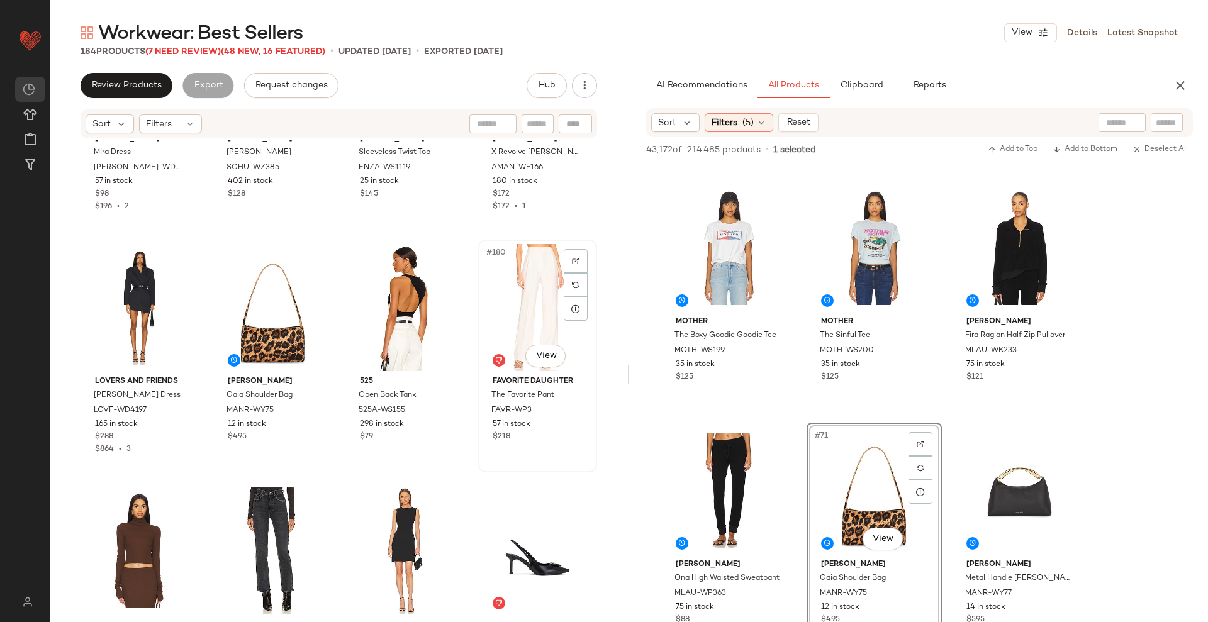
scroll to position [10574, 0]
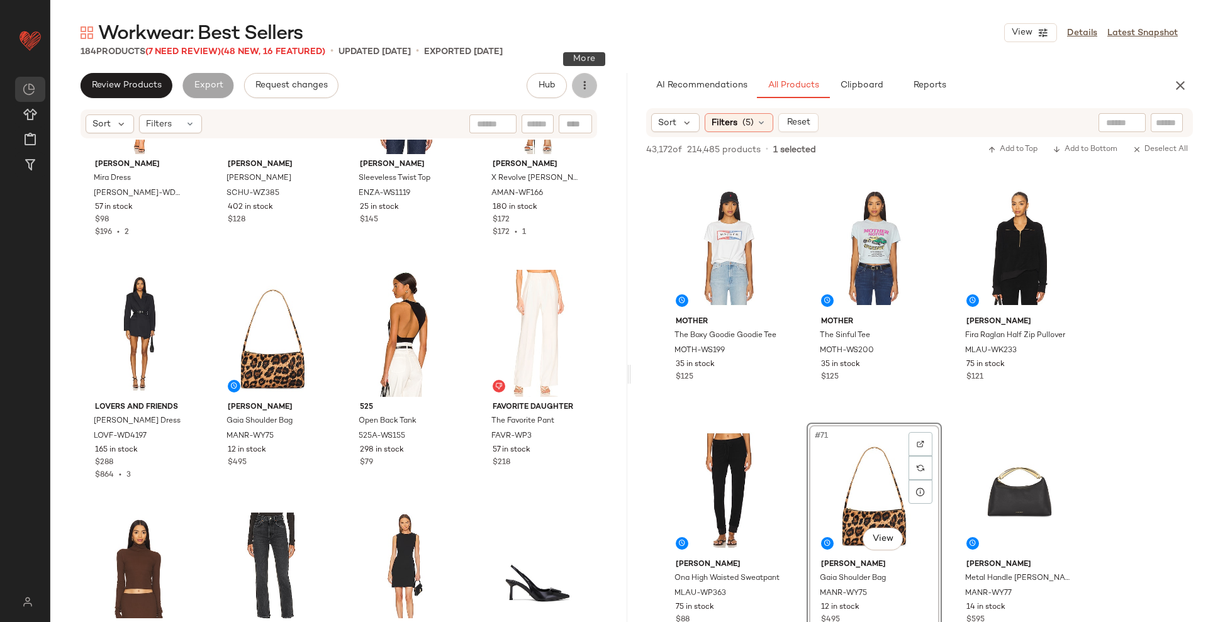
click at [589, 86] on icon "button" at bounding box center [584, 85] width 13 height 13
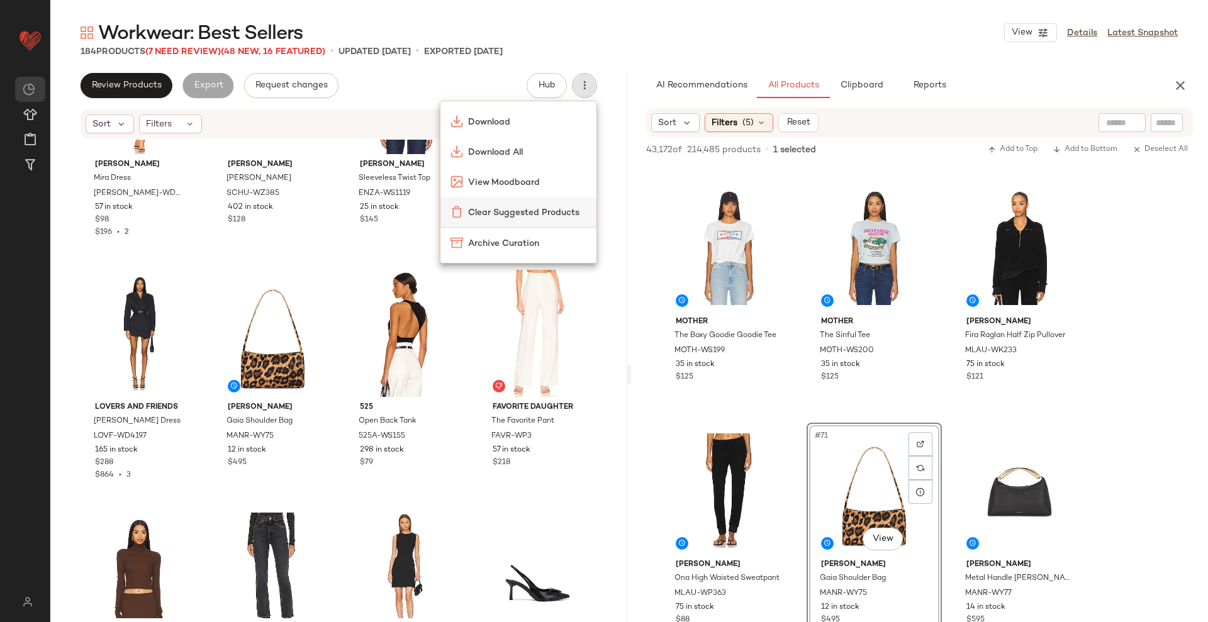
click at [503, 209] on span "Clear Suggested Products" at bounding box center [527, 212] width 118 height 13
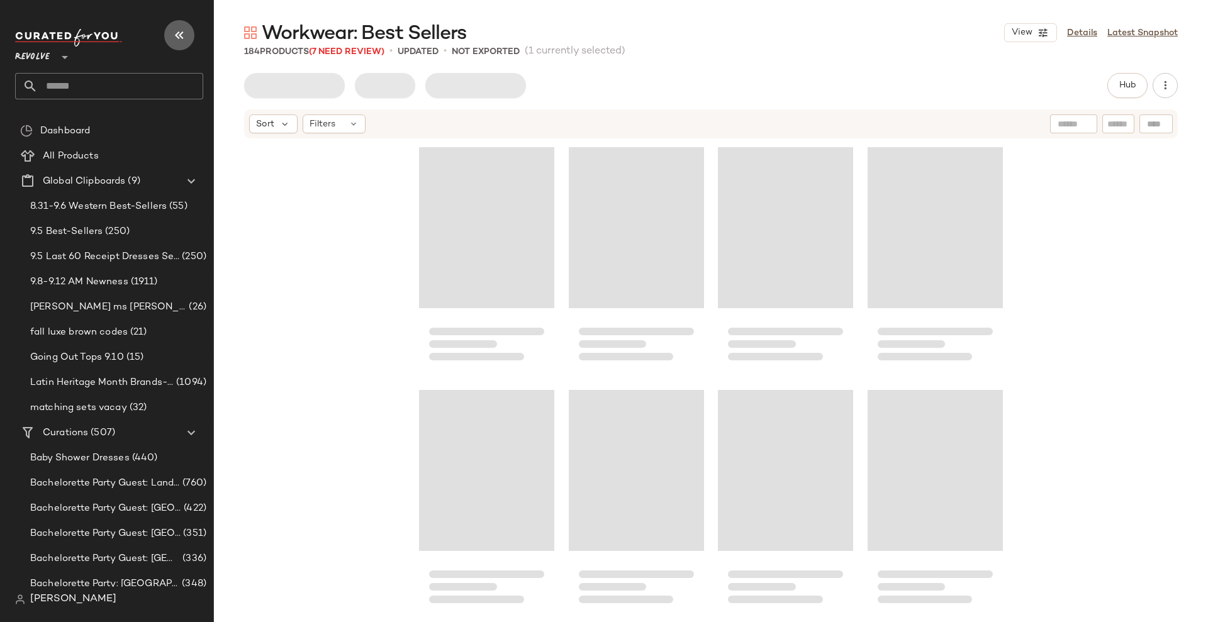
click at [187, 31] on button "button" at bounding box center [179, 35] width 30 height 30
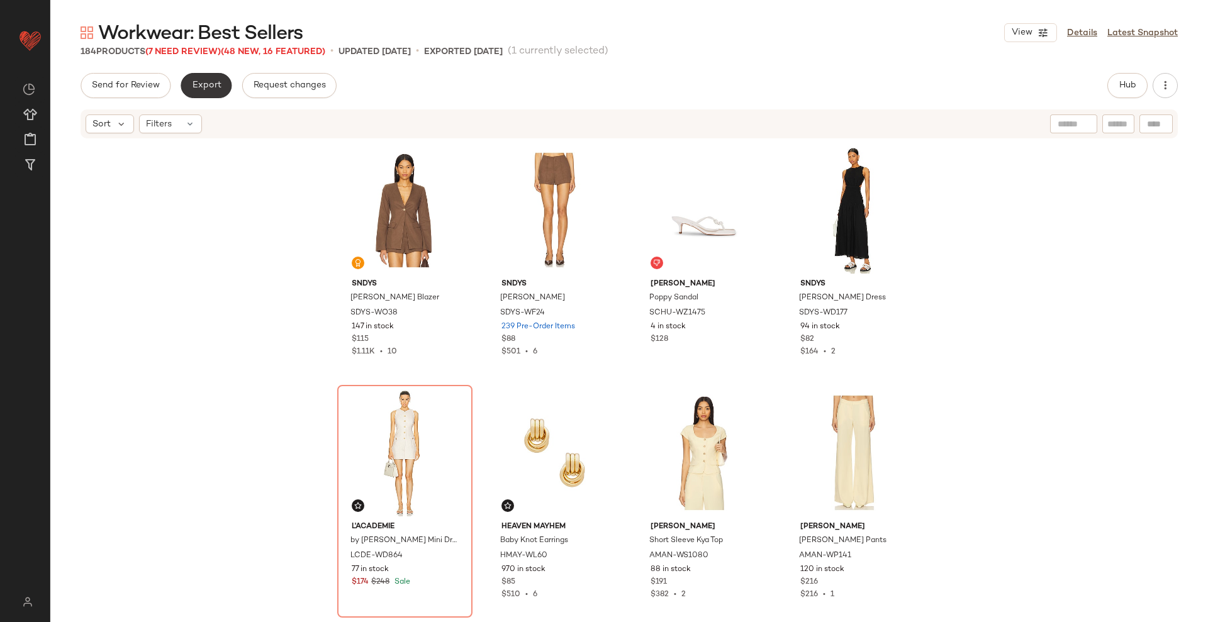
click at [182, 81] on button "Export" at bounding box center [206, 85] width 51 height 25
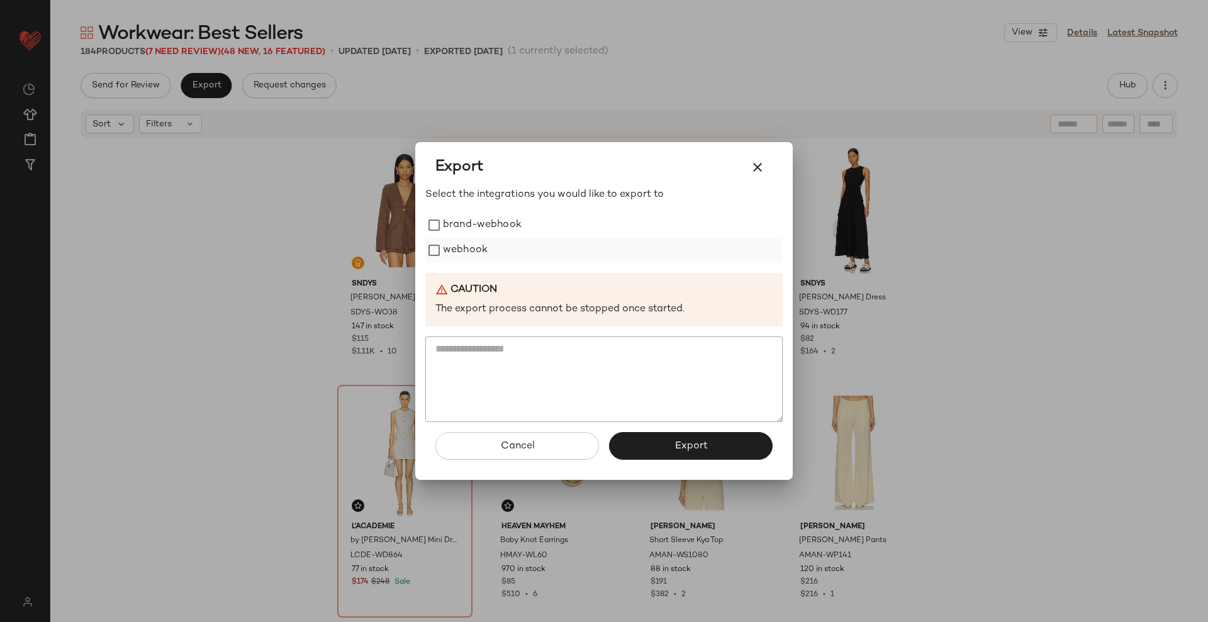
click at [488, 252] on div "webhook" at bounding box center [603, 250] width 357 height 25
click at [464, 254] on label "webhook" at bounding box center [465, 250] width 45 height 25
click at [661, 454] on button "Export" at bounding box center [691, 446] width 164 height 28
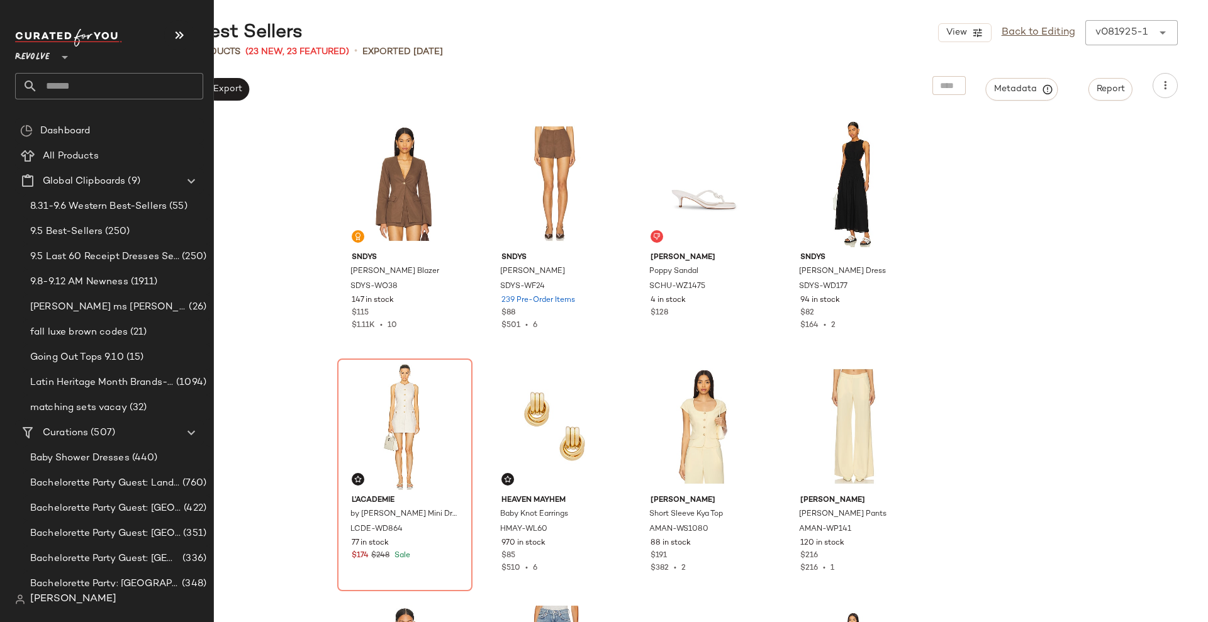
click at [62, 74] on input "text" at bounding box center [120, 86] width 165 height 26
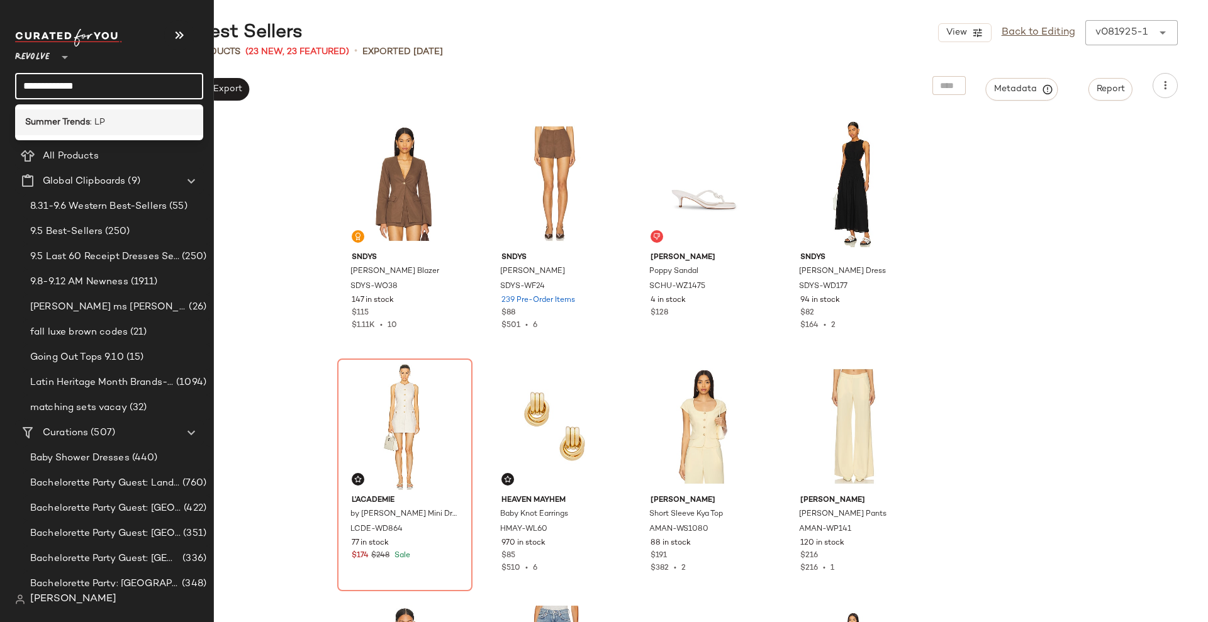
type input "**********"
click at [95, 127] on span ": LP" at bounding box center [97, 122] width 15 height 13
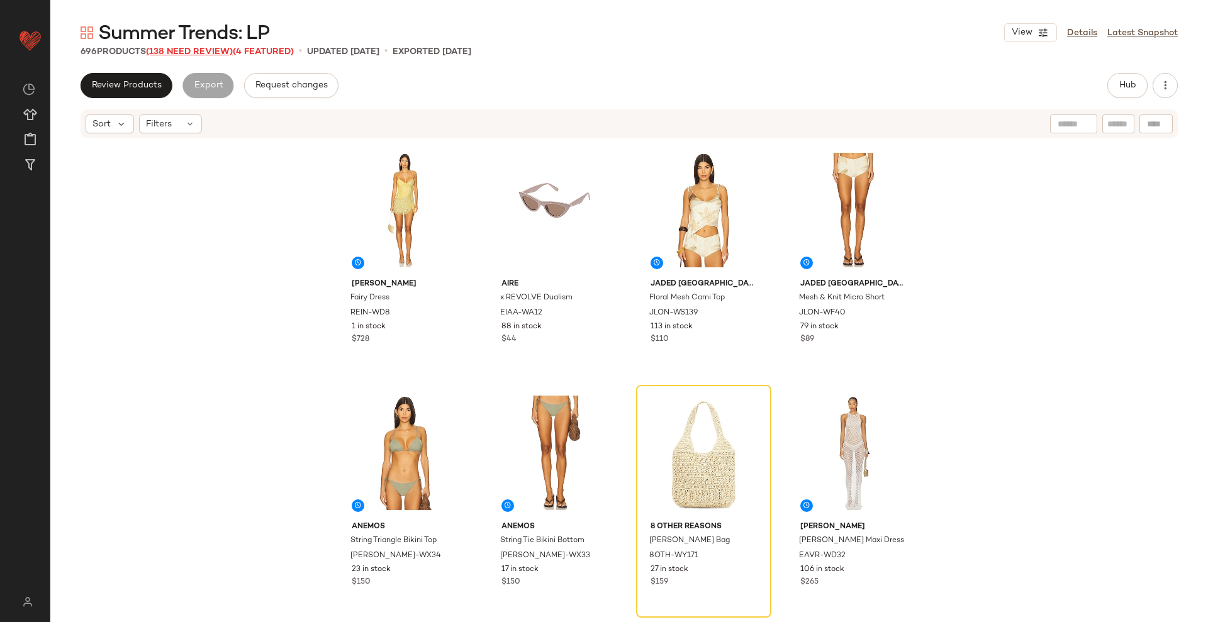
click at [205, 52] on span "(138 Need Review)" at bounding box center [189, 51] width 87 height 9
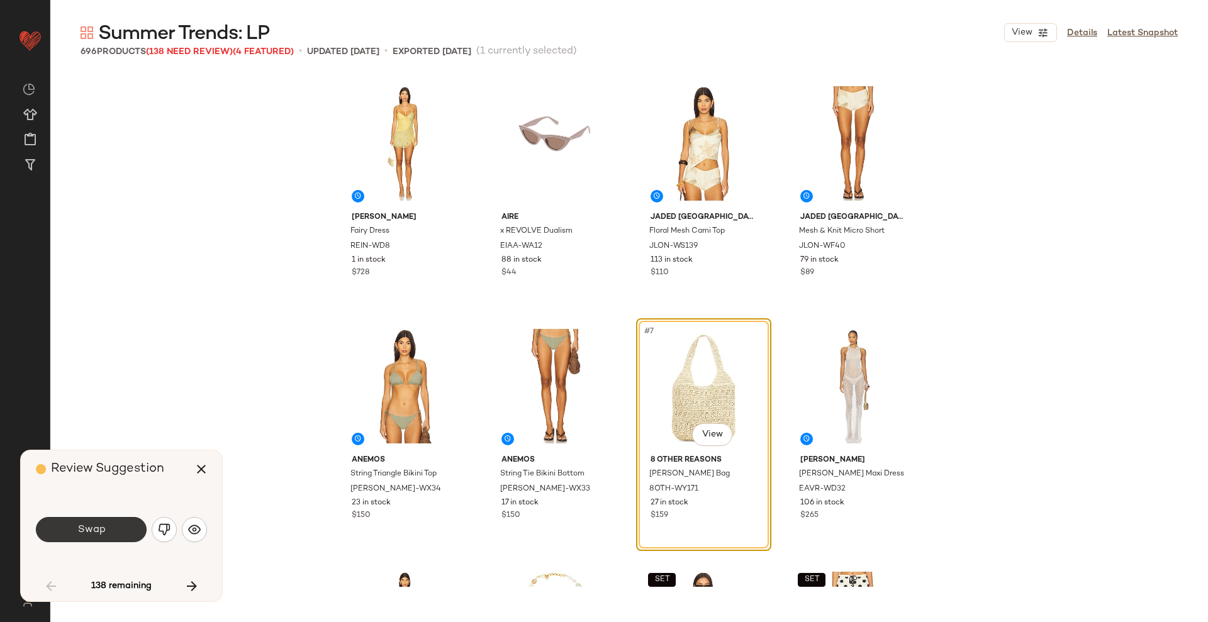
click at [104, 517] on button "Swap" at bounding box center [91, 529] width 111 height 25
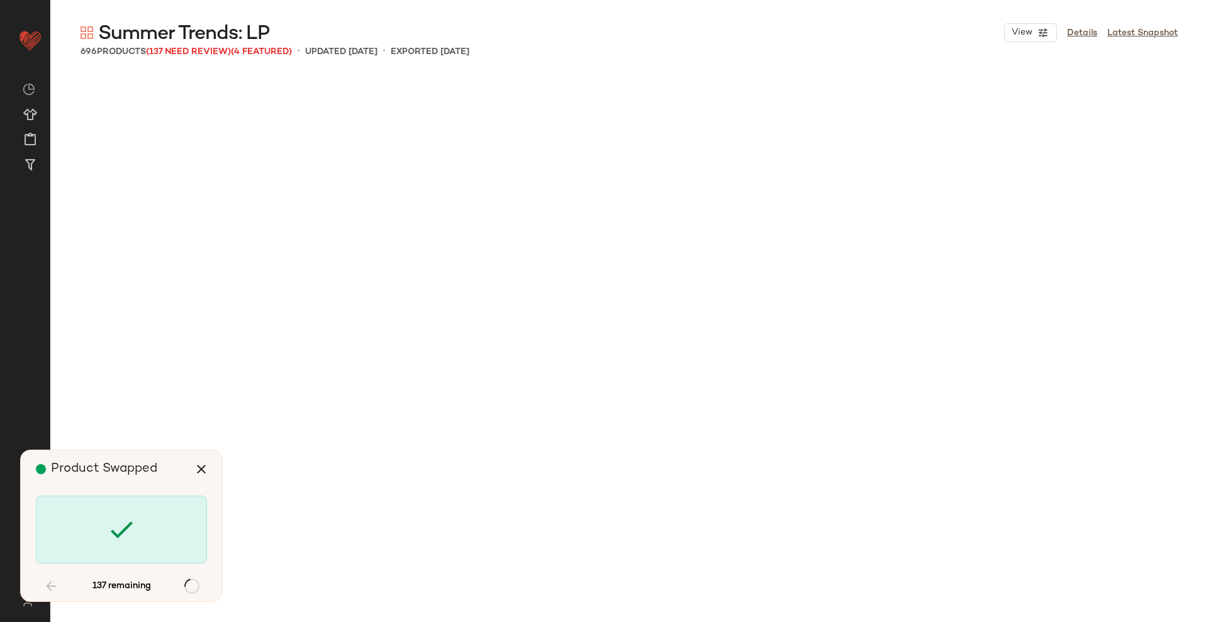
scroll to position [2915, 0]
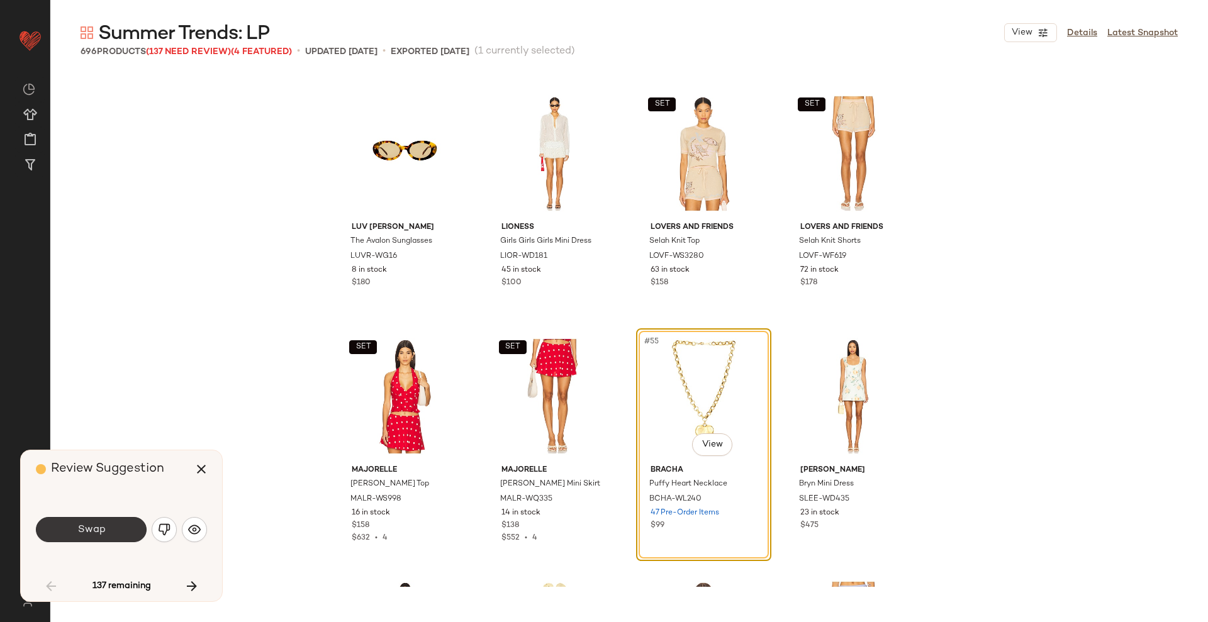
click at [102, 532] on span "Swap" at bounding box center [91, 530] width 28 height 12
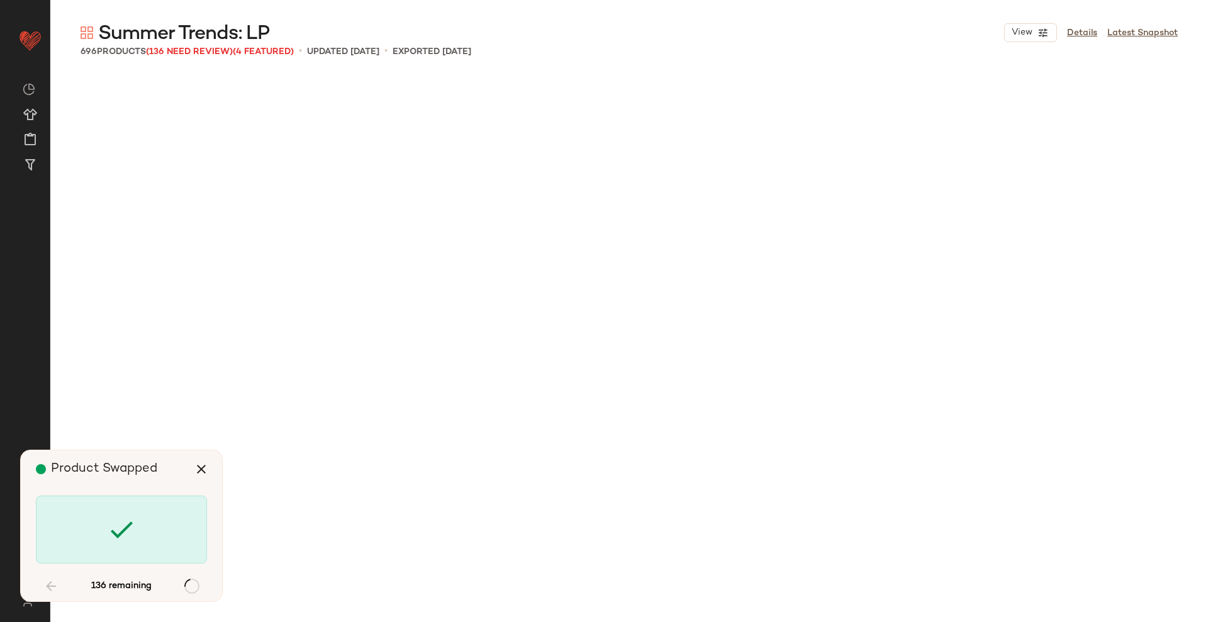
scroll to position [4615, 0]
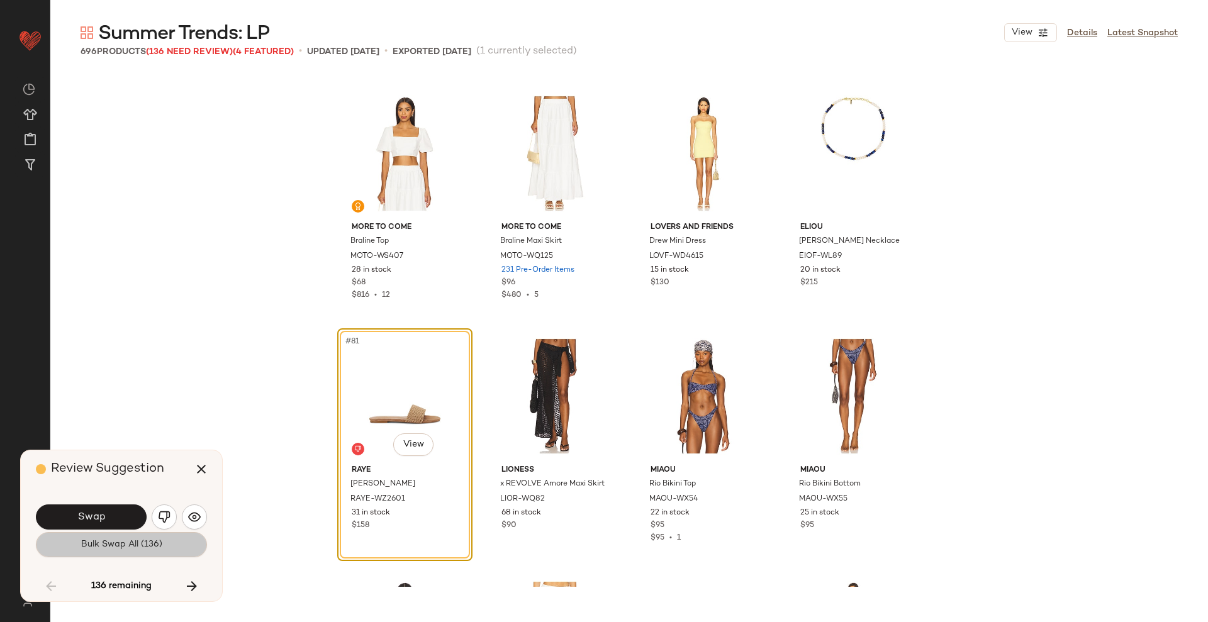
click at [102, 532] on button "Bulk Swap All (136)" at bounding box center [121, 544] width 171 height 25
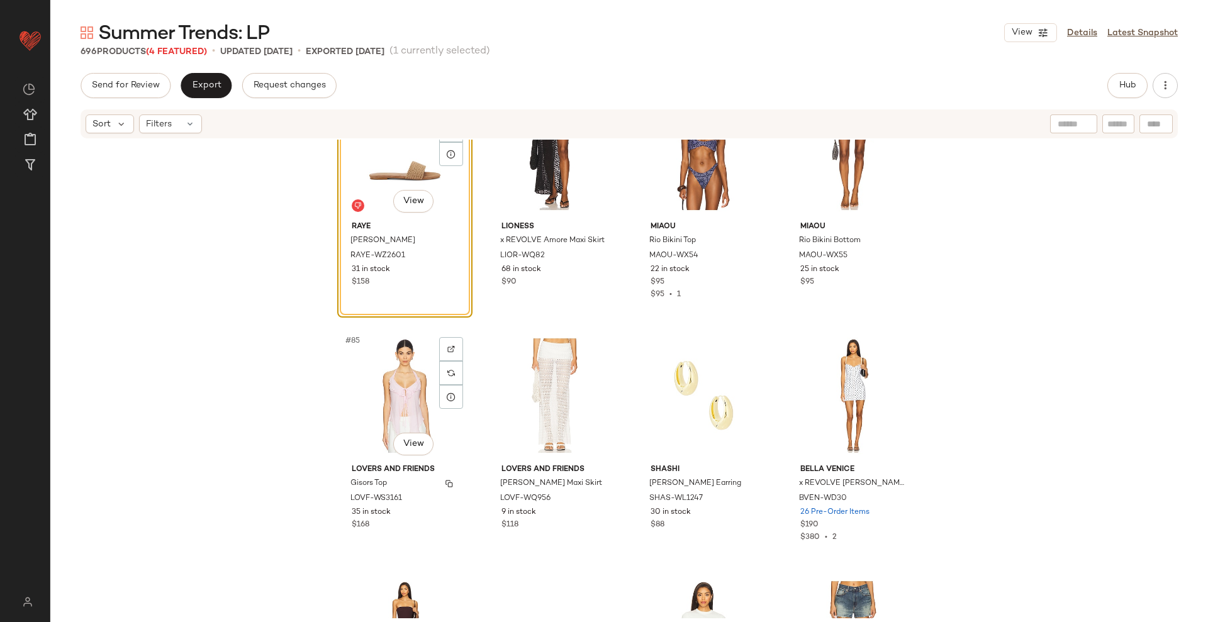
scroll to position [4926, 0]
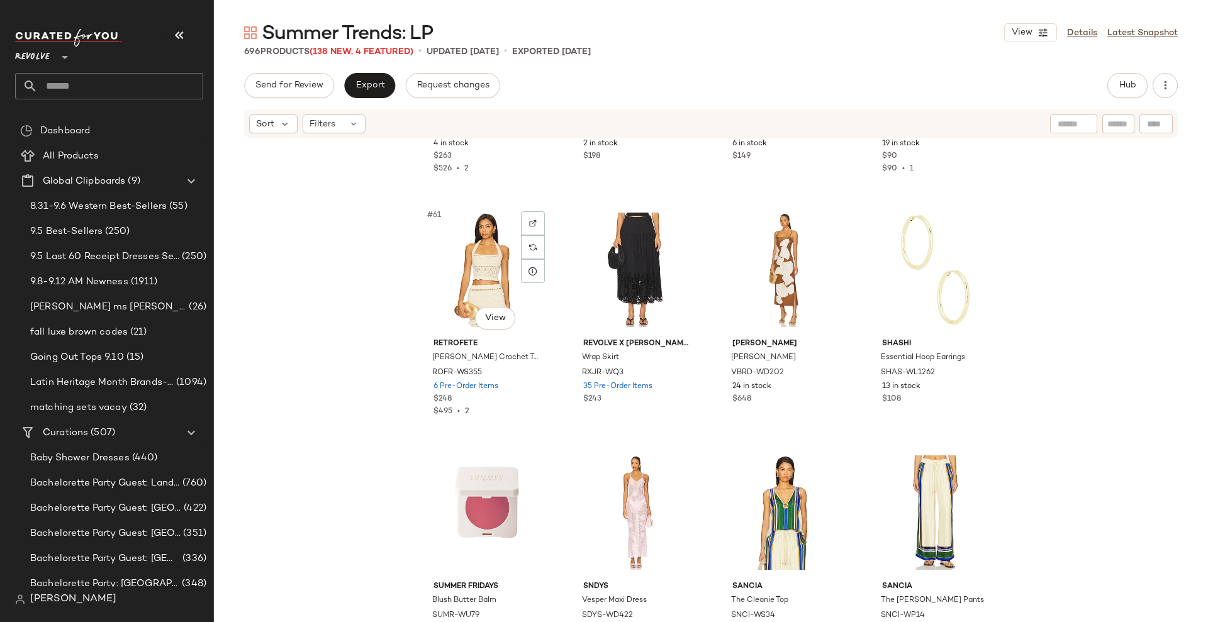
scroll to position [3594, 0]
click at [1122, 87] on span "Hub" at bounding box center [1128, 86] width 18 height 10
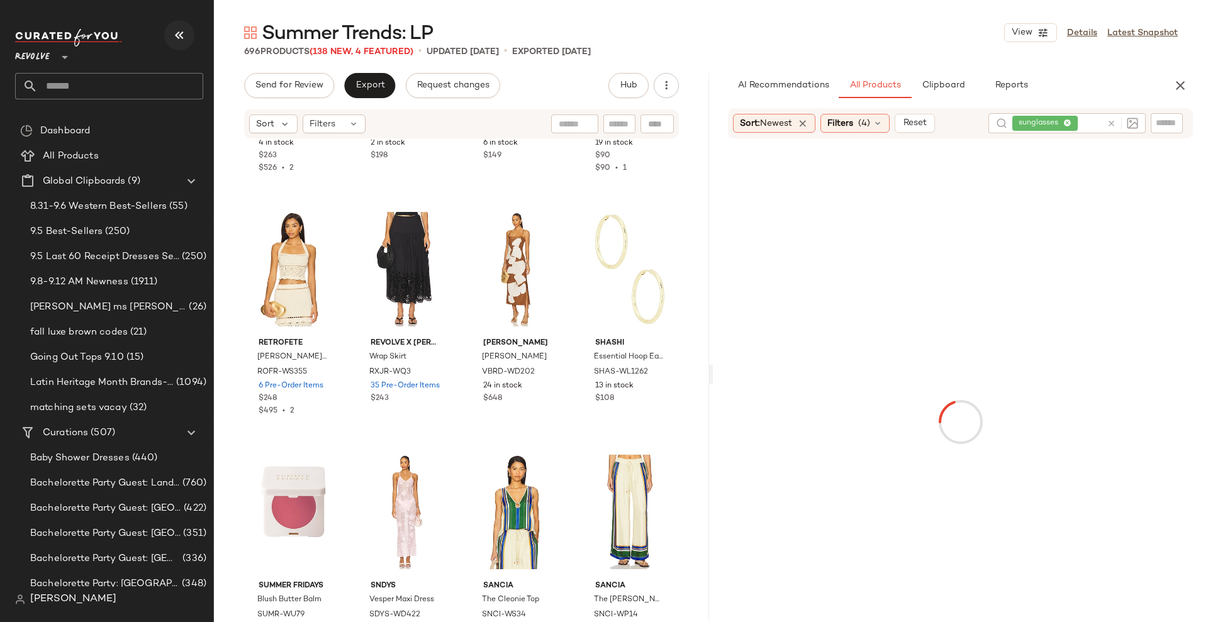
click at [190, 25] on button "button" at bounding box center [179, 35] width 30 height 30
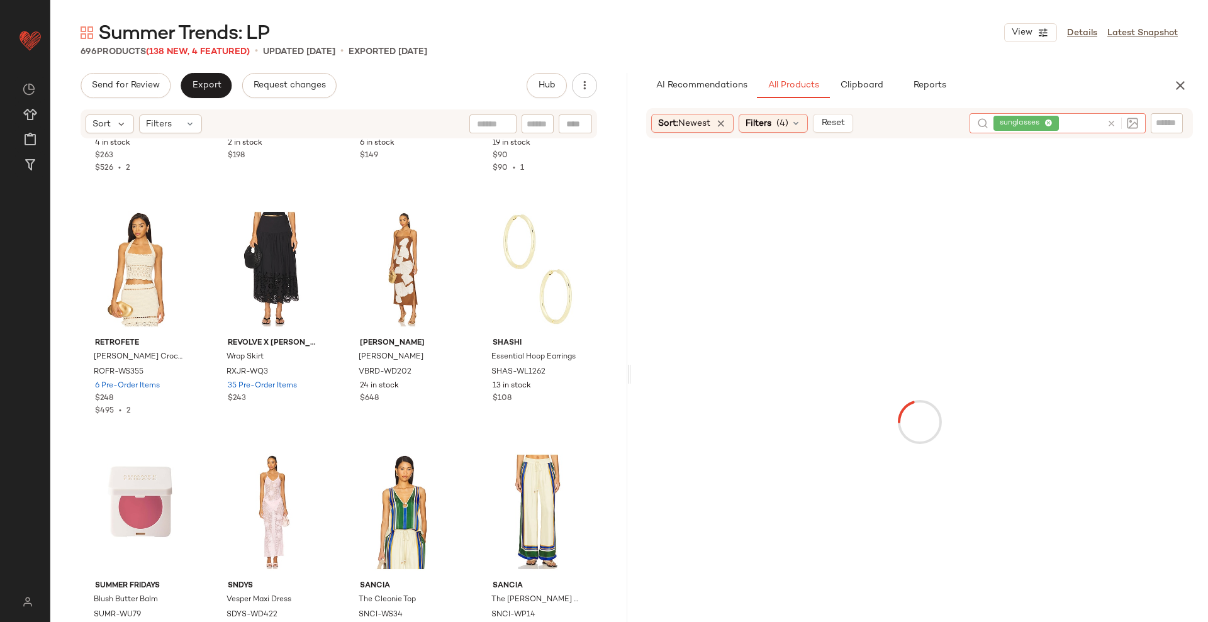
click at [1109, 121] on icon at bounding box center [1111, 123] width 9 height 9
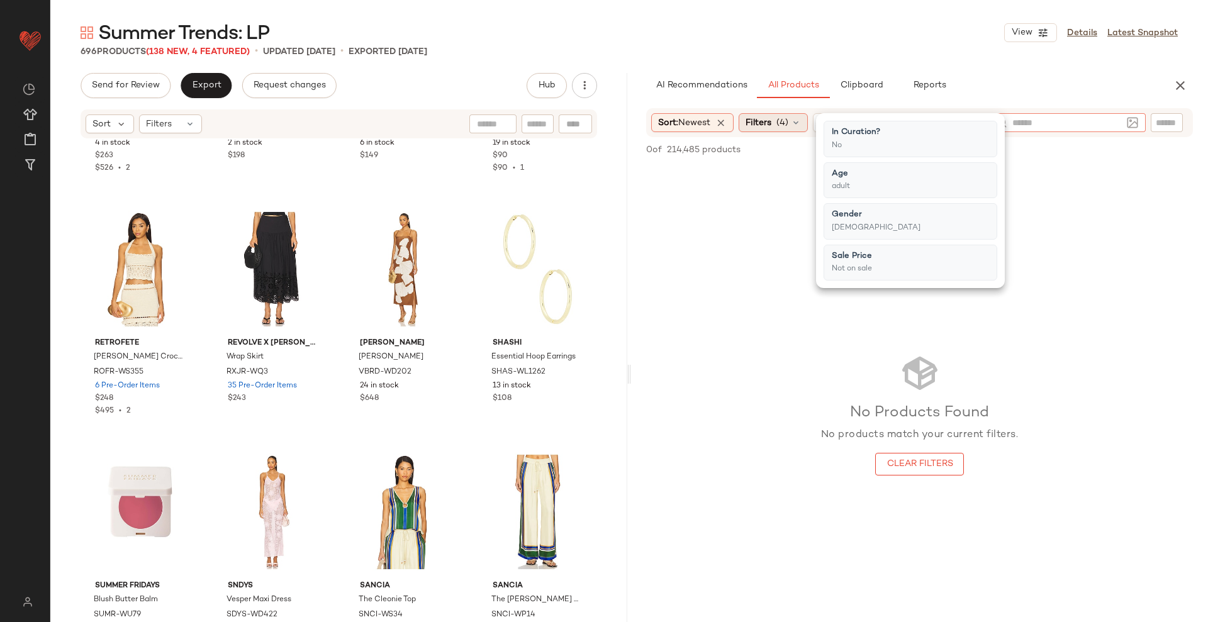
click at [805, 125] on div "Filters (4)" at bounding box center [773, 122] width 69 height 19
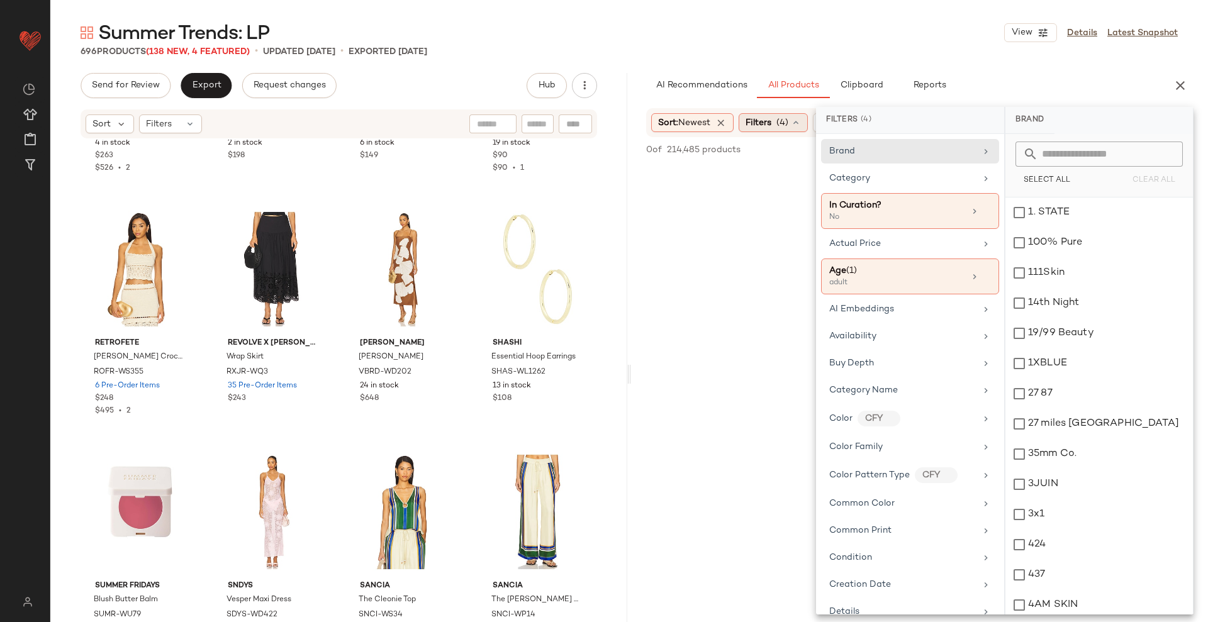
click at [766, 126] on span "Filters" at bounding box center [759, 122] width 26 height 13
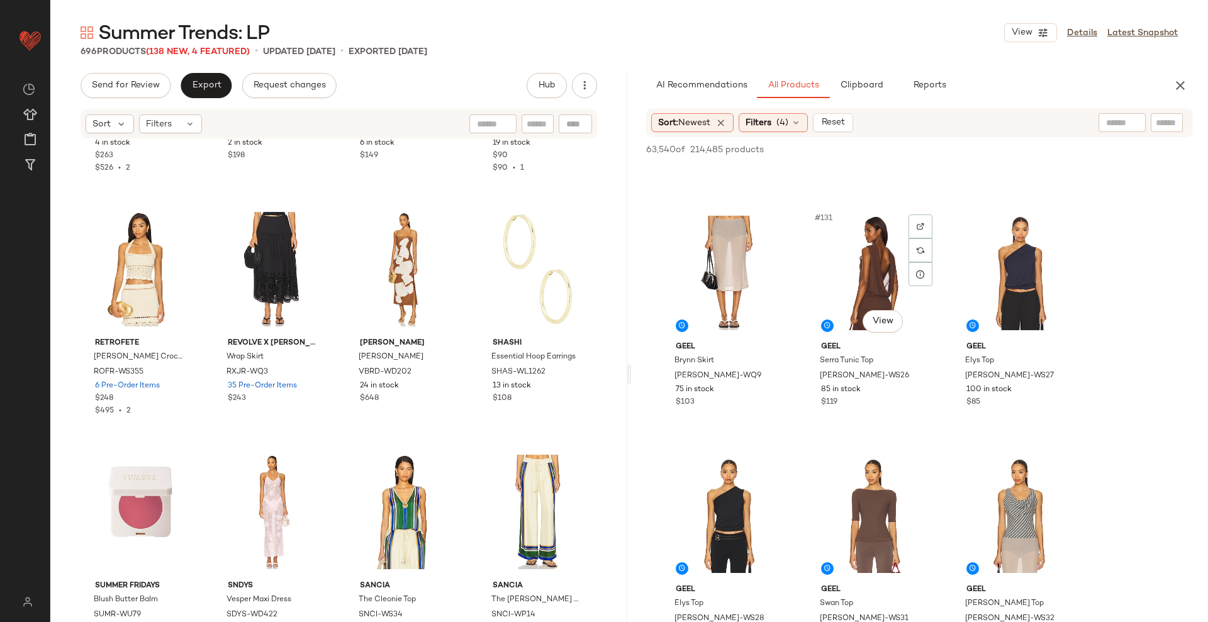
scroll to position [10291, 0]
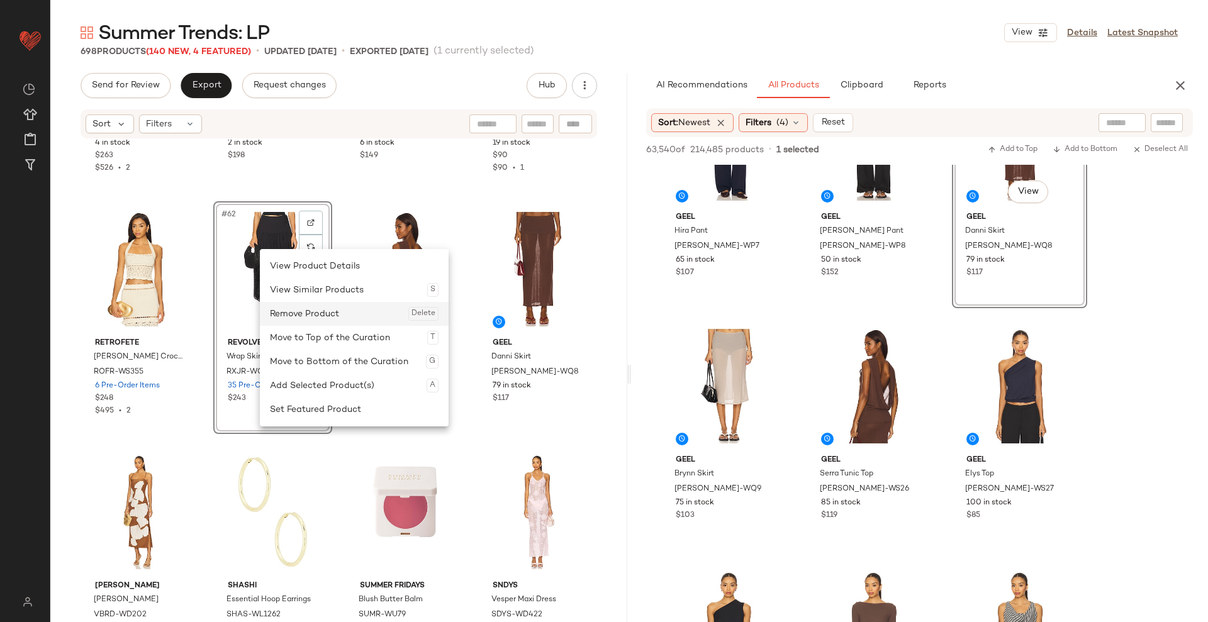
click at [322, 311] on div "Remove Product Delete" at bounding box center [354, 314] width 169 height 24
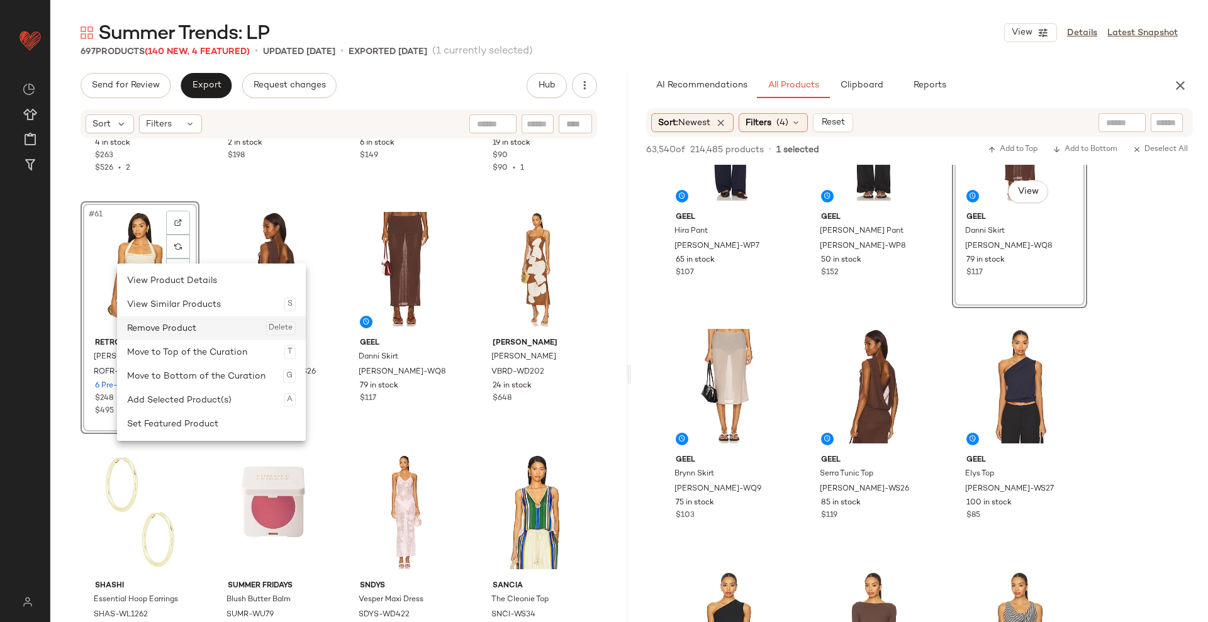
click at [165, 323] on div "Remove Product Delete" at bounding box center [211, 329] width 169 height 24
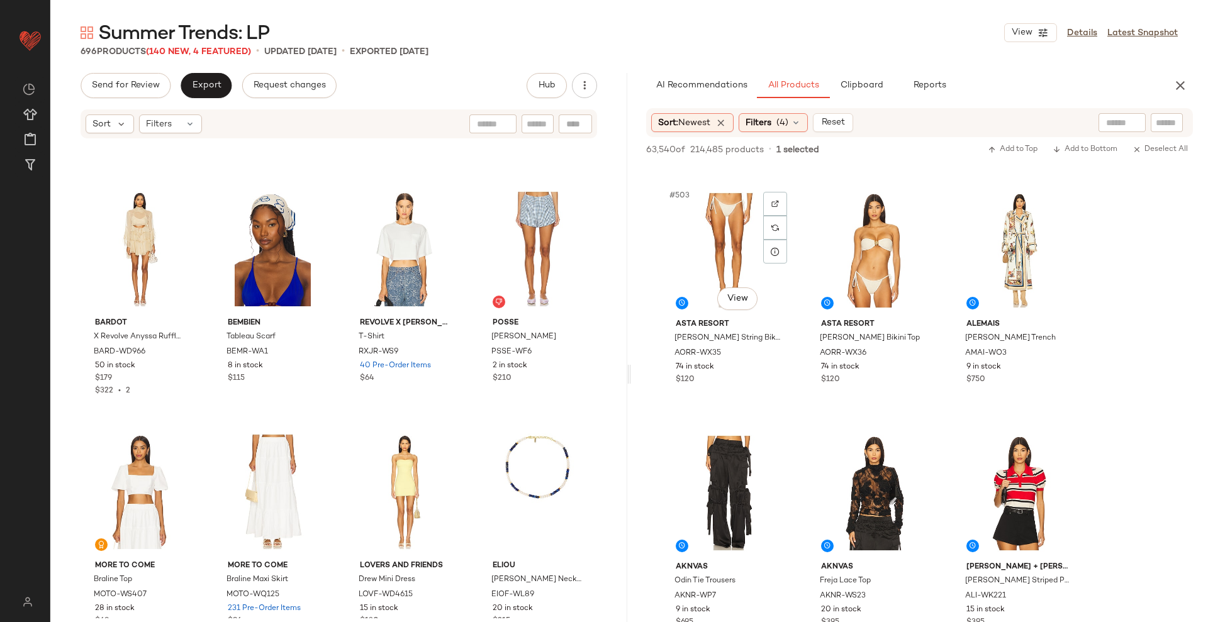
scroll to position [16739, 0]
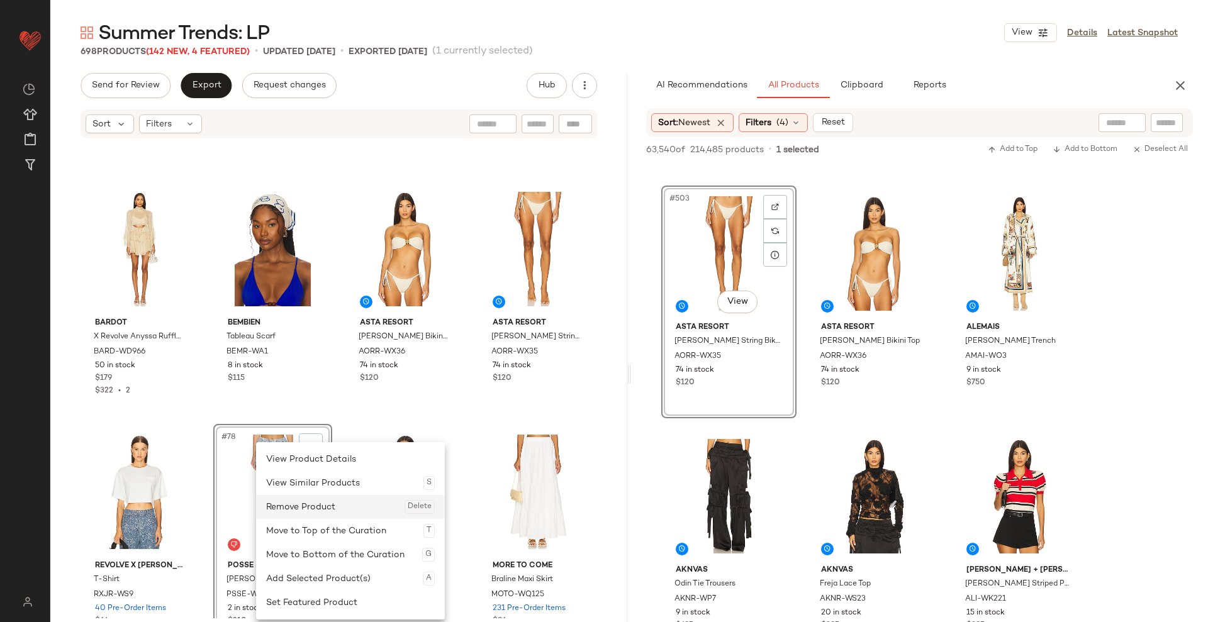
click at [310, 503] on div "Remove Product Delete" at bounding box center [350, 507] width 169 height 24
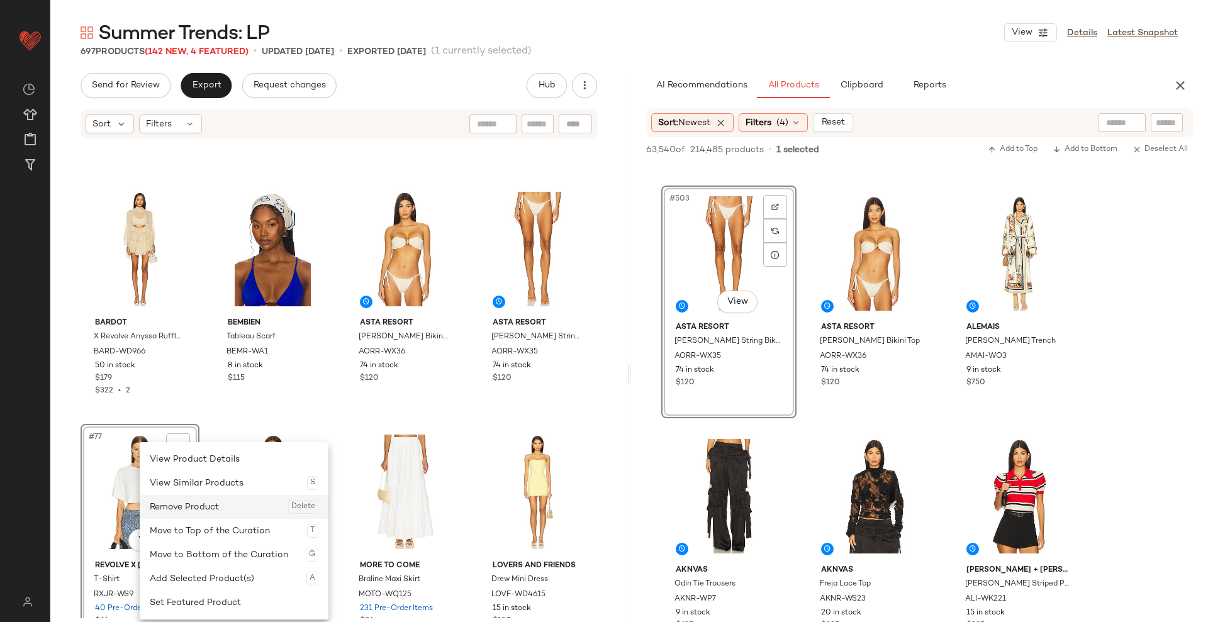
click at [181, 512] on div "Remove Product Delete" at bounding box center [234, 507] width 169 height 24
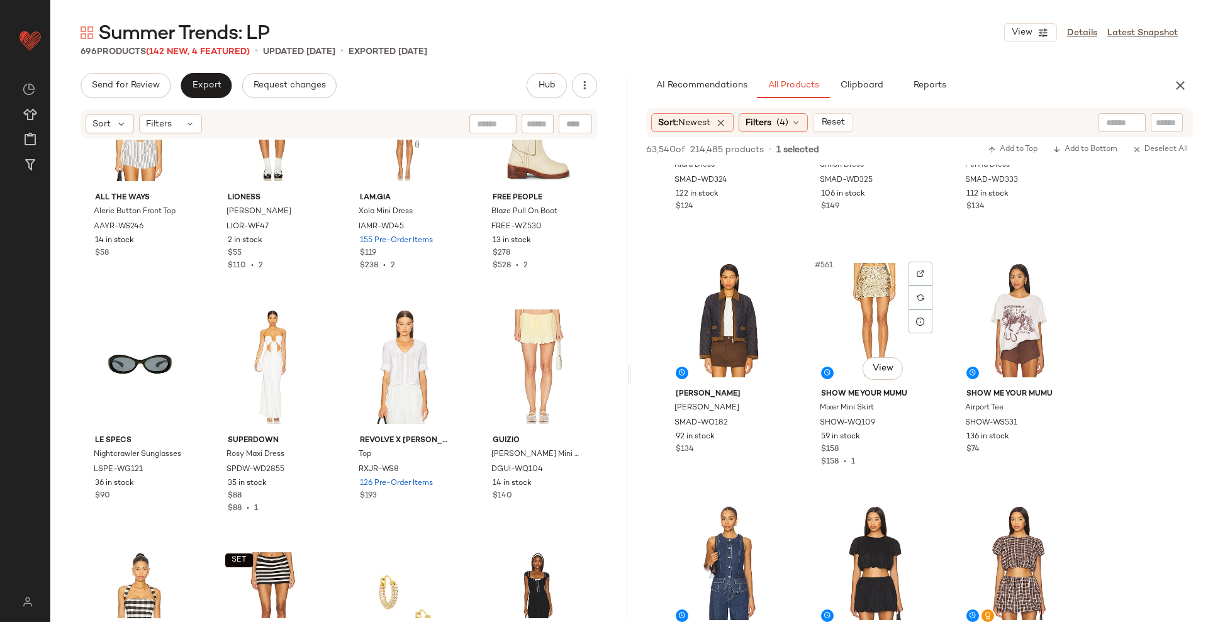
scroll to position [21289, 0]
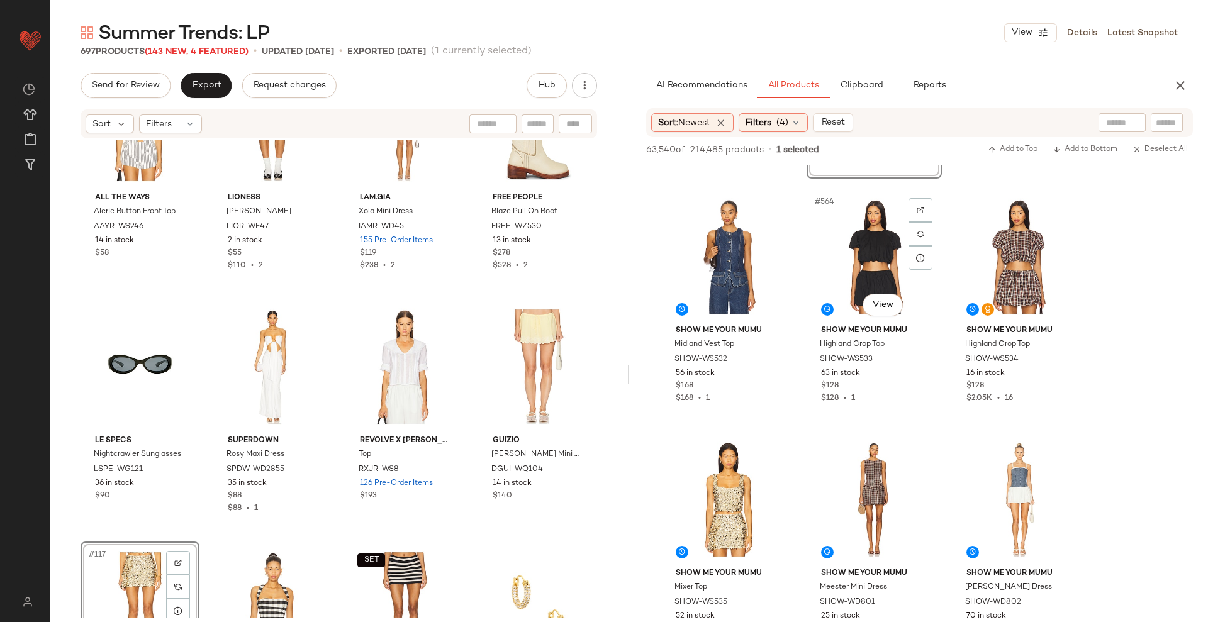
scroll to position [21605, 0]
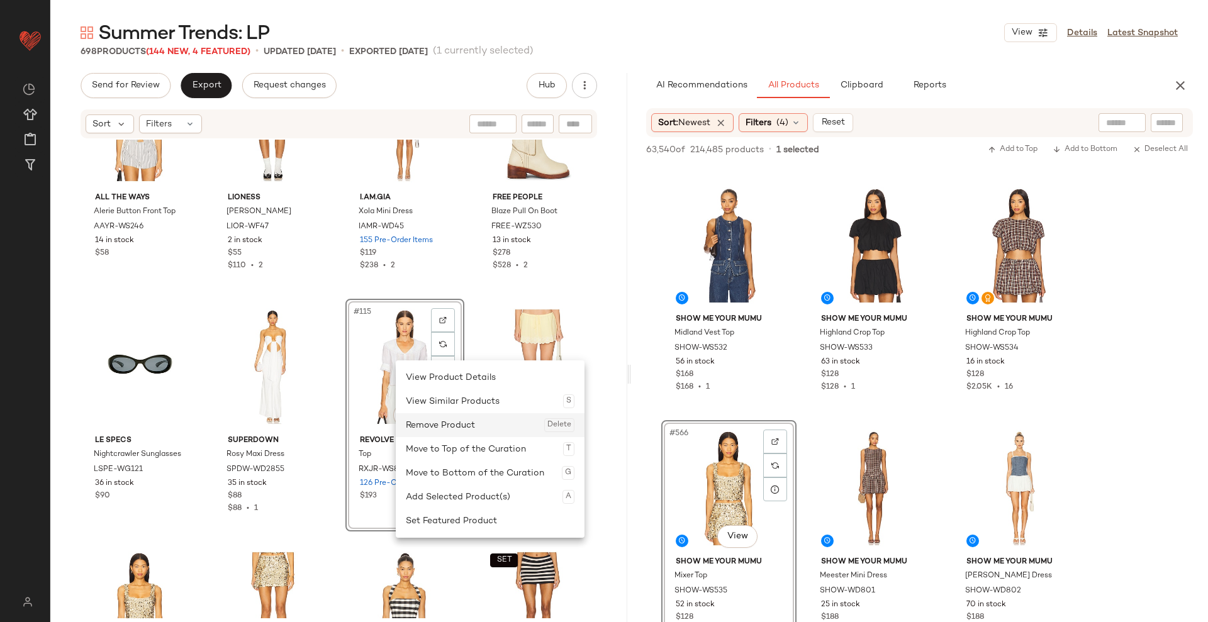
click at [452, 418] on div "Remove Product Delete" at bounding box center [490, 425] width 169 height 24
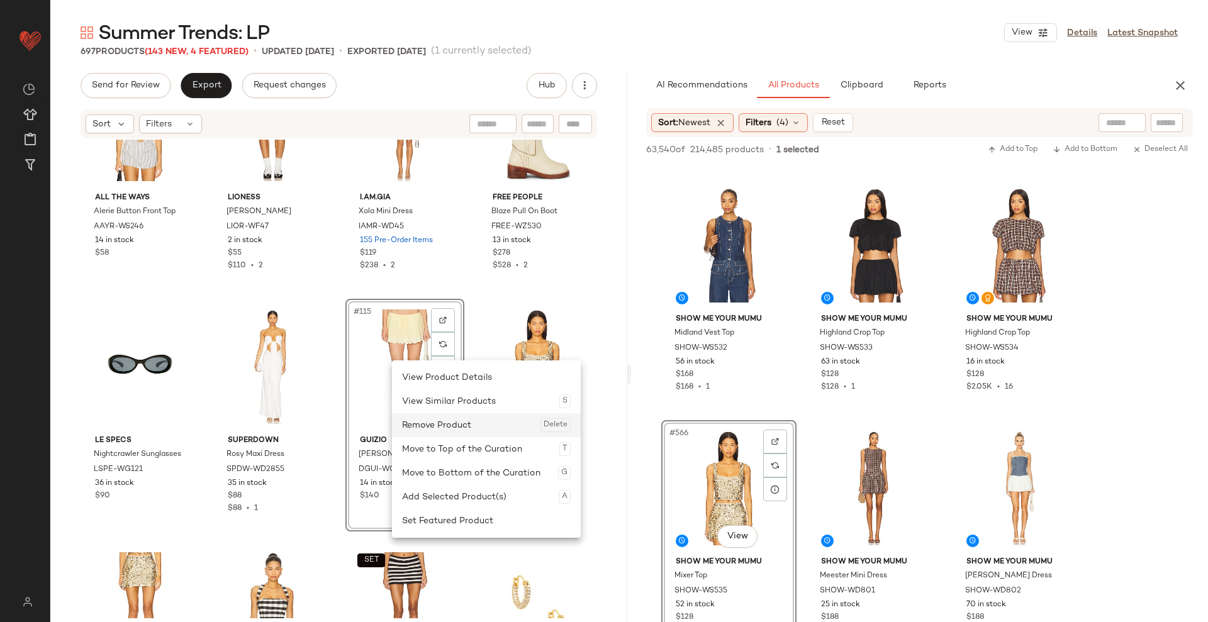
click at [432, 422] on div "Remove Product Delete" at bounding box center [486, 425] width 169 height 24
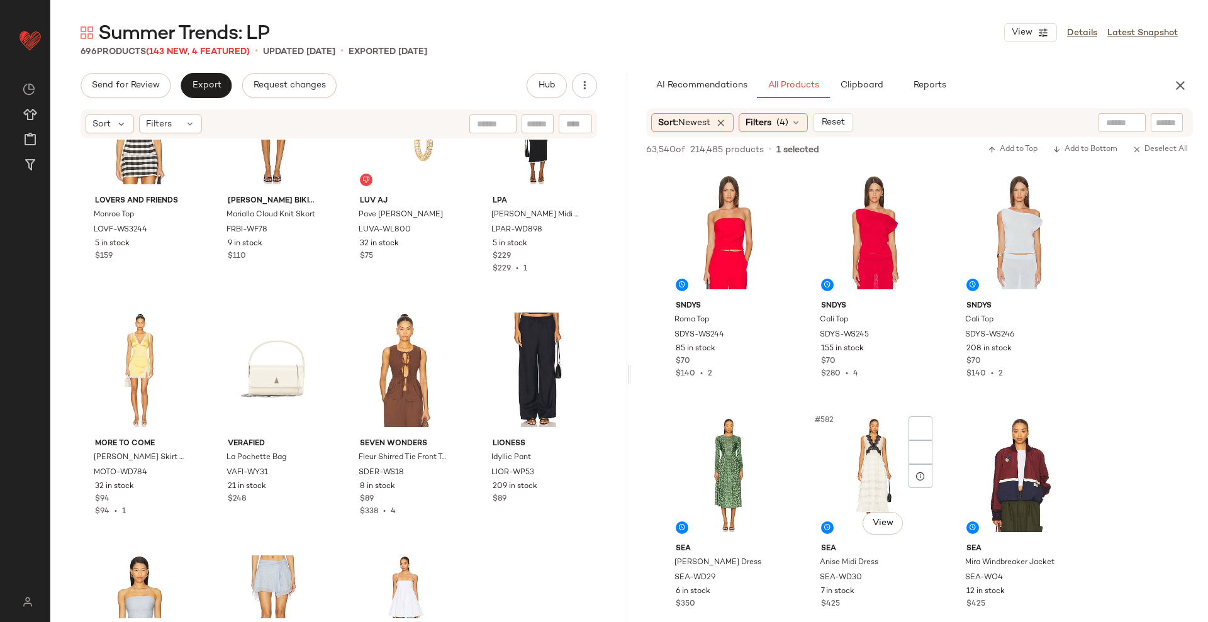
scroll to position [22842, 0]
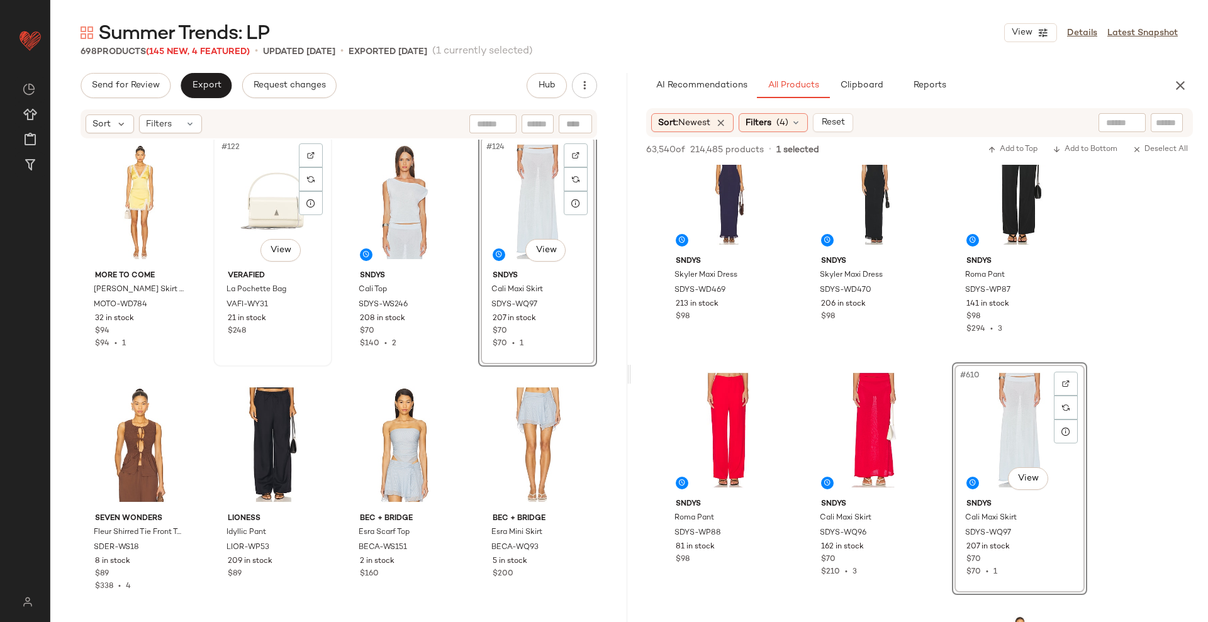
scroll to position [7364, 0]
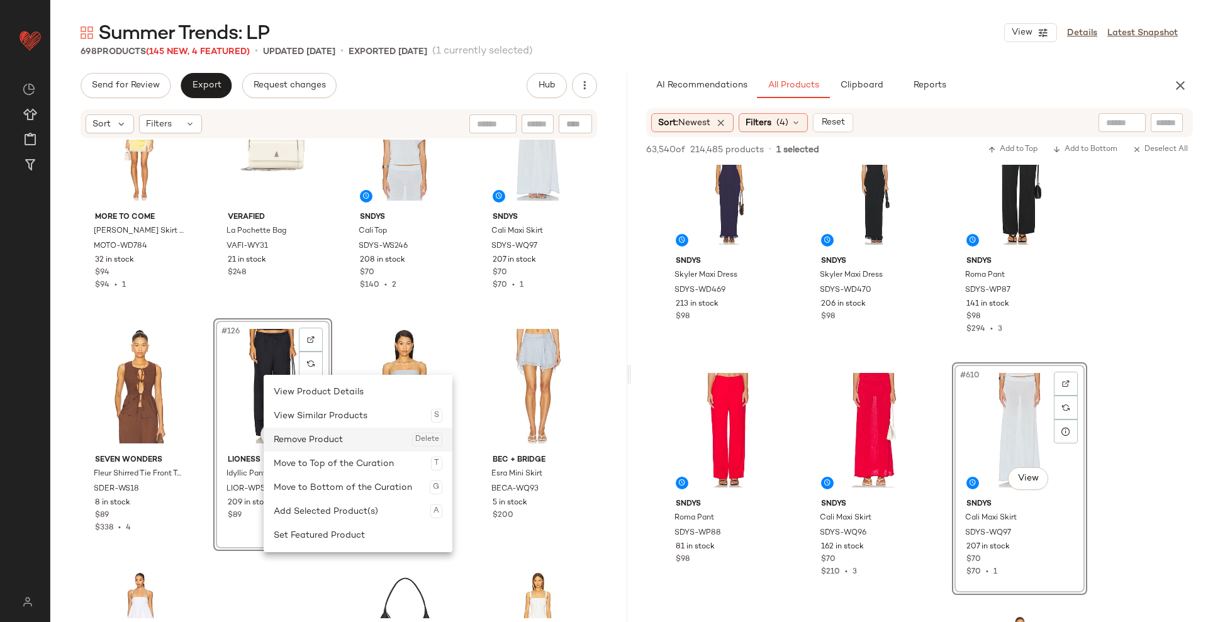
click at [300, 442] on div "Remove Product Delete" at bounding box center [358, 440] width 169 height 24
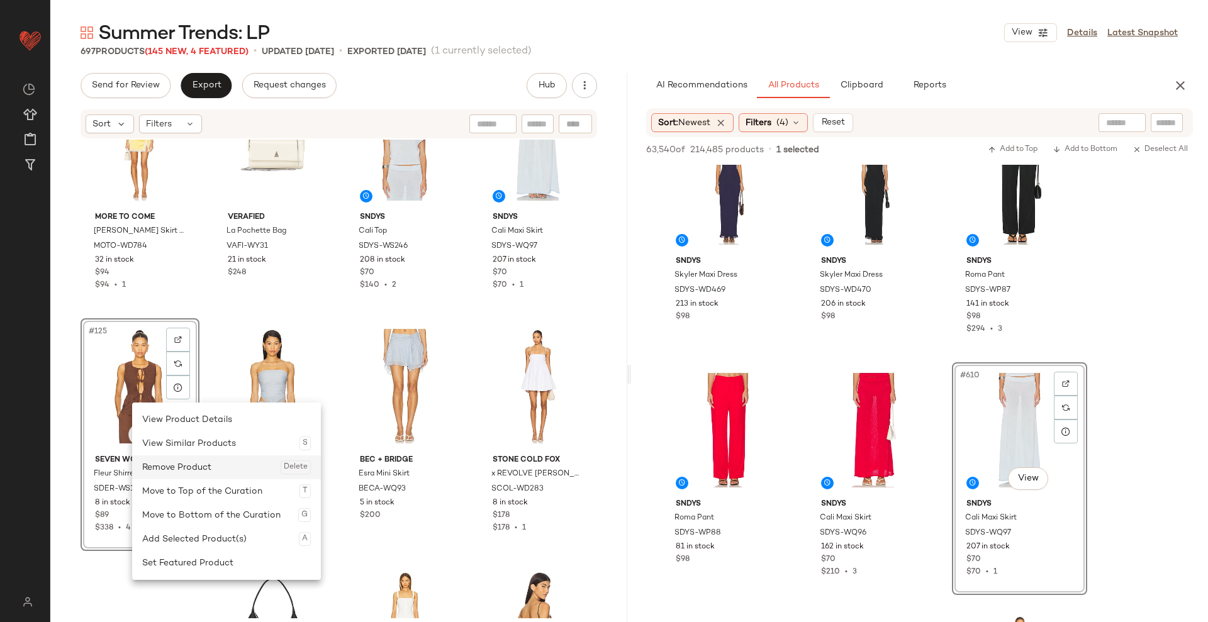
click at [182, 463] on div "Remove Product Delete" at bounding box center [226, 468] width 169 height 24
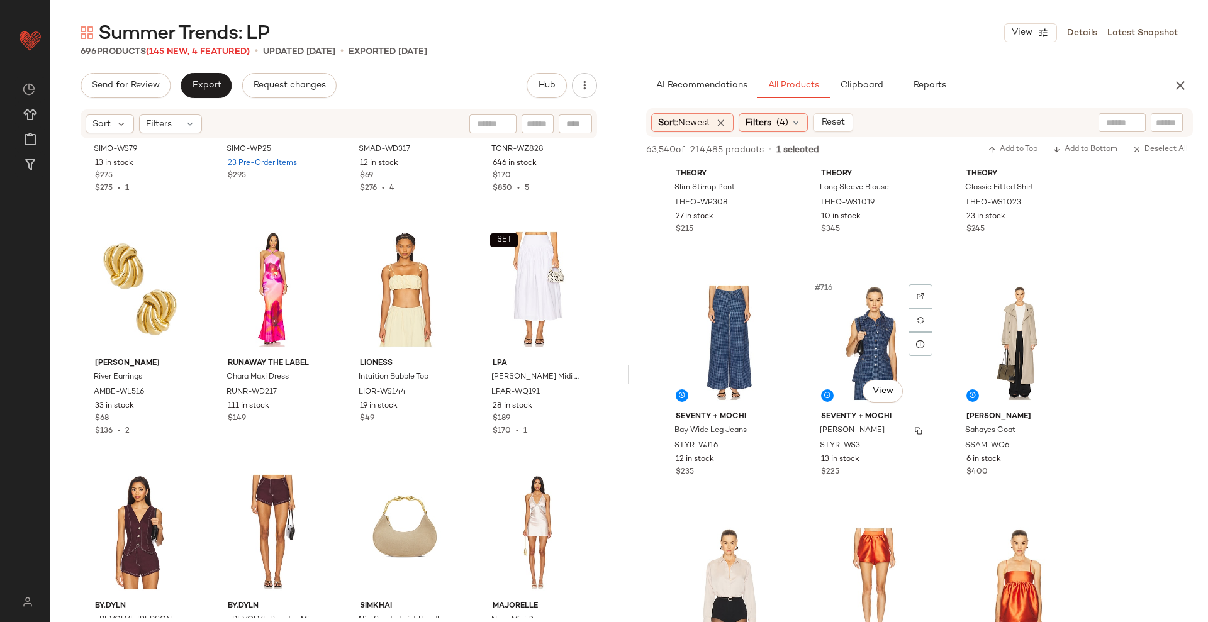
scroll to position [58031, 0]
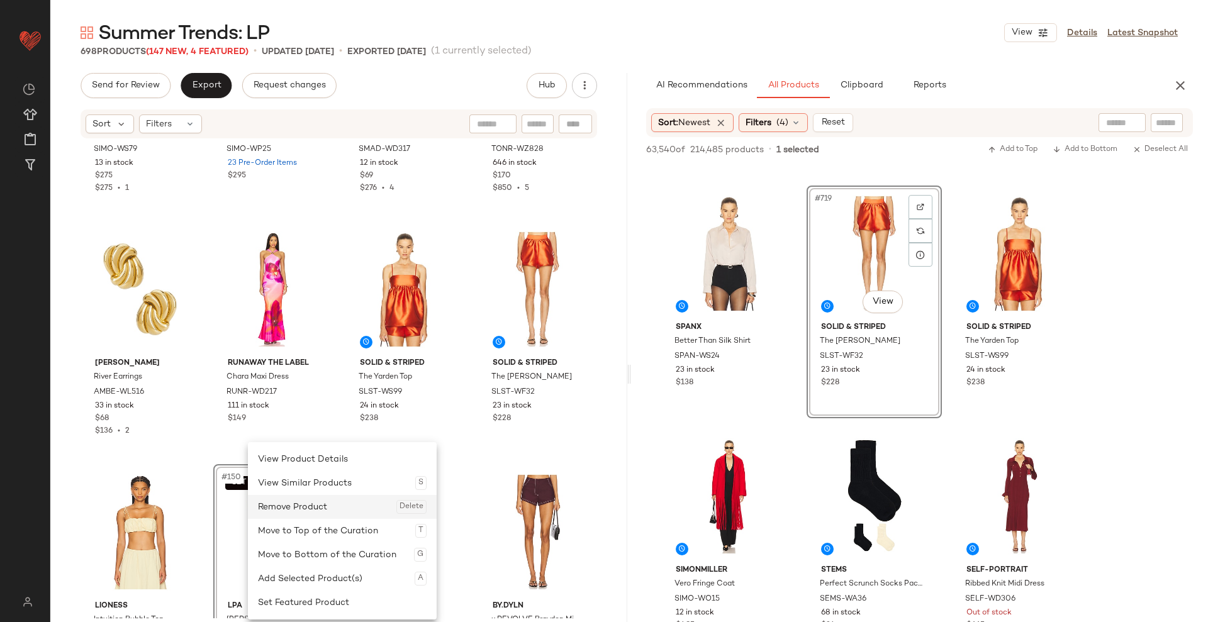
click at [296, 517] on div "Remove Product Delete" at bounding box center [342, 507] width 169 height 24
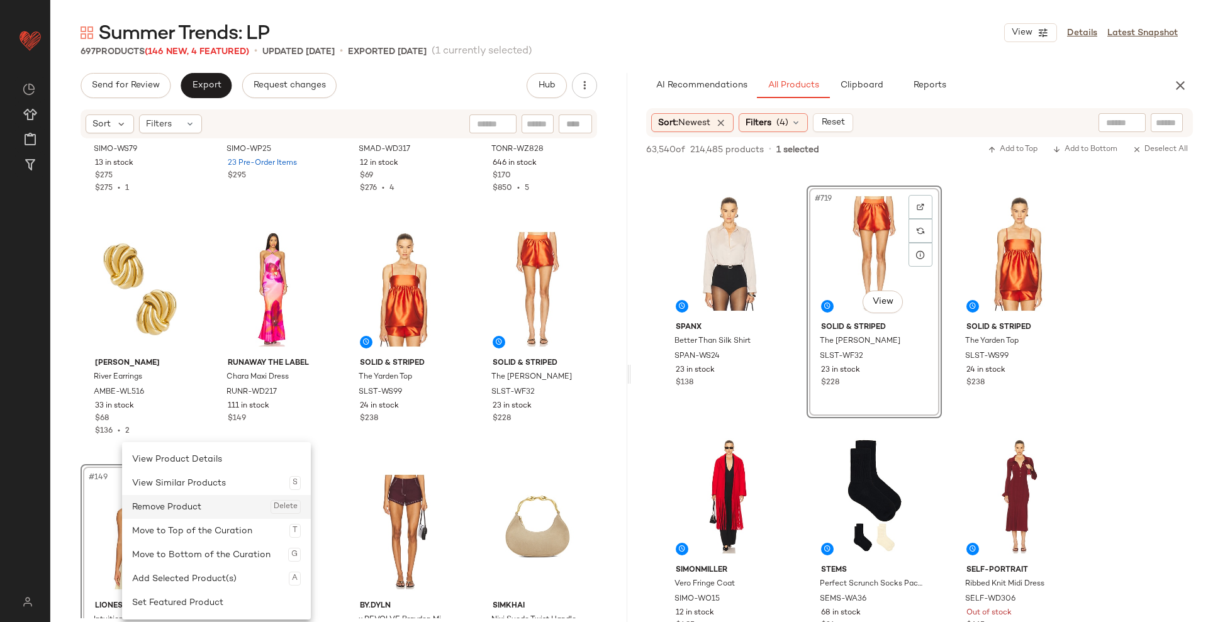
click at [174, 515] on div "Remove Product Delete" at bounding box center [216, 507] width 169 height 24
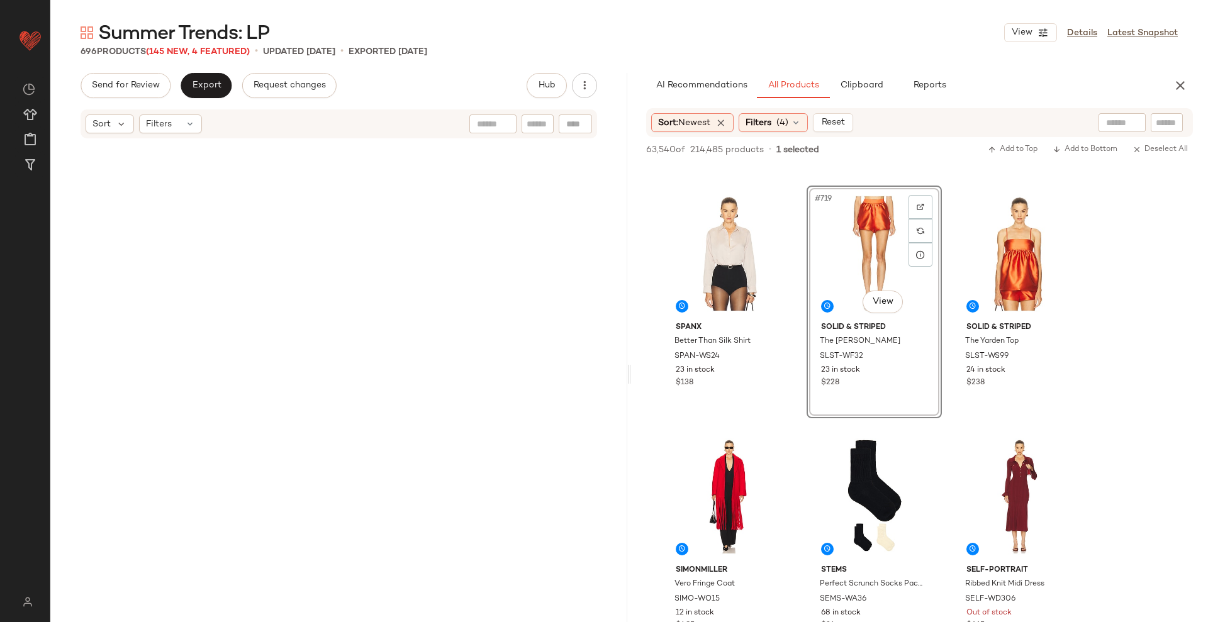
scroll to position [10798, 0]
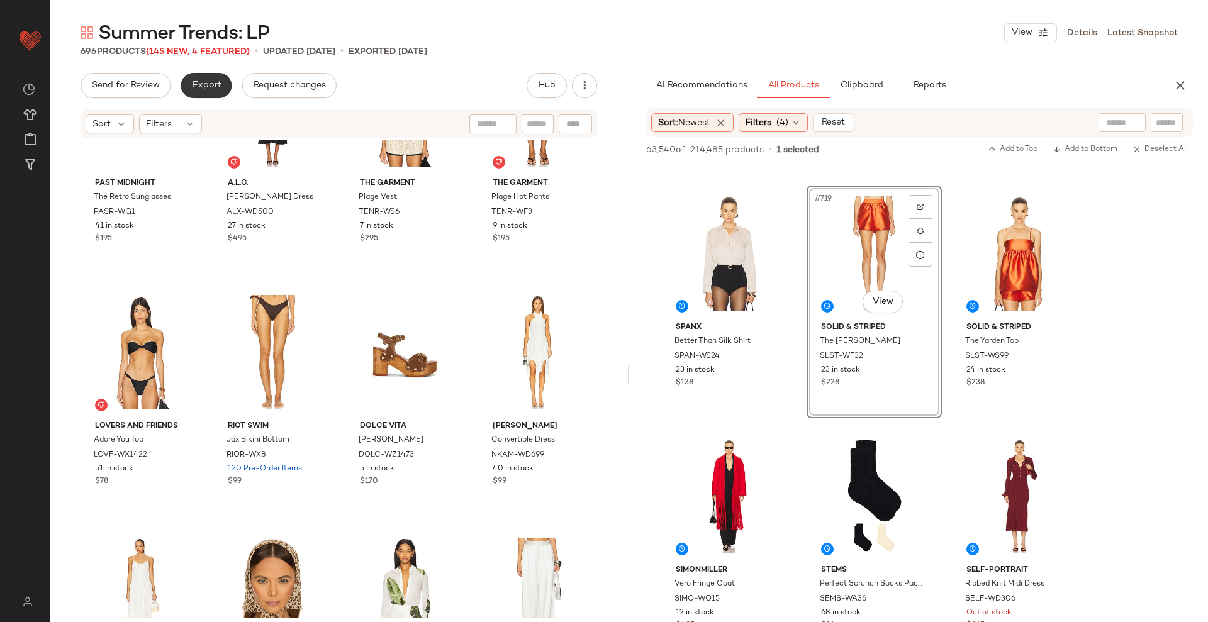
click at [210, 81] on span "Export" at bounding box center [206, 86] width 30 height 10
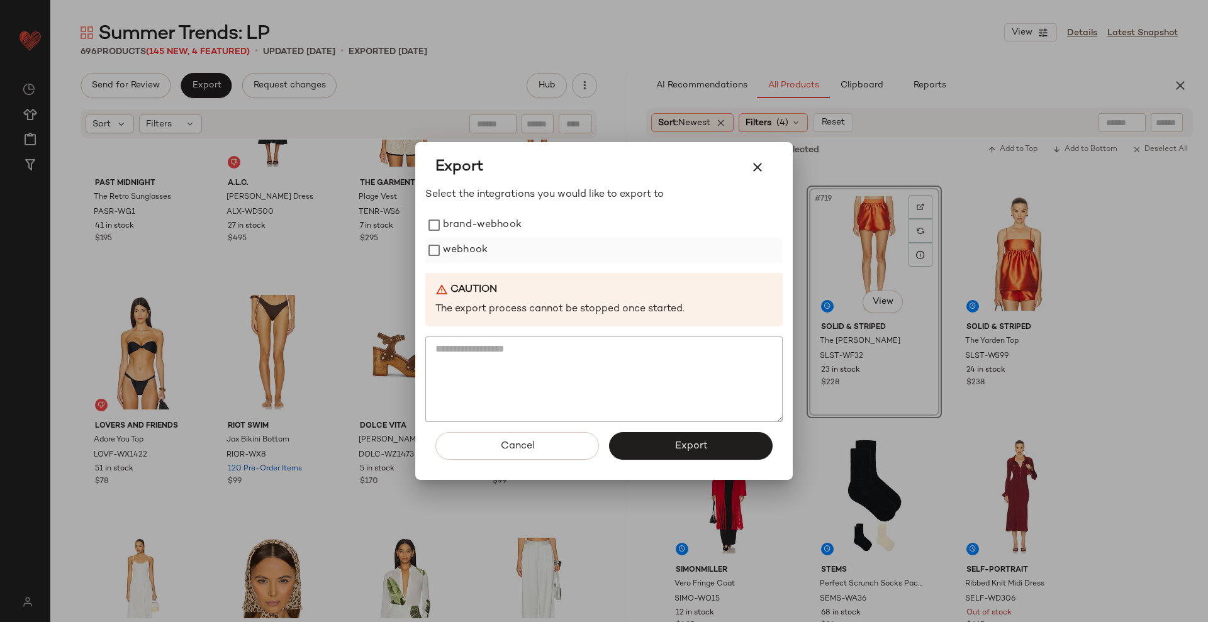
click at [479, 254] on label "webhook" at bounding box center [465, 250] width 45 height 25
click at [693, 449] on span "Export" at bounding box center [690, 446] width 33 height 12
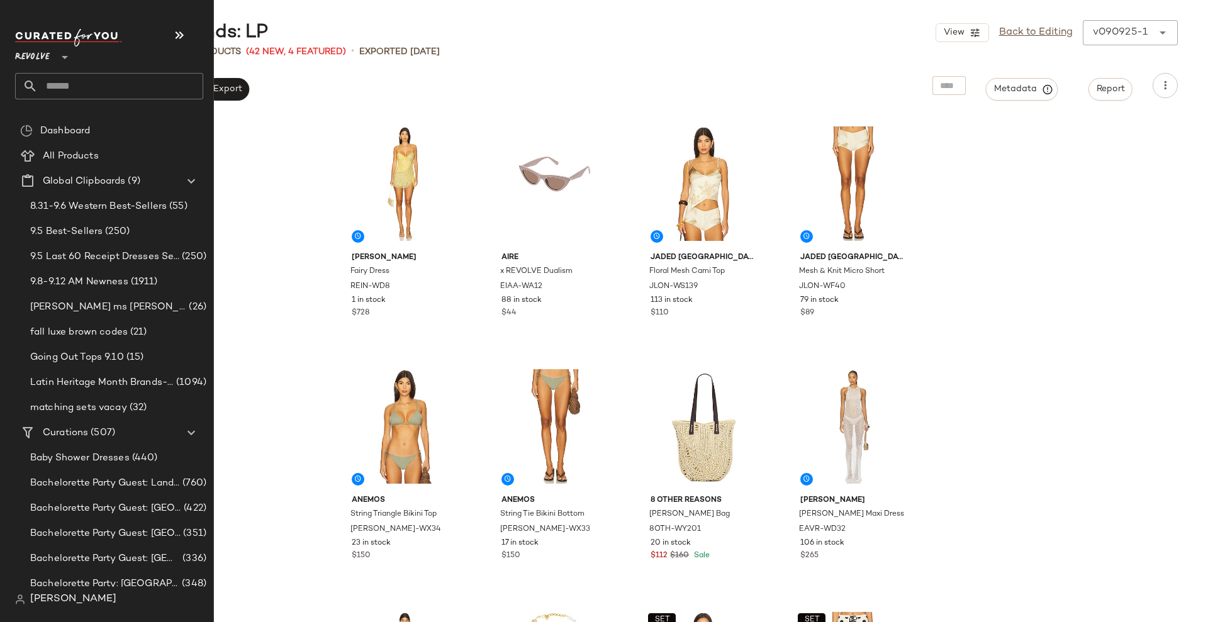
click at [77, 87] on input "text" at bounding box center [120, 86] width 165 height 26
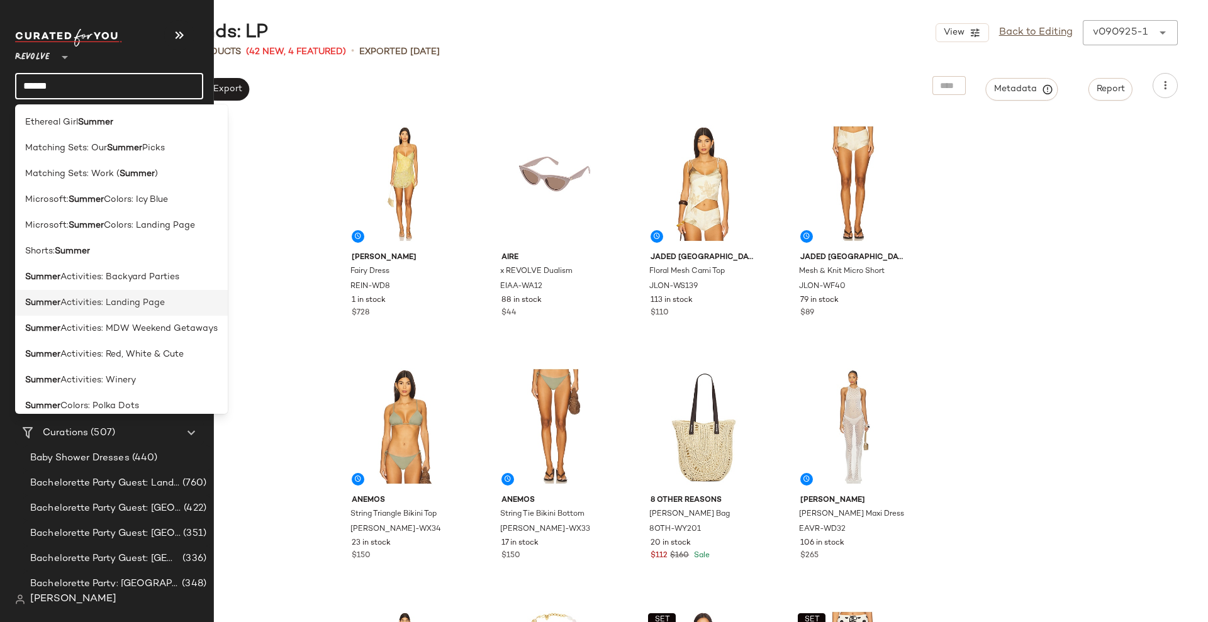
type input "******"
click at [93, 301] on span "Activities: Landing Page" at bounding box center [112, 302] width 104 height 13
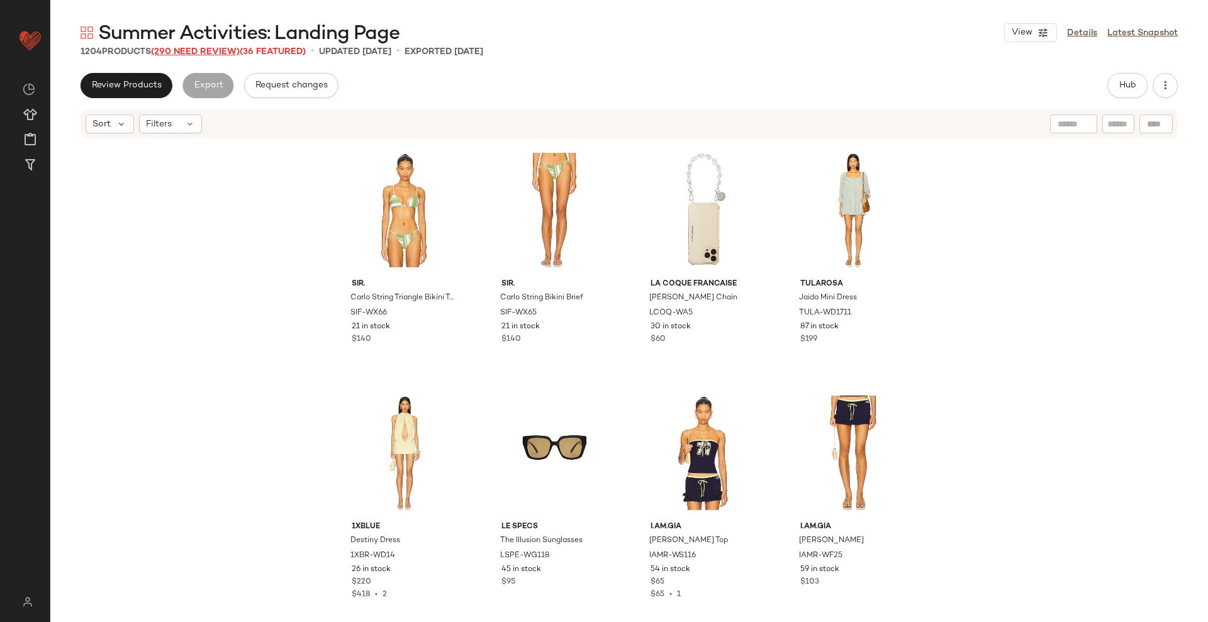
click at [221, 50] on span "(290 Need Review)" at bounding box center [195, 51] width 89 height 9
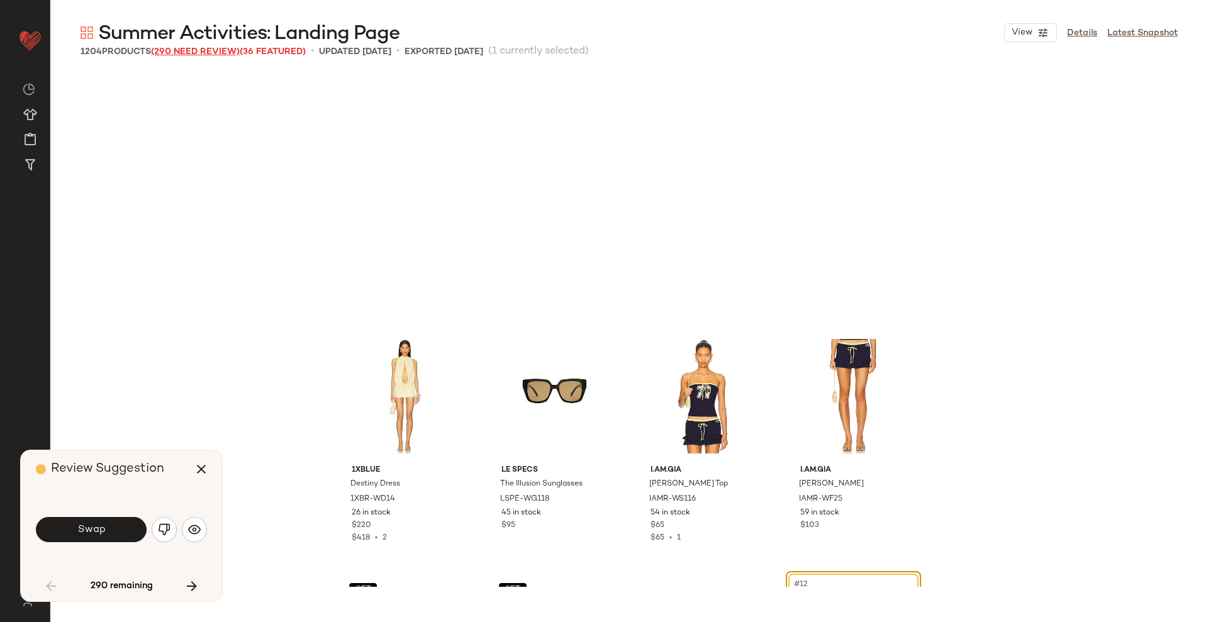
scroll to position [253, 0]
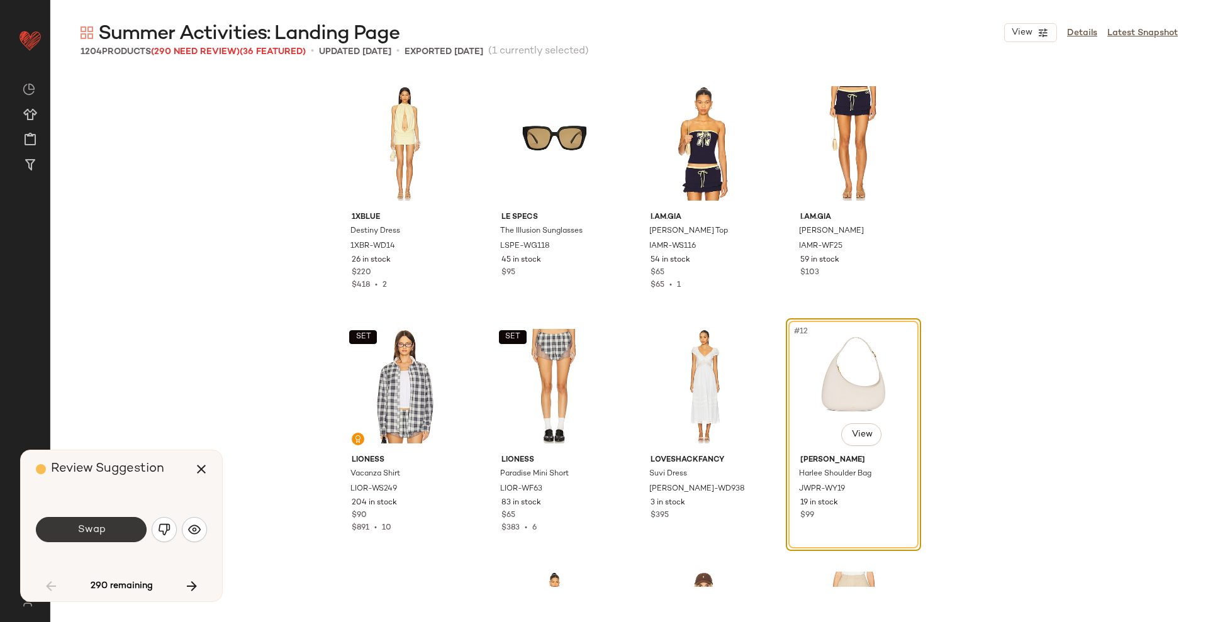
click at [78, 537] on button "Swap" at bounding box center [91, 529] width 111 height 25
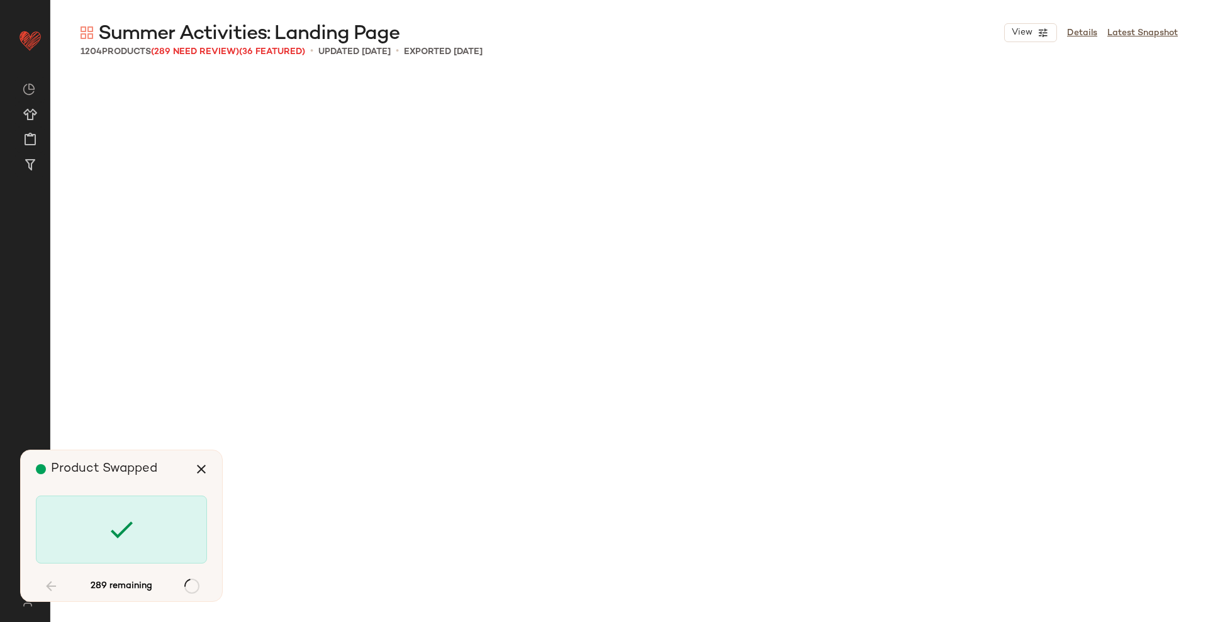
scroll to position [1214, 0]
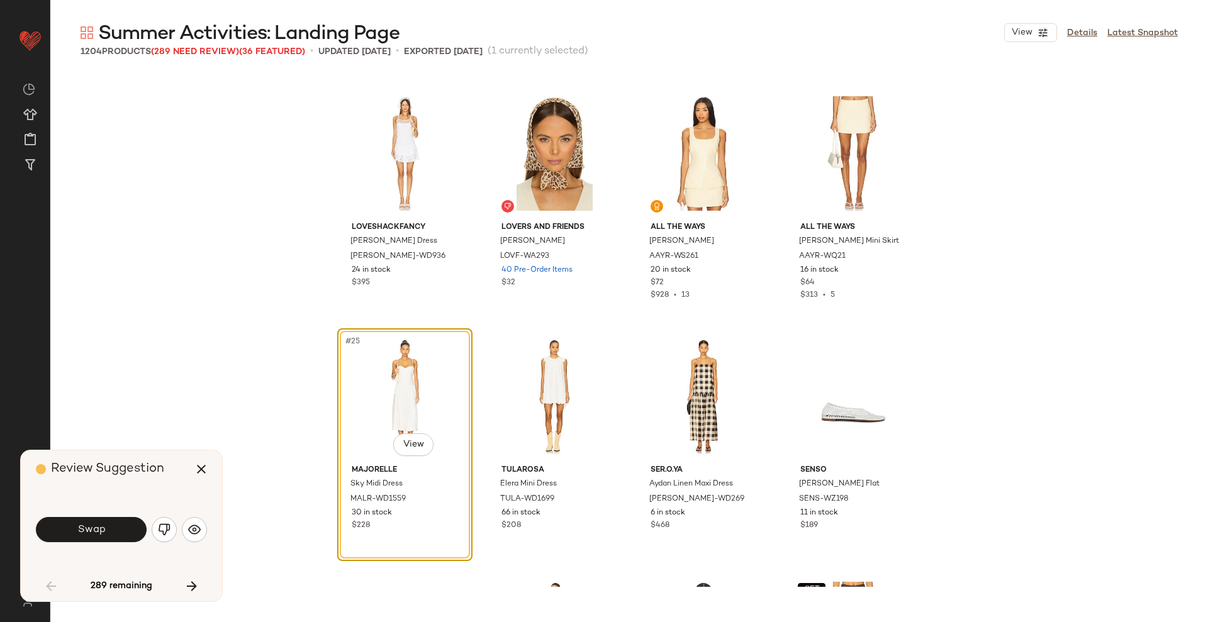
click at [78, 537] on button "Swap" at bounding box center [91, 529] width 111 height 25
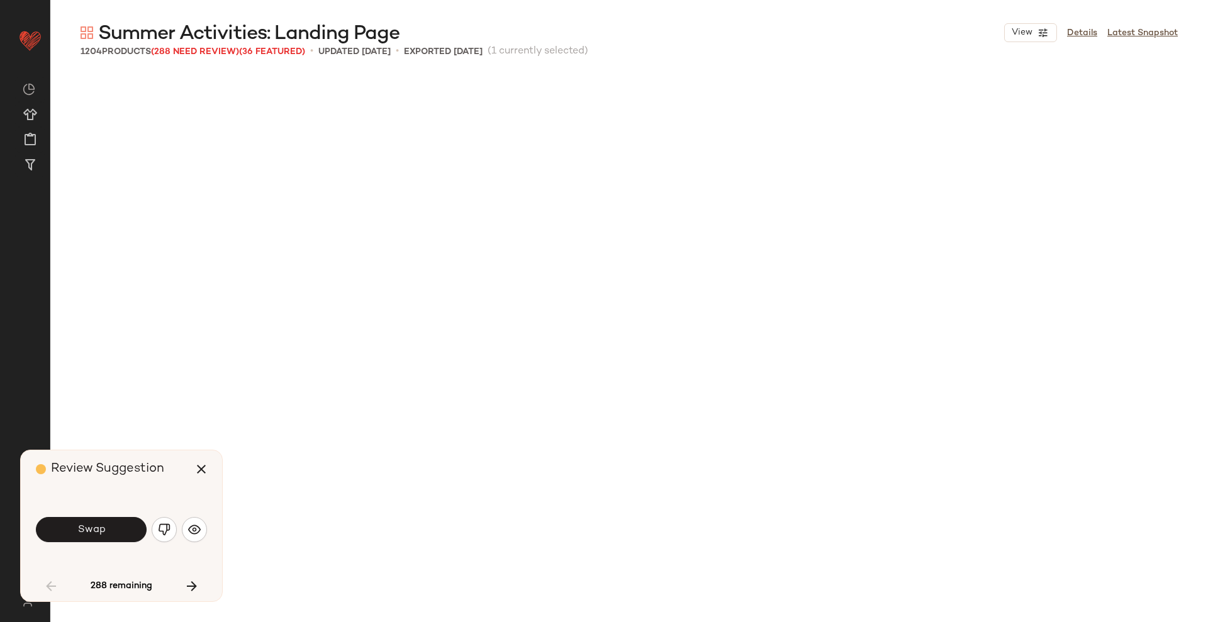
scroll to position [1943, 0]
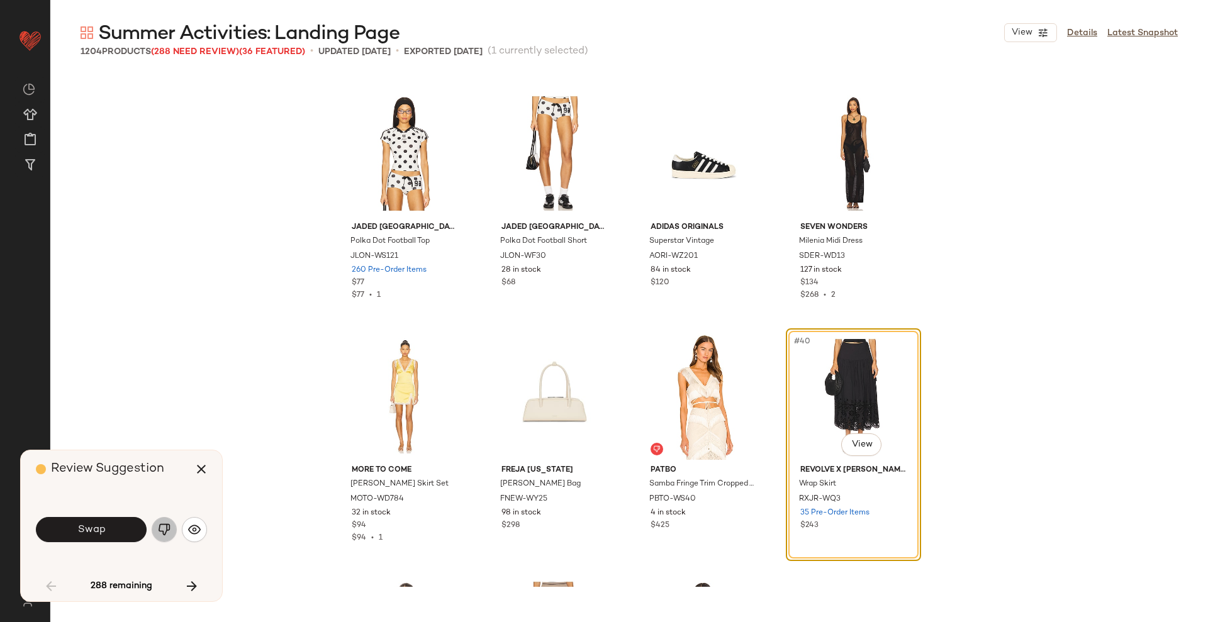
drag, startPoint x: 171, startPoint y: 534, endPoint x: 157, endPoint y: 534, distance: 13.9
click at [157, 534] on button "button" at bounding box center [164, 529] width 25 height 25
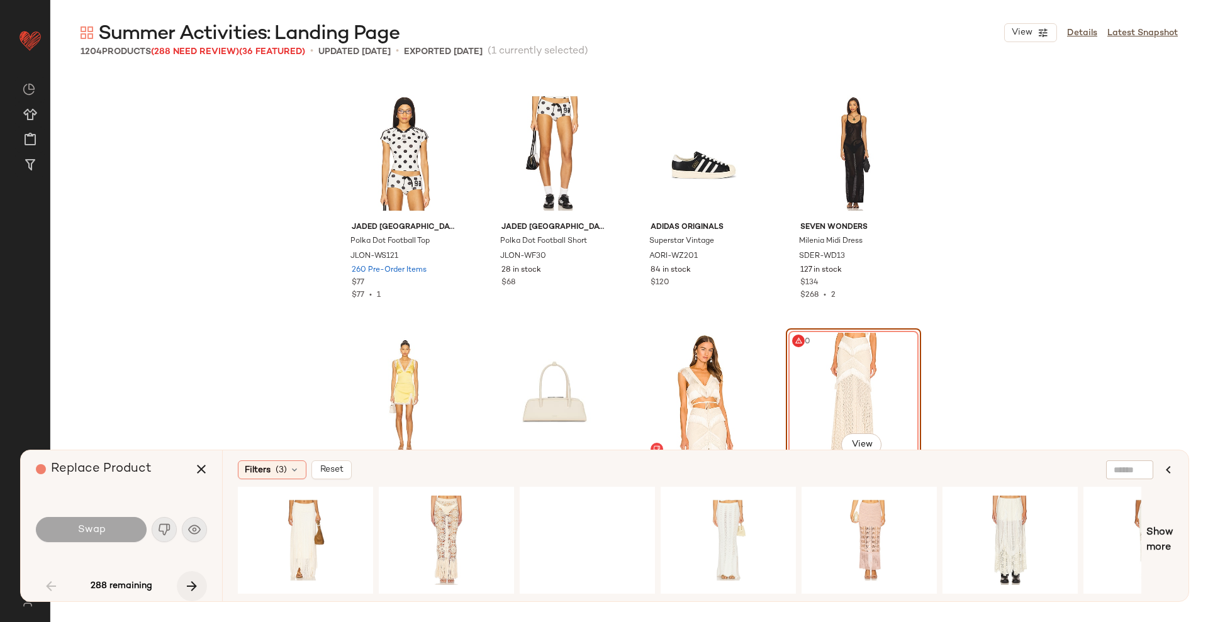
click at [196, 581] on icon "button" at bounding box center [191, 586] width 15 height 15
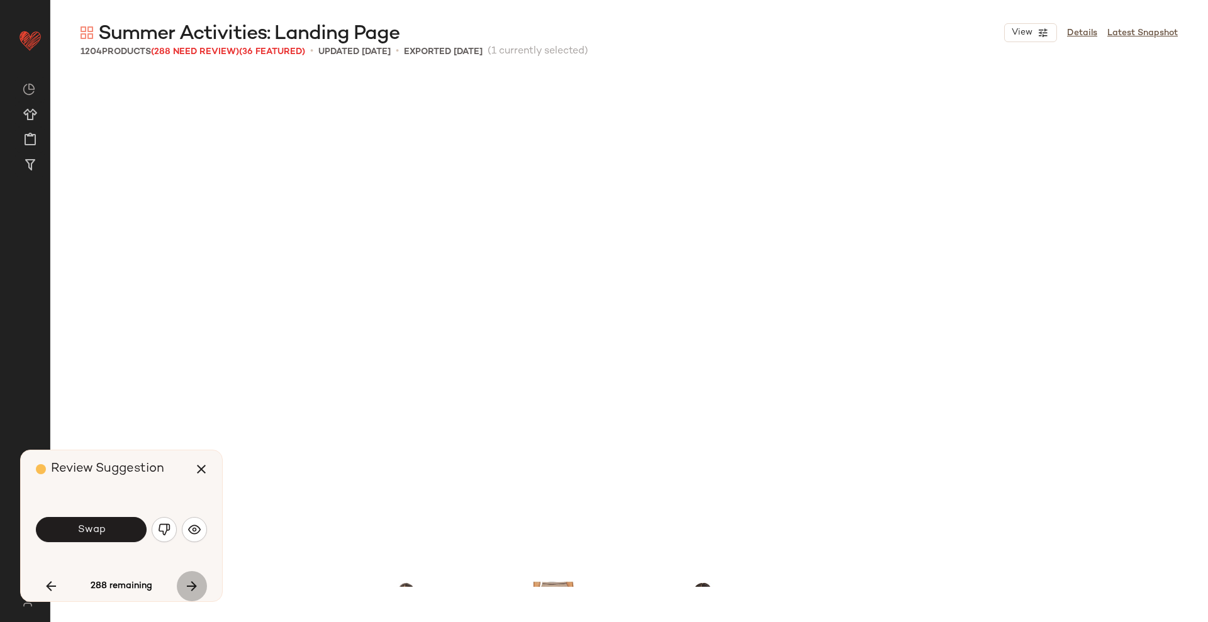
scroll to position [2429, 0]
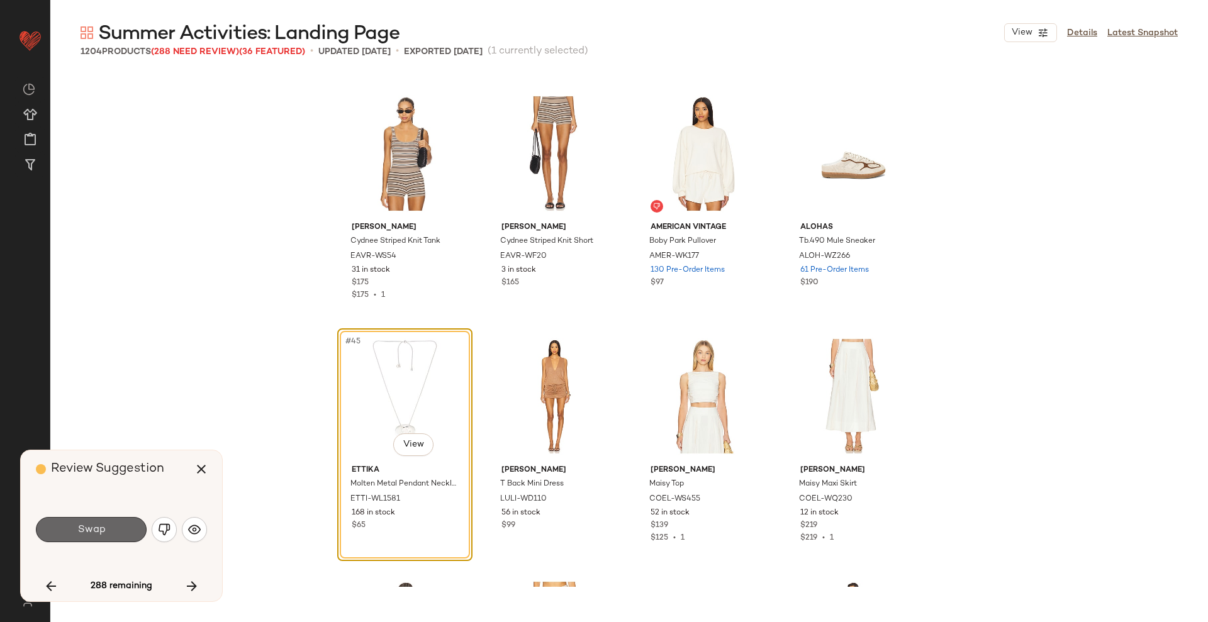
click at [113, 539] on button "Swap" at bounding box center [91, 529] width 111 height 25
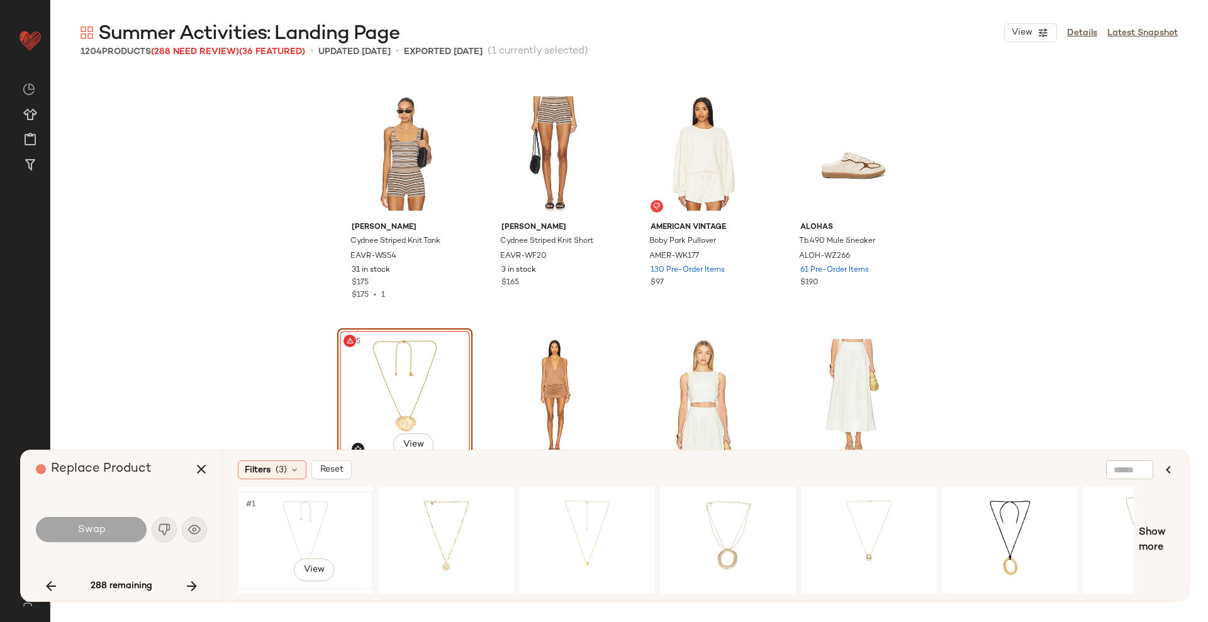
click at [309, 544] on div "#1 View" at bounding box center [305, 540] width 126 height 89
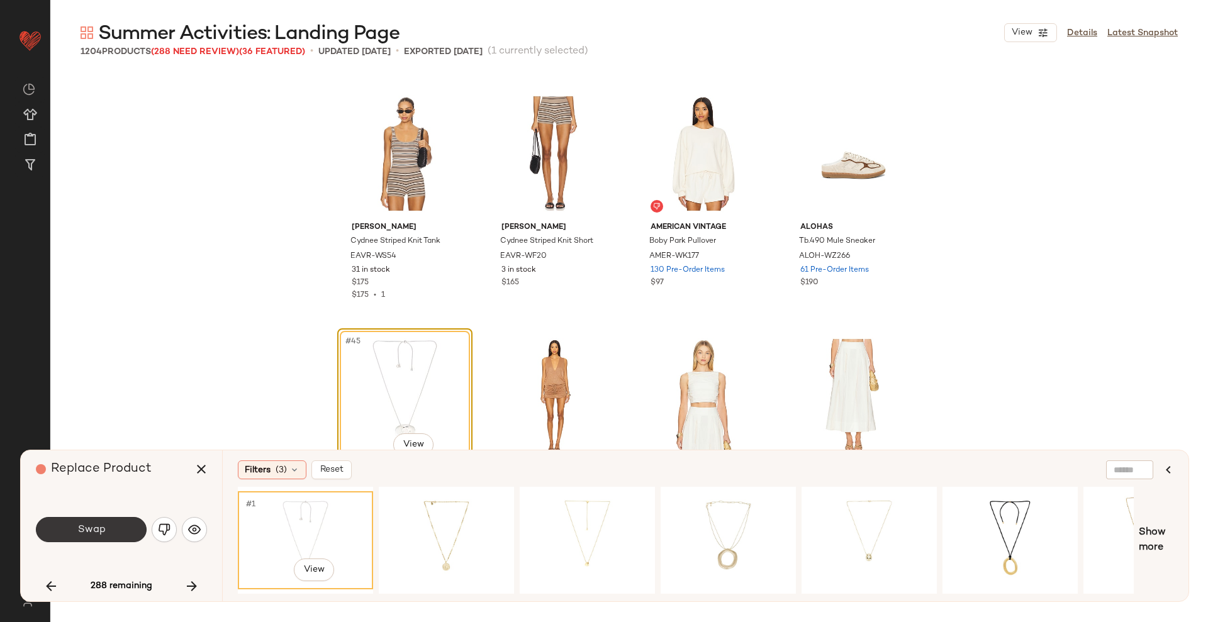
click at [116, 534] on button "Swap" at bounding box center [91, 529] width 111 height 25
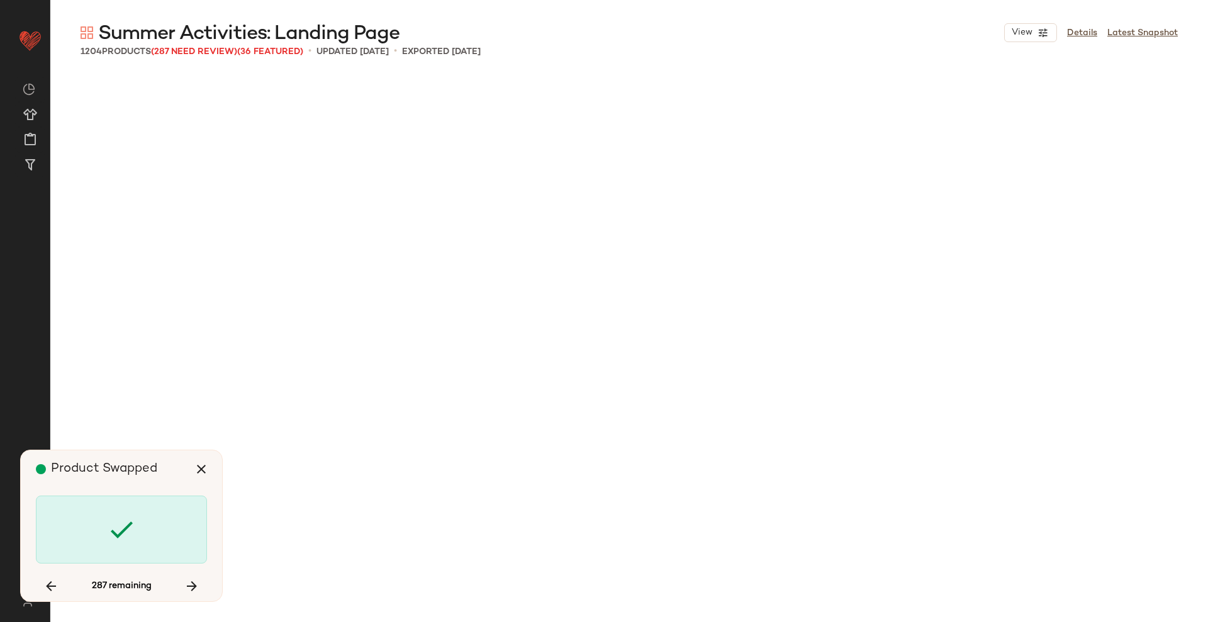
scroll to position [4615, 0]
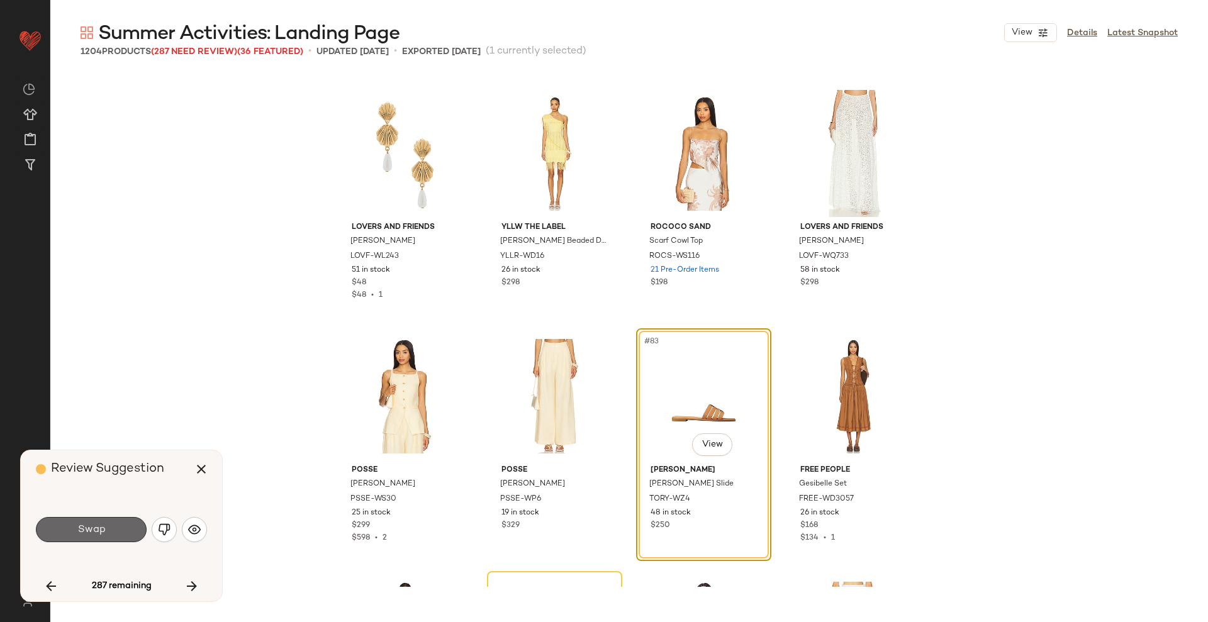
click at [116, 525] on button "Swap" at bounding box center [91, 529] width 111 height 25
